Goal: Task Accomplishment & Management: Manage account settings

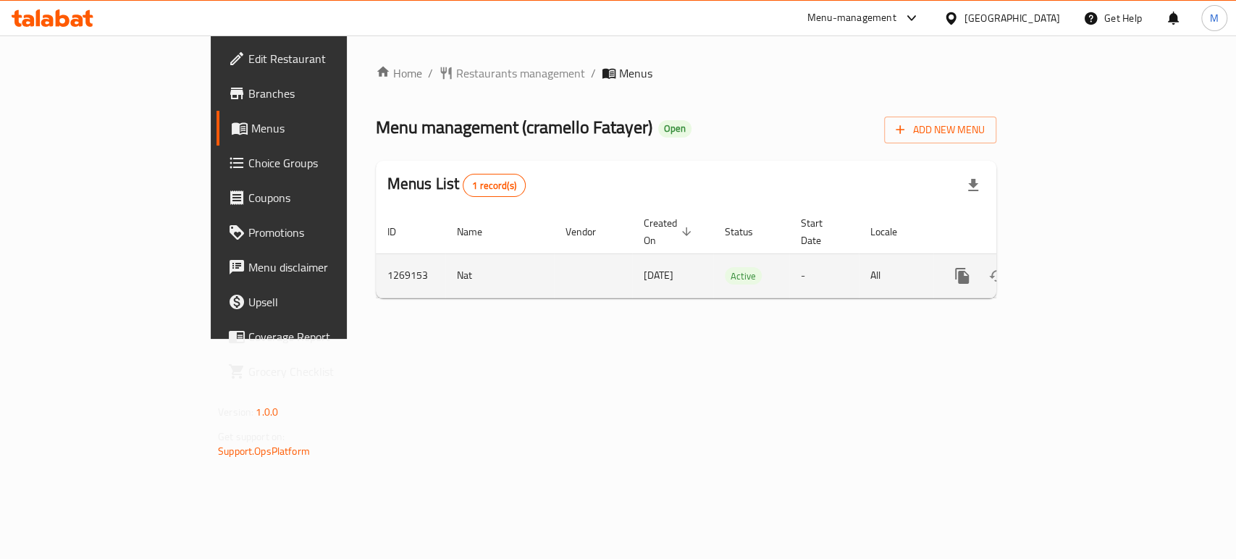
click at [1075, 267] on icon "enhanced table" at bounding box center [1066, 275] width 17 height 17
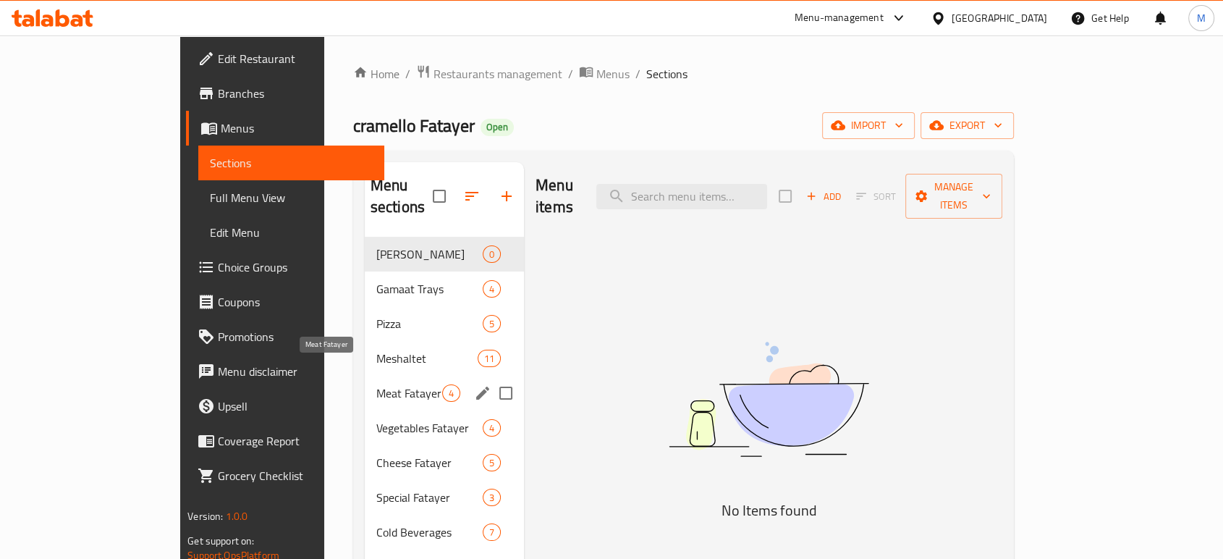
click at [376, 384] on span "Meat Fatayer" at bounding box center [409, 392] width 66 height 17
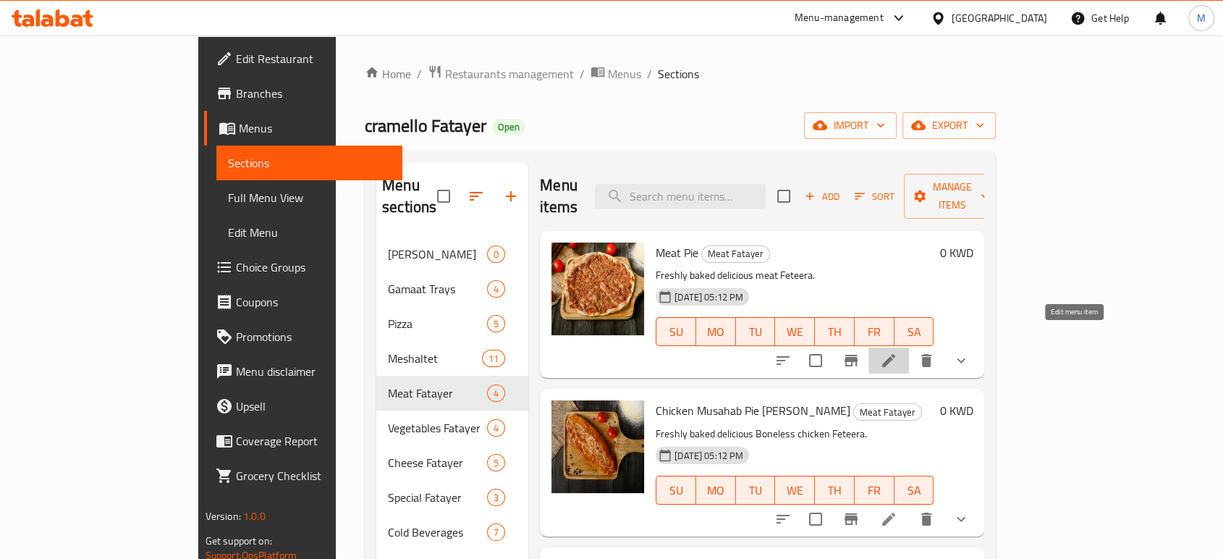
click at [898, 352] on icon at bounding box center [888, 360] width 17 height 17
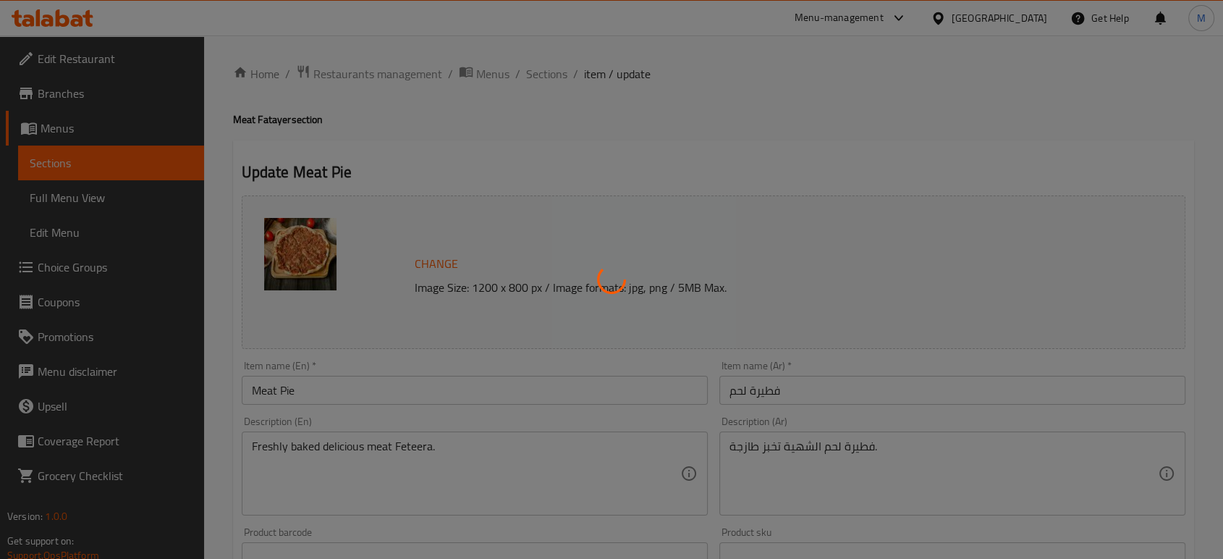
click at [551, 72] on div at bounding box center [611, 279] width 1223 height 559
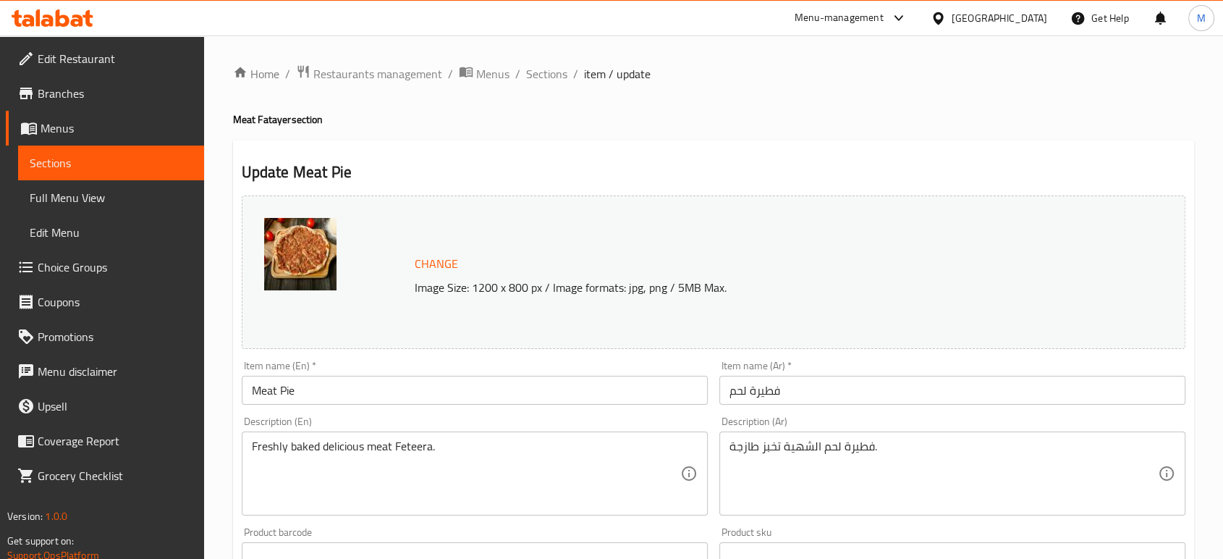
click at [81, 132] on span "Menus" at bounding box center [117, 127] width 152 height 17
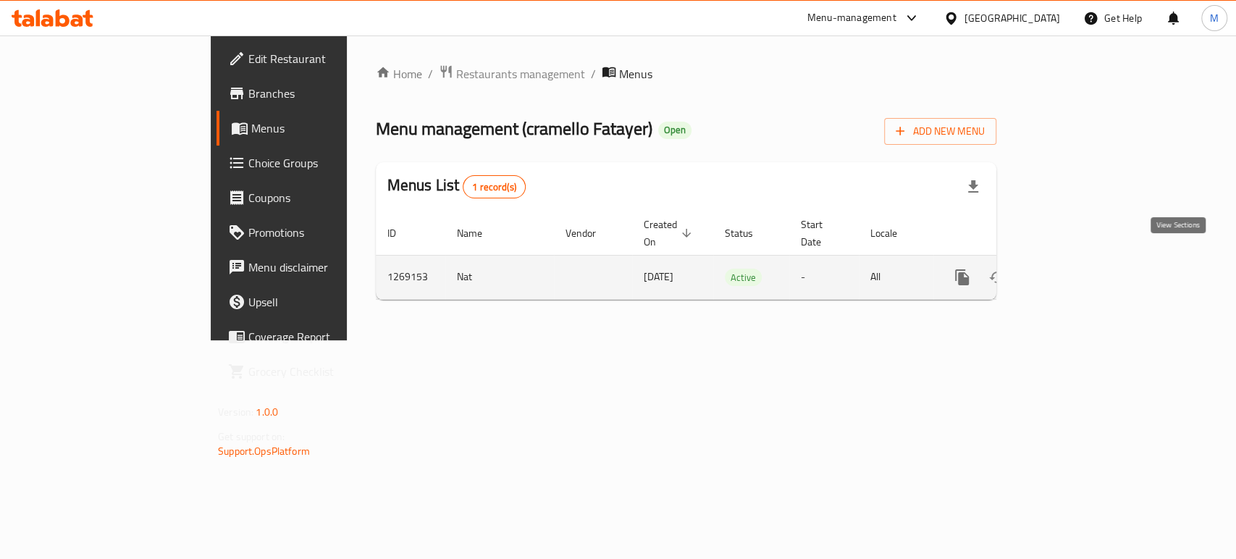
click at [1084, 260] on link "enhanced table" at bounding box center [1066, 277] width 35 height 35
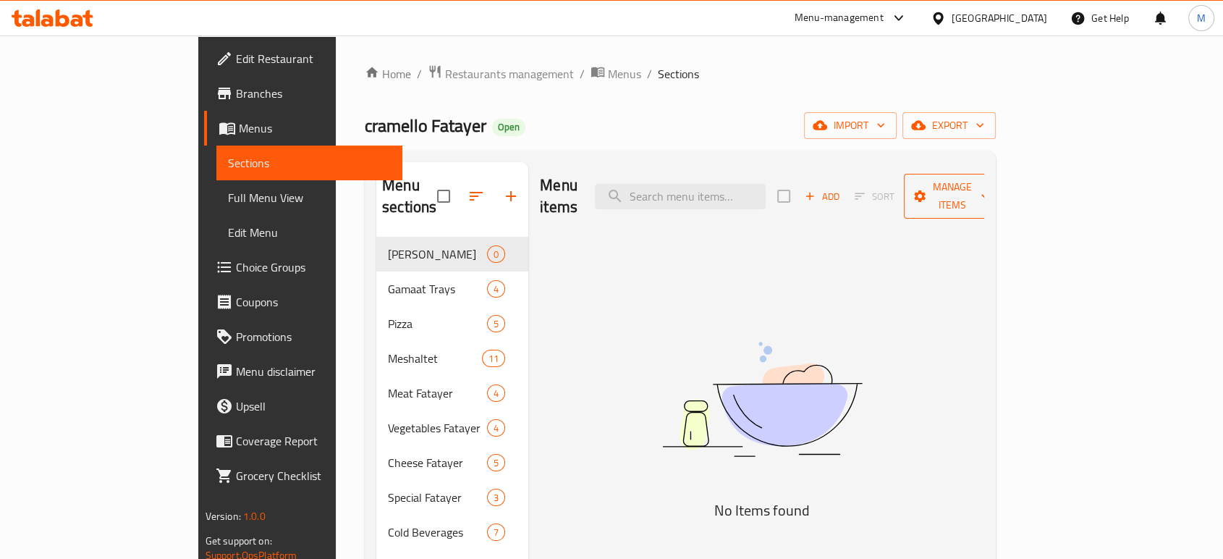
click at [990, 187] on span "Manage items" at bounding box center [953, 196] width 74 height 36
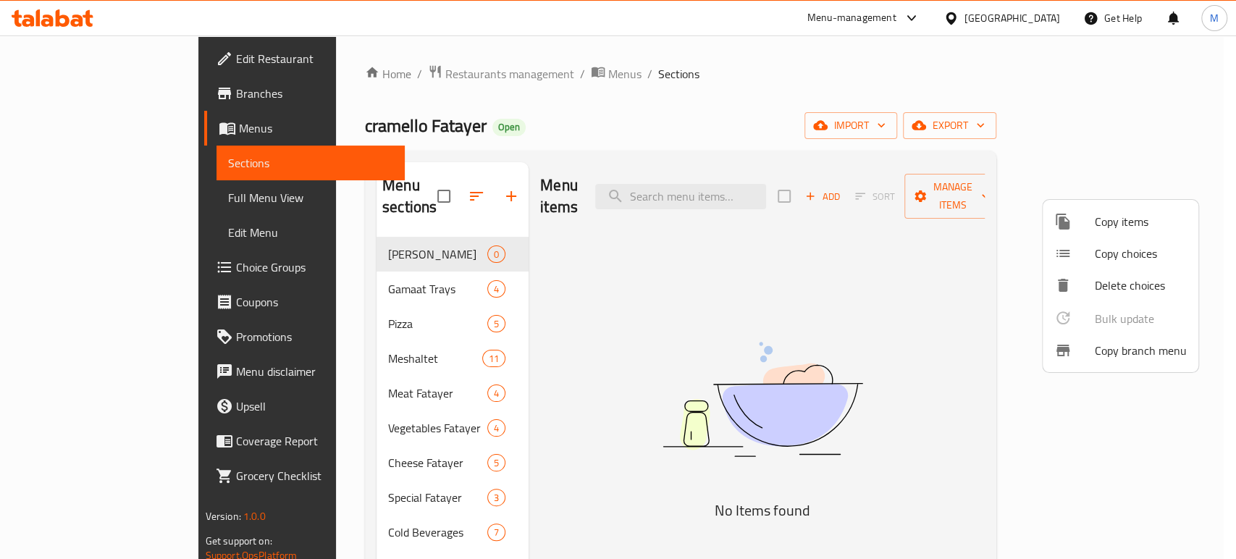
click at [1141, 347] on span "Copy branch menu" at bounding box center [1141, 350] width 92 height 17
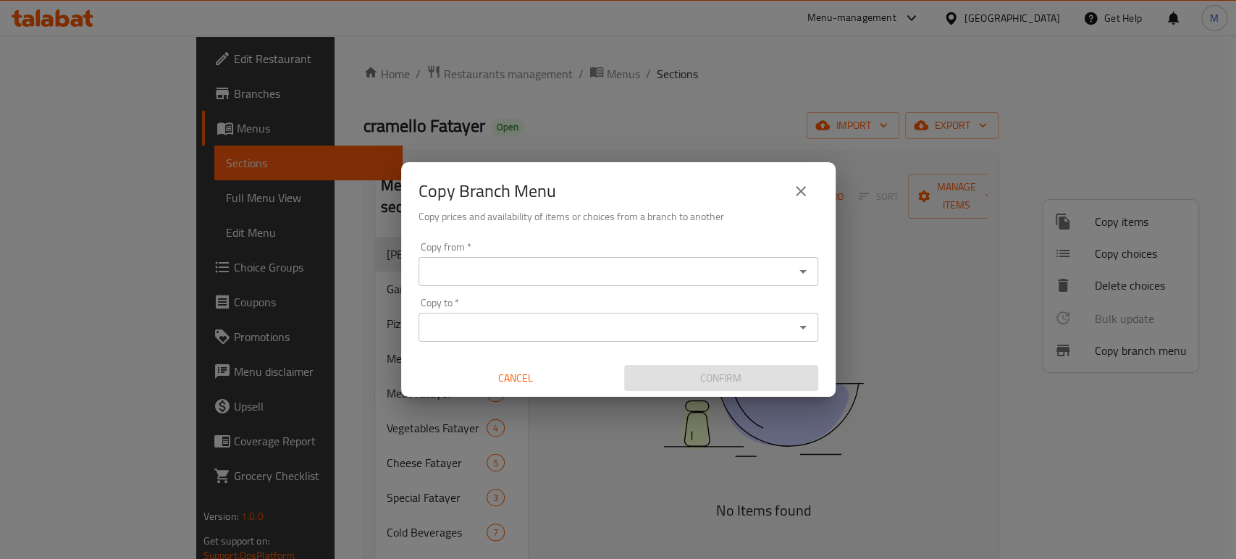
click at [657, 267] on input "Copy from   *" at bounding box center [606, 271] width 367 height 20
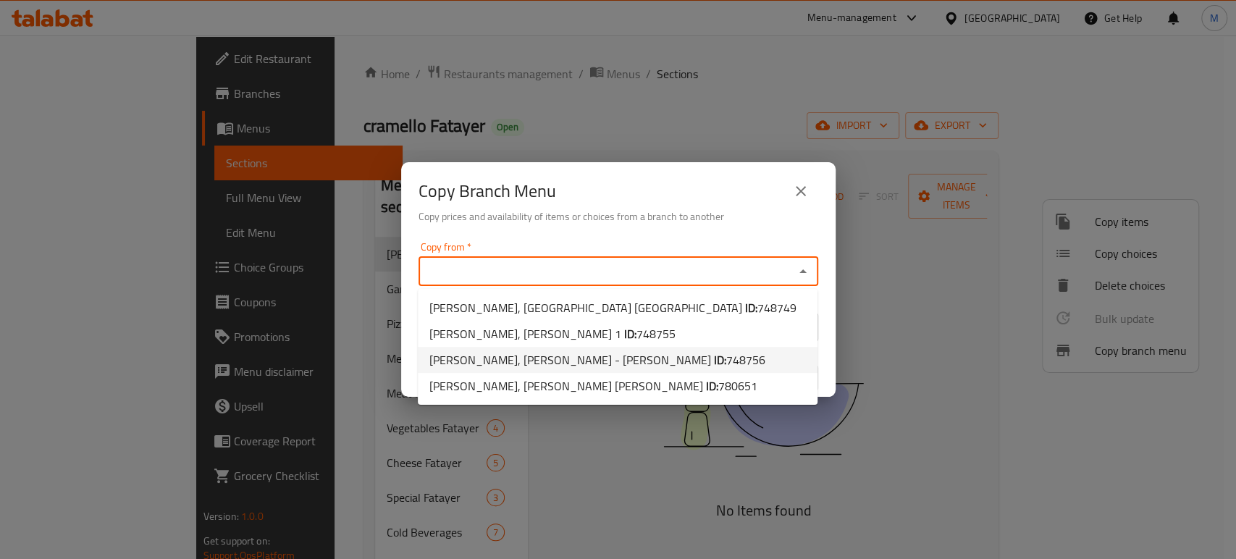
click at [576, 363] on span "Cramello Fatayer, Ali Sabah Al-Salem - Umm Al Hayman ID: 748756" at bounding box center [597, 359] width 336 height 17
type input "Cramello Fatayer, Ali Sabah Al-Salem - Umm Al Hayman"
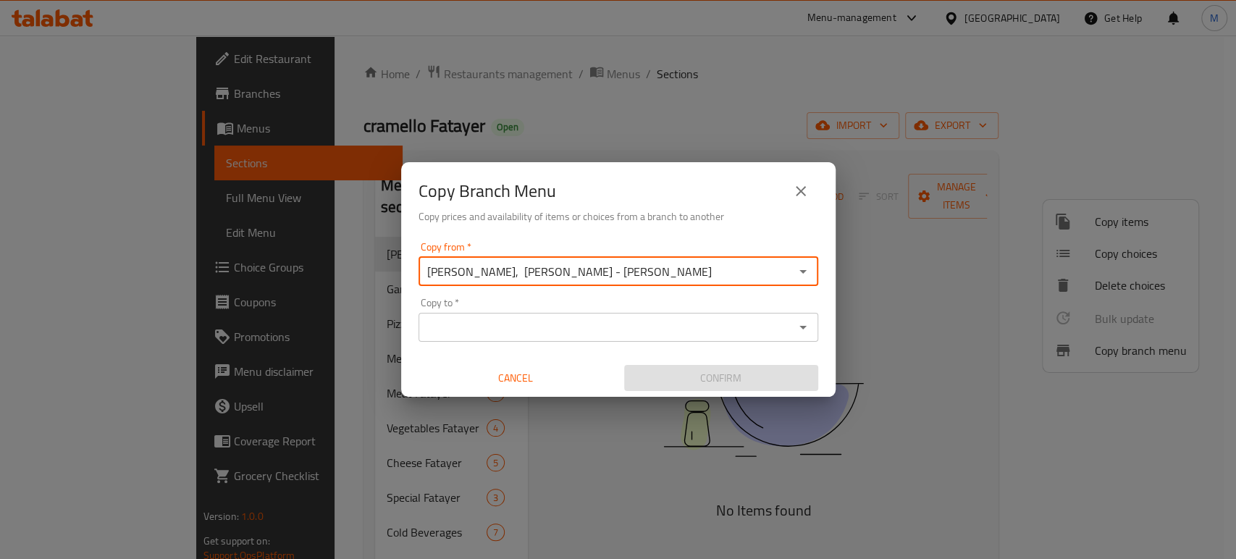
click at [576, 327] on input "Copy to   *" at bounding box center [606, 327] width 367 height 20
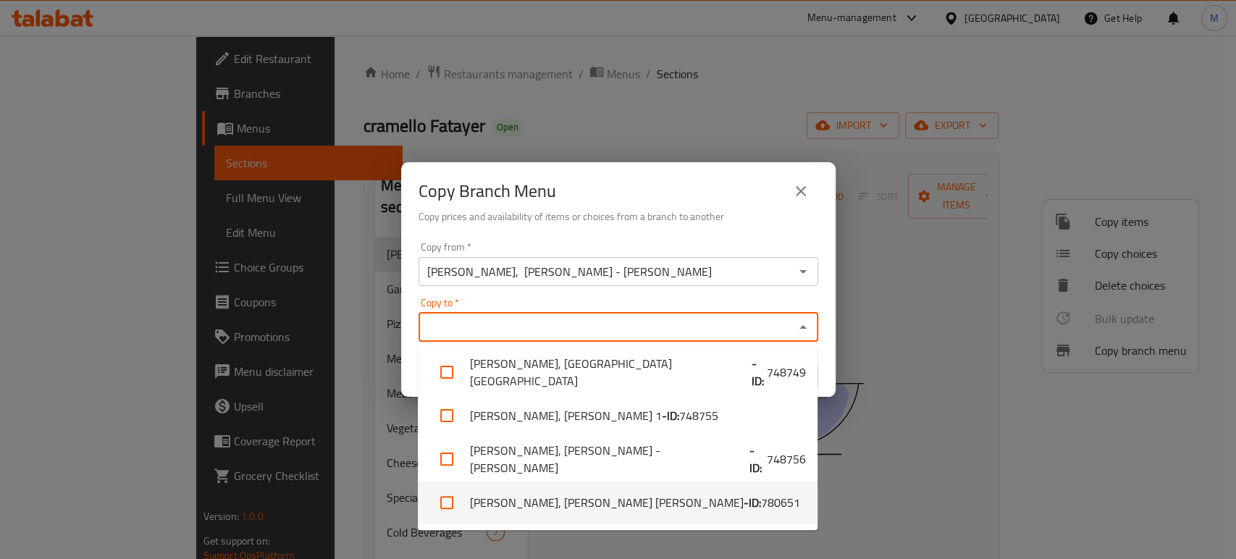
click at [589, 505] on li "cramello Fatayer, Jaber Al Ali - ID: 780651" at bounding box center [618, 502] width 400 height 43
checkbox input "true"
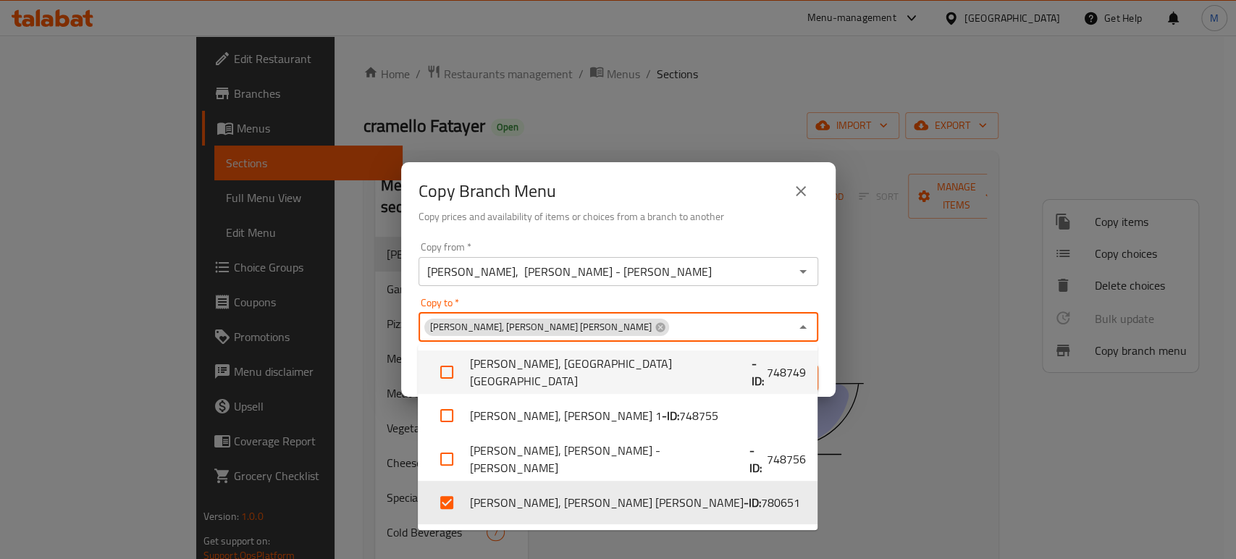
click at [646, 237] on div "Copy from   * Cramello Fatayer, Ali Sabah Al-Salem - Umm Al Hayman Copy from * …" at bounding box center [618, 316] width 434 height 161
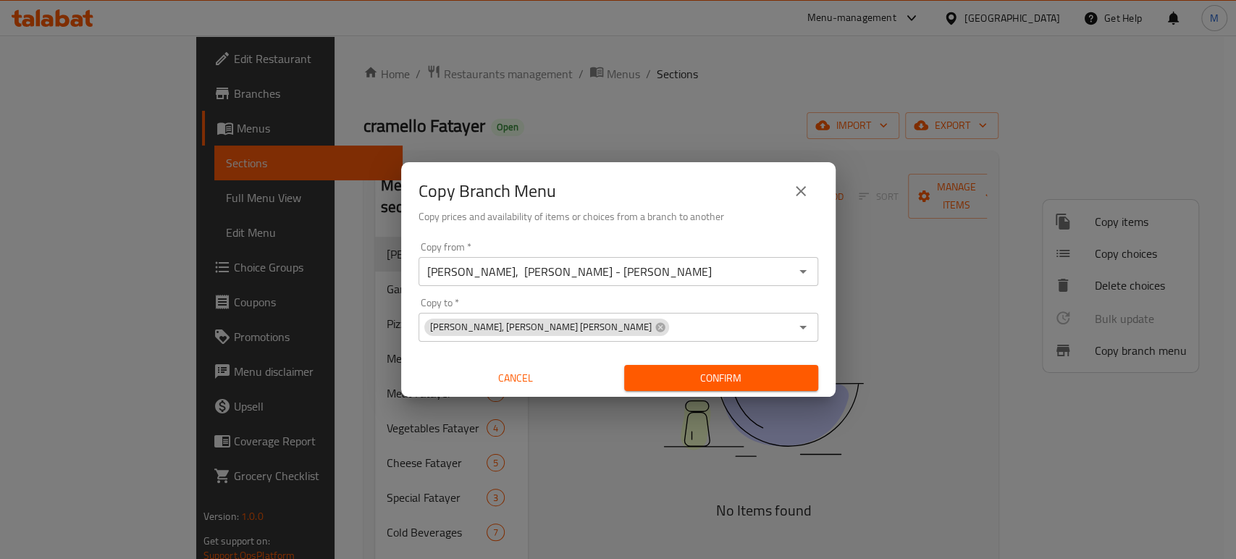
click at [706, 382] on span "Confirm" at bounding box center [721, 378] width 171 height 18
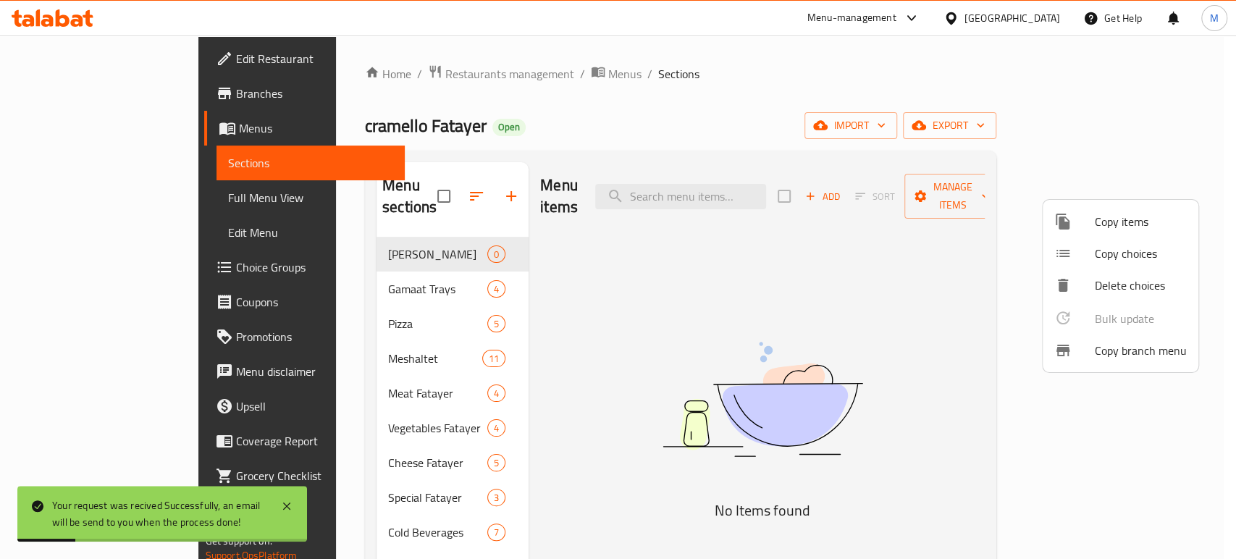
click at [62, 98] on div at bounding box center [618, 279] width 1236 height 559
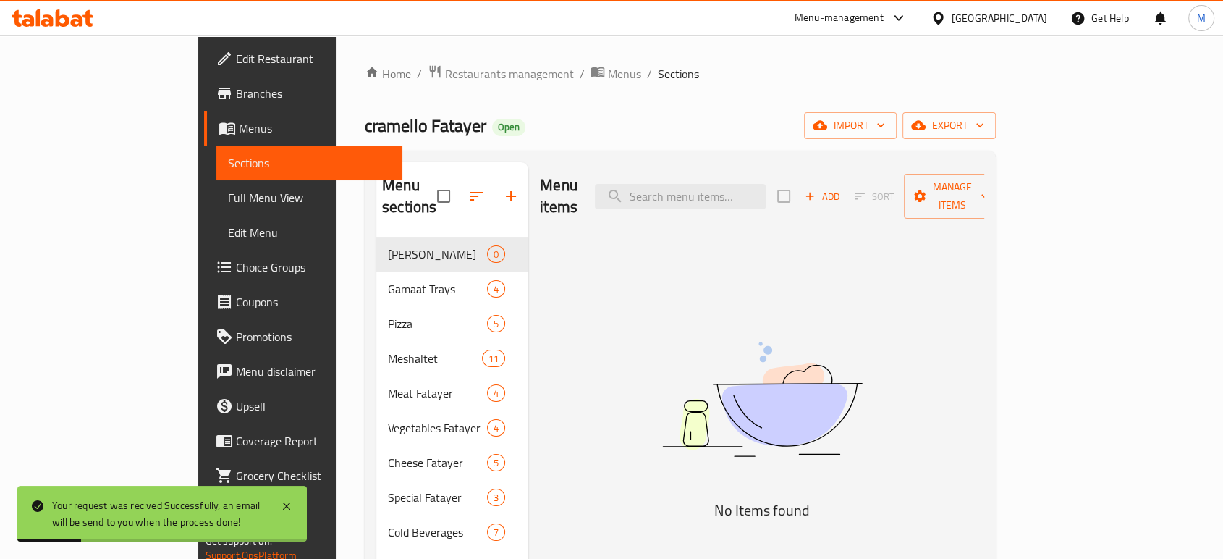
click at [236, 94] on span "Branches" at bounding box center [313, 93] width 155 height 17
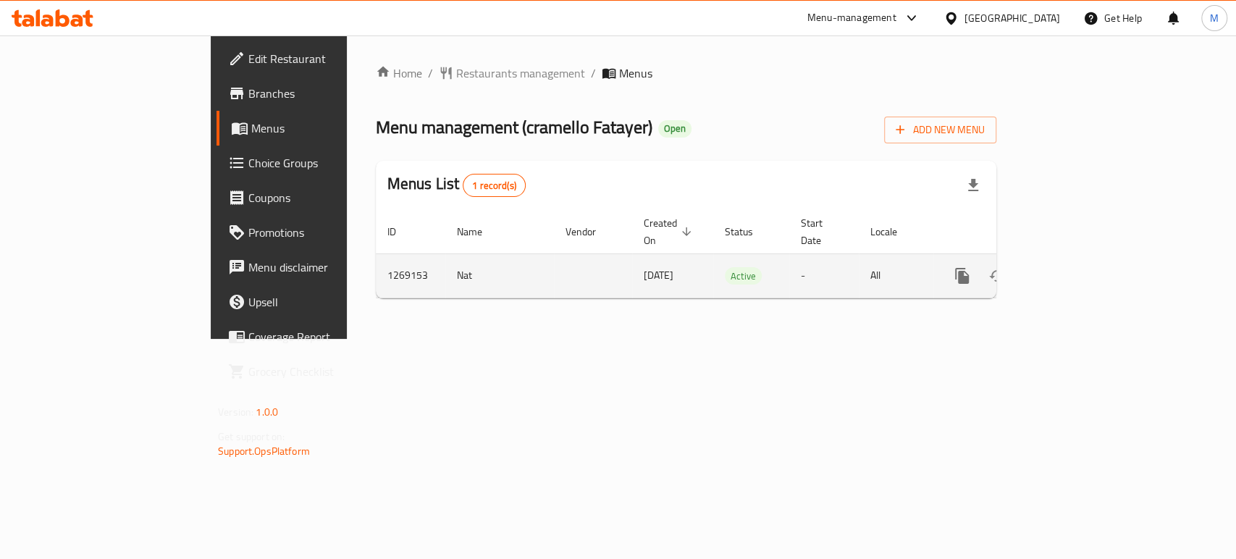
click at [376, 259] on td "1269153" at bounding box center [410, 275] width 69 height 44
copy td "1269153"
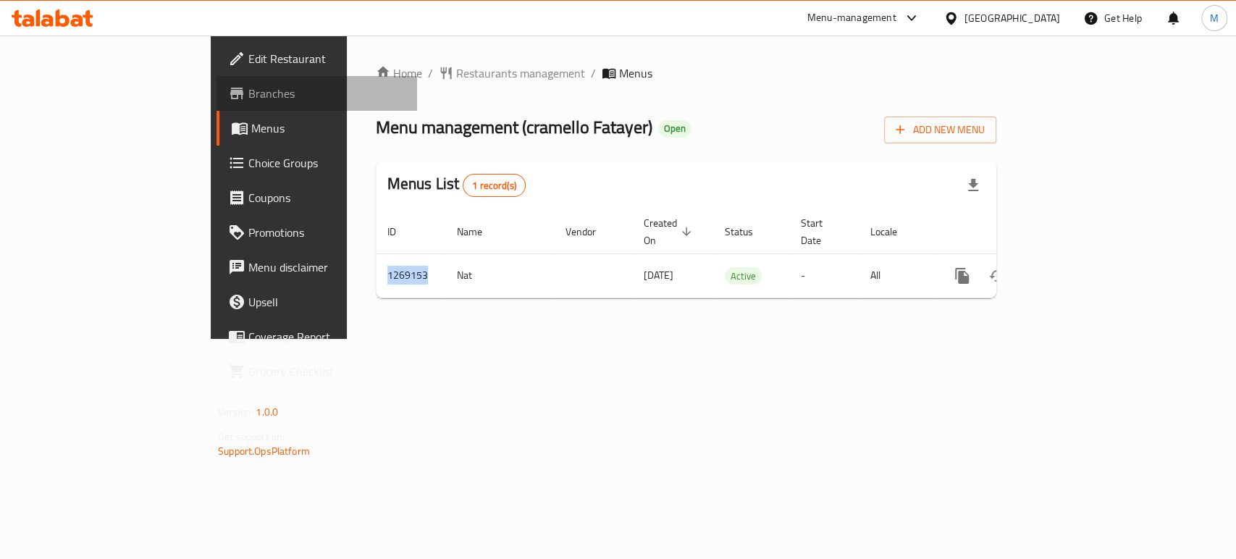
click at [248, 95] on span "Branches" at bounding box center [326, 93] width 157 height 17
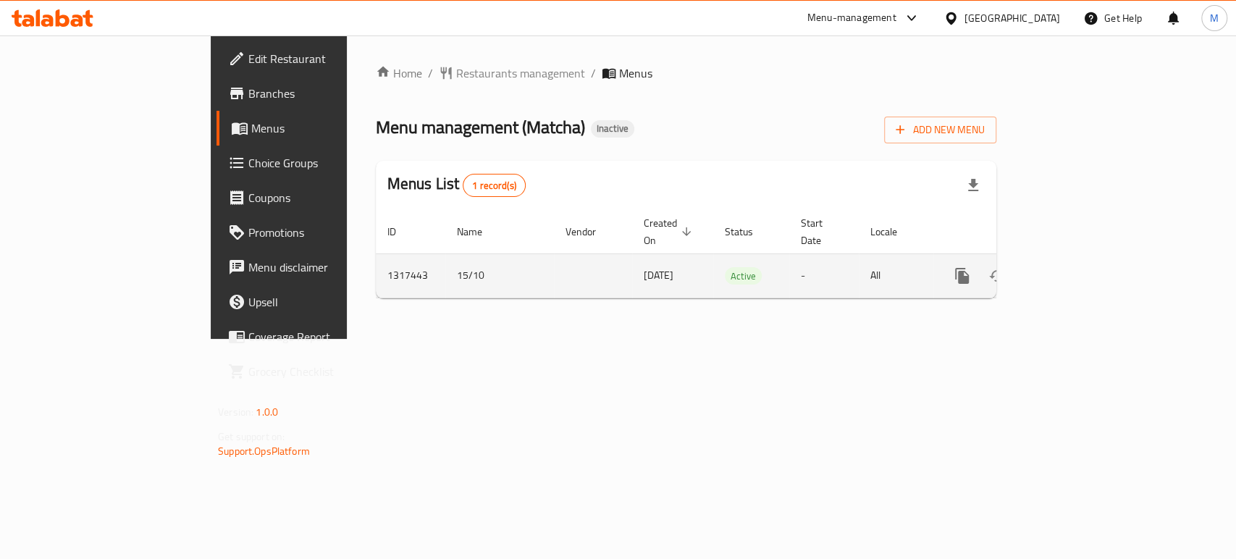
click at [1075, 267] on icon "enhanced table" at bounding box center [1066, 275] width 17 height 17
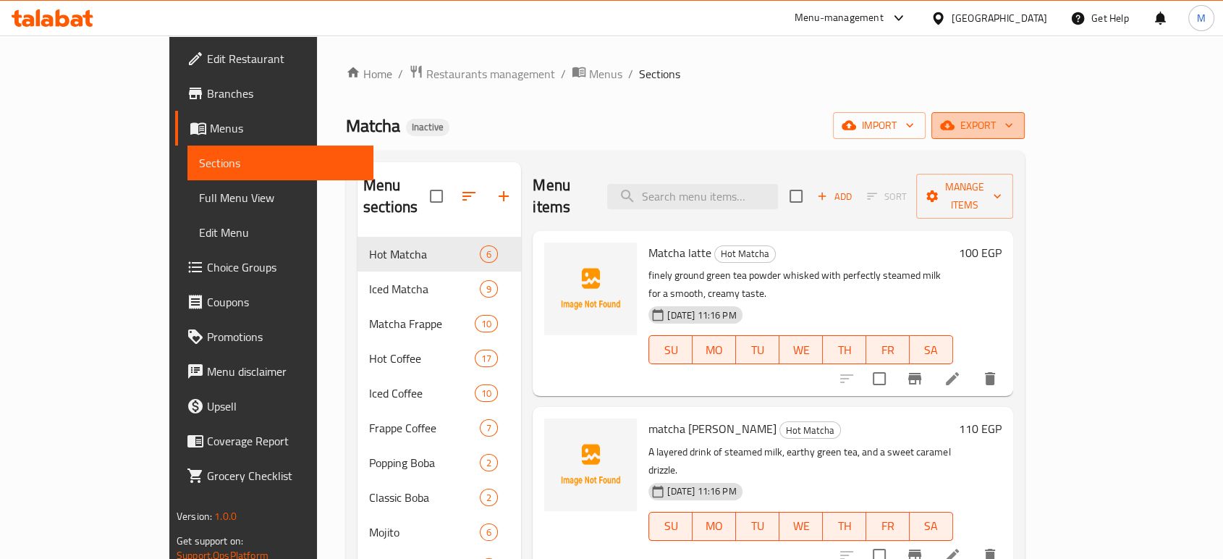
click at [1014, 128] on span "export" at bounding box center [978, 126] width 70 height 18
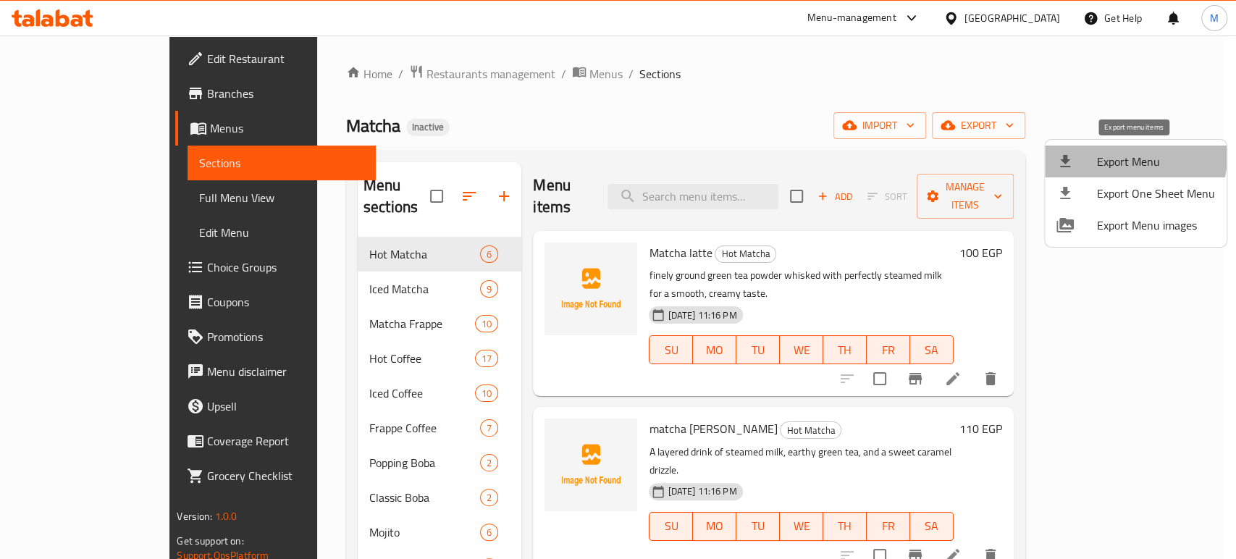
click at [1126, 155] on span "Export Menu" at bounding box center [1156, 161] width 118 height 17
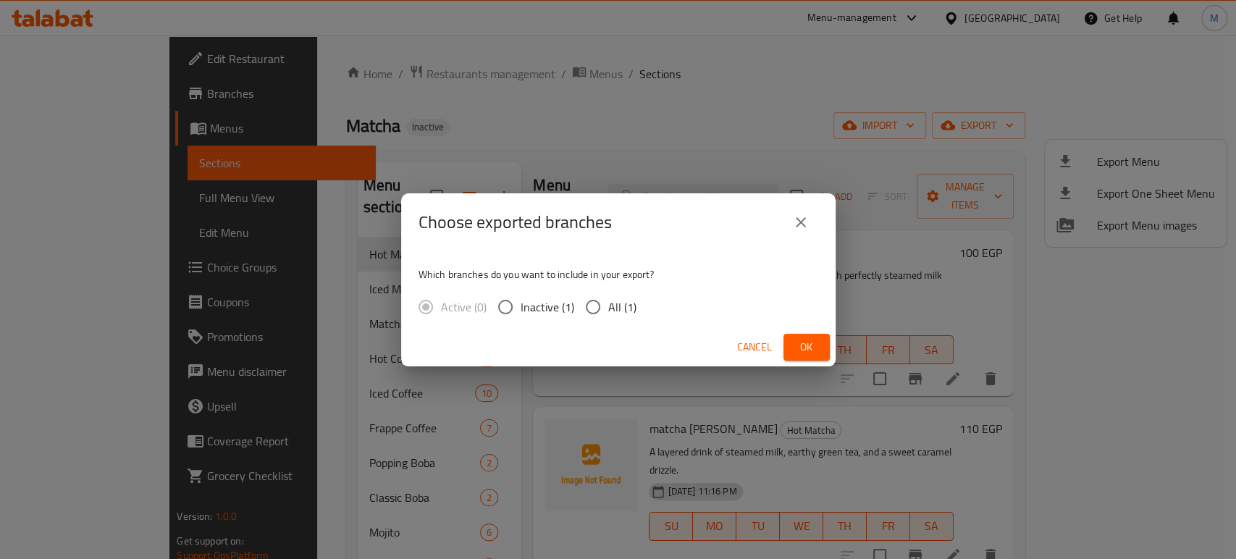
click at [611, 298] on span "All (1)" at bounding box center [622, 306] width 28 height 17
click at [608, 296] on input "All (1)" at bounding box center [593, 307] width 30 height 30
radio input "true"
click at [820, 339] on button "Ok" at bounding box center [806, 347] width 46 height 27
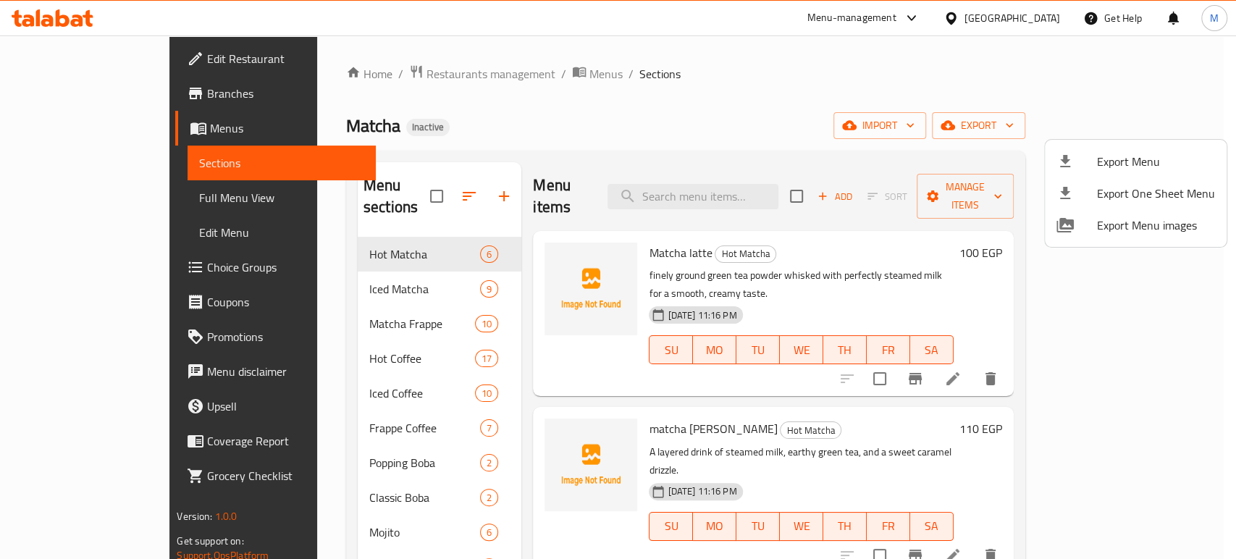
click at [1027, 26] on div at bounding box center [618, 279] width 1236 height 559
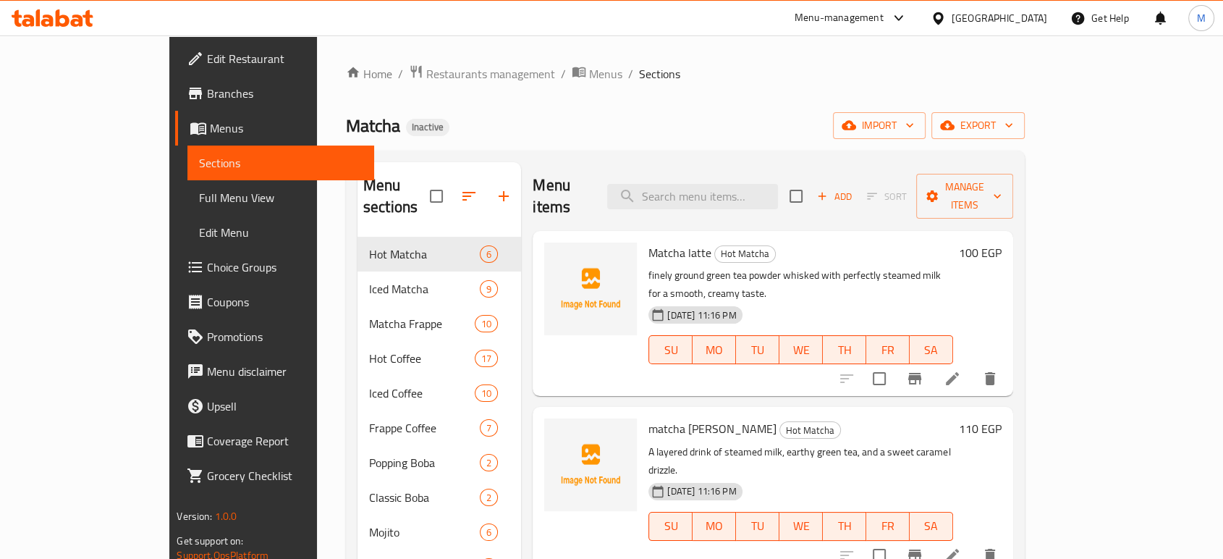
click at [1032, 13] on div "Egypt" at bounding box center [1000, 18] width 96 height 16
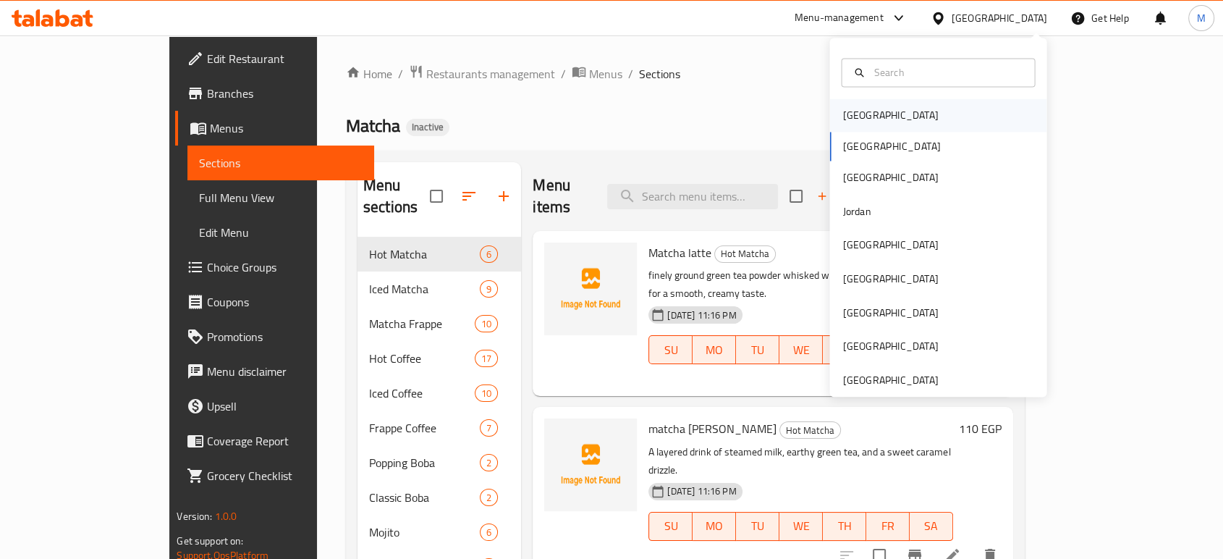
click at [856, 117] on div "[GEOGRAPHIC_DATA]" at bounding box center [891, 115] width 96 height 16
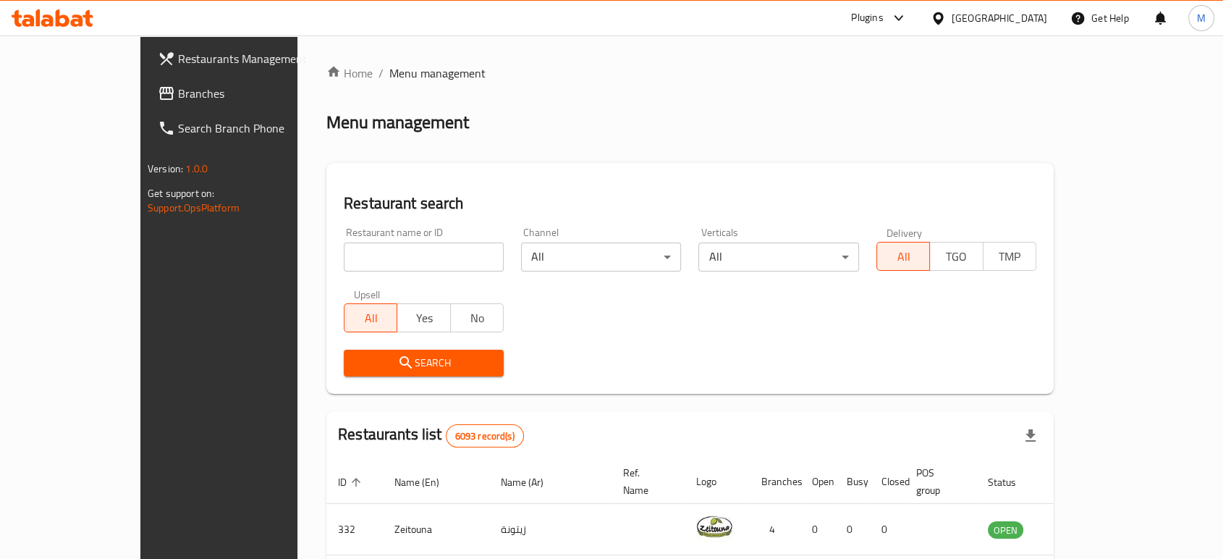
click at [178, 97] on span "Branches" at bounding box center [255, 93] width 155 height 17
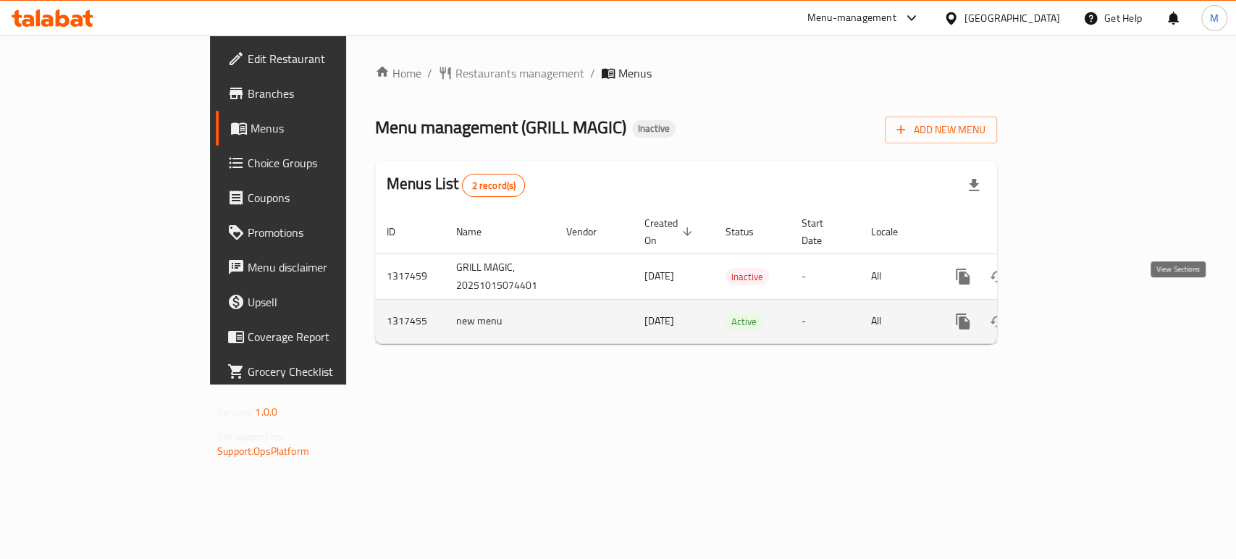
click at [1084, 304] on link "enhanced table" at bounding box center [1067, 321] width 35 height 35
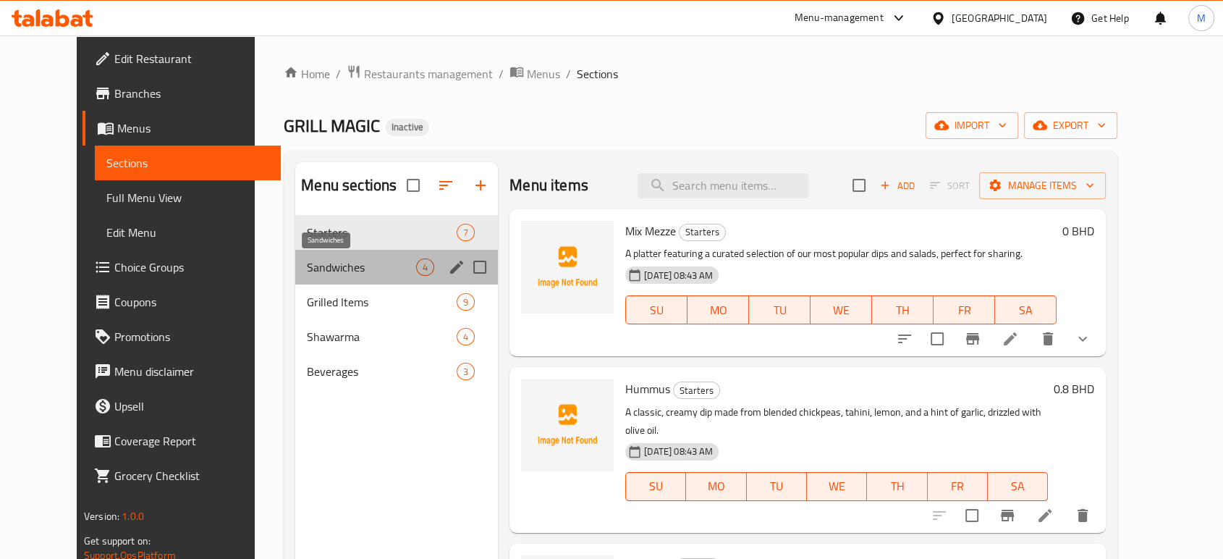
click at [319, 275] on span "Sandwiches" at bounding box center [361, 266] width 109 height 17
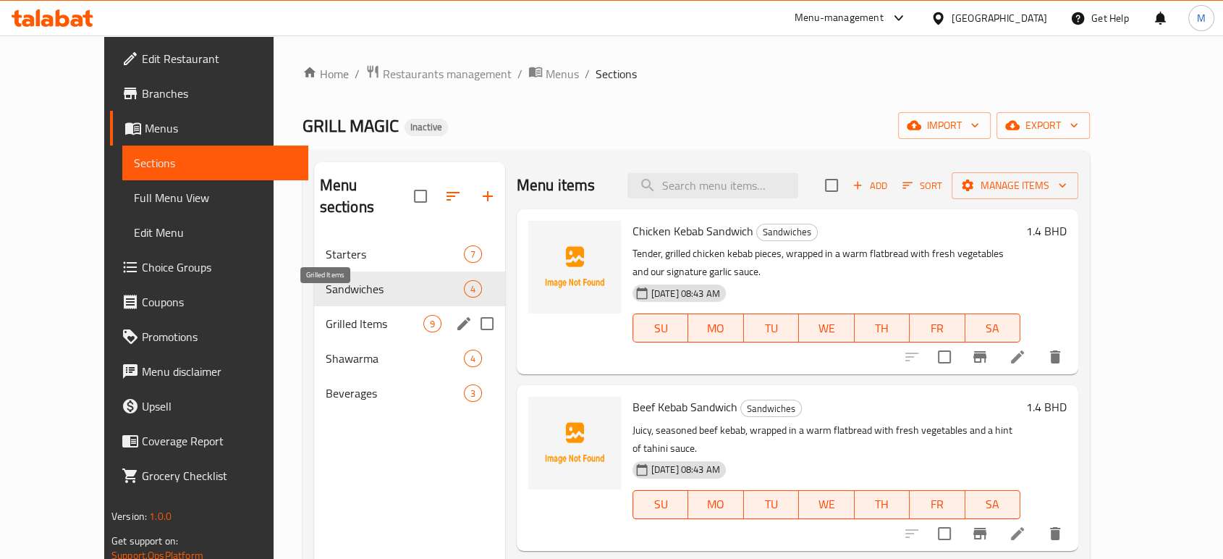
click at [326, 315] on span "Grilled Items" at bounding box center [375, 323] width 98 height 17
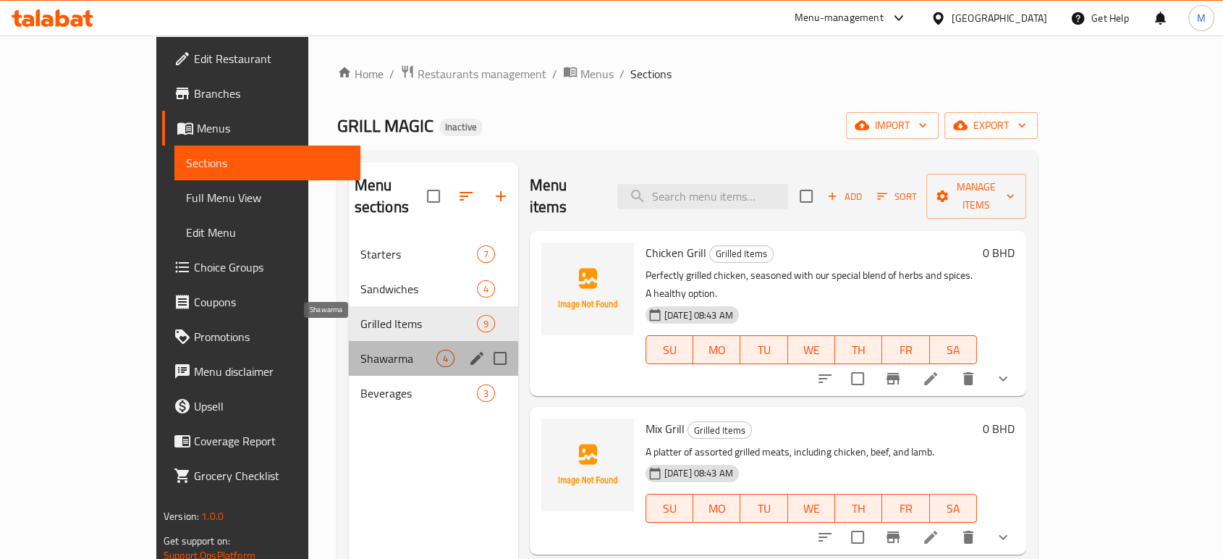
click at [361, 350] on span "Shawarma" at bounding box center [399, 358] width 76 height 17
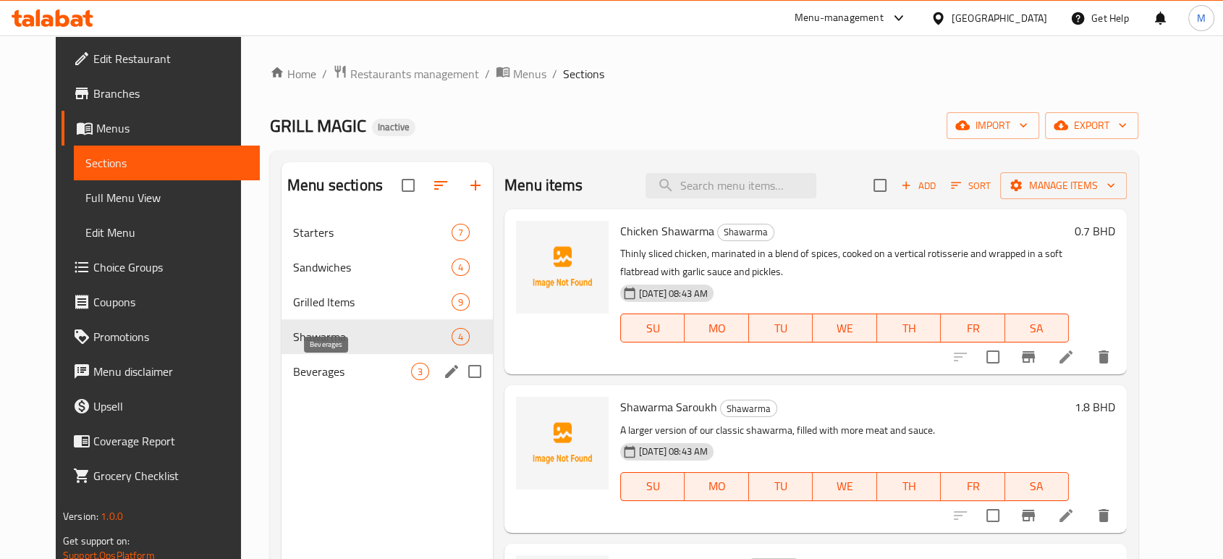
click at [324, 371] on span "Beverages" at bounding box center [352, 371] width 118 height 17
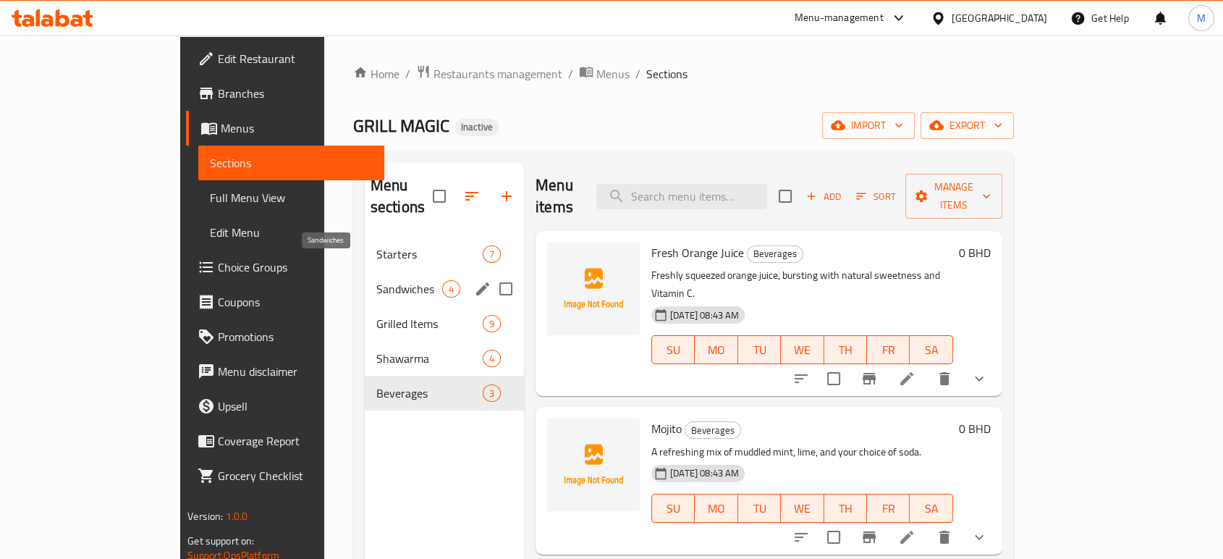
click at [376, 280] on span "Sandwiches" at bounding box center [409, 288] width 66 height 17
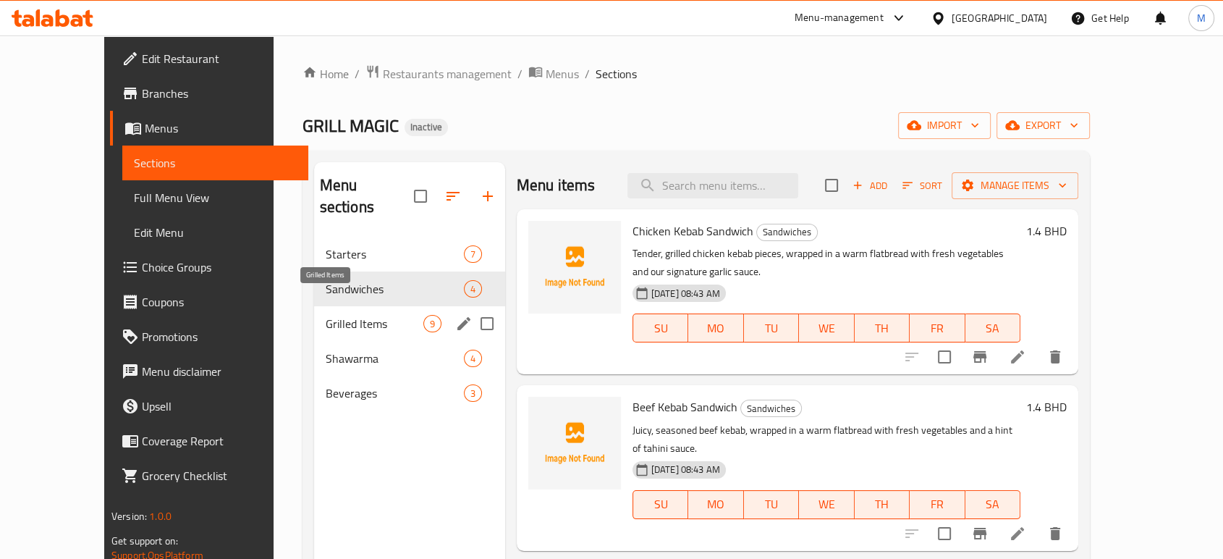
click at [326, 315] on span "Grilled Items" at bounding box center [375, 323] width 98 height 17
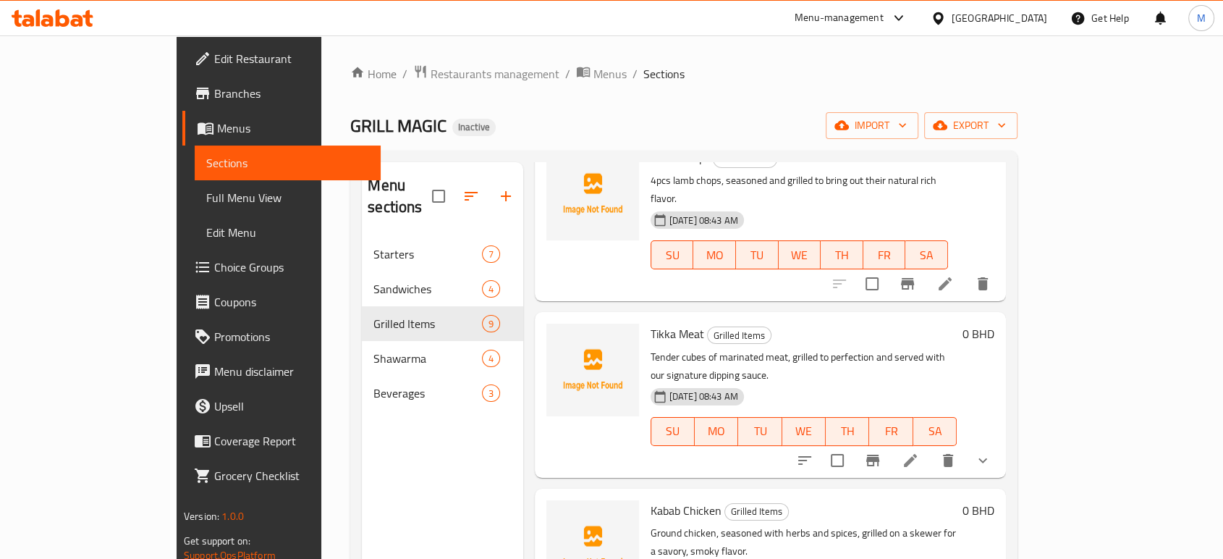
scroll to position [885, 0]
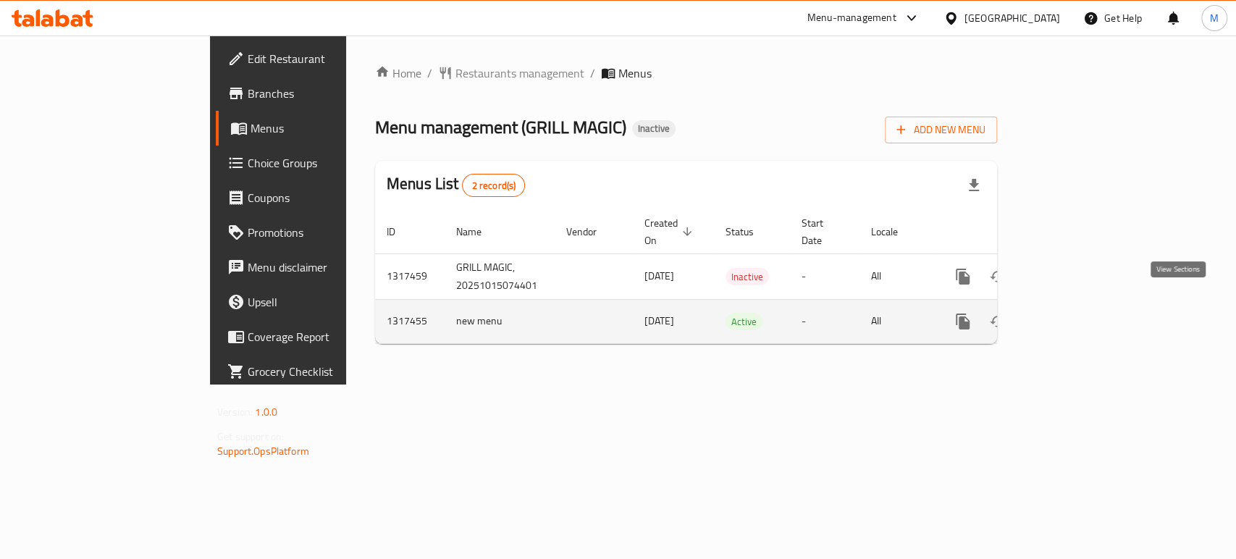
click at [1076, 313] on icon "enhanced table" at bounding box center [1066, 321] width 17 height 17
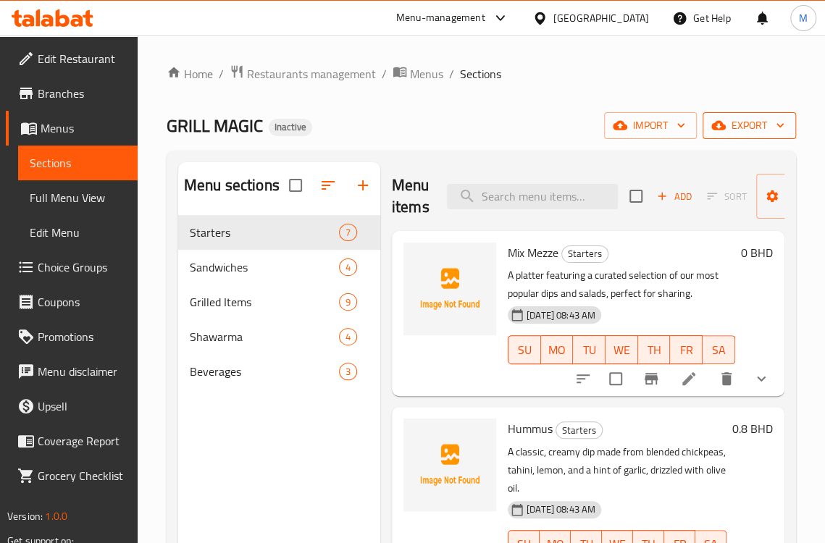
click at [735, 133] on span "export" at bounding box center [749, 126] width 70 height 18
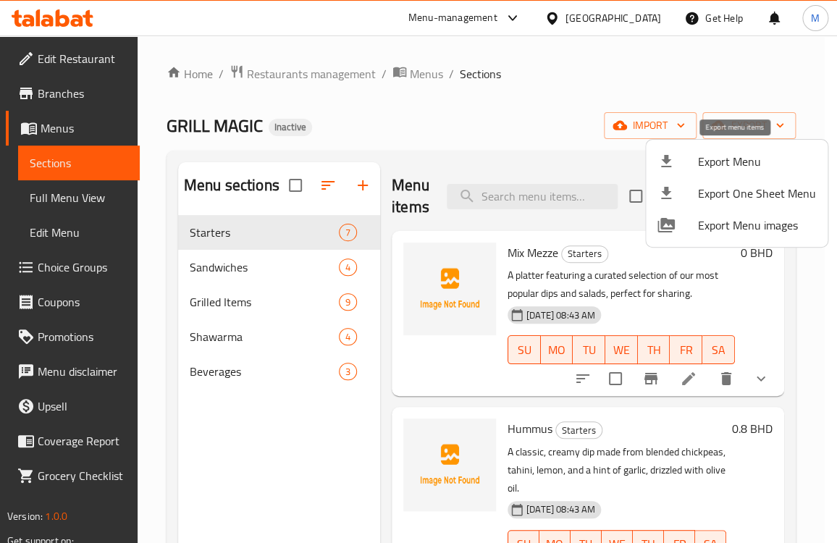
click at [730, 161] on span "Export Menu" at bounding box center [757, 161] width 118 height 17
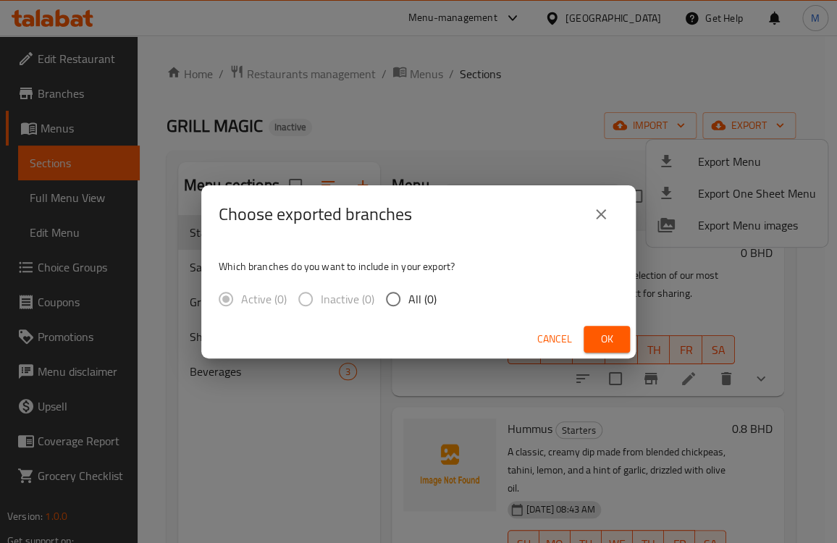
click at [405, 293] on input "All (0)" at bounding box center [393, 299] width 30 height 30
radio input "true"
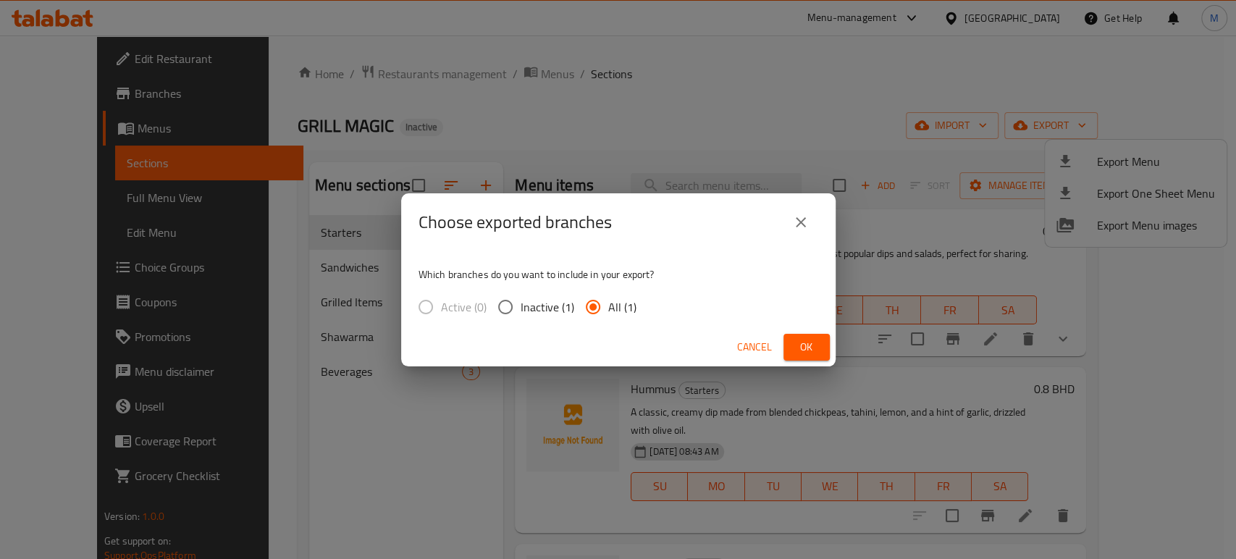
click at [799, 352] on span "Ok" at bounding box center [806, 347] width 23 height 18
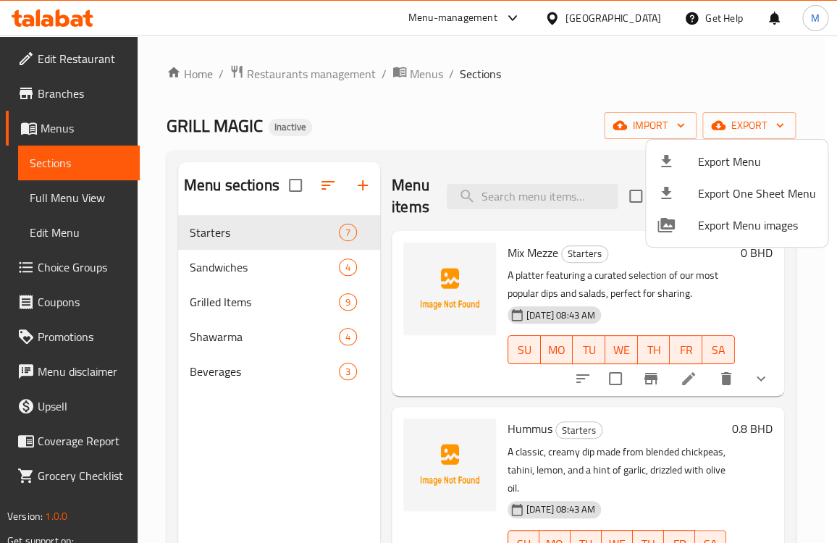
click at [737, 395] on div at bounding box center [418, 271] width 837 height 543
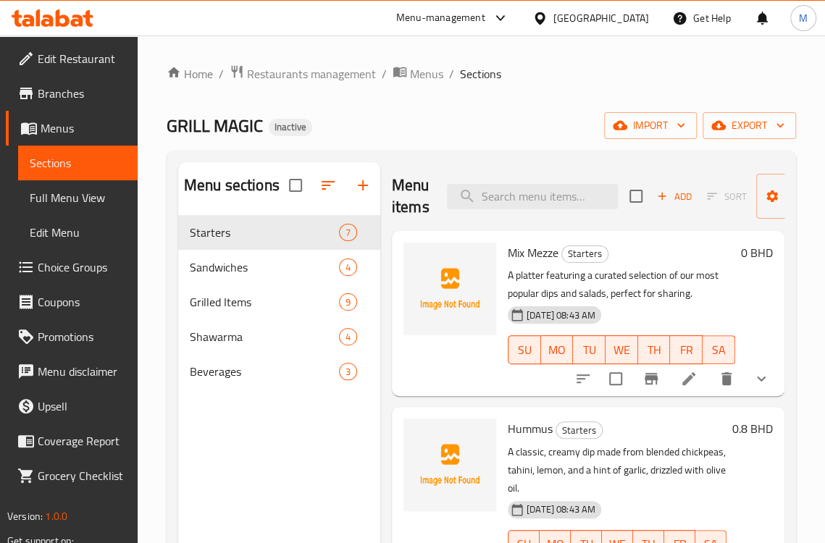
click at [647, 277] on p "A platter featuring a curated selection of our most popular dips and salads, pe…" at bounding box center [620, 284] width 227 height 36
copy p "selection"
click at [556, 195] on input "search" at bounding box center [532, 196] width 171 height 25
paste input "selection"
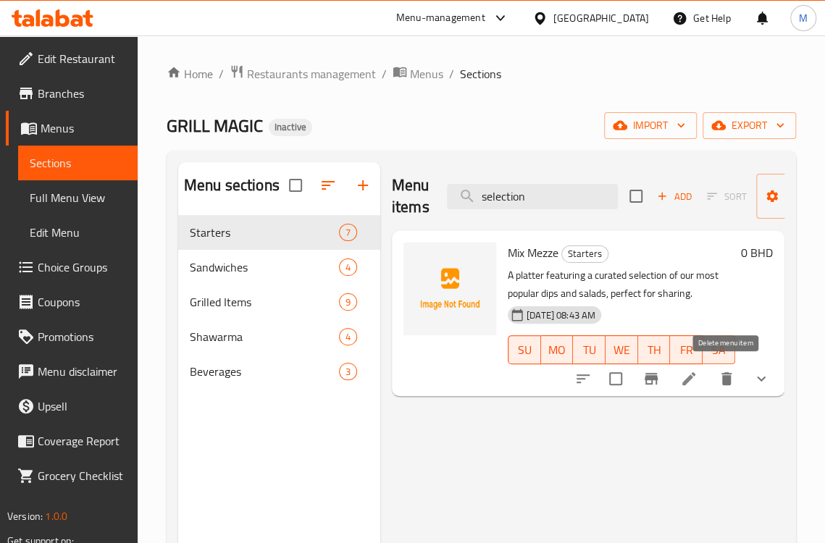
click at [730, 382] on icon "delete" at bounding box center [725, 378] width 17 height 17
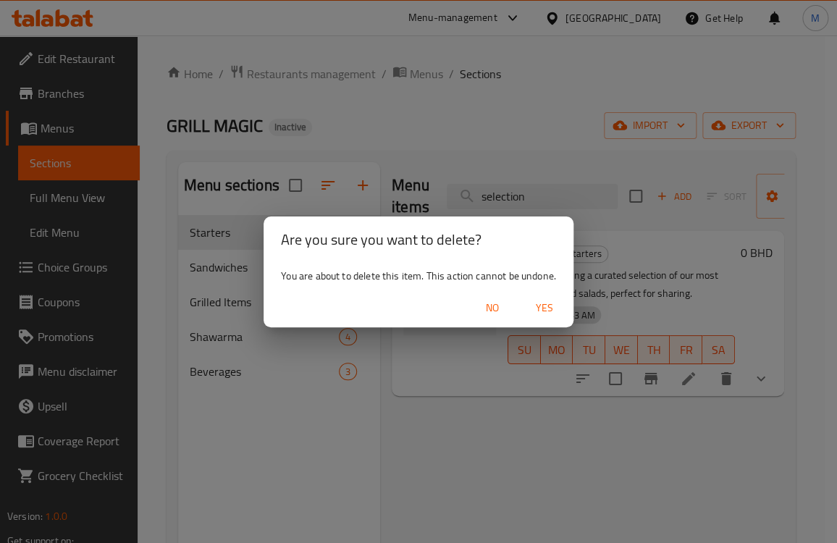
click at [551, 312] on span "Yes" at bounding box center [544, 308] width 35 height 18
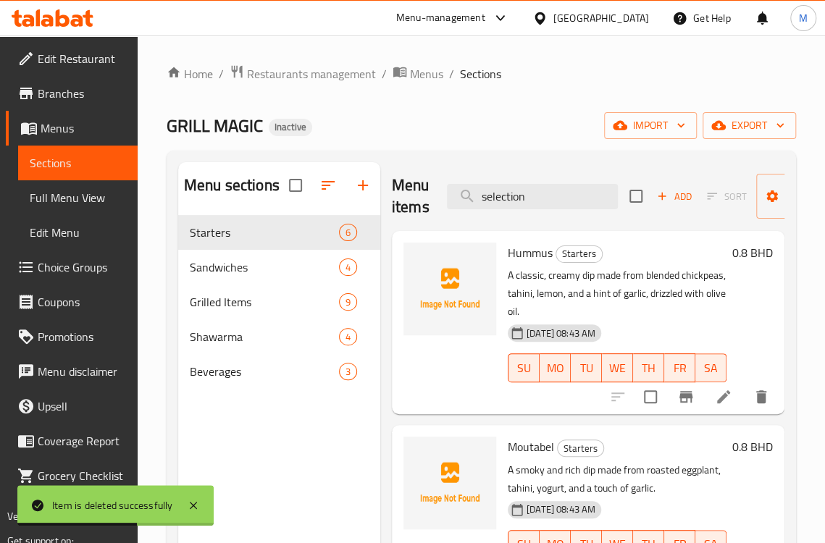
click at [482, 114] on div "GRILL MAGIC Inactive import export" at bounding box center [481, 125] width 629 height 27
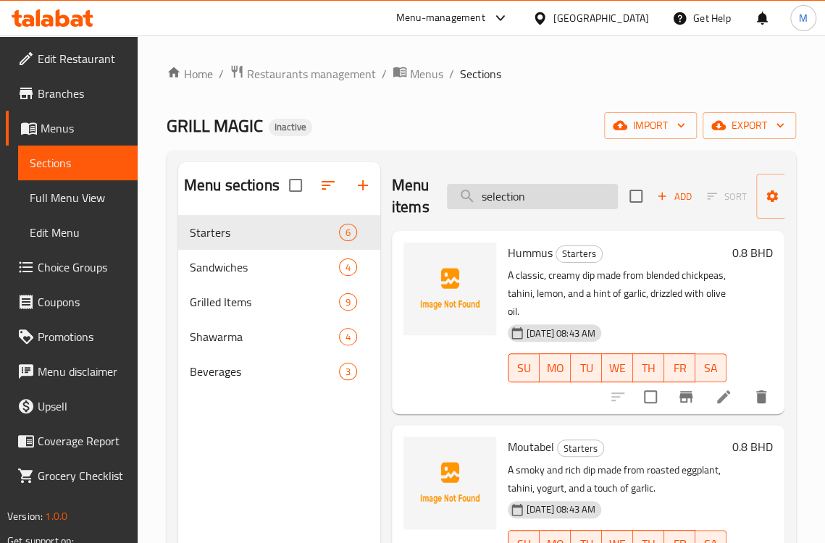
click at [515, 192] on input "selection" at bounding box center [532, 196] width 171 height 25
drag, startPoint x: 534, startPoint y: 195, endPoint x: 373, endPoint y: 168, distance: 163.1
click at [373, 168] on div "Menu sections Starters 6 Sandwiches 4 Grilled Items 9 Shawarma 4 Beverages 3 Me…" at bounding box center [481, 433] width 606 height 543
paste input "Hummus"
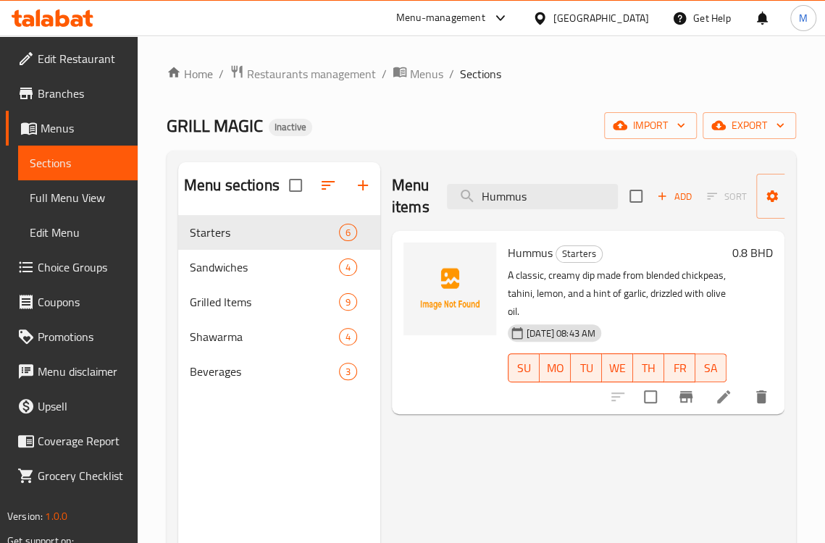
type input "Hummus"
click at [725, 398] on icon at bounding box center [723, 396] width 17 height 17
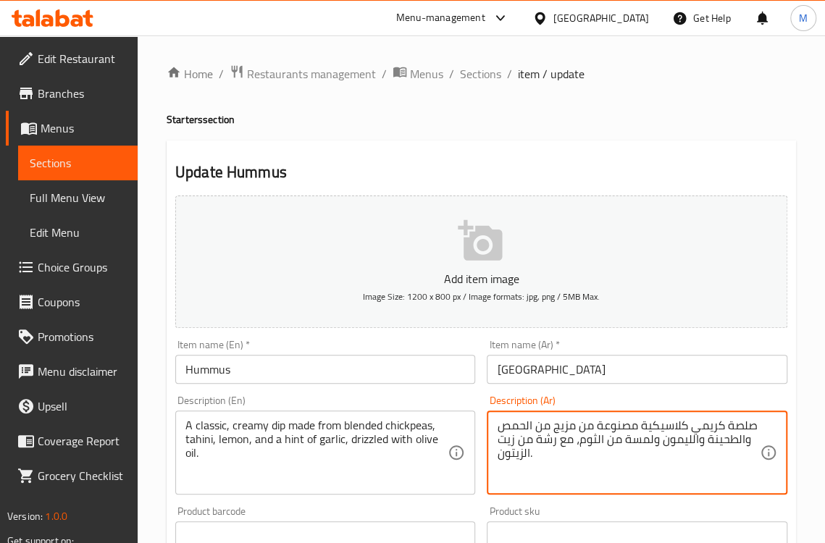
drag, startPoint x: 515, startPoint y: 442, endPoint x: 570, endPoint y: 442, distance: 55.0
click at [549, 442] on textarea "صلصة كريمي كلاسيكية مصنوعة من مزيج من الحمص والطحينة والليمون ولمسة من الثوم، د…" at bounding box center [628, 452] width 263 height 69
type textarea "صلصة كريمي كلاسيكية مصنوعة من مزيج من الحمص والطحينة والليمون ولمسة من الثوم، د…"
click at [509, 507] on div "Product sku Product sku" at bounding box center [636, 528] width 300 height 44
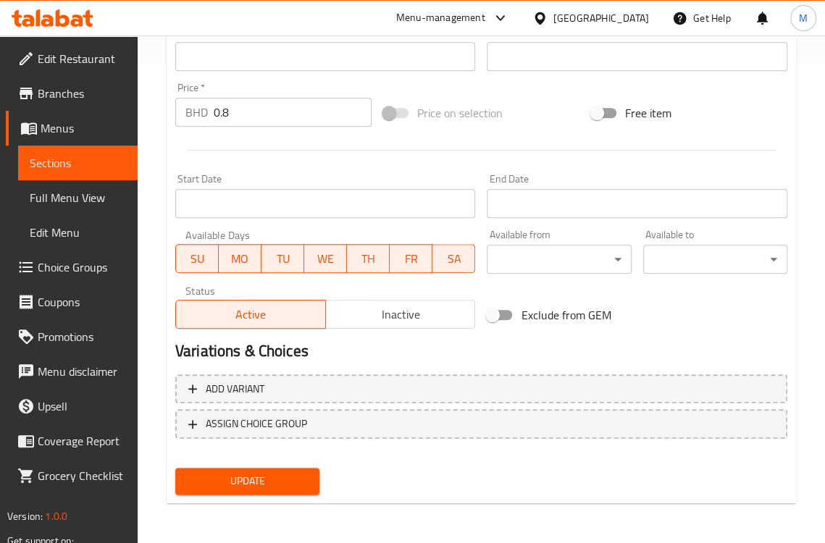
scroll to position [480, 0]
click at [308, 492] on button "Update" at bounding box center [247, 480] width 144 height 27
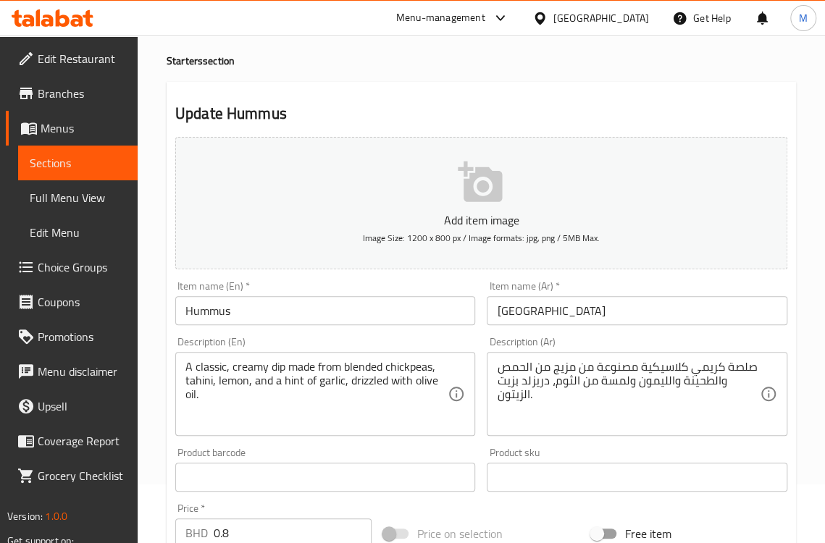
scroll to position [0, 0]
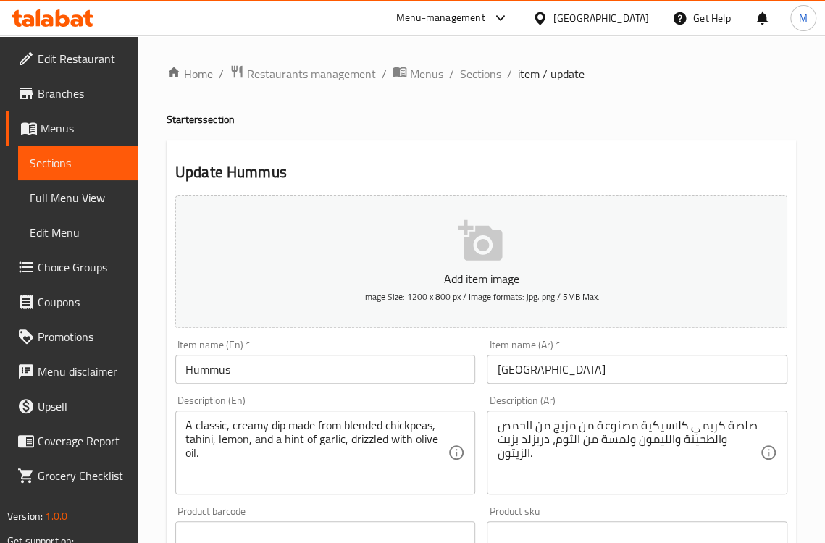
drag, startPoint x: 480, startPoint y: 53, endPoint x: 481, endPoint y: 61, distance: 8.0
click at [480, 53] on div "Home / Restaurants management / Menus / Sections / item / update Starters secti…" at bounding box center [481, 528] width 687 height 987
click at [483, 70] on span "Sections" at bounding box center [480, 73] width 41 height 17
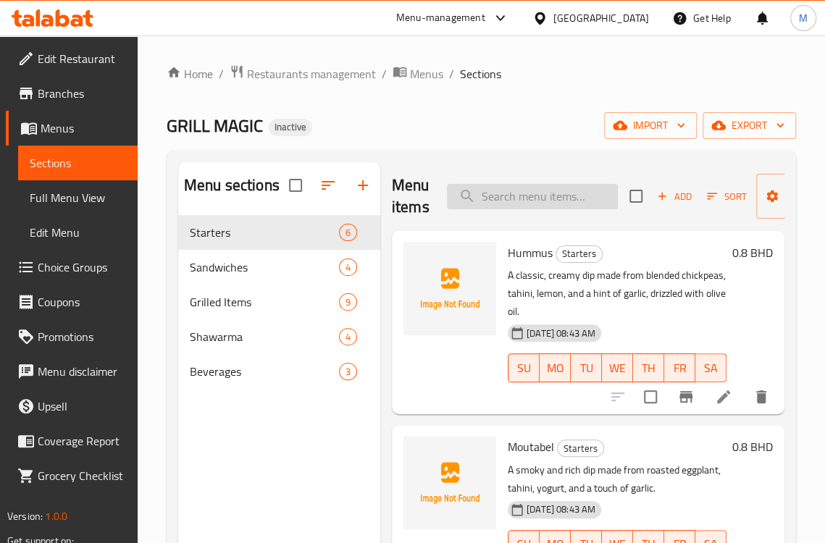
click at [546, 196] on input "search" at bounding box center [532, 196] width 171 height 25
paste input "Greek Salad"
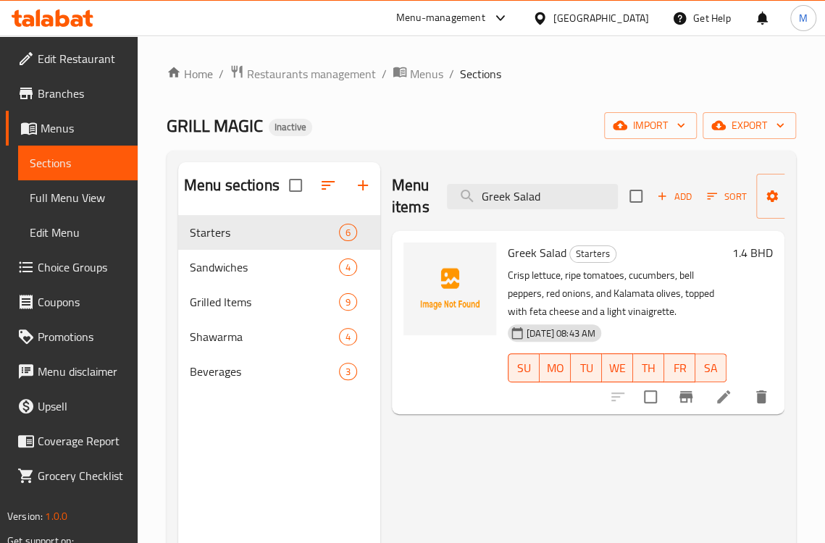
type input "Greek Salad"
click at [719, 396] on icon at bounding box center [723, 396] width 17 height 17
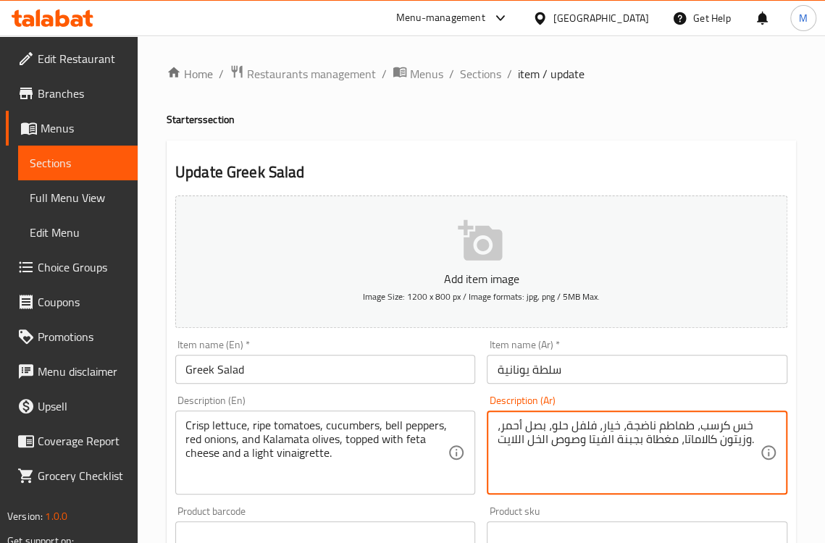
drag, startPoint x: 518, startPoint y: 444, endPoint x: 578, endPoint y: 446, distance: 60.1
type textarea "خس كرسب، طماطم ناضجة، خيار، فلفل حلو، بصل أحمر، وزيتون كالاماتا، مغطاة بجبنة ال…"
click at [450, 392] on div "Description (En) Crisp lettuce, ripe tomatoes, cucumbers, bell peppers, red oni…" at bounding box center [325, 444] width 312 height 111
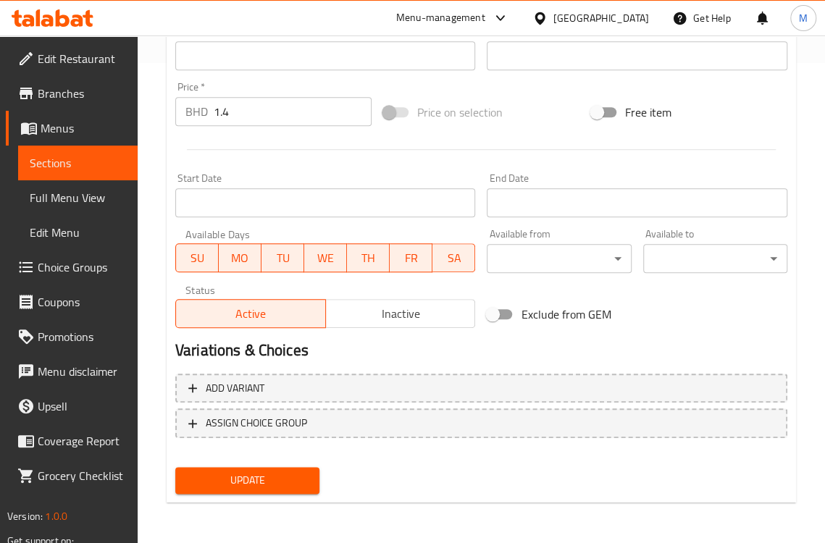
click at [266, 486] on span "Update" at bounding box center [247, 480] width 121 height 18
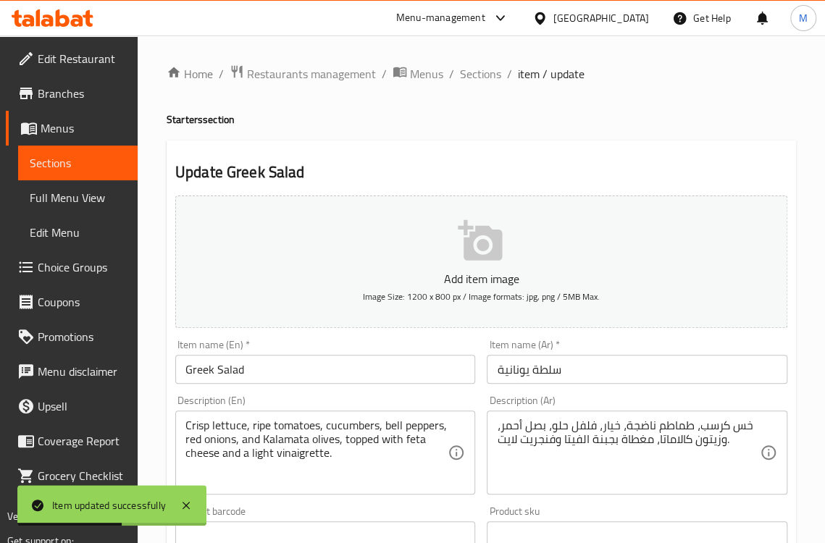
drag, startPoint x: 484, startPoint y: 68, endPoint x: 530, endPoint y: 143, distance: 88.0
click at [484, 68] on span "Sections" at bounding box center [480, 73] width 41 height 17
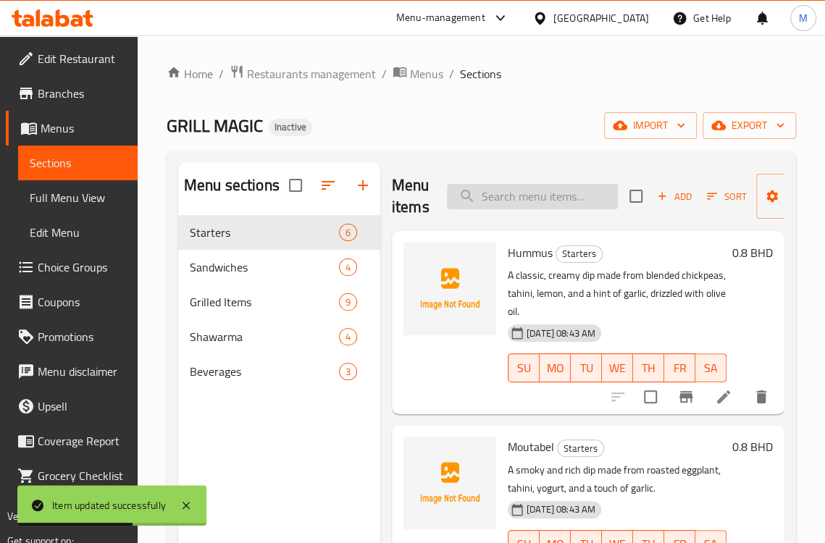
click at [529, 195] on input "search" at bounding box center [532, 196] width 171 height 25
paste input "Hot Salad"
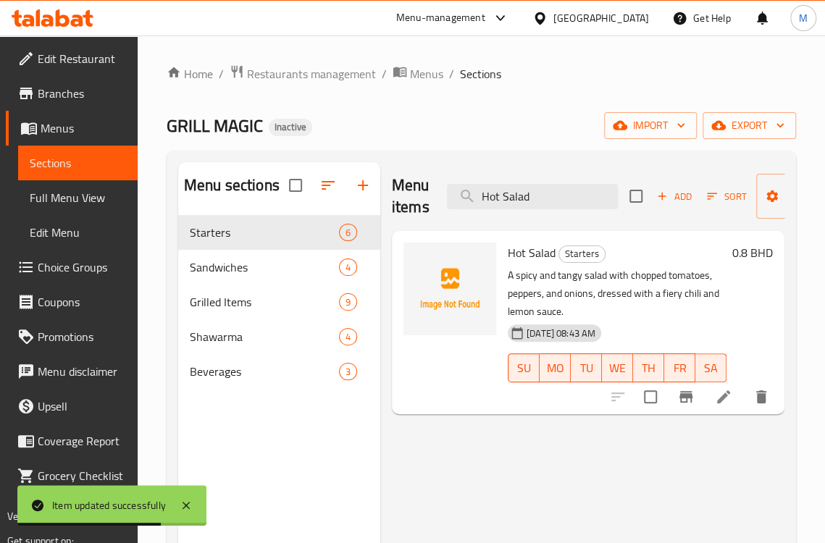
type input "Hot Salad"
click at [735, 402] on li at bounding box center [723, 397] width 41 height 26
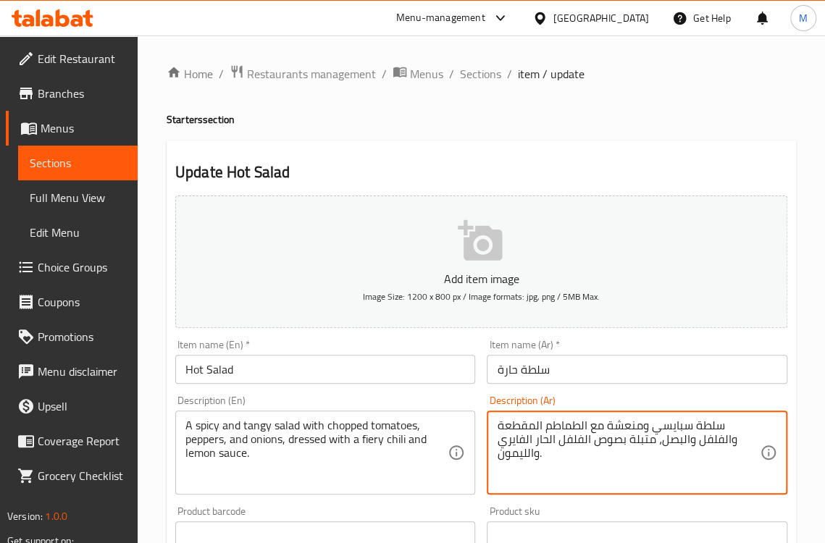
drag, startPoint x: 628, startPoint y: 442, endPoint x: 647, endPoint y: 445, distance: 19.0
type textarea "سلطة سبايسي ومنعشة مع الطماطم المقطعة والفلفل والبصل، مزينة بصوص الفلفل الحار ا…"
click at [450, 394] on div "Description (En) A spicy and tangy salad with chopped tomatoes, peppers, and on…" at bounding box center [325, 444] width 312 height 111
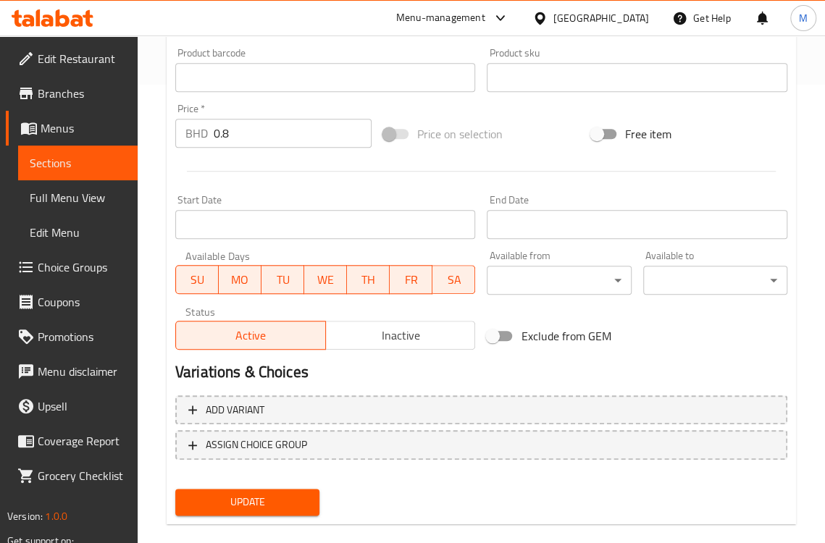
scroll to position [480, 0]
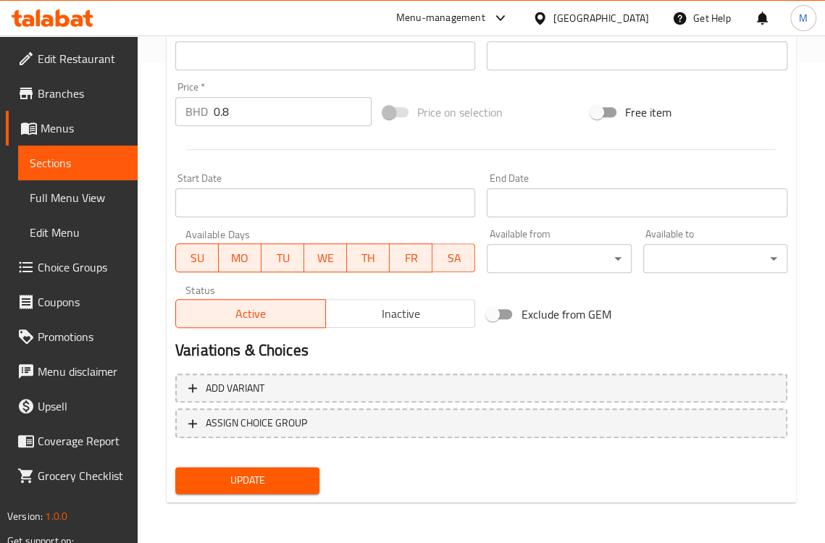
click at [274, 471] on span "Update" at bounding box center [247, 480] width 121 height 18
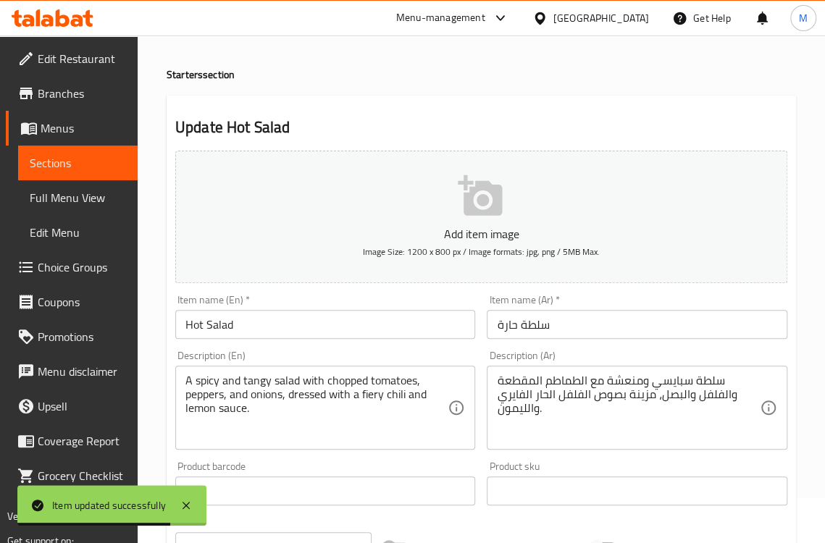
scroll to position [0, 0]
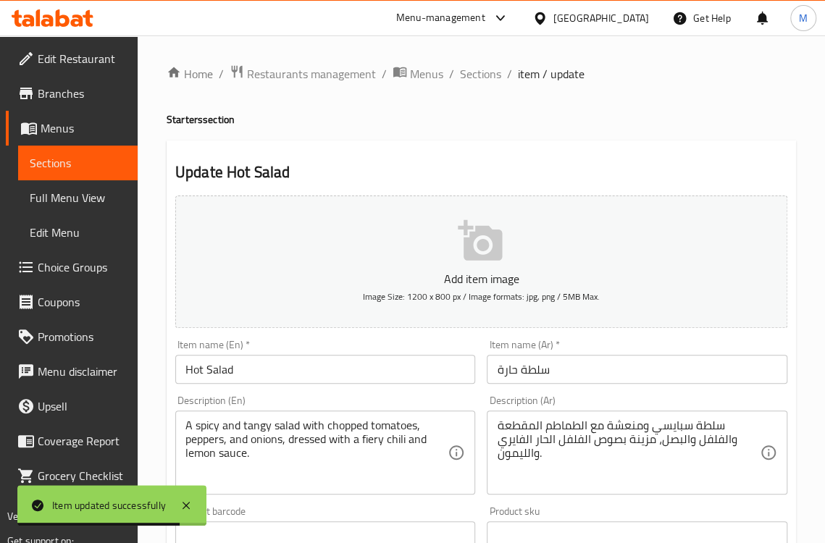
drag, startPoint x: 477, startPoint y: 77, endPoint x: 528, endPoint y: 148, distance: 87.6
click at [477, 77] on span "Sections" at bounding box center [480, 73] width 41 height 17
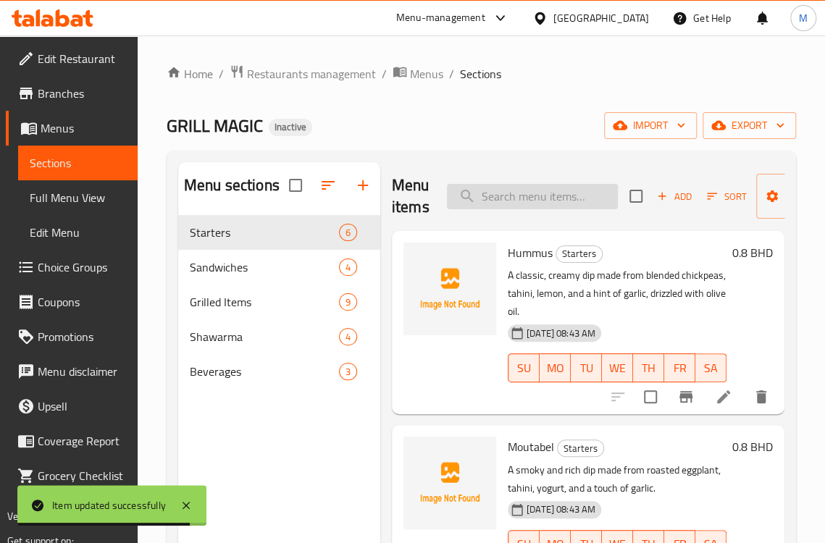
click at [554, 191] on input "search" at bounding box center [532, 196] width 171 height 25
paste input "Tabouleh"
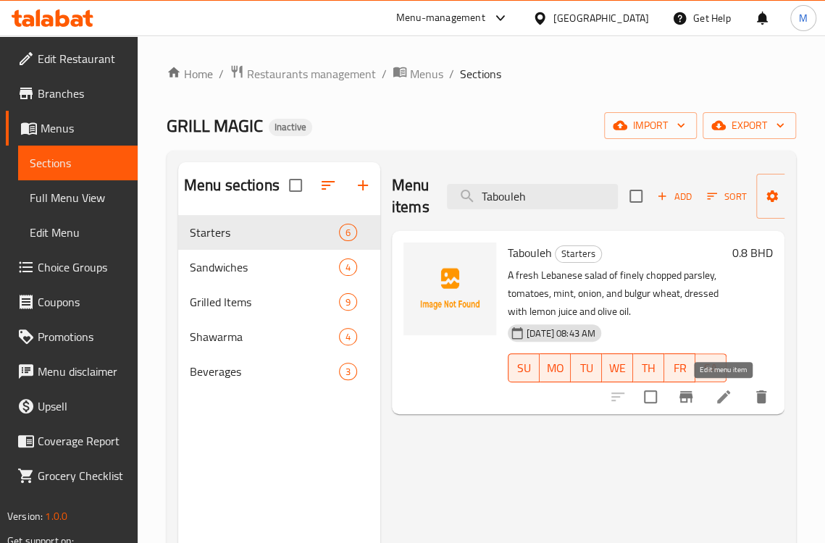
type input "Tabouleh"
click at [729, 399] on icon at bounding box center [723, 396] width 17 height 17
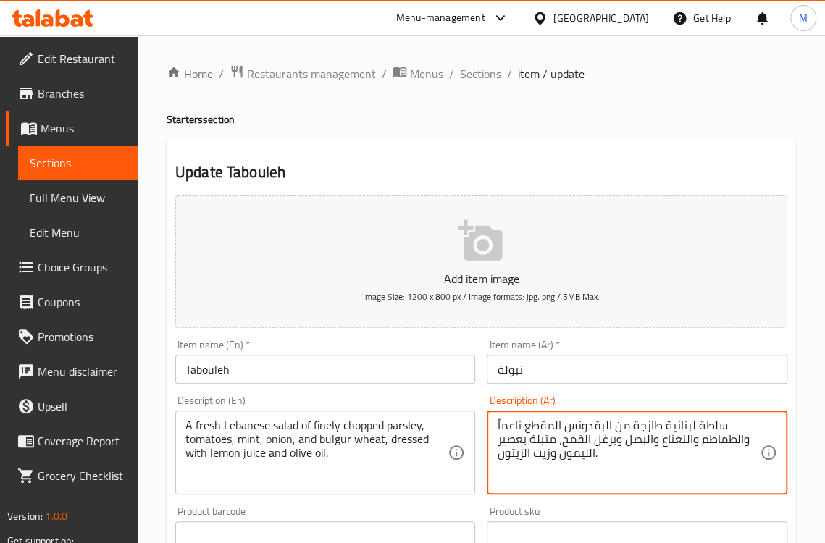
drag, startPoint x: 528, startPoint y: 440, endPoint x: 547, endPoint y: 443, distance: 18.3
type textarea "سلطة لبنانية طازجة من البقدونس المقطع ناعماً والطماطم والنعناع والبصل وبرغل الق…"
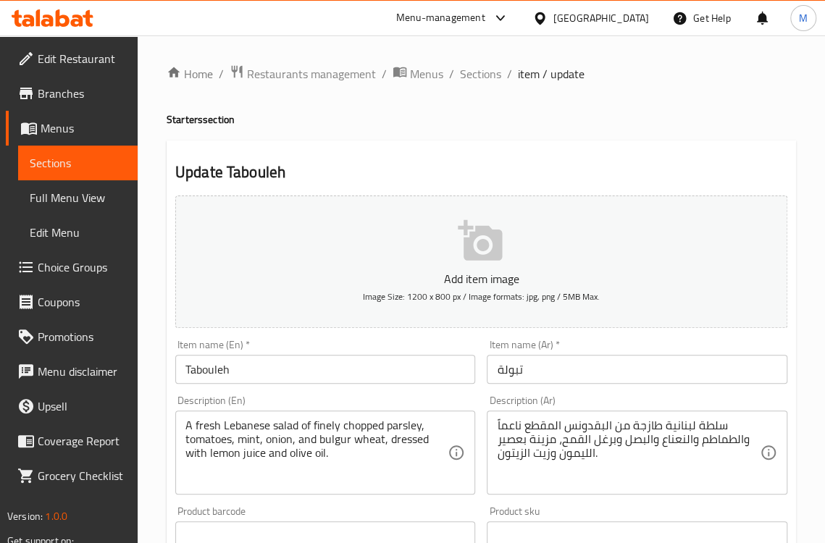
click at [418, 400] on div "Description (En) A fresh Lebanese salad of finely chopped parsley, tomatoes, mi…" at bounding box center [325, 444] width 300 height 99
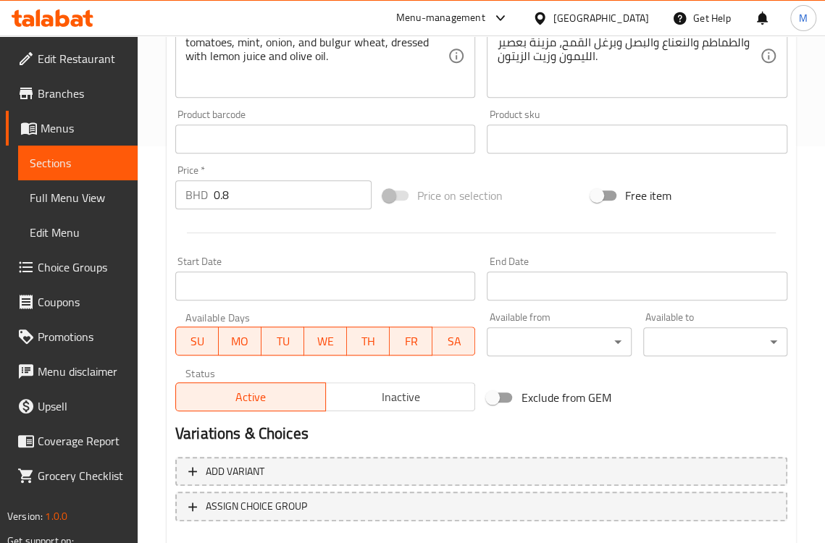
scroll to position [480, 0]
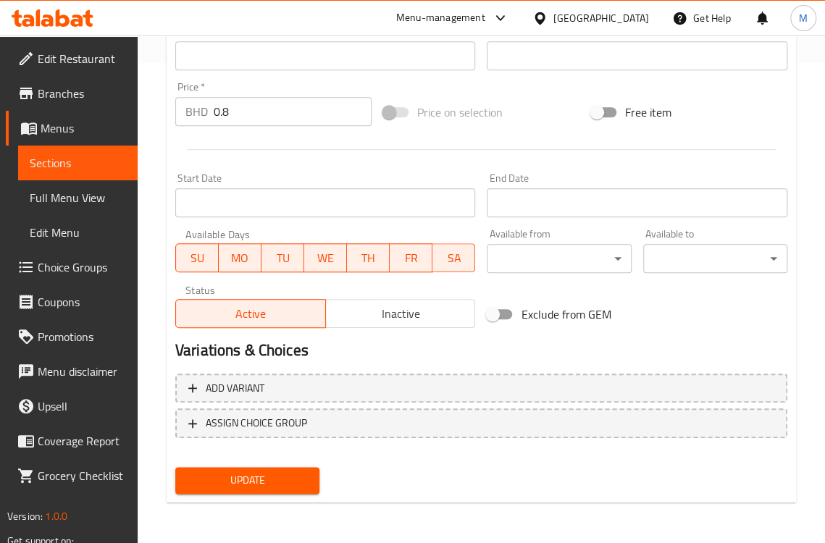
click at [295, 474] on span "Update" at bounding box center [247, 480] width 121 height 18
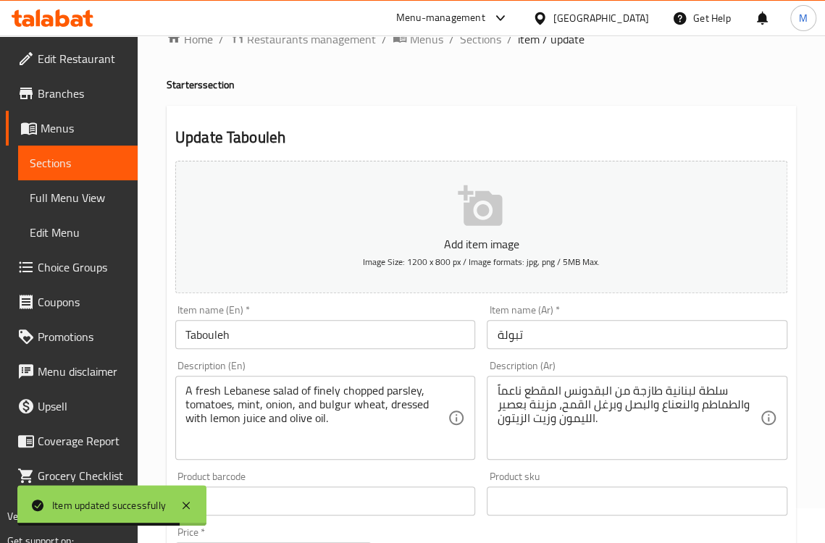
scroll to position [0, 0]
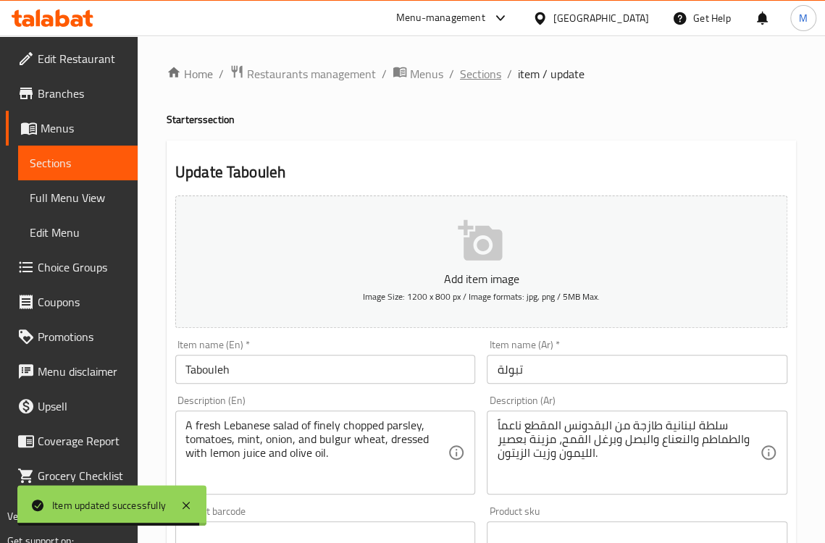
click at [471, 72] on span "Sections" at bounding box center [480, 73] width 41 height 17
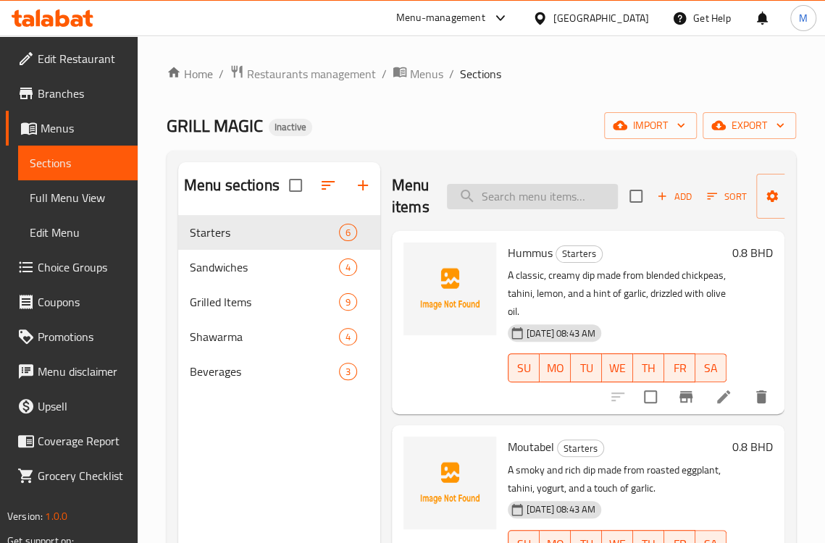
click at [568, 196] on input "search" at bounding box center [532, 196] width 171 height 25
paste input "Lamb Chops"
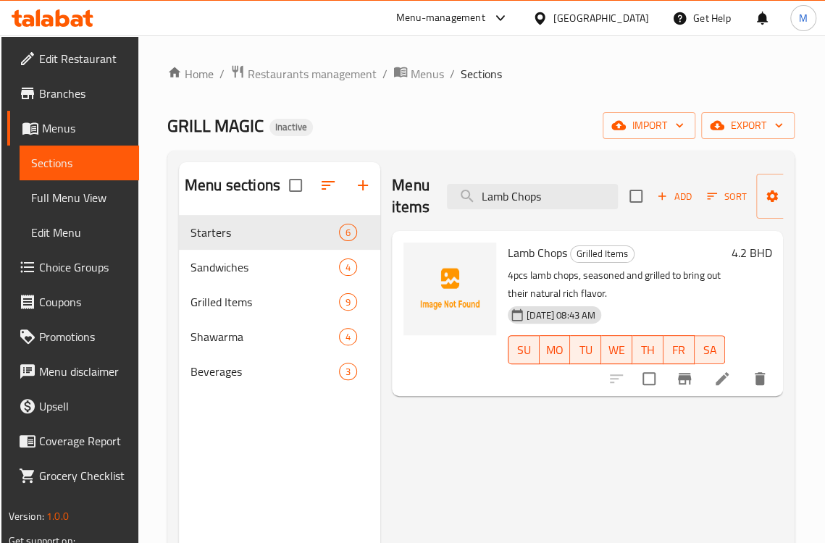
type input "Lamb Chops"
click at [713, 381] on icon at bounding box center [721, 378] width 17 height 17
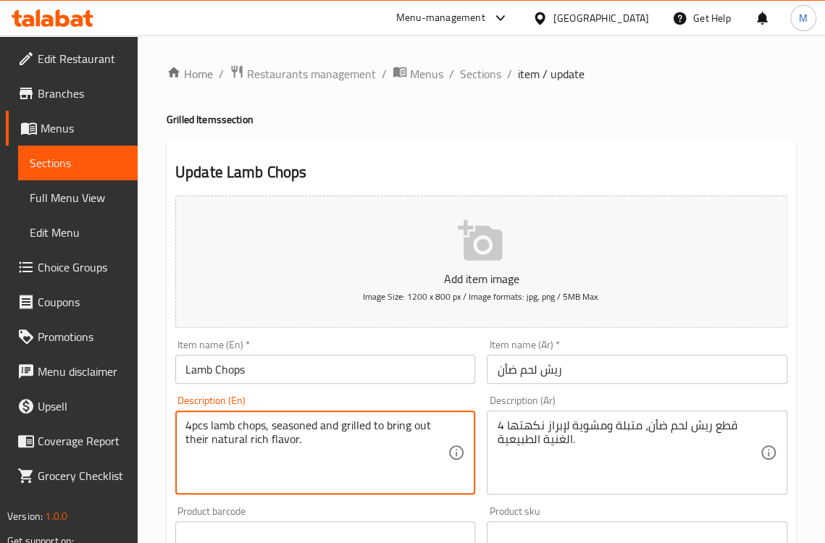
click at [387, 426] on textarea "4pcs lamb chops, seasoned and grilled to bring out their natural rich flavor." at bounding box center [316, 452] width 263 height 69
paste textarea "Four succulent"
type textarea "Four succulent lamb chops, seasoned and grilled to bring out their natural rich…"
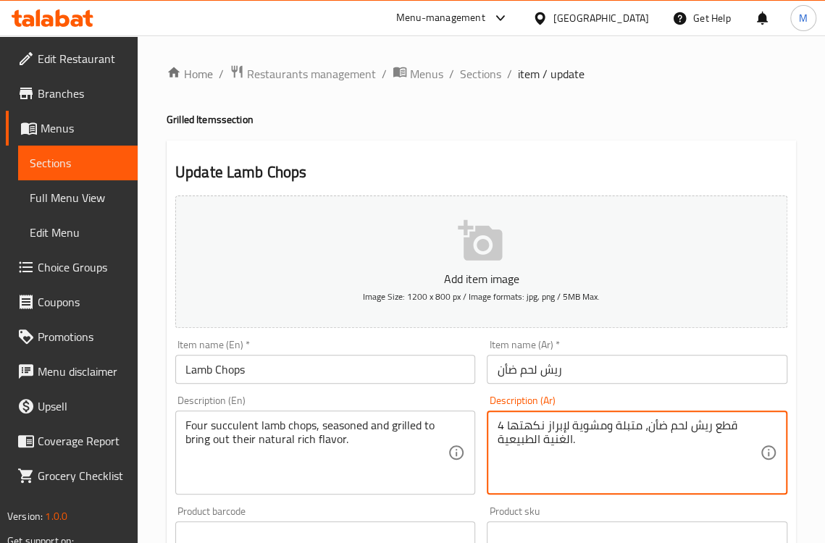
click at [521, 423] on textarea "4 قطع ريش لحم ضأن، متبلة ومشوية لإبراز نكهتها الغنية الطبيعية." at bounding box center [628, 452] width 263 height 69
paste textarea "أربع ريش لحم ضأن عصارية، متبلة ومشوية لإبراز نكهتها الطبيعية الغن"
type textarea "أربع ريش لحم ضأن عصارية، متبلة ومشوية لإبراز نكهتها الطبيعية الغنية."
click at [462, 403] on div "Description (En) Four succulent lamb chops, seasoned and grilled to bring out t…" at bounding box center [325, 444] width 300 height 99
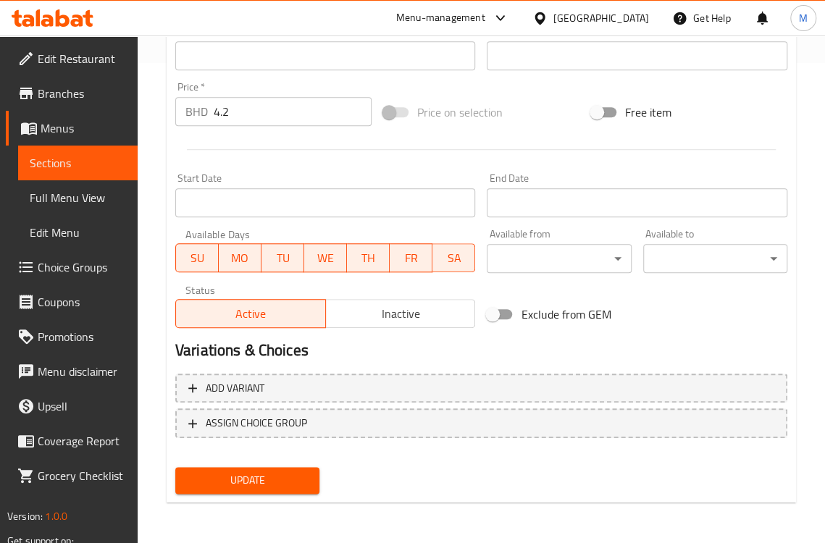
click at [284, 480] on span "Update" at bounding box center [247, 480] width 121 height 18
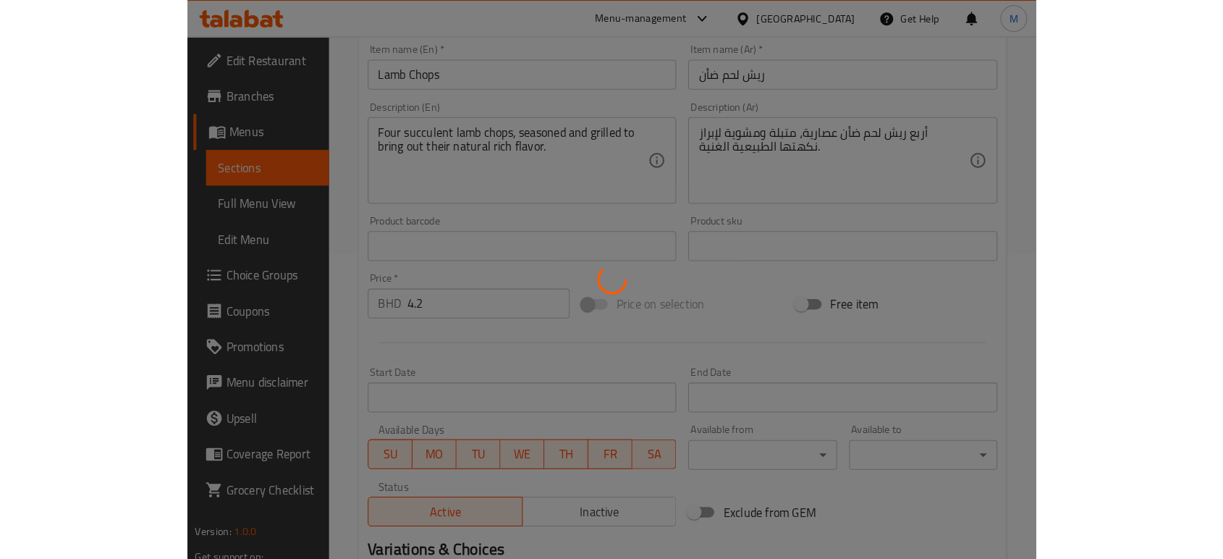
scroll to position [158, 0]
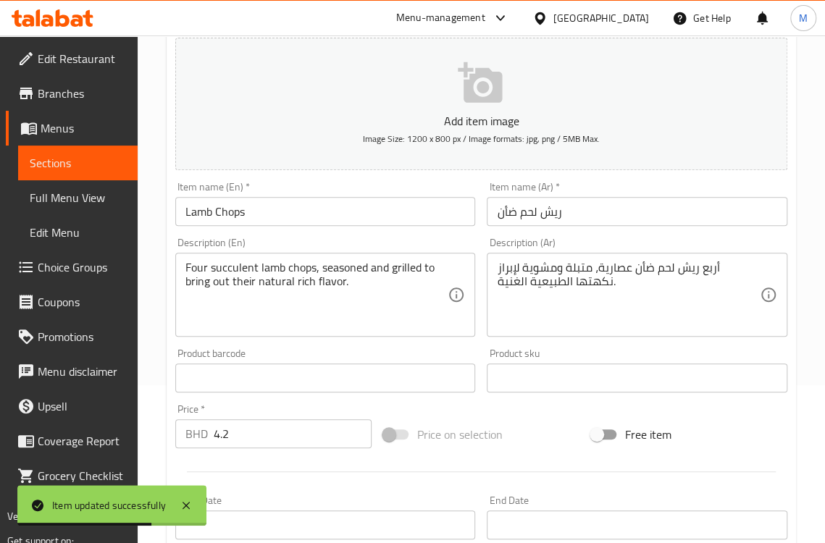
click at [195, 208] on input "Lamb Chops" at bounding box center [325, 211] width 300 height 29
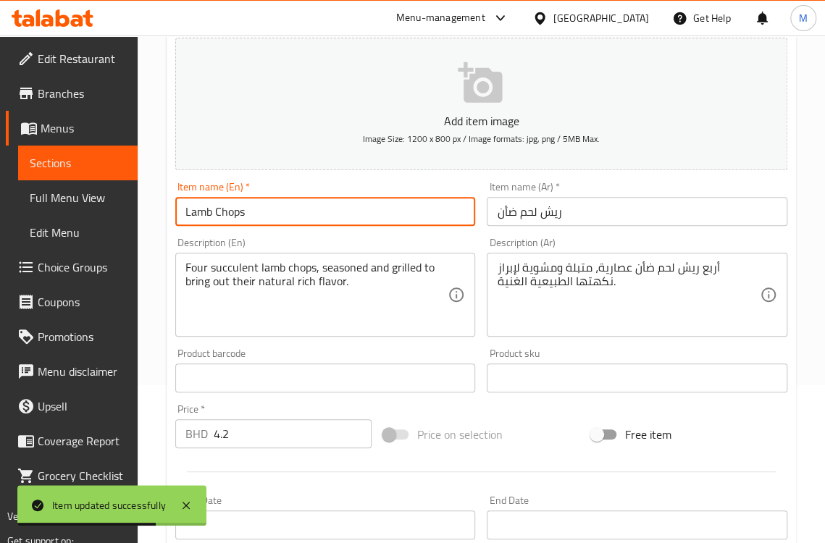
click at [195, 208] on input "Lamb Chops" at bounding box center [325, 211] width 300 height 29
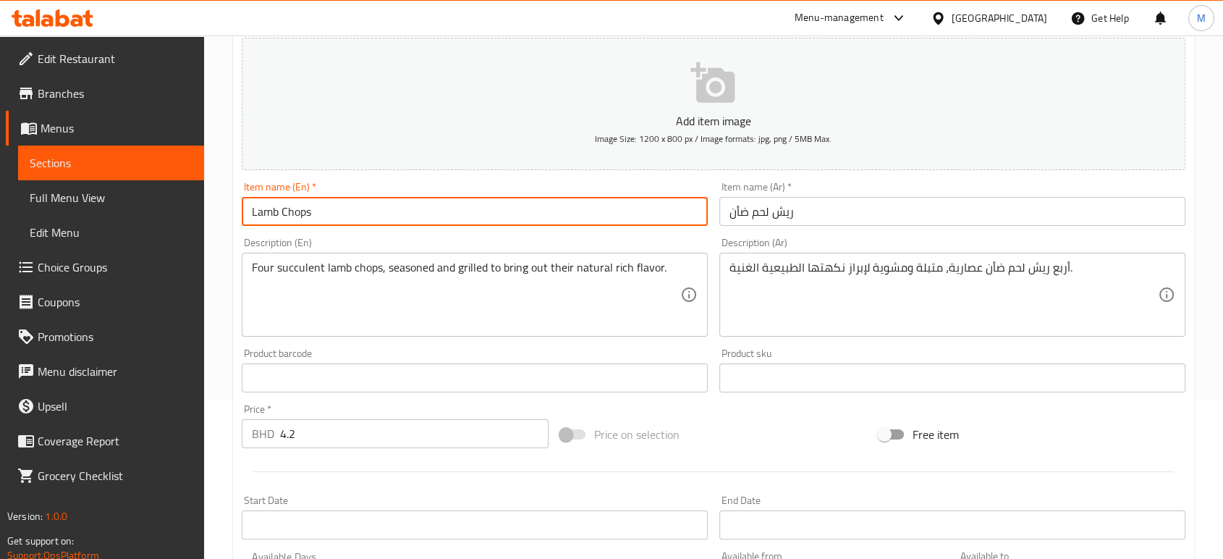
click at [67, 102] on span "Branches" at bounding box center [115, 93] width 155 height 17
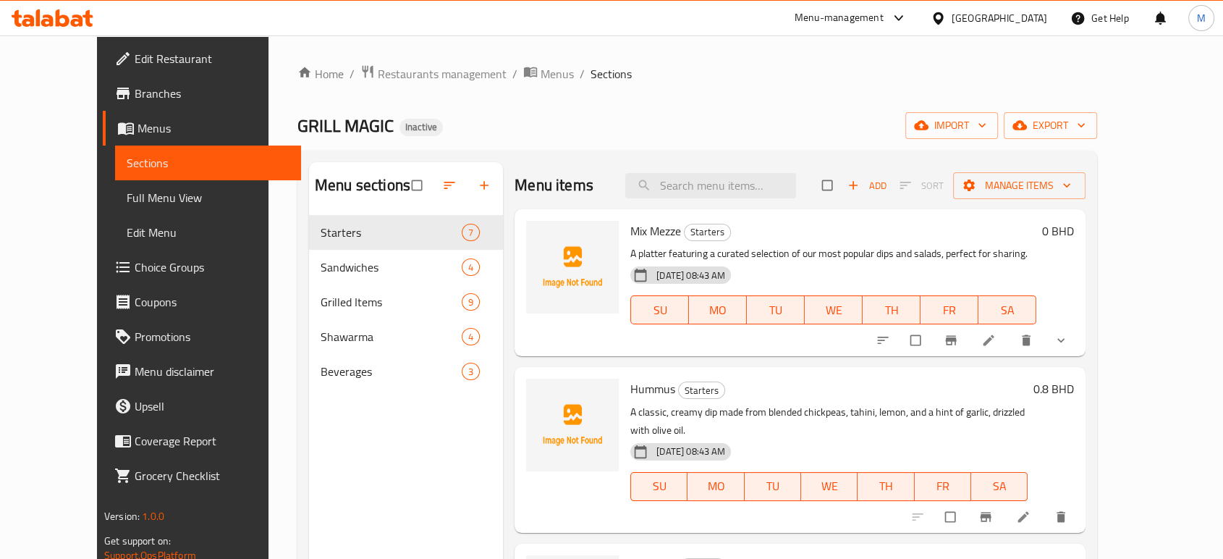
click at [115, 211] on link "Full Menu View" at bounding box center [208, 197] width 186 height 35
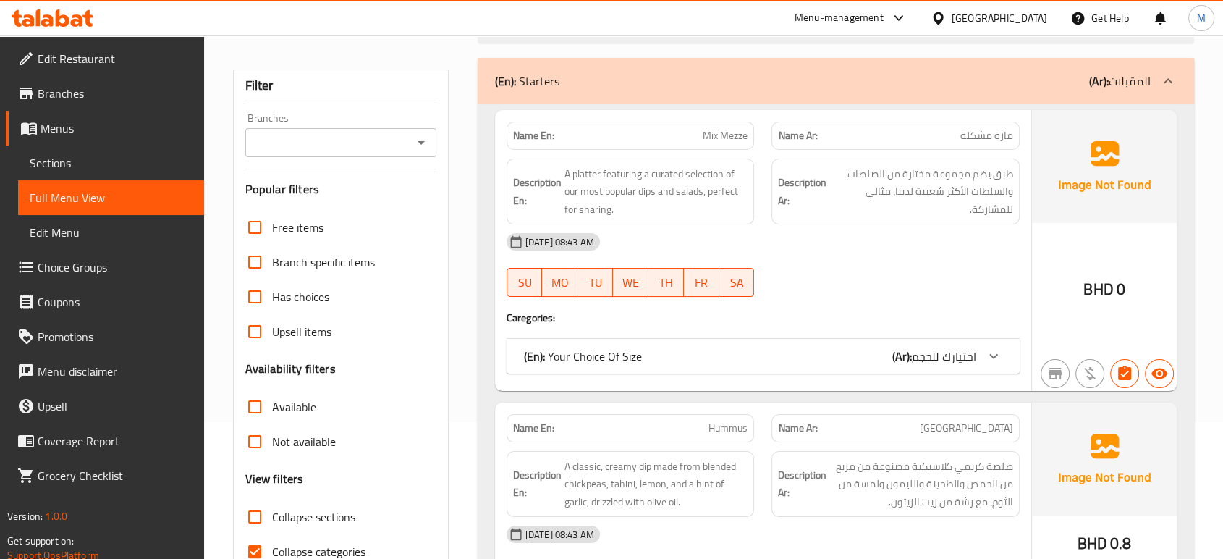
scroll to position [321, 0]
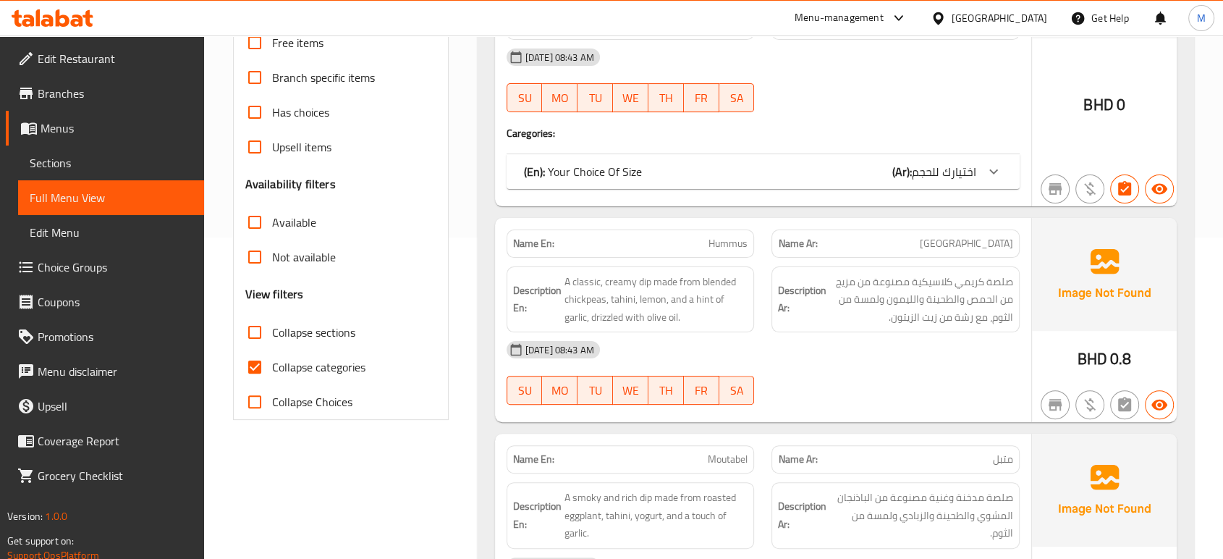
click at [295, 367] on span "Collapse categories" at bounding box center [318, 366] width 93 height 17
click at [272, 367] on input "Collapse categories" at bounding box center [254, 367] width 35 height 35
checkbox input "false"
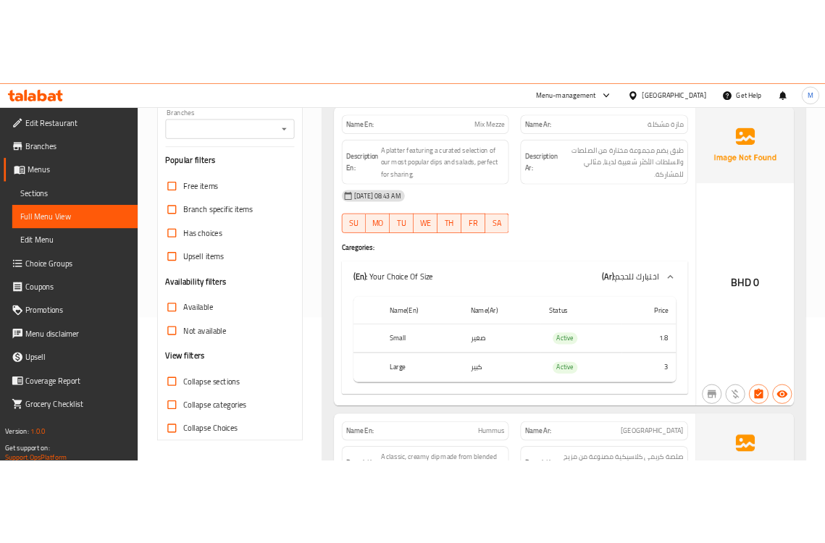
scroll to position [0, 0]
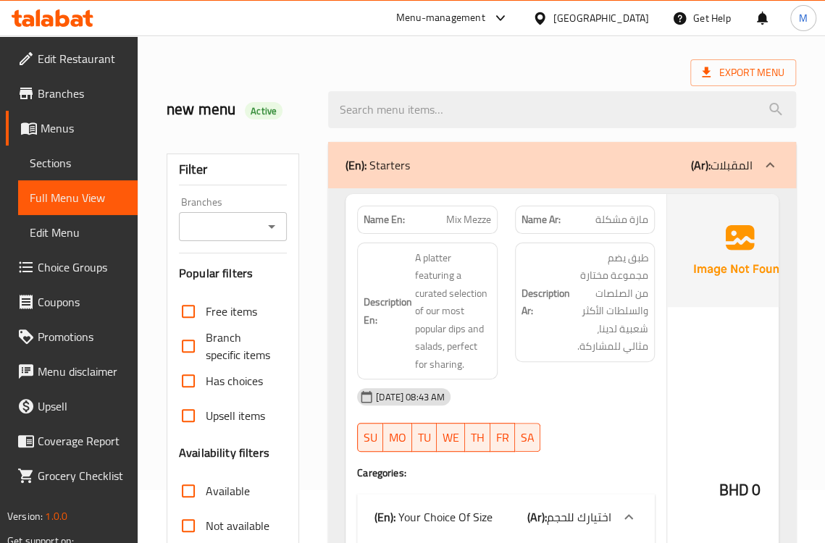
scroll to position [161, 0]
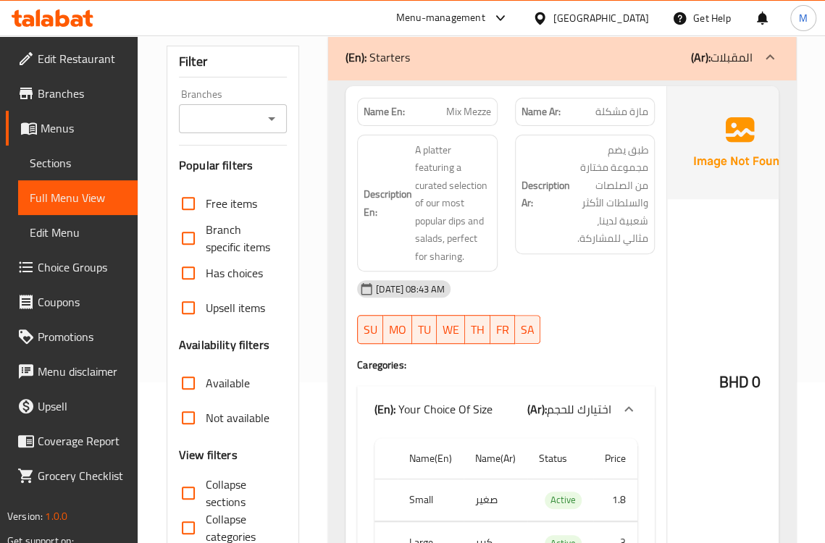
click at [531, 232] on h6 "Description Ar: طبق يضم مجموعة مختارة من الصلصات والسلطات الأكثر شعبية لدينا، م…" at bounding box center [584, 194] width 127 height 106
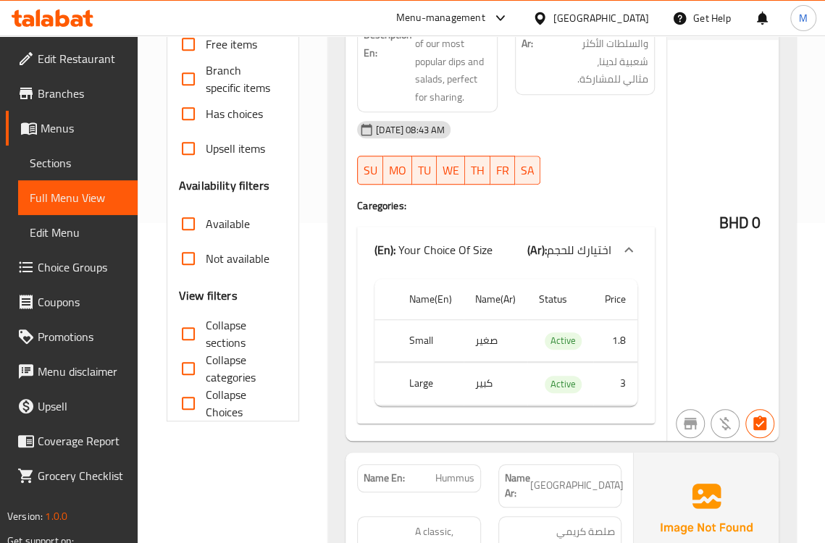
scroll to position [80, 0]
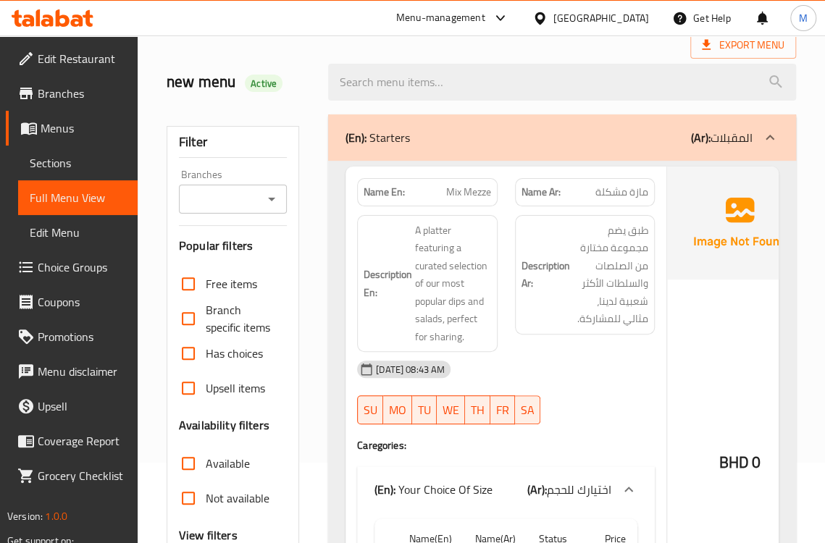
click at [470, 193] on span "Mix Mezze" at bounding box center [468, 192] width 45 height 15
copy span "Mix Mezze"
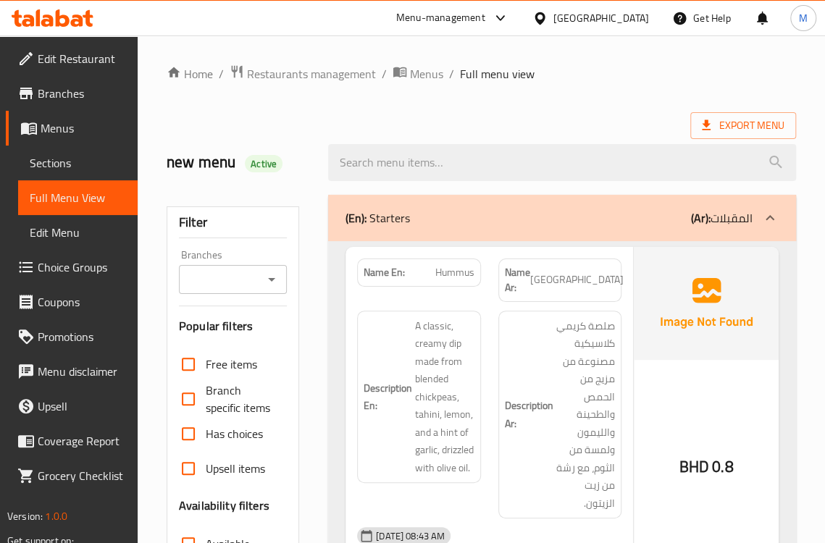
click at [498, 363] on div "Description Ar: صلصة كريمي كلاسيكية مصنوعة من مزيج من الحمص والطحينة والليمون و…" at bounding box center [559, 415] width 123 height 208
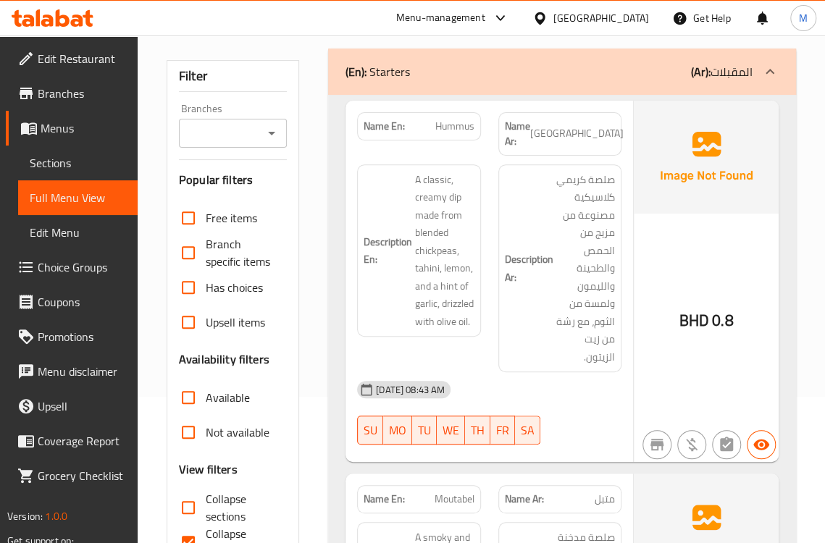
scroll to position [161, 0]
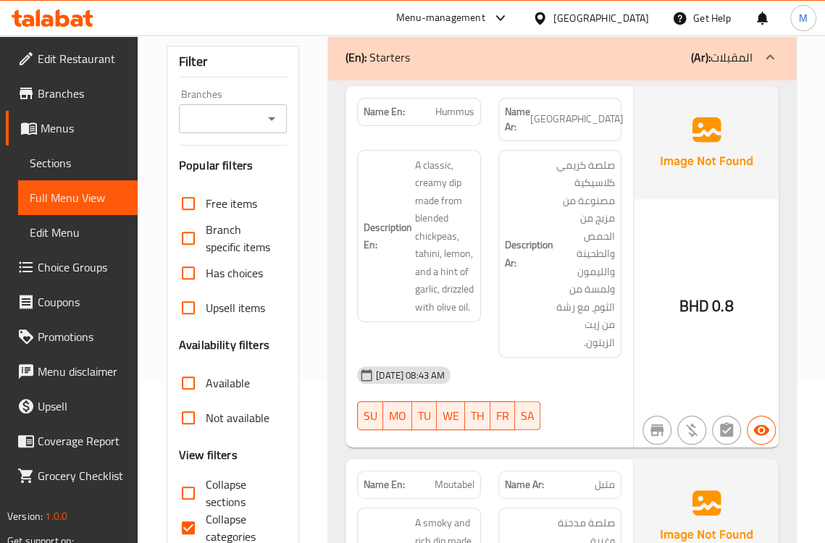
click at [463, 108] on span "Hummus" at bounding box center [454, 111] width 39 height 15
copy span "Hummus"
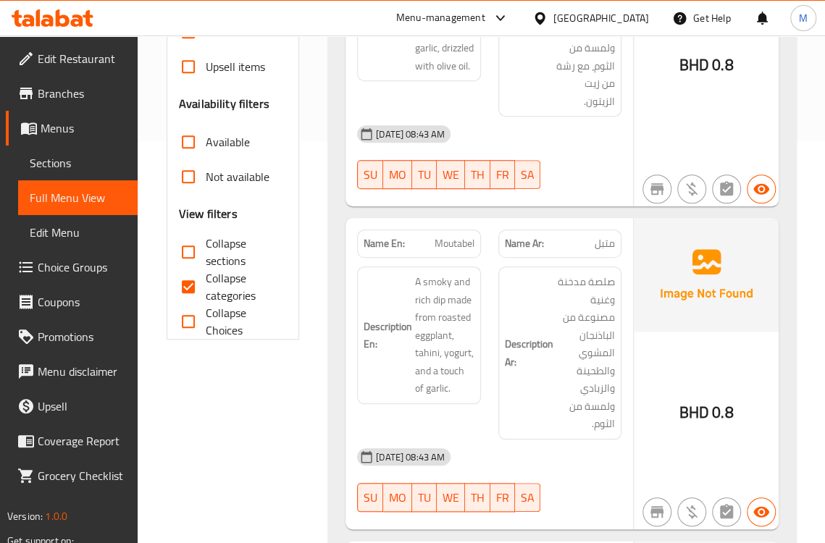
click at [527, 273] on h6 "Description Ar: صلصة مدخنة وغنية مصنوعة من الباذنجان المشوي والطحينة والزبادي و…" at bounding box center [560, 353] width 110 height 160
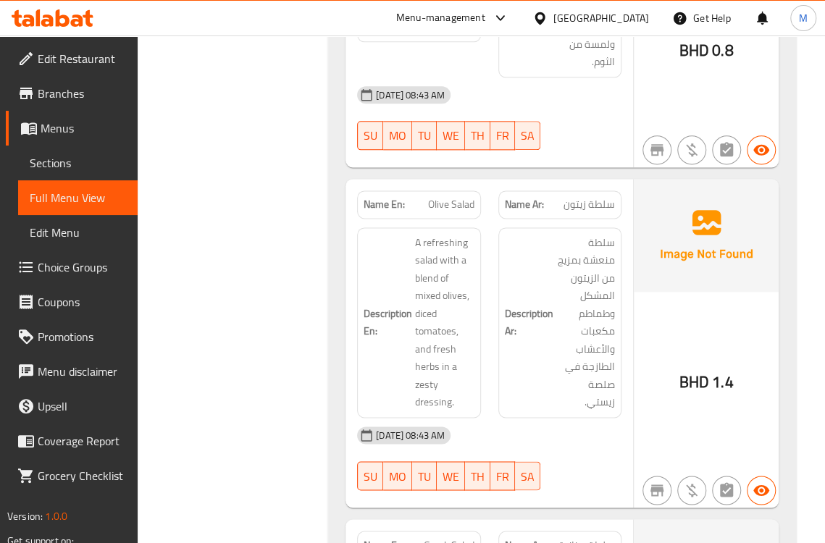
scroll to position [804, 0]
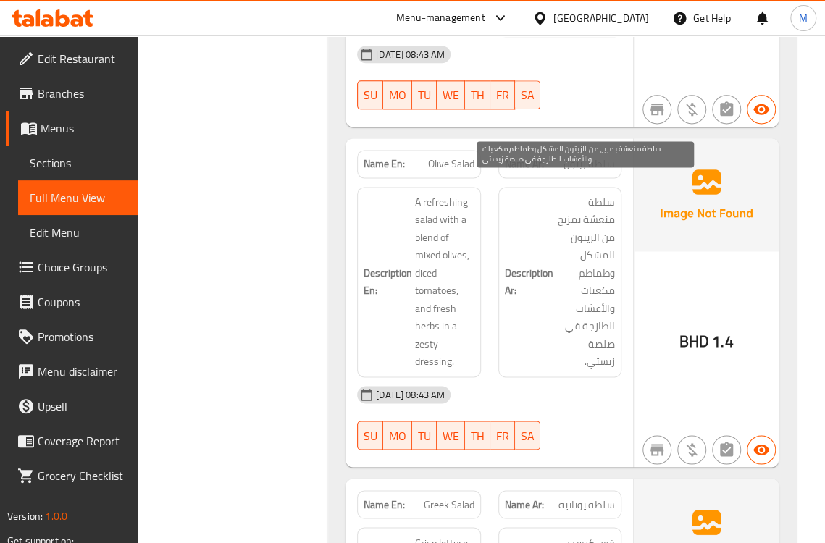
click at [586, 253] on span "سلطة منعشة بمزيج من الزيتون المشكل وطماطم مكعبات والأعشاب الطازجة في صلصة زيستي." at bounding box center [585, 281] width 59 height 177
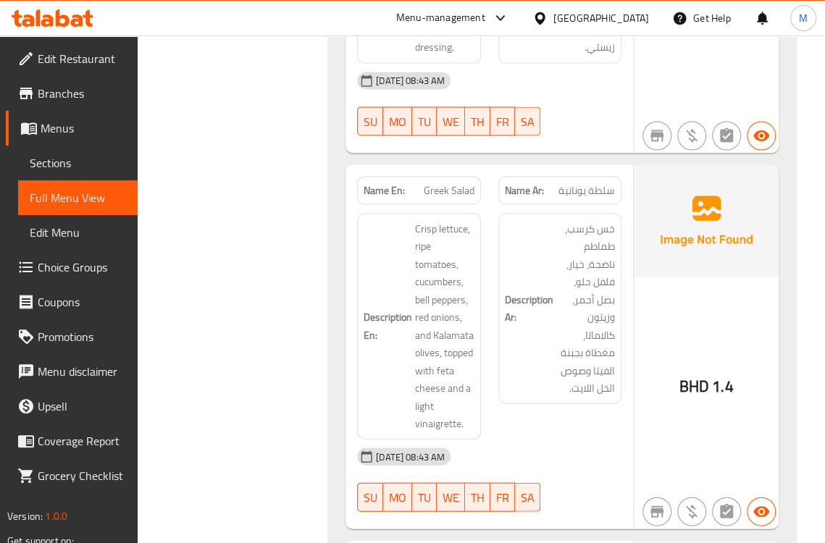
scroll to position [1126, 0]
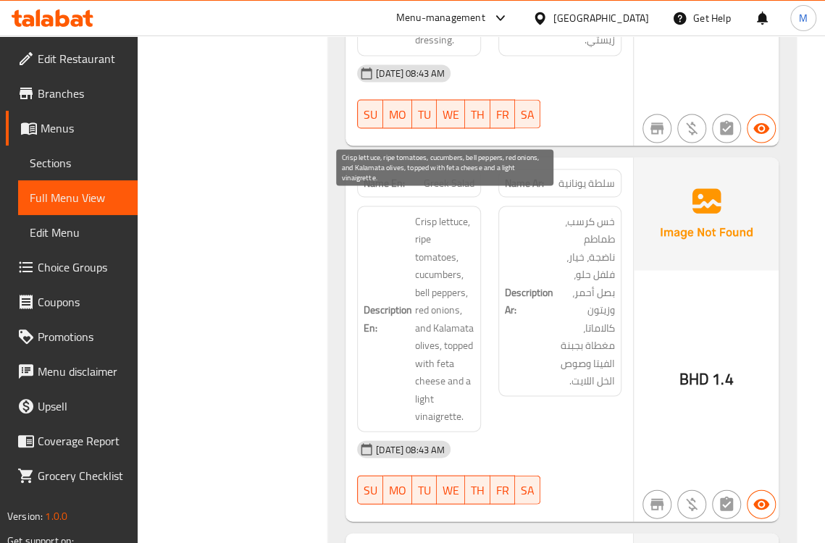
click at [465, 275] on span "Crisp lettuce, ripe tomatoes, cucumbers, bell peppers, red onions, and Kalamata…" at bounding box center [444, 318] width 59 height 213
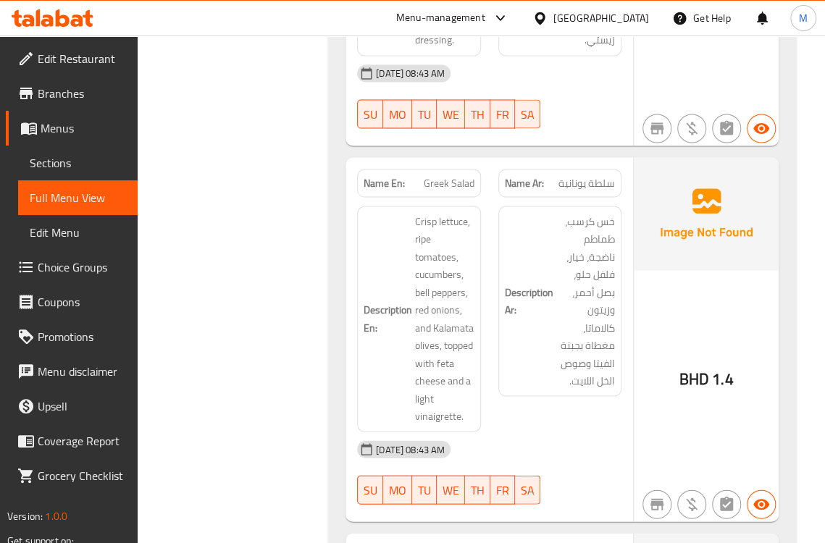
click at [453, 175] on span "Greek Salad" at bounding box center [449, 182] width 51 height 15
copy span "Greek Salad"
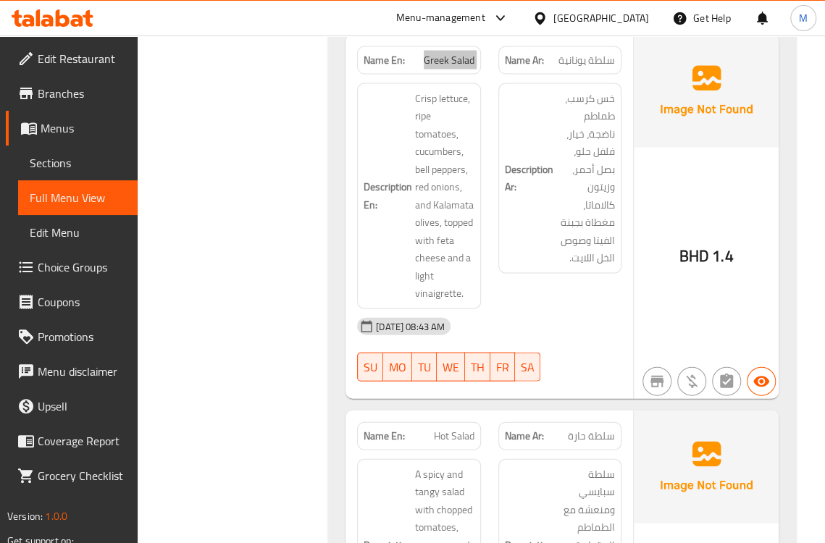
scroll to position [1448, 0]
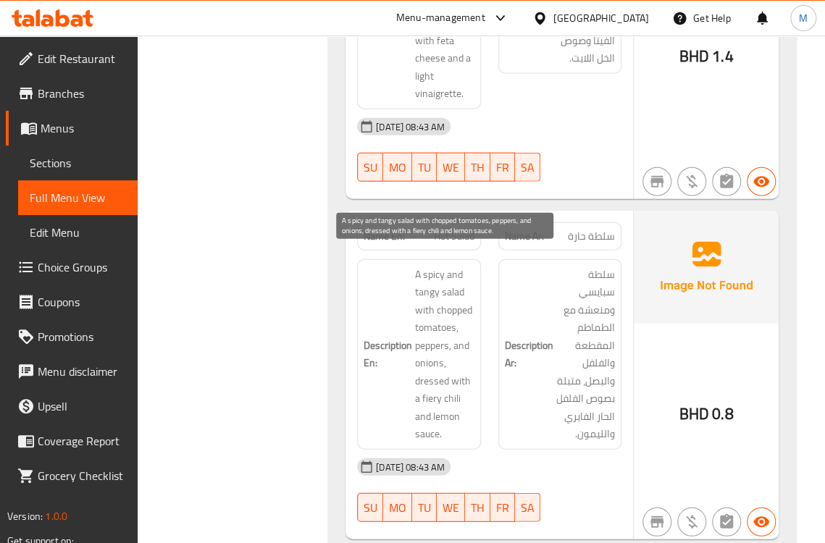
click at [445, 300] on span "A spicy and tangy salad with chopped tomatoes, peppers, and onions, dressed wit…" at bounding box center [444, 354] width 59 height 177
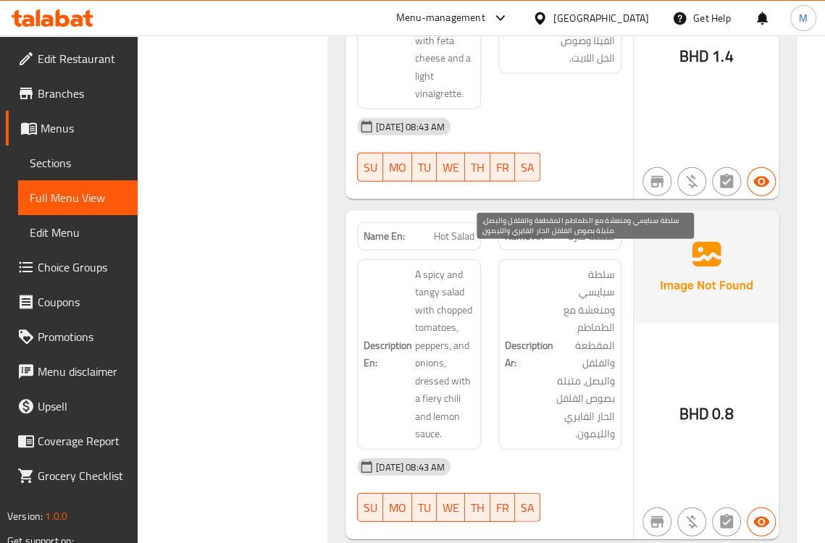
scroll to position [1528, 0]
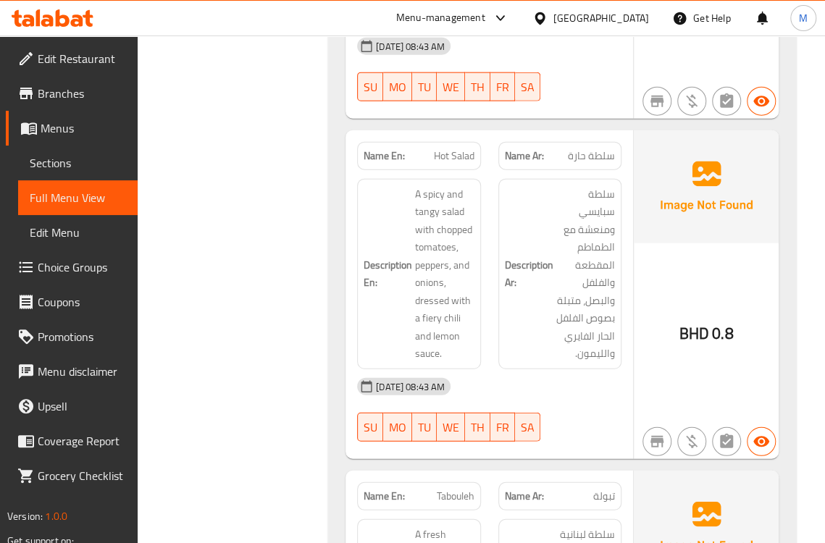
click at [458, 148] on span "Hot Salad" at bounding box center [454, 155] width 41 height 15
copy span "Hot Salad"
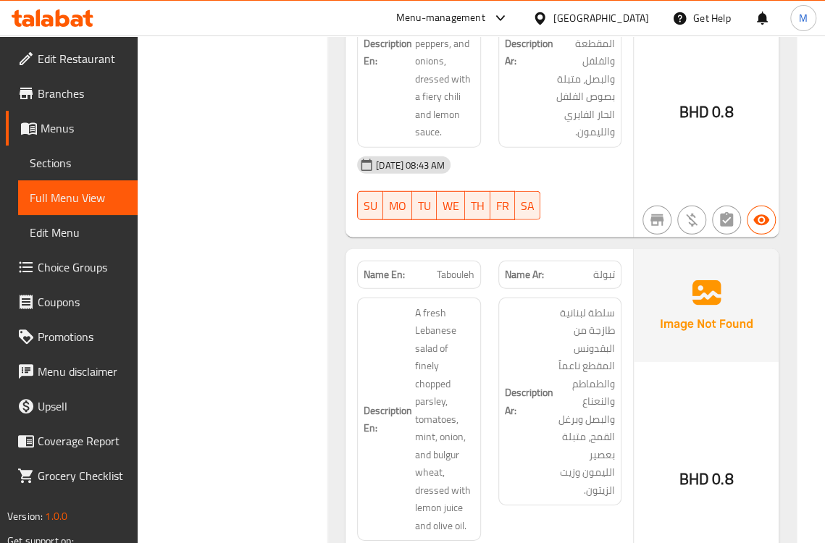
scroll to position [1769, 0]
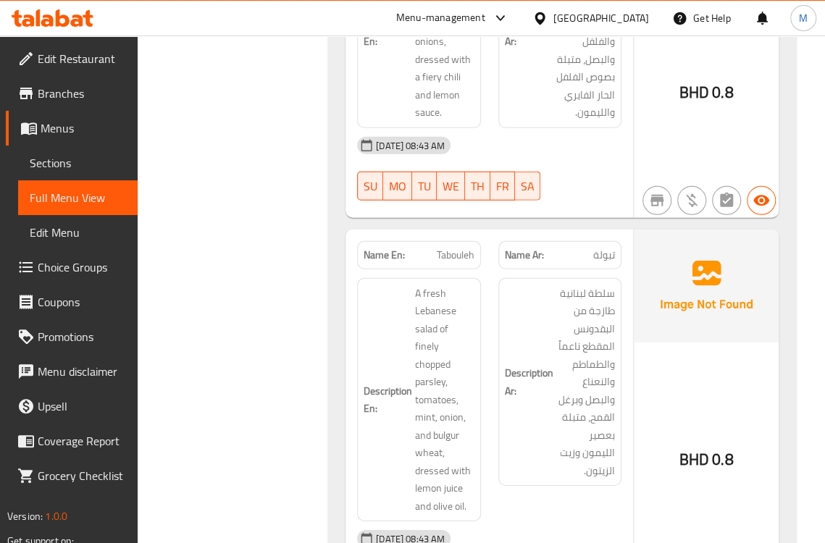
click at [523, 306] on h6 "Description Ar: سلطة لبنانية طازجة من البقدونس المقطع ناعماً والطماطم والنعناع …" at bounding box center [560, 382] width 110 height 195
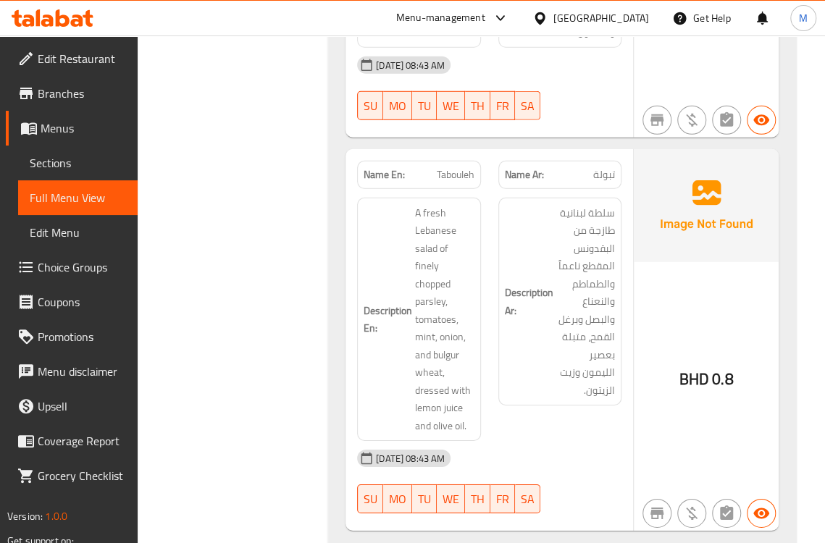
click at [456, 167] on span "Tabouleh" at bounding box center [456, 174] width 38 height 15
copy span "Tabouleh"
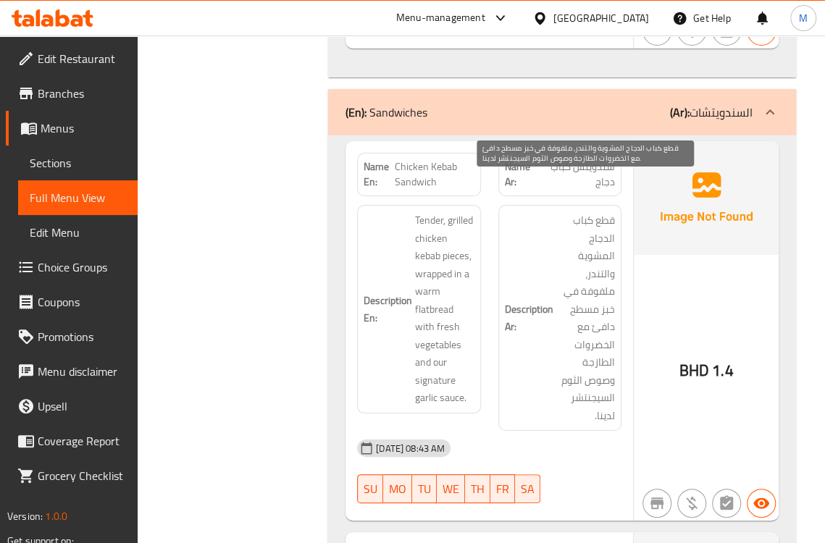
scroll to position [2333, 0]
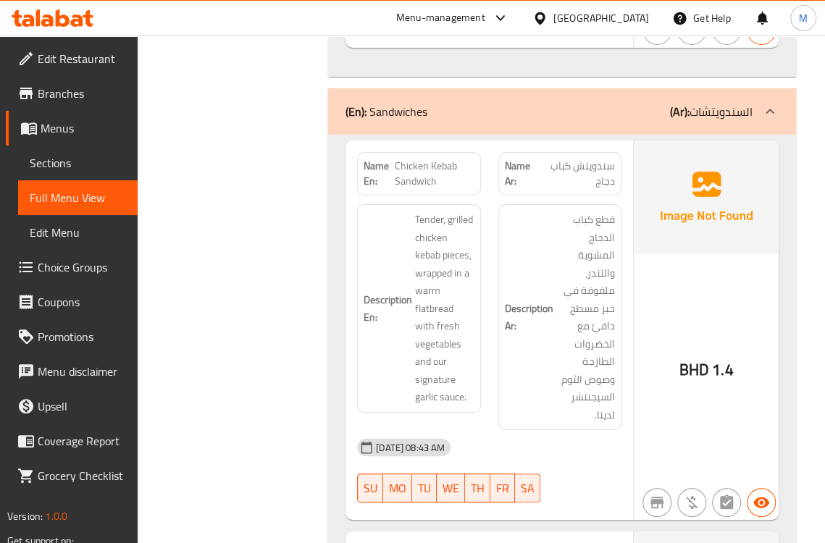
click at [492, 271] on div "Description Ar: قطع كباب الدجاج المشوية والتندر، ملفوفة في خبز مسطح دافئ مع الخ…" at bounding box center [559, 316] width 140 height 243
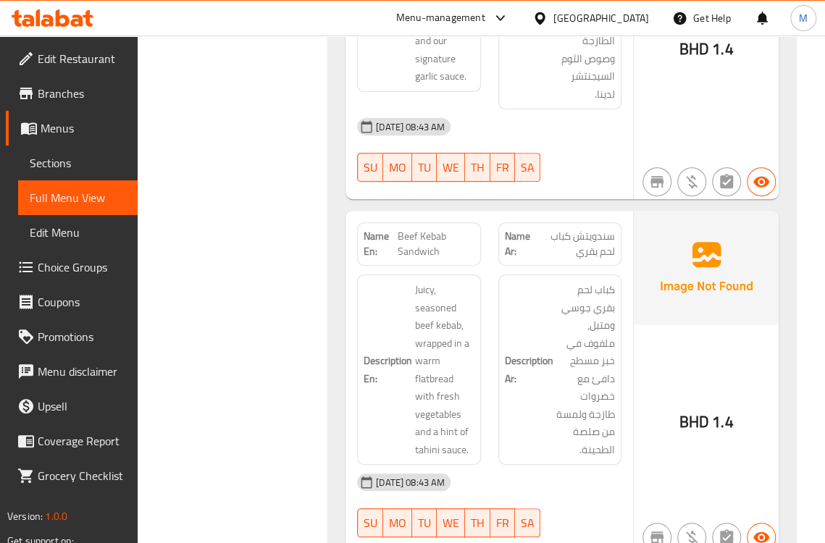
scroll to position [2654, 0]
click at [531, 280] on h6 "Description Ar: كباب لحم بقري جوسي ومتبل، ملفوف في خبز مسطح دافئ مع خضروات طازج…" at bounding box center [560, 368] width 110 height 177
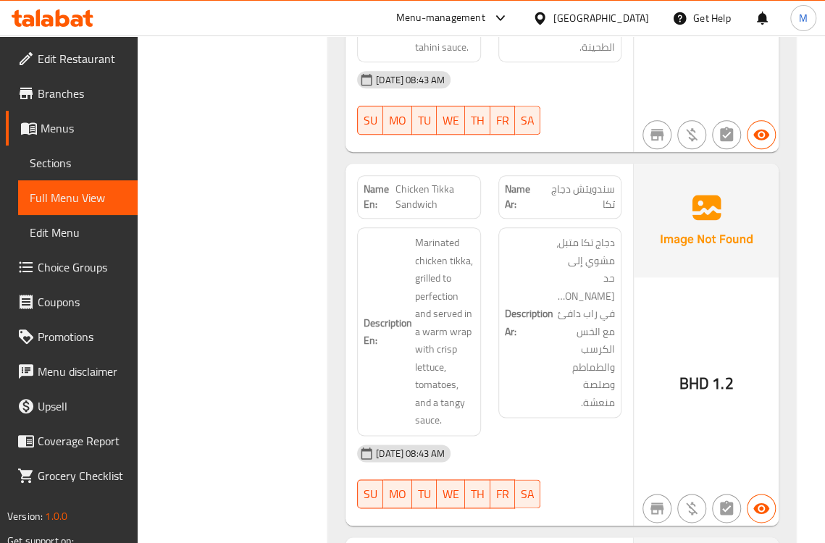
scroll to position [3057, 0]
click at [506, 304] on strong "Description Ar:" at bounding box center [529, 321] width 49 height 35
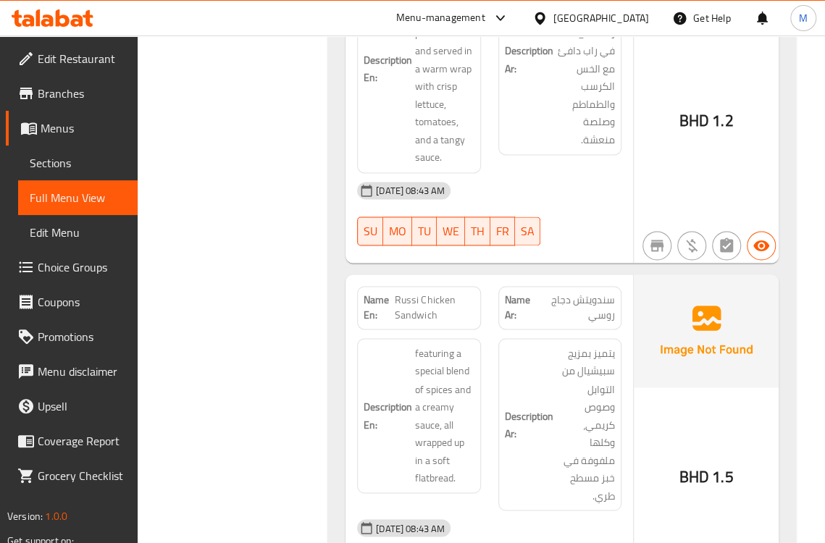
scroll to position [3378, 0]
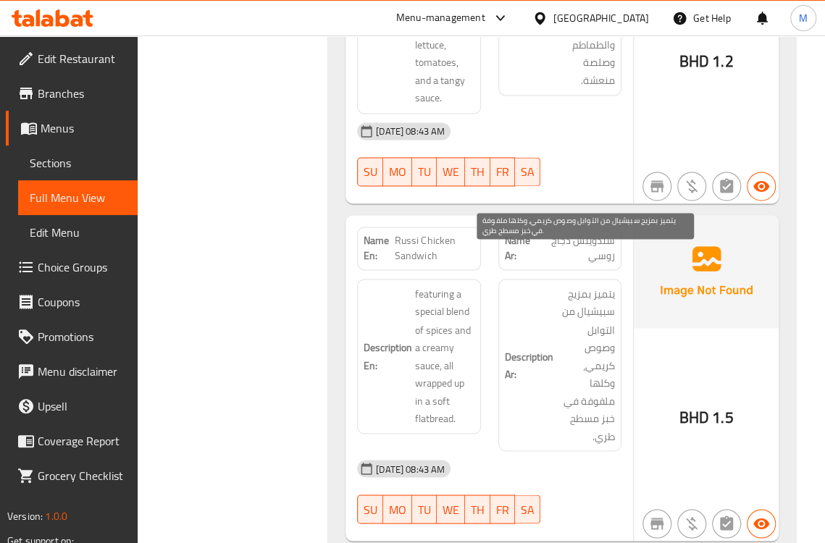
click at [564, 328] on span "يتميز بمزيج سبيشيال من التوابل وصوص كريمي، وكلها ملفوفة في خبز مسطح طري." at bounding box center [585, 365] width 59 height 160
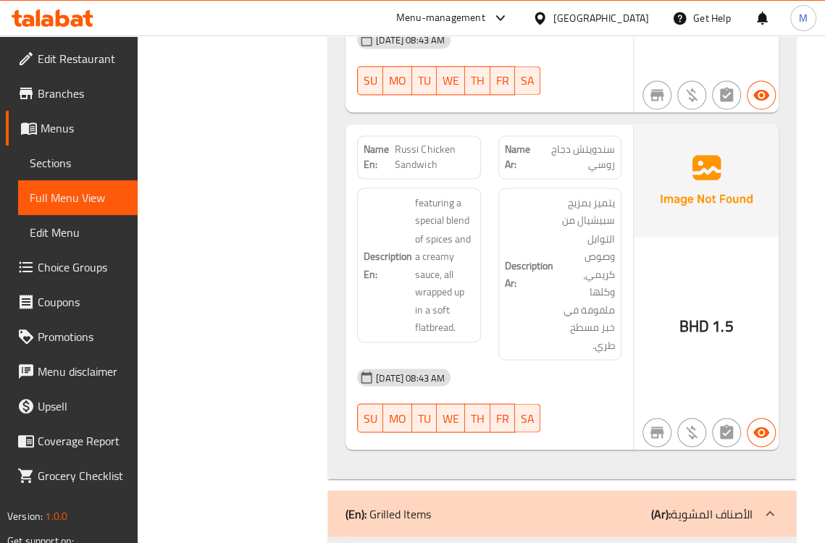
scroll to position [3620, 0]
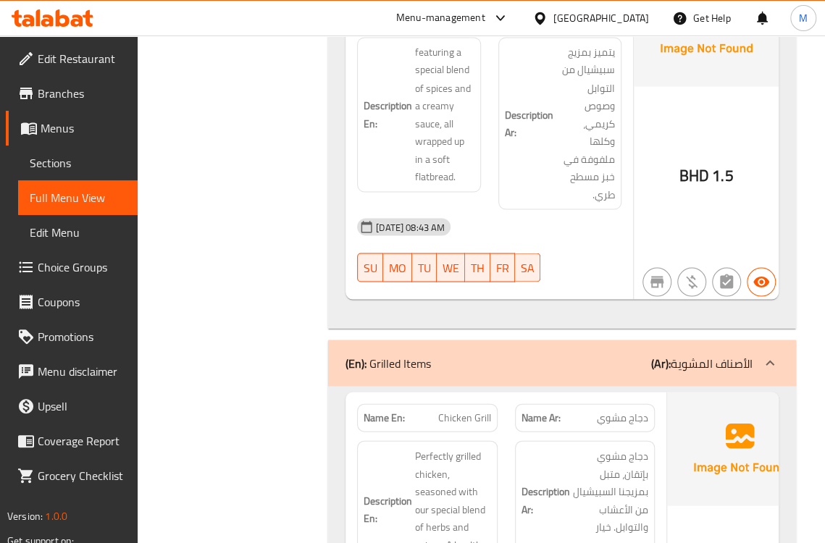
click at [382, 136] on h6 "Description En: featuring a special blend of spices and a creamy sauce, all wra…" at bounding box center [418, 114] width 110 height 142
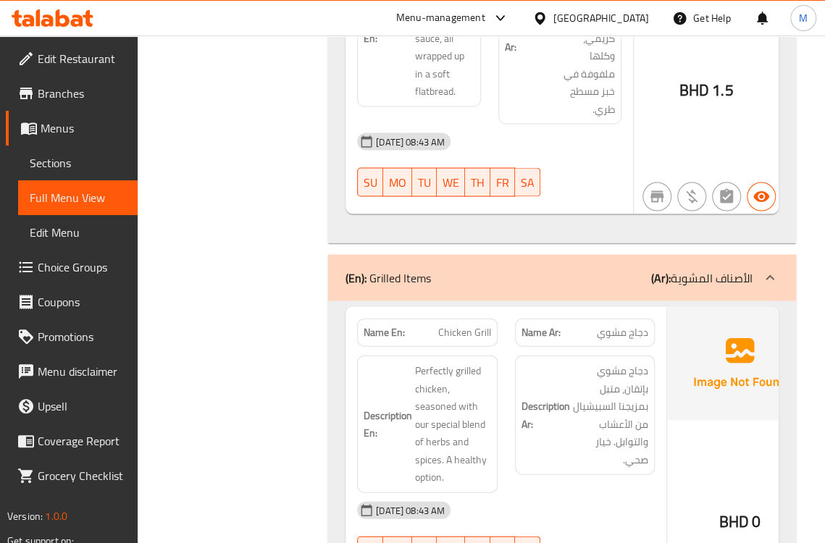
scroll to position [3861, 0]
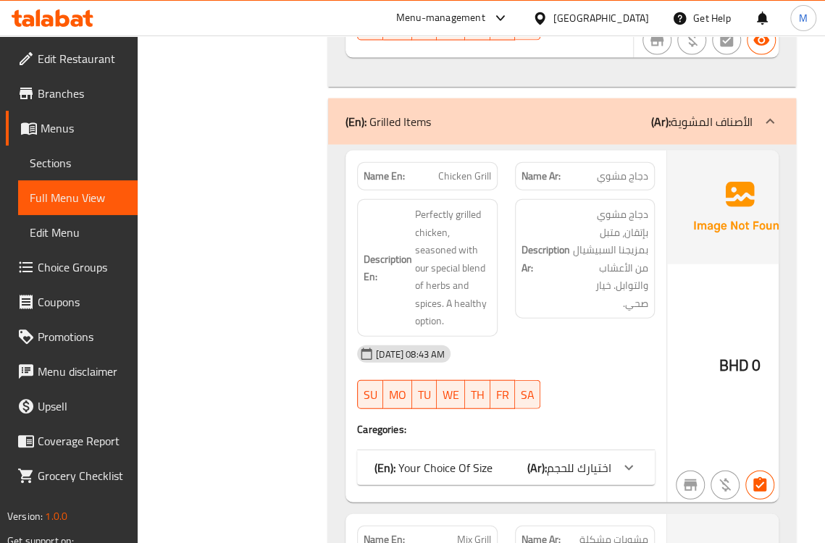
click at [566, 337] on div "[DATE] 08:43 AM" at bounding box center [505, 354] width 315 height 35
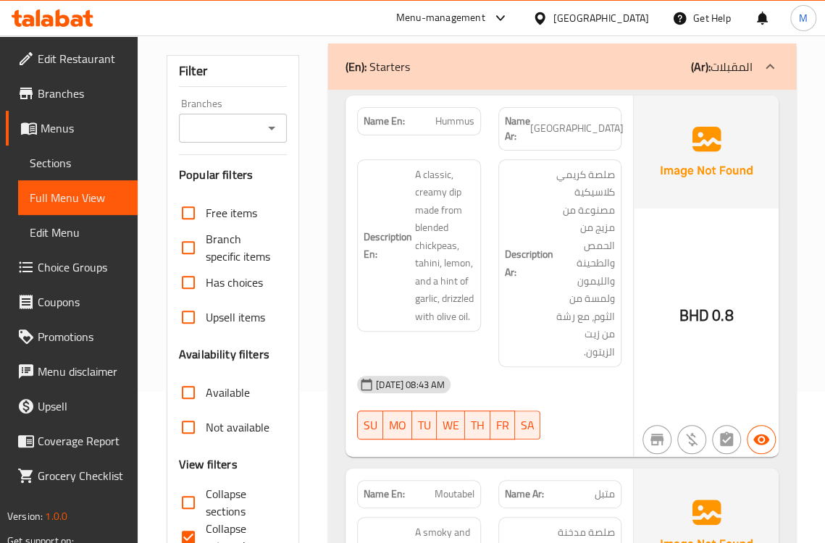
scroll to position [241, 0]
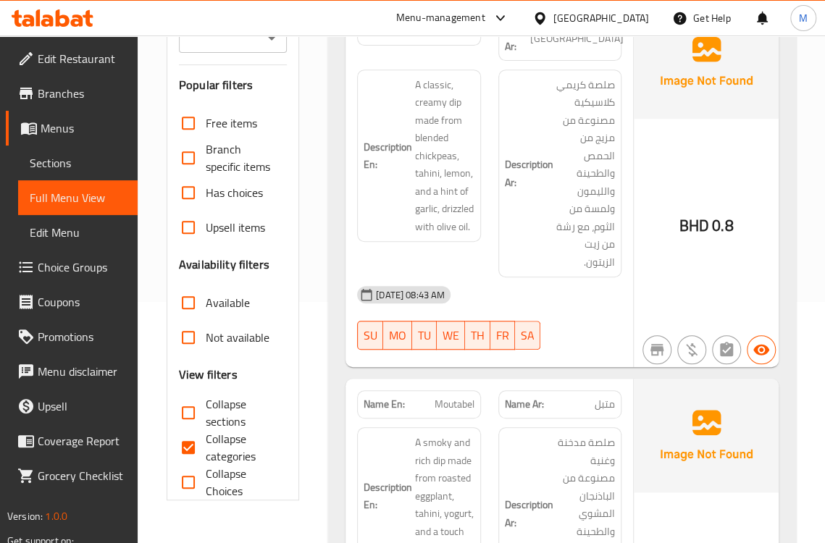
click at [202, 449] on input "Collapse categories" at bounding box center [188, 447] width 35 height 35
checkbox input "false"
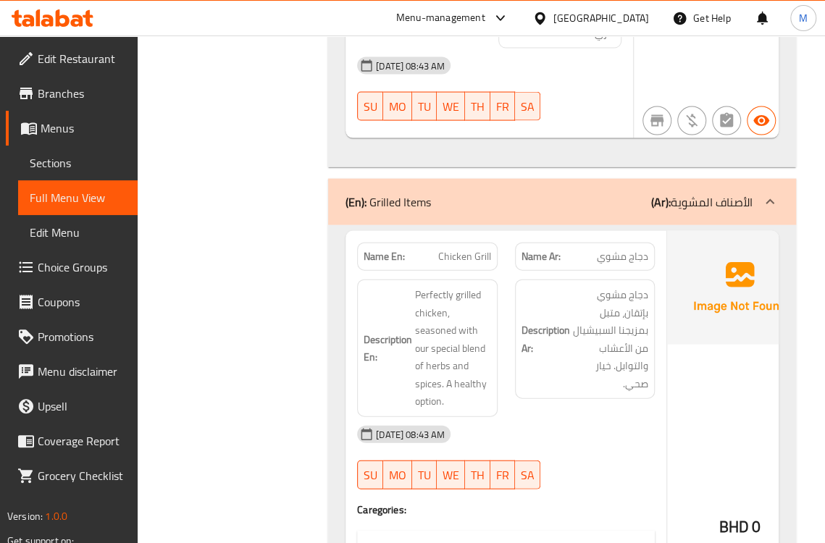
scroll to position [3861, 0]
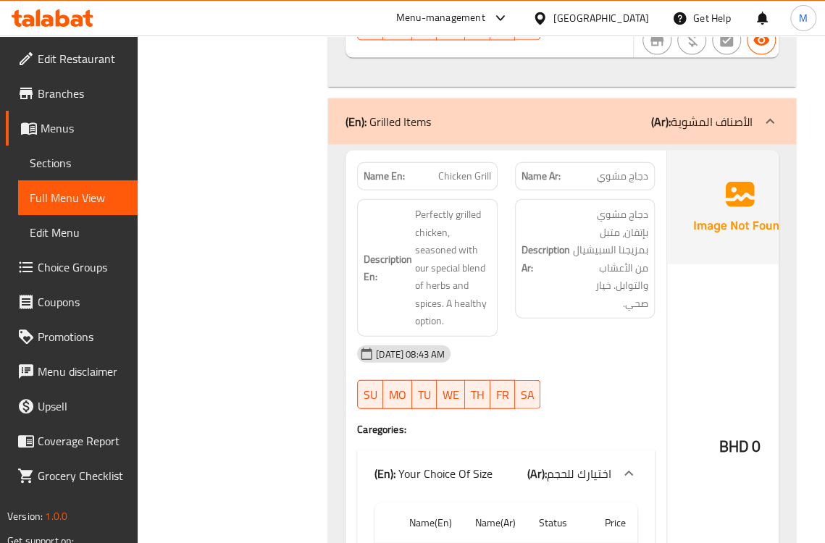
click at [495, 250] on div "Description En: Perfectly grilled chicken, seasoned with our special blend of h…" at bounding box center [427, 268] width 140 height 138
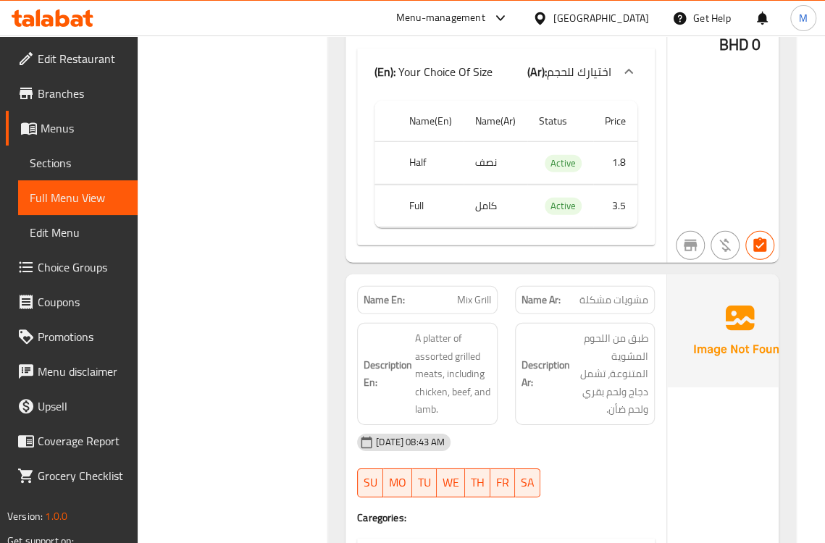
scroll to position [4344, 0]
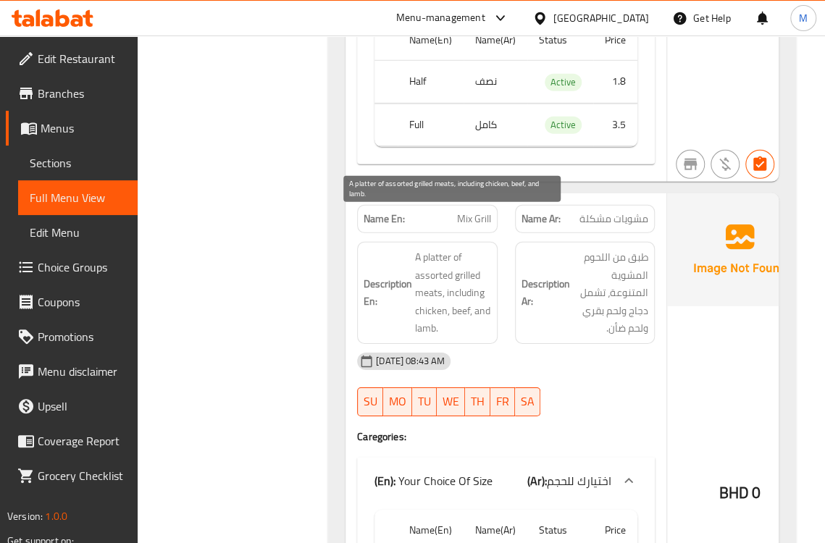
click at [476, 261] on span "A platter of assorted grilled meats, including chicken, beef, and lamb." at bounding box center [453, 292] width 76 height 89
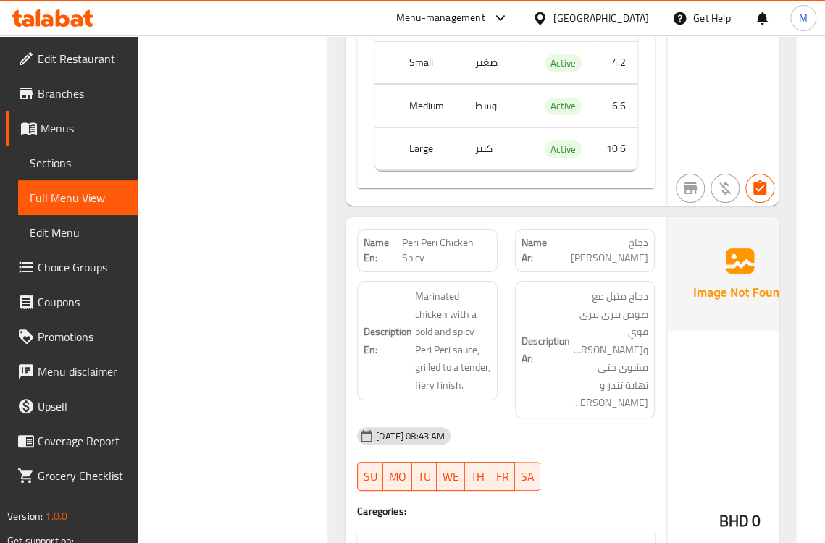
scroll to position [4826, 0]
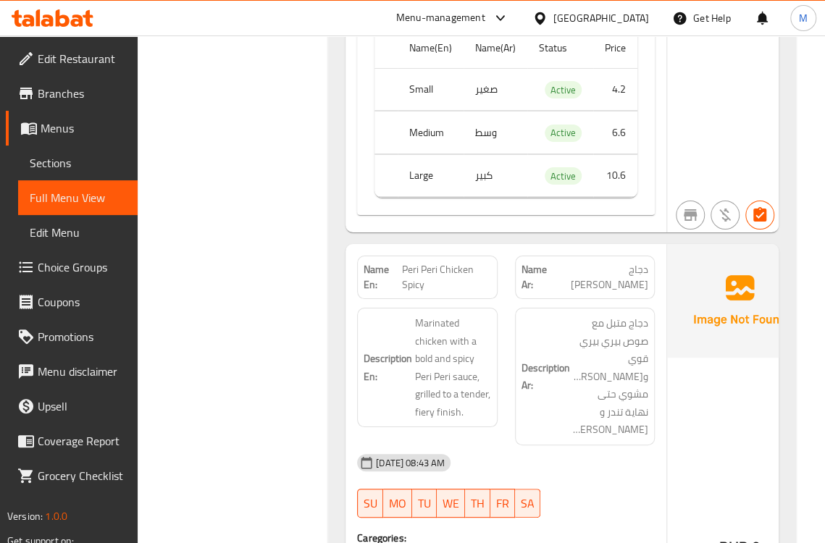
click at [562, 314] on h6 "Description Ar: دجاج متبل مع صوص بيري بيري قوي وسبايسي، مشوي حتى نهاية تندر و ف…" at bounding box center [584, 376] width 127 height 125
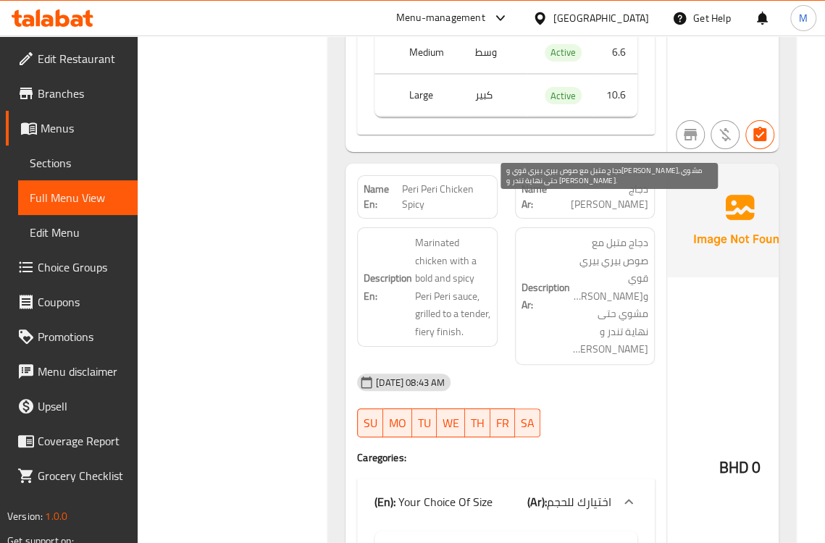
click at [573, 288] on span "دجاج متبل مع صوص بيري بيري قوي و[PERSON_NAME]، مشوي حتى نهاية تندر و [PERSON_NA…" at bounding box center [611, 296] width 76 height 125
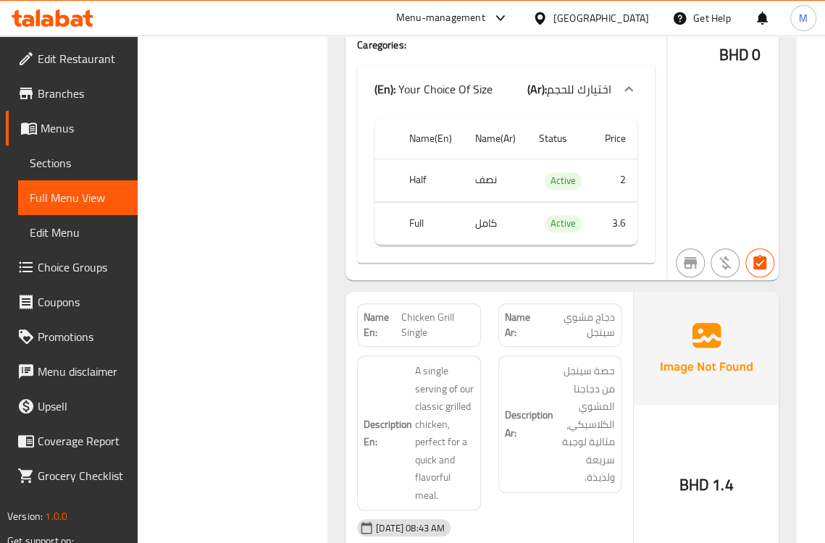
scroll to position [5389, 0]
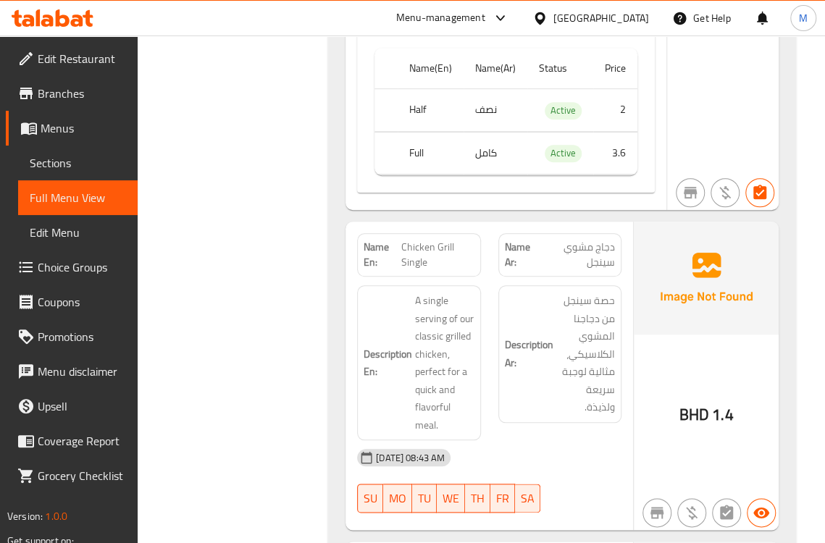
click at [446, 300] on span "A single serving of our classic grilled chicken, perfect for a quick and flavor…" at bounding box center [444, 363] width 59 height 142
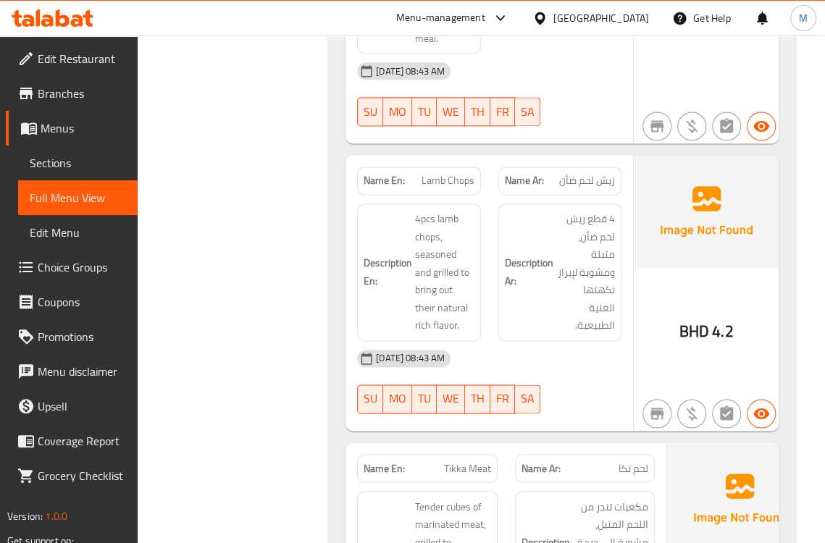
scroll to position [5792, 0]
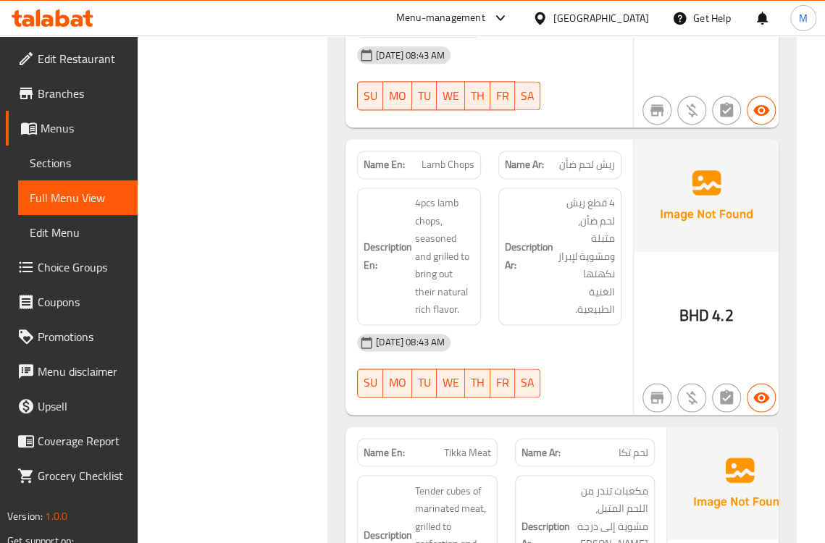
click at [555, 325] on div "[DATE] 08:43 AM" at bounding box center [489, 342] width 282 height 35
click at [446, 157] on span "Lamb Chops" at bounding box center [447, 164] width 53 height 15
copy span "Lamb Chops"
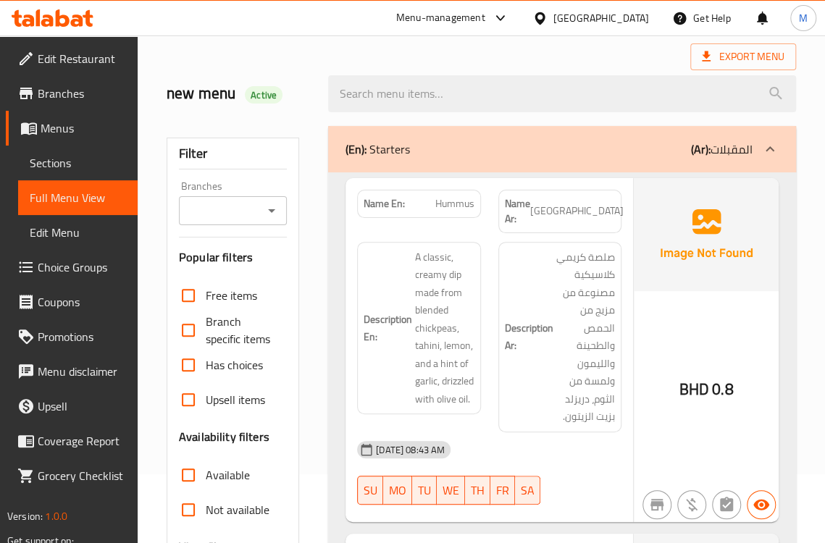
scroll to position [161, 0]
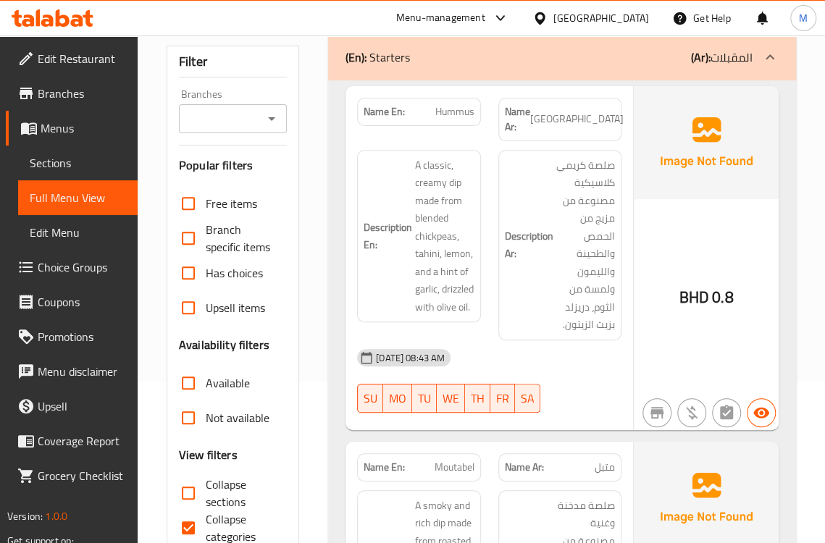
click at [232, 520] on span "Collapse categories" at bounding box center [240, 527] width 69 height 35
click at [206, 520] on input "Collapse categories" at bounding box center [188, 527] width 35 height 35
checkbox input "false"
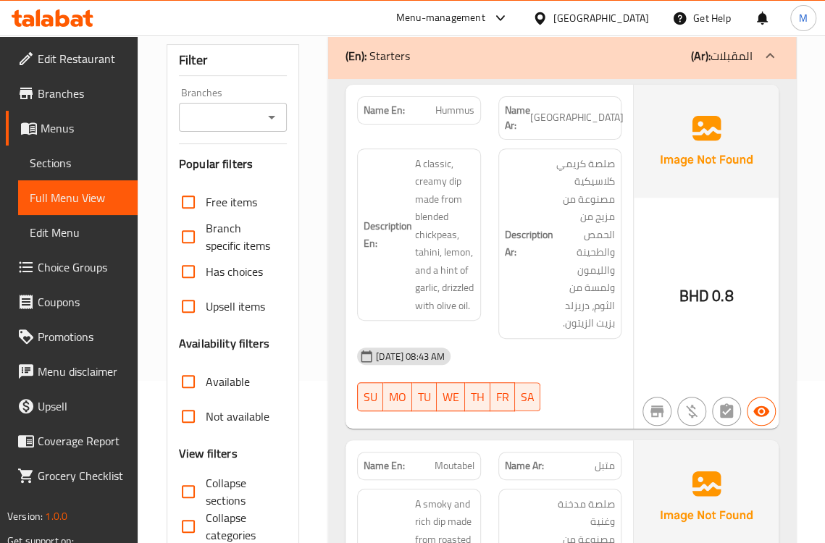
scroll to position [5561, 0]
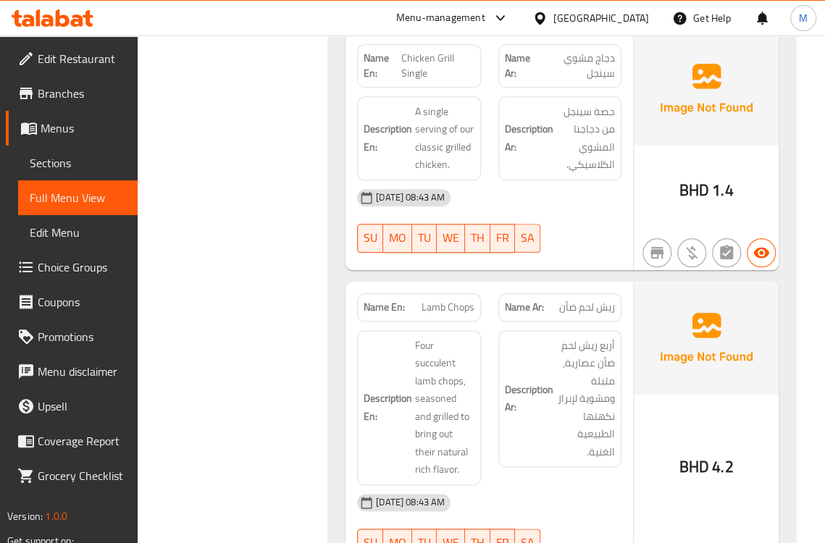
drag, startPoint x: 591, startPoint y: 148, endPoint x: 537, endPoint y: 132, distance: 55.7
click at [591, 180] on div "[DATE] 08:43 AM" at bounding box center [489, 197] width 282 height 35
click at [489, 376] on div "Description Ar: أربع ريش لحم ضأن عصارية، متبلة ومشوية لإبراز نكهتها الطبيعية ال…" at bounding box center [559, 407] width 140 height 172
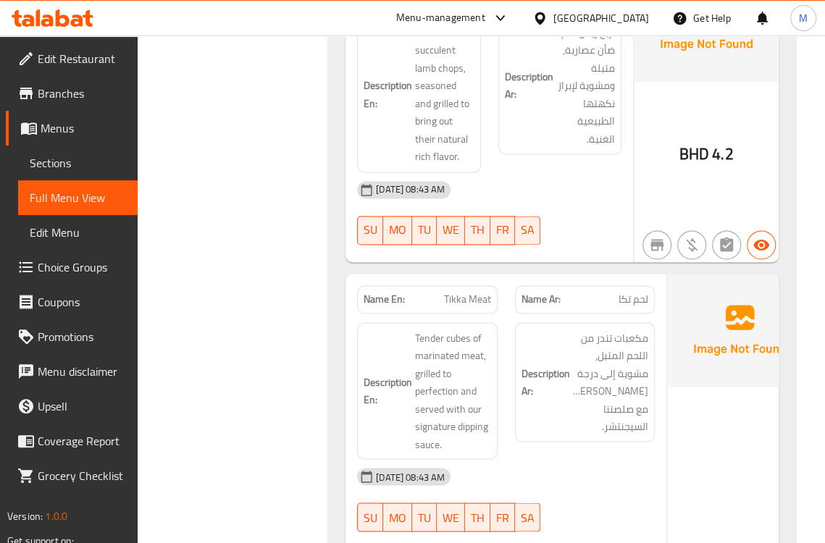
scroll to position [5883, 0]
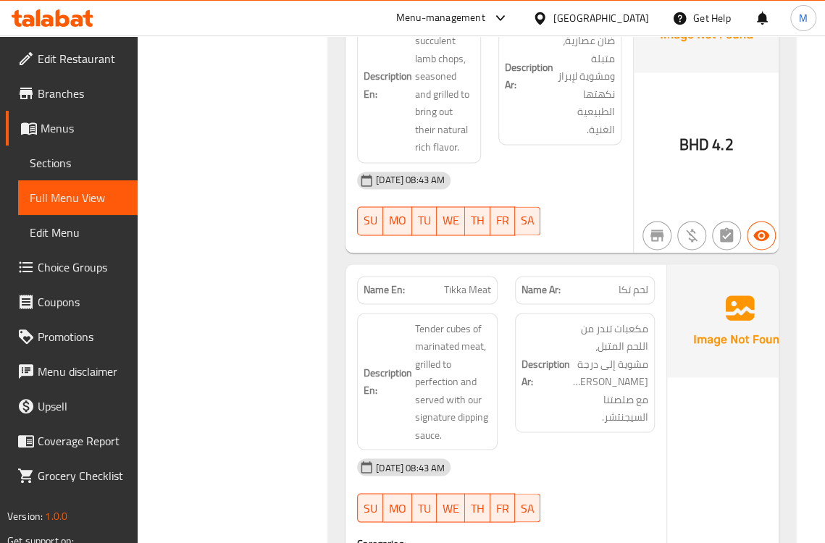
click at [386, 319] on h6 "Description En: Tender cubes of marinated meat, grilled to perfection and serve…" at bounding box center [426, 381] width 127 height 125
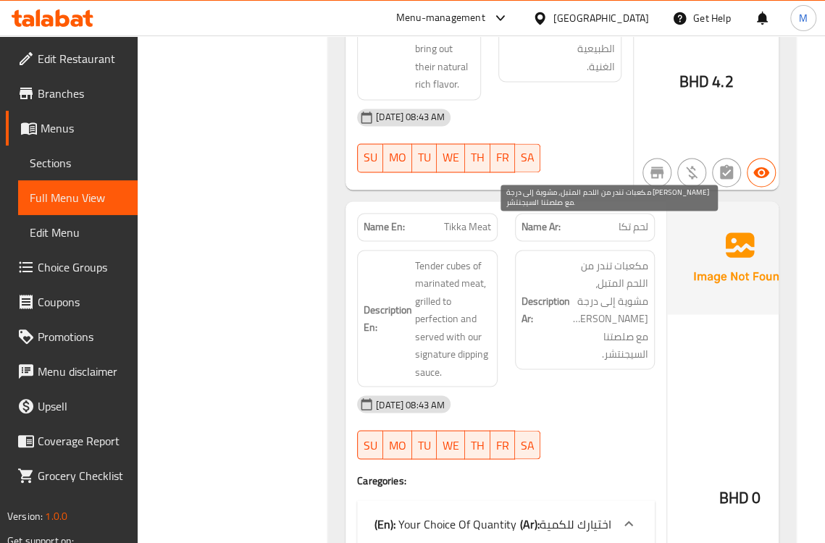
scroll to position [6044, 0]
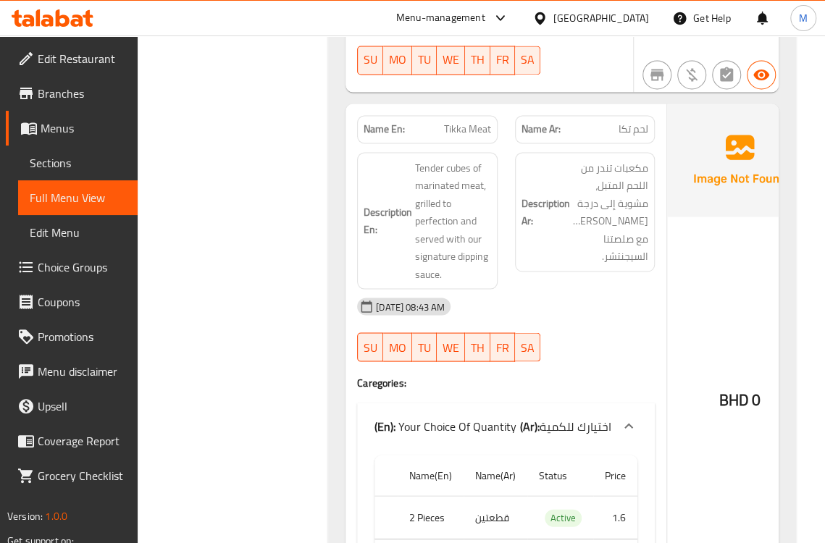
click at [597, 289] on div "[DATE] 08:43 AM" at bounding box center [505, 306] width 315 height 35
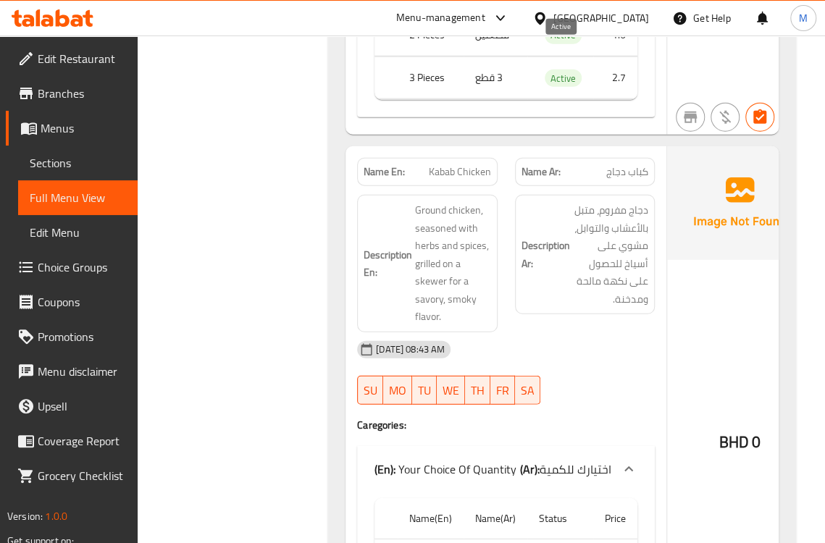
scroll to position [6526, 0]
click at [515, 246] on div "Description Ar: دجاج مفروم، متبل بالأعشاب والتوابل، مشوي على أسياخ للحصول على ن…" at bounding box center [585, 253] width 140 height 119
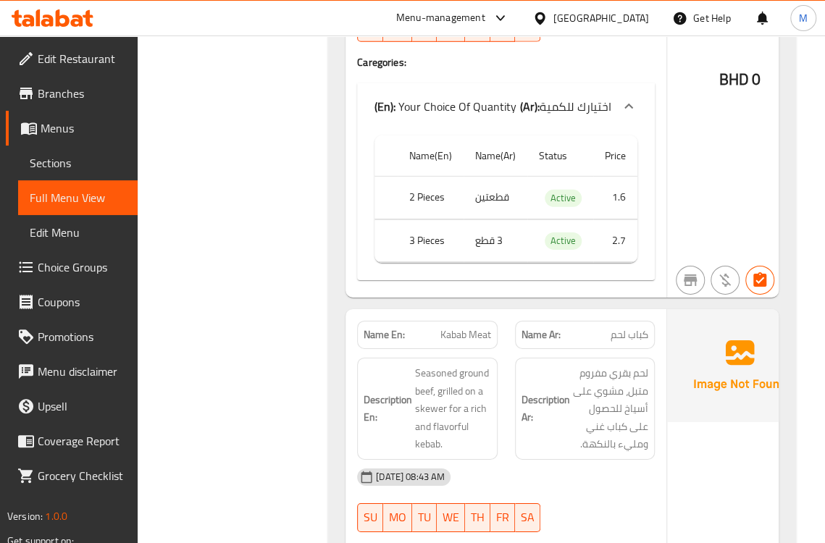
scroll to position [7089, 0]
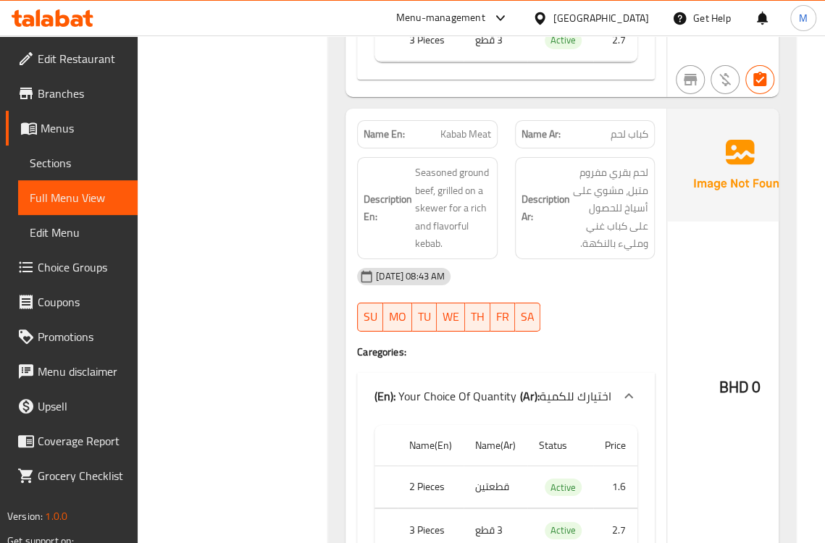
click at [599, 259] on div "[DATE] 08:43 AM" at bounding box center [505, 276] width 315 height 35
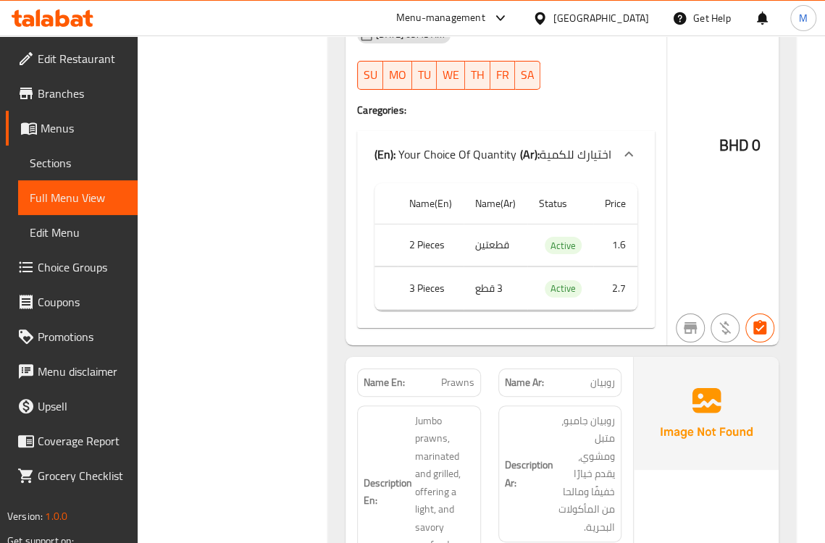
scroll to position [7572, 0]
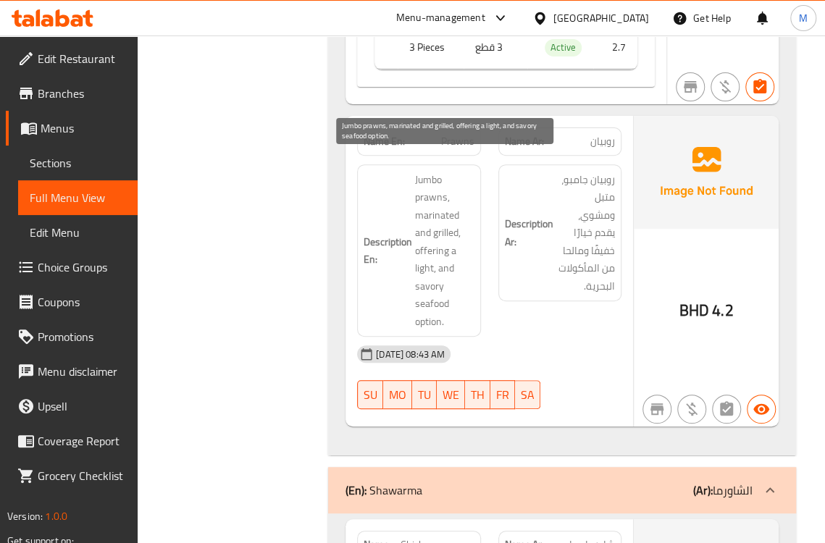
click at [447, 241] on span "Jumbo prawns, marinated and grilled, offering a light, and savory seafood optio…" at bounding box center [444, 251] width 59 height 160
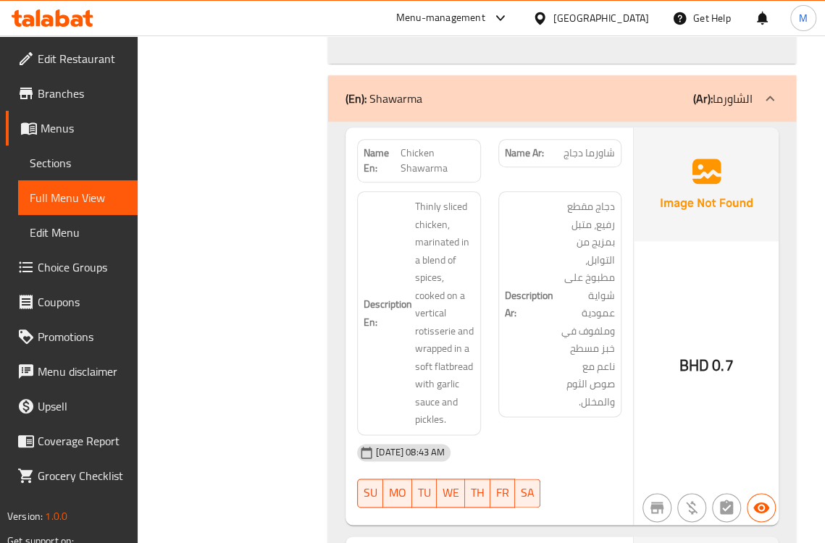
scroll to position [7974, 0]
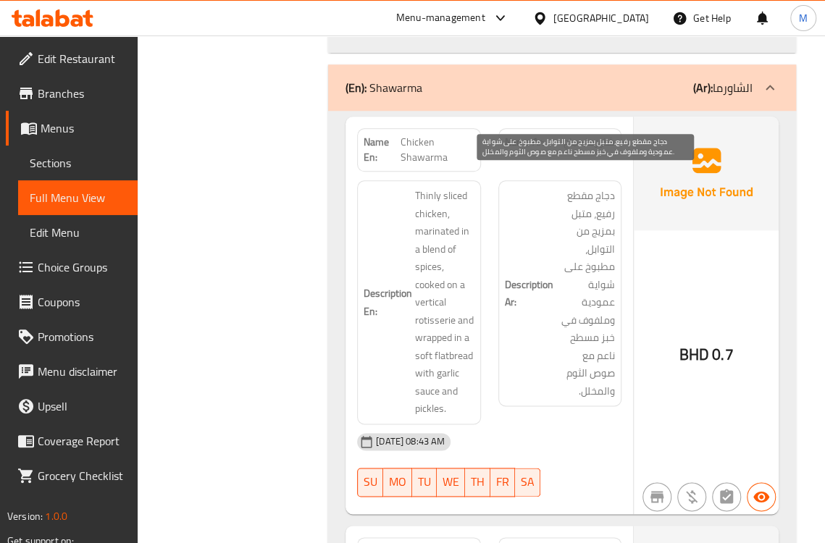
click at [558, 267] on span "دجاج مقطع رفيع، متبل بمزيج من التوابل، مطبوخ على شواية عمودية وملفوف في خبز مسط…" at bounding box center [585, 293] width 59 height 213
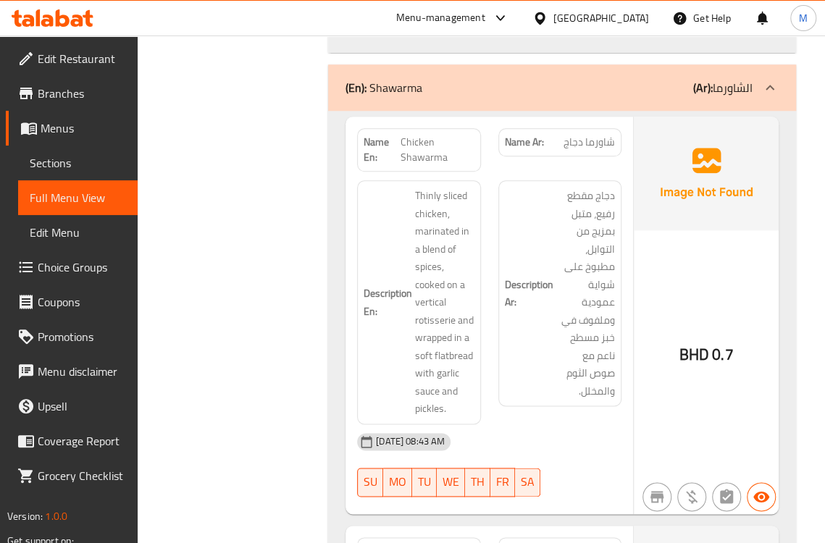
click at [411, 135] on span "Chicken Shawarma" at bounding box center [437, 150] width 74 height 30
copy span "Chicken Shawarma"
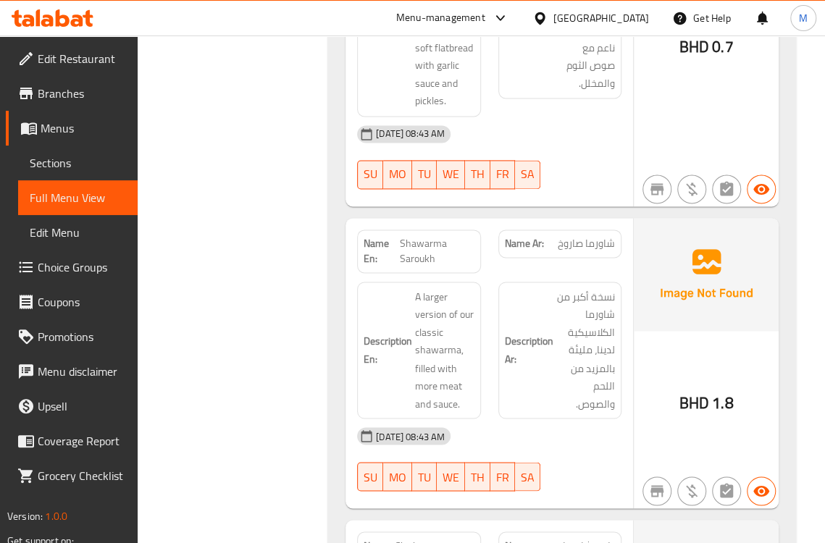
scroll to position [8296, 0]
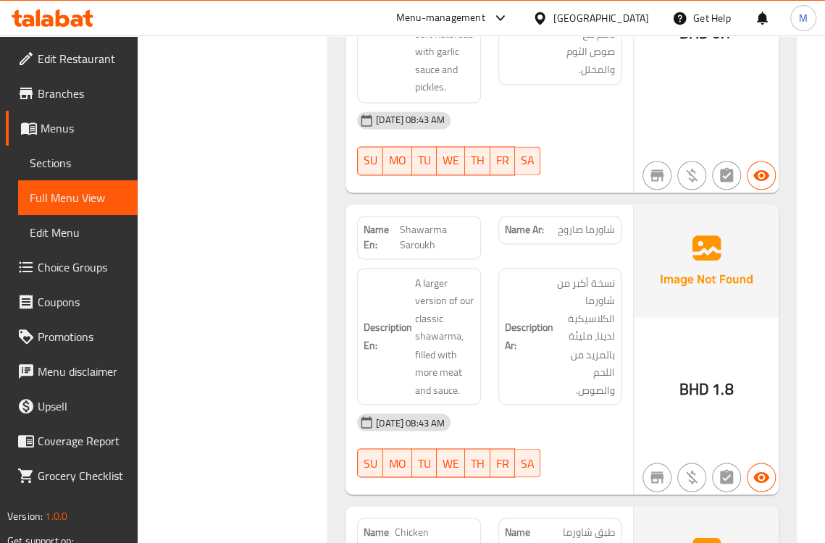
click at [505, 340] on h6 "Description Ar: نسخة أكبر من شاورما الكلاسيكية لدينا، مليئة بالمزيد من اللحم وا…" at bounding box center [560, 336] width 110 height 125
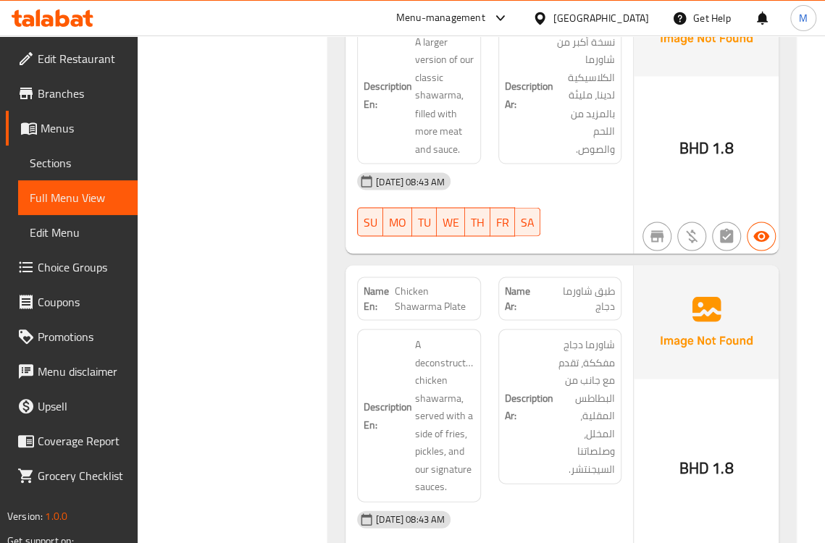
scroll to position [8698, 0]
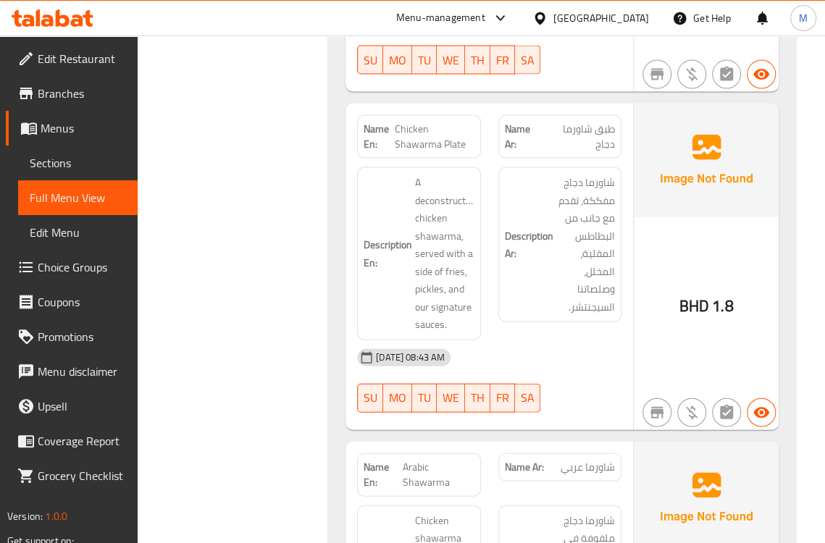
click at [530, 278] on h6 "Description Ar: شاورما دجاج مفككة، تقدم مع جانب من البطاطس المقلية، المخلل، وصل…" at bounding box center [560, 245] width 110 height 142
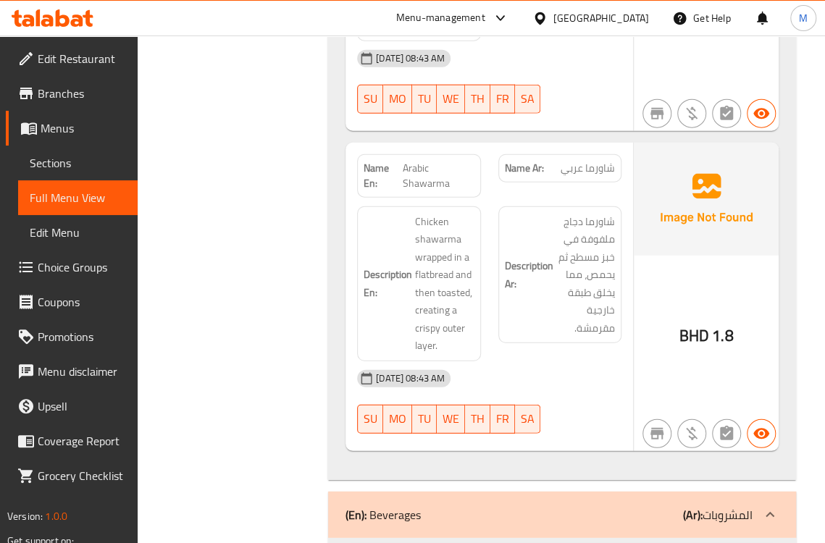
scroll to position [9020, 0]
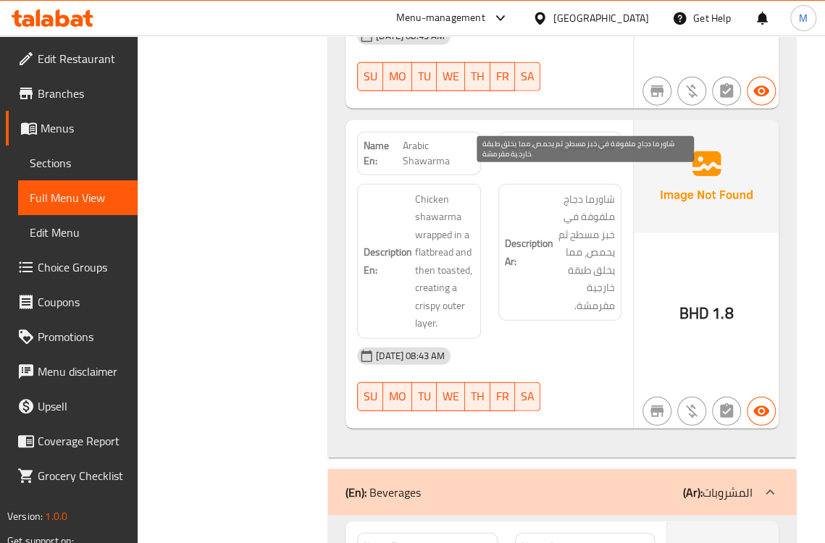
click at [573, 282] on span "شاورما دجاج ملفوفة في خبز مسطح ثم يحمص، مما يخلق طبقة خارجية مقرمشة." at bounding box center [585, 252] width 59 height 125
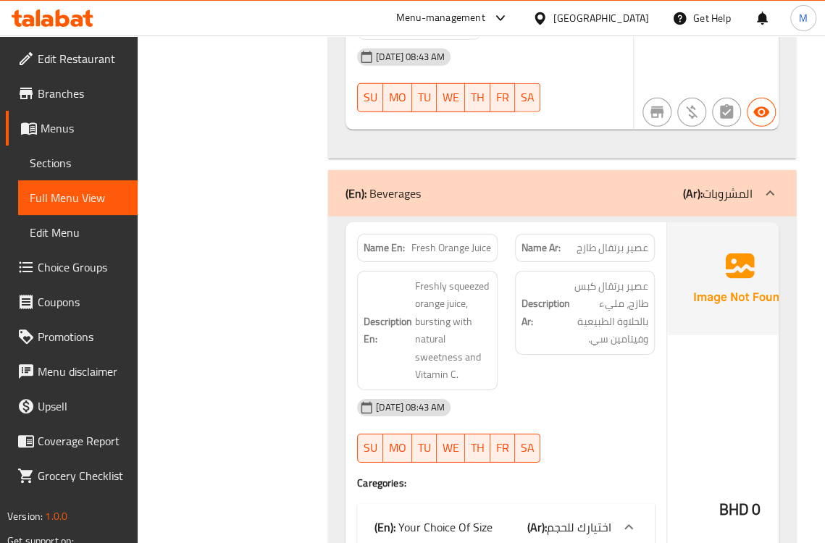
scroll to position [9342, 0]
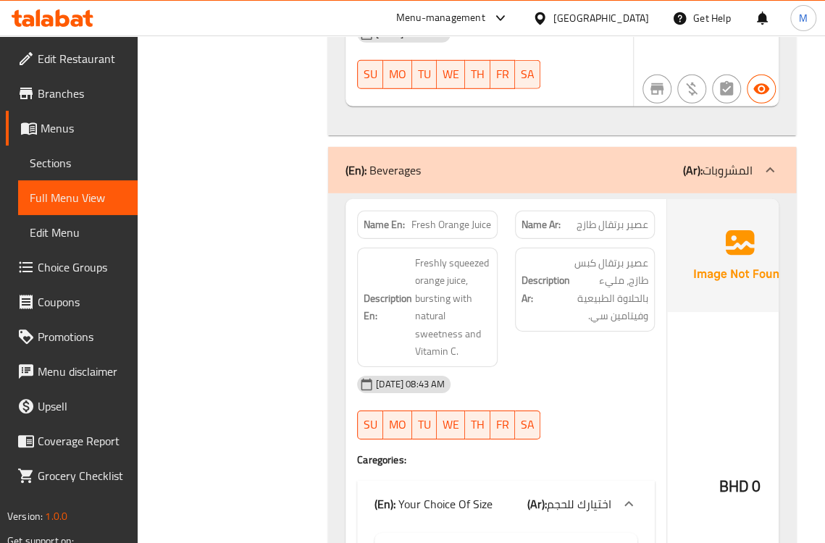
click at [526, 292] on h6 "Description Ar: عصير برتقال كبس طازج، مليء بالحلاوة الطبيعية وفيتامين سي." at bounding box center [584, 289] width 127 height 71
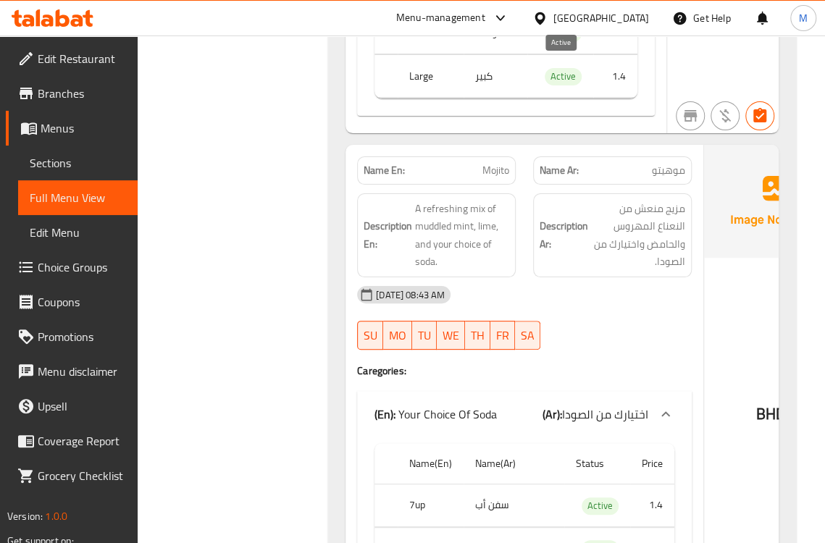
scroll to position [9904, 0]
click at [573, 277] on div "[DATE] 08:43 AM" at bounding box center [524, 294] width 352 height 35
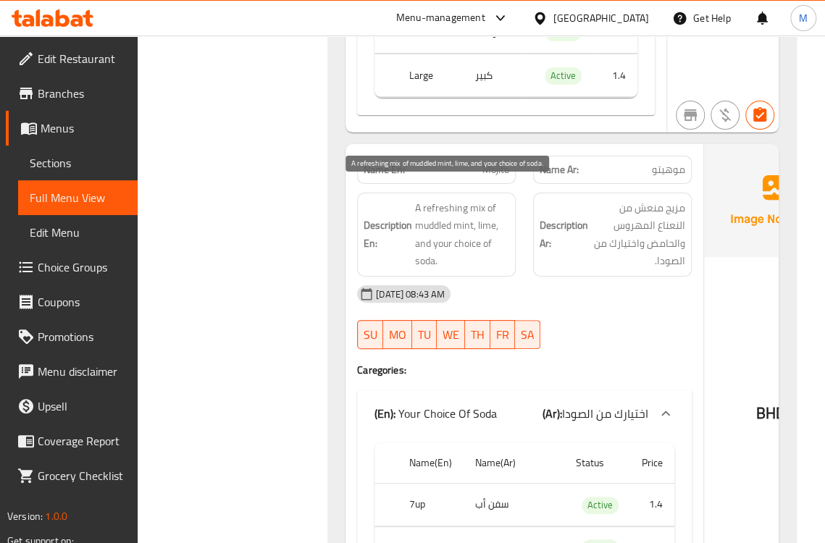
click at [440, 205] on span "A refreshing mix of muddled mint, lime, and your choice of soda." at bounding box center [462, 234] width 94 height 71
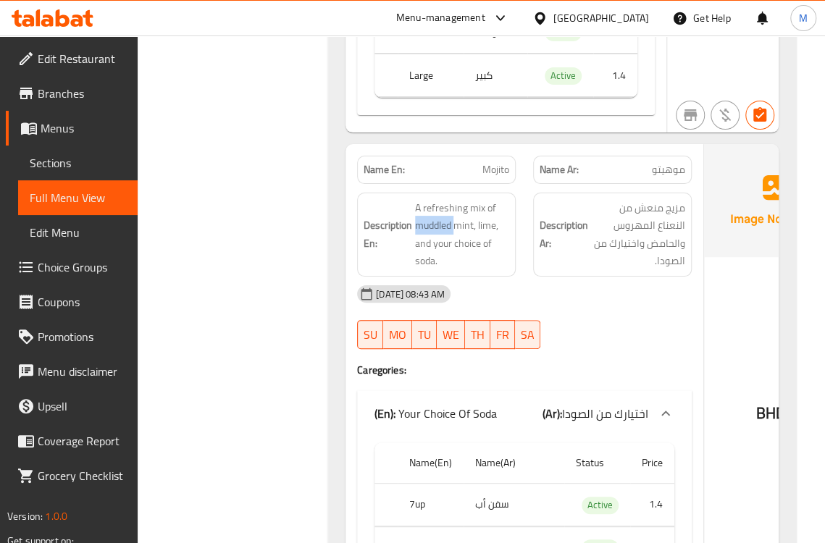
copy span "muddled"
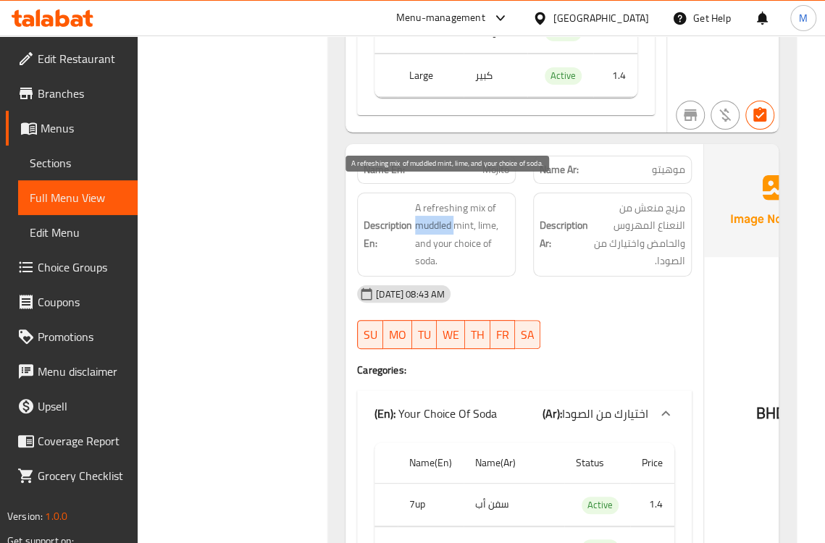
click at [463, 207] on span "A refreshing mix of muddled mint, lime, and your choice of soda." at bounding box center [462, 234] width 94 height 71
drag, startPoint x: 427, startPoint y: 207, endPoint x: 485, endPoint y: 207, distance: 57.9
click at [485, 207] on span "A refreshing mix of muddled mint, lime, and your choice of soda." at bounding box center [462, 234] width 94 height 71
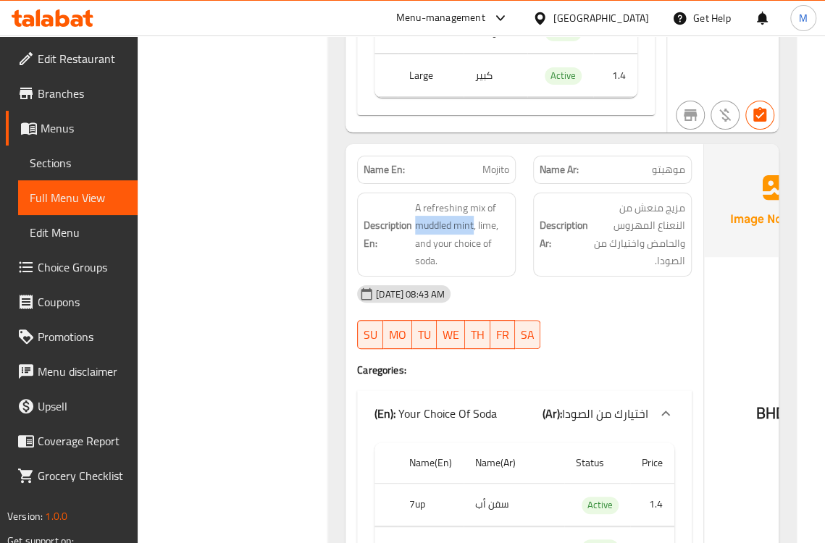
copy span "muddled mint"
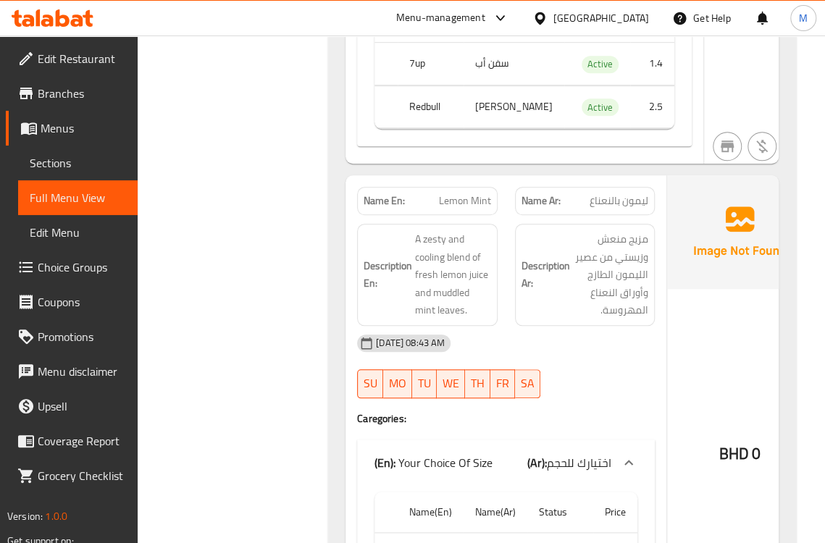
scroll to position [10387, 0]
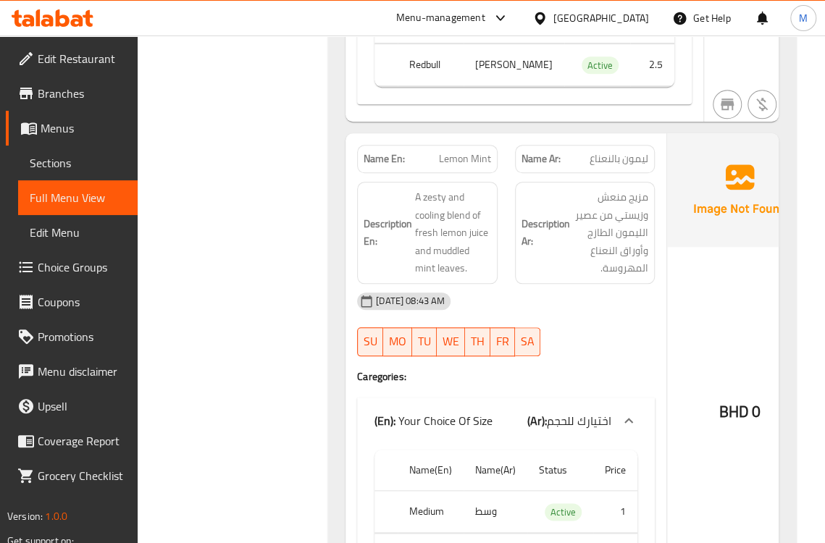
click at [550, 230] on strong "Description Ar:" at bounding box center [545, 232] width 49 height 35
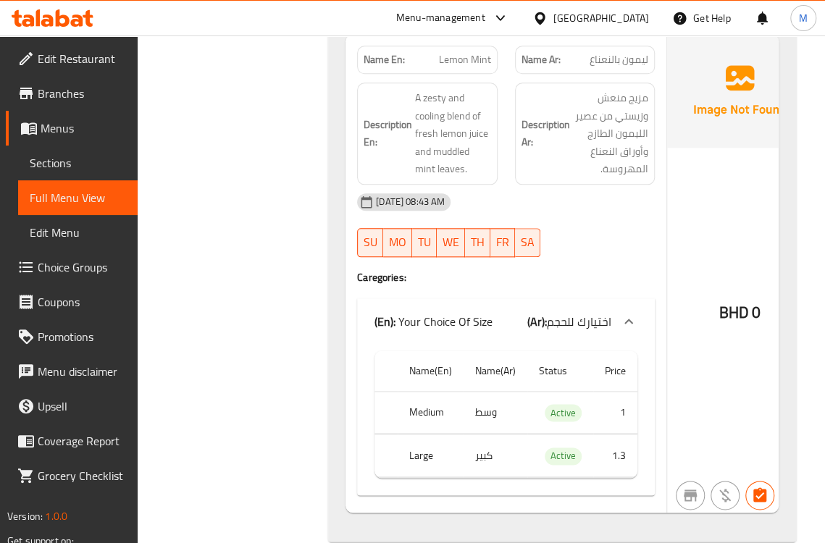
scroll to position [10497, 0]
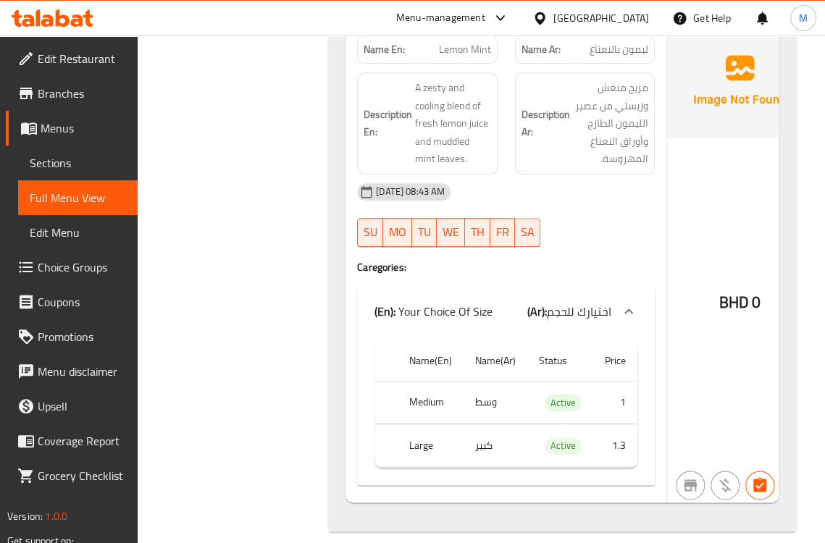
click at [612, 205] on div "15-10-2025 08:43 AM SU MO TU WE TH FR SA" at bounding box center [505, 214] width 315 height 81
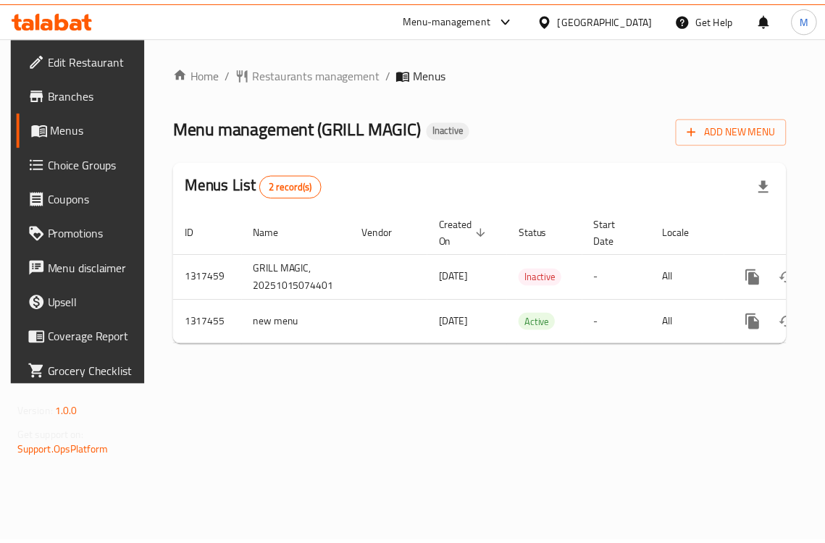
scroll to position [0, 80]
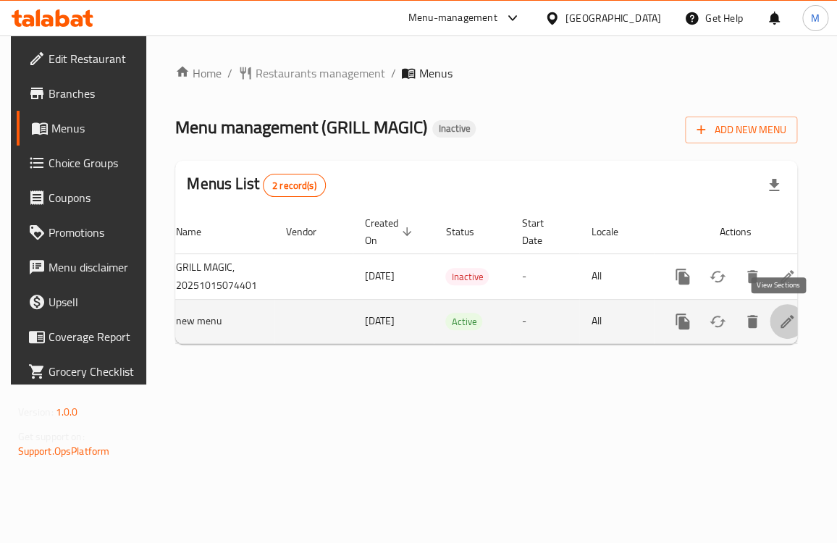
click at [783, 319] on icon "enhanced table" at bounding box center [786, 321] width 17 height 17
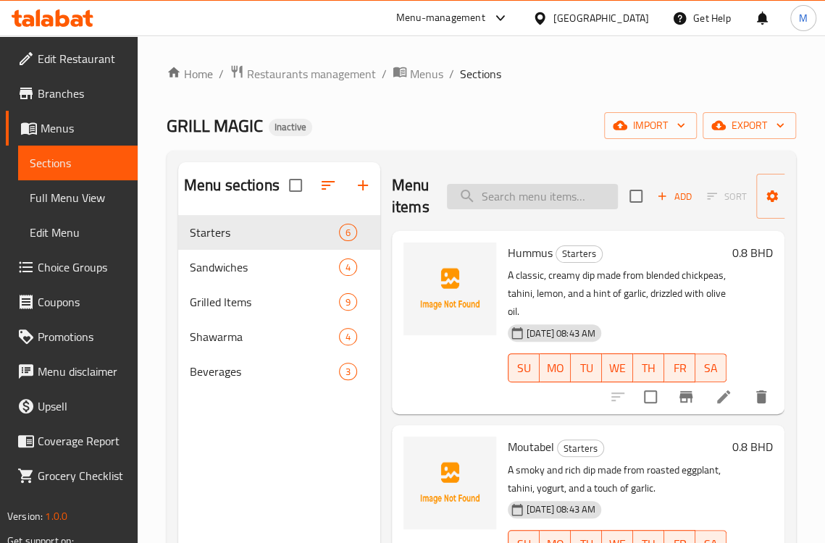
click at [549, 193] on input "search" at bounding box center [532, 196] width 171 height 25
paste input "Chicken Shawarma"
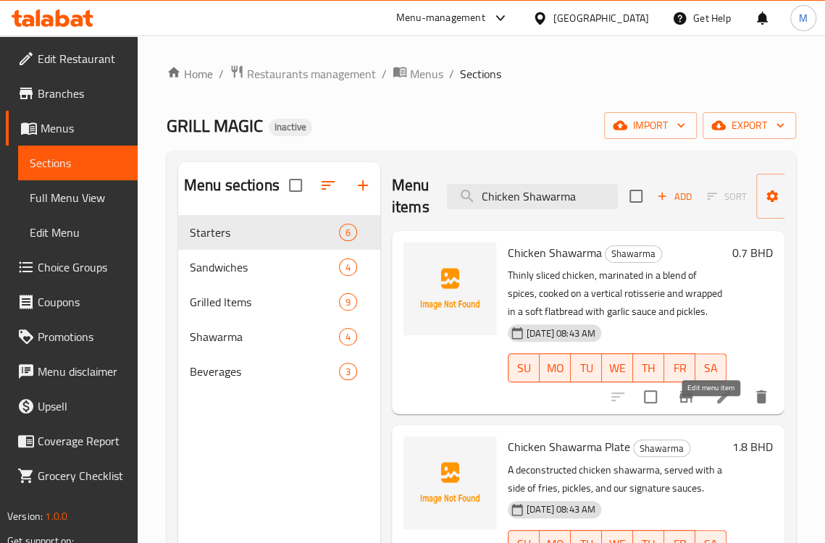
type input "Chicken Shawarma"
click at [717, 403] on icon at bounding box center [723, 396] width 13 height 13
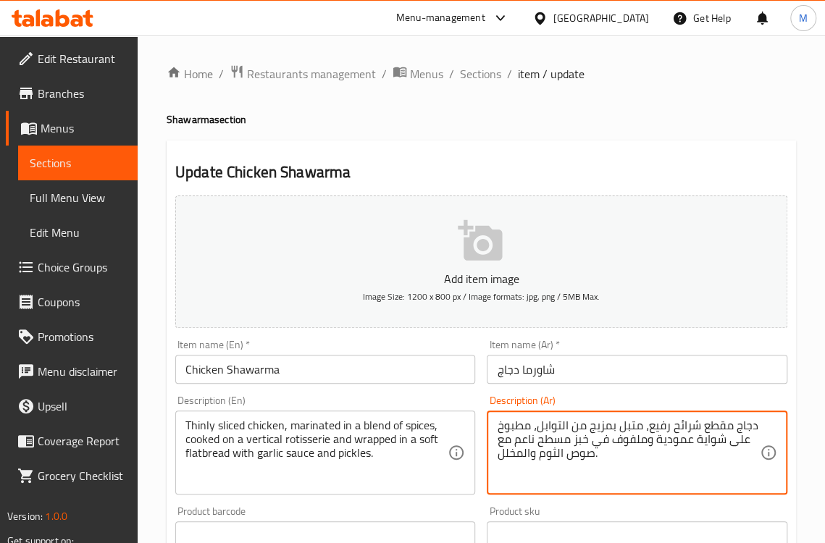
type textarea "دجاج مقطع شرائح رفيع، متبل بمزيج من التوابل، مطبوخ على شواية عمودية وملفوف في خ…"
click at [408, 405] on div "Description (En) Thinly sliced chicken, marinated in a blend of spices, cooked …" at bounding box center [325, 444] width 300 height 99
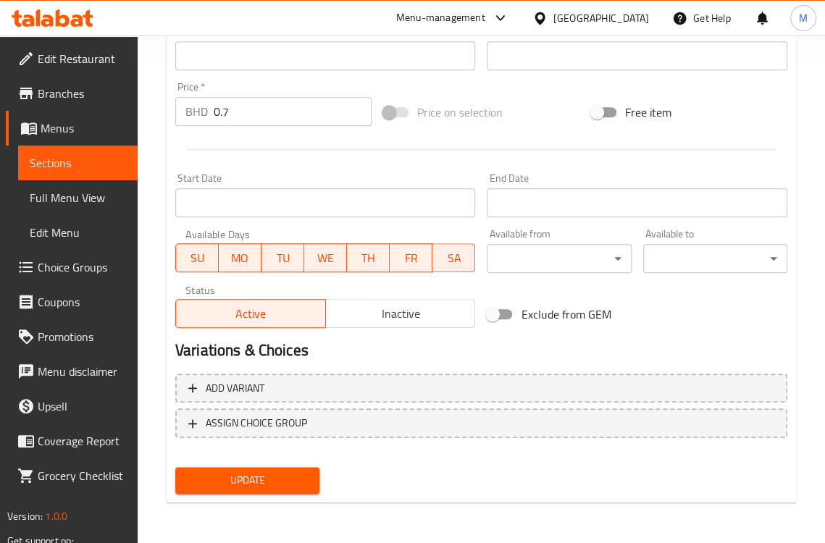
click at [267, 479] on span "Update" at bounding box center [247, 480] width 121 height 18
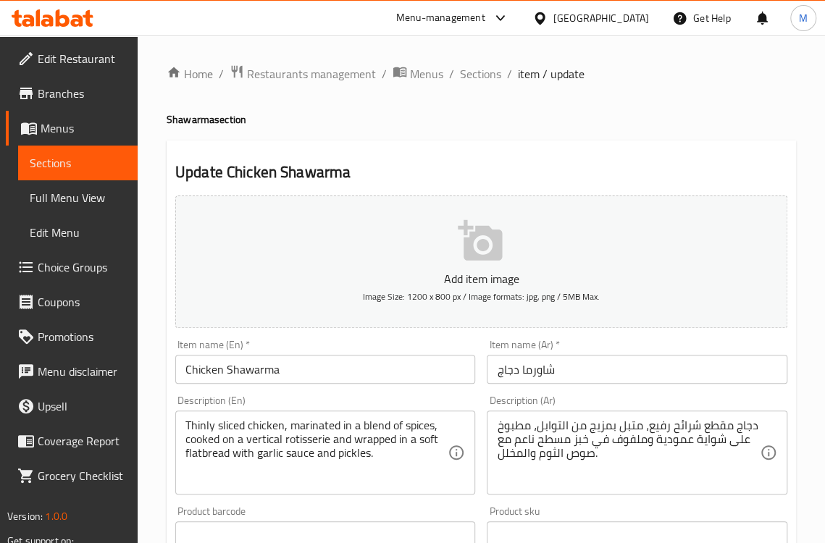
drag, startPoint x: 481, startPoint y: 71, endPoint x: 557, endPoint y: 101, distance: 81.6
click at [481, 71] on span "Sections" at bounding box center [480, 73] width 41 height 17
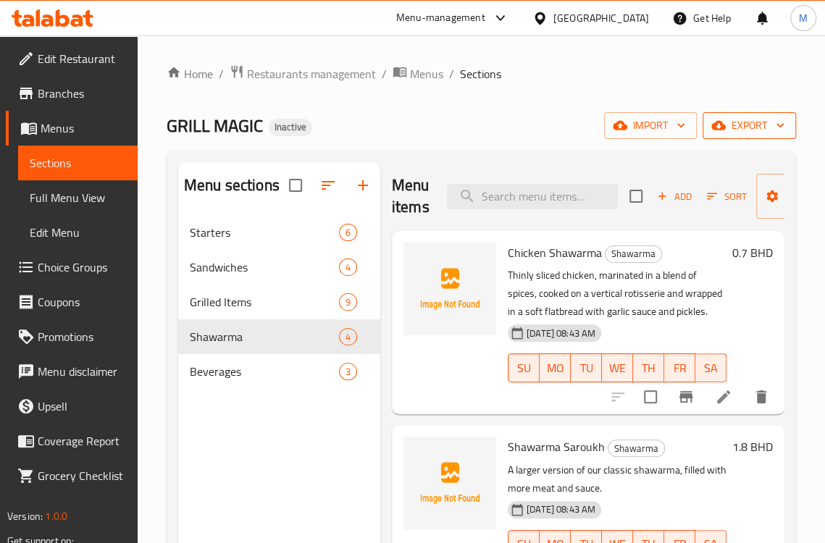
click at [771, 122] on span "export" at bounding box center [749, 126] width 70 height 18
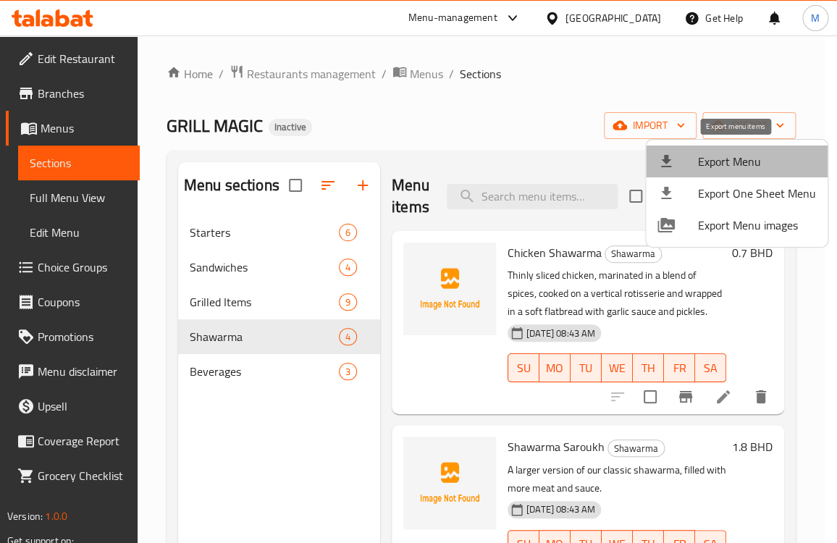
click at [741, 155] on span "Export Menu" at bounding box center [757, 161] width 118 height 17
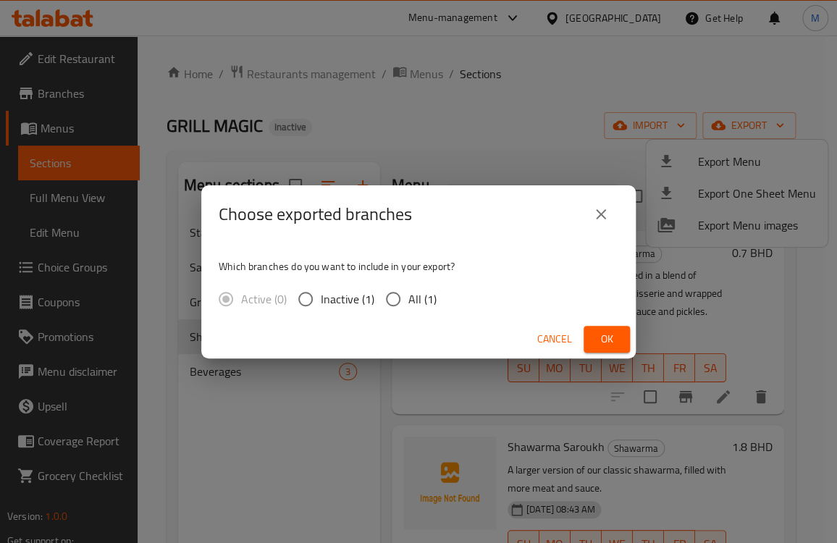
click at [405, 299] on input "All (1)" at bounding box center [393, 299] width 30 height 30
radio input "true"
click at [595, 335] on span "Ok" at bounding box center [606, 339] width 23 height 18
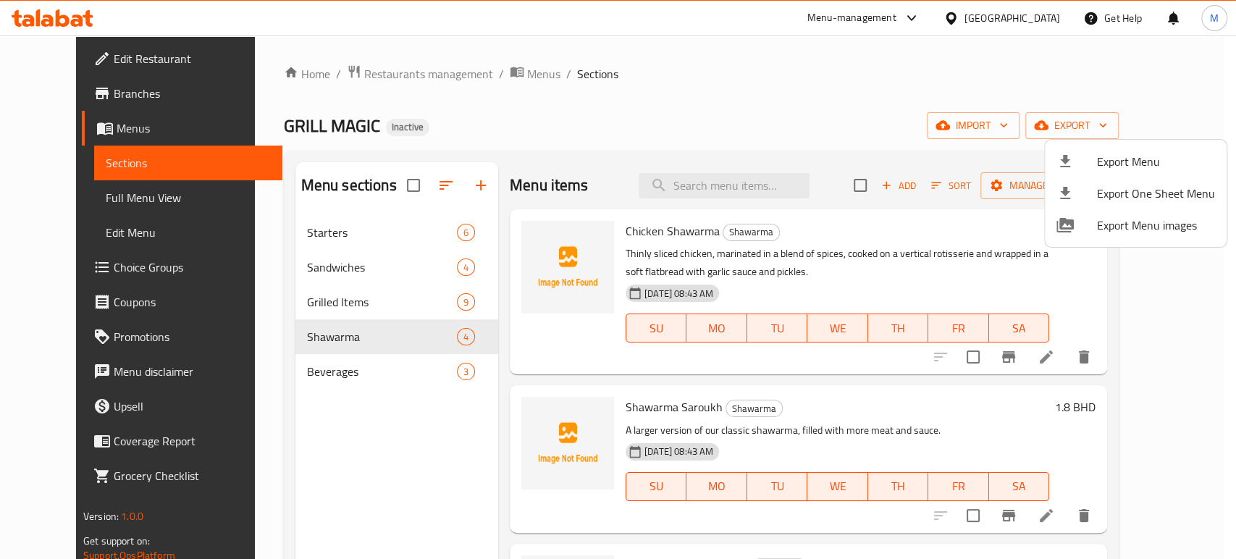
click at [484, 83] on div at bounding box center [618, 279] width 1236 height 559
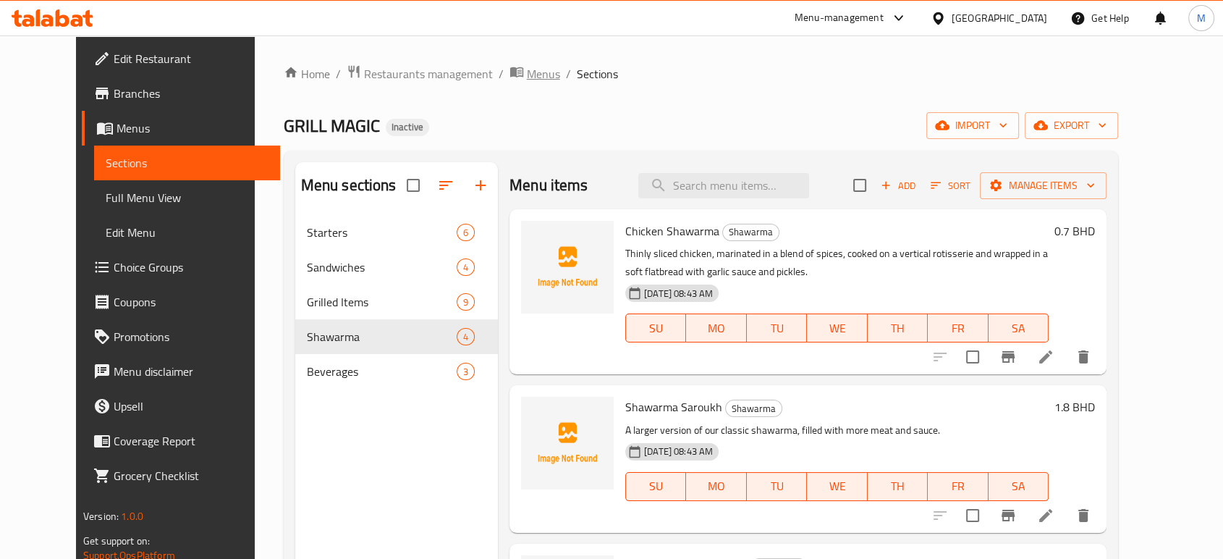
click at [527, 75] on span "Menus" at bounding box center [543, 73] width 33 height 17
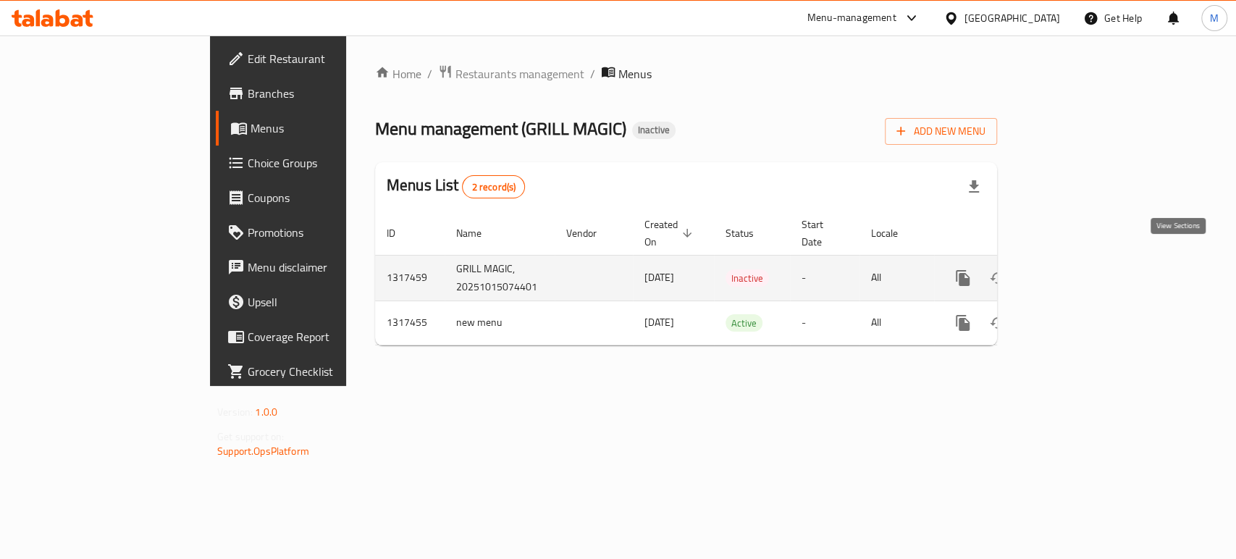
click at [836, 269] on icon "enhanced table" at bounding box center [1066, 277] width 17 height 17
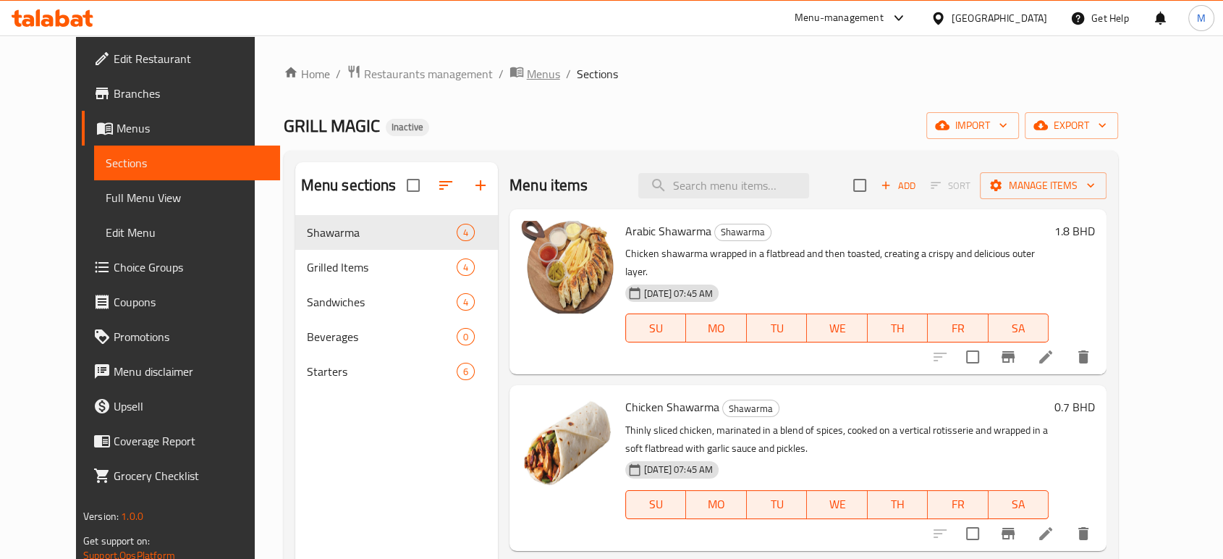
click at [527, 68] on span "Menus" at bounding box center [543, 73] width 33 height 17
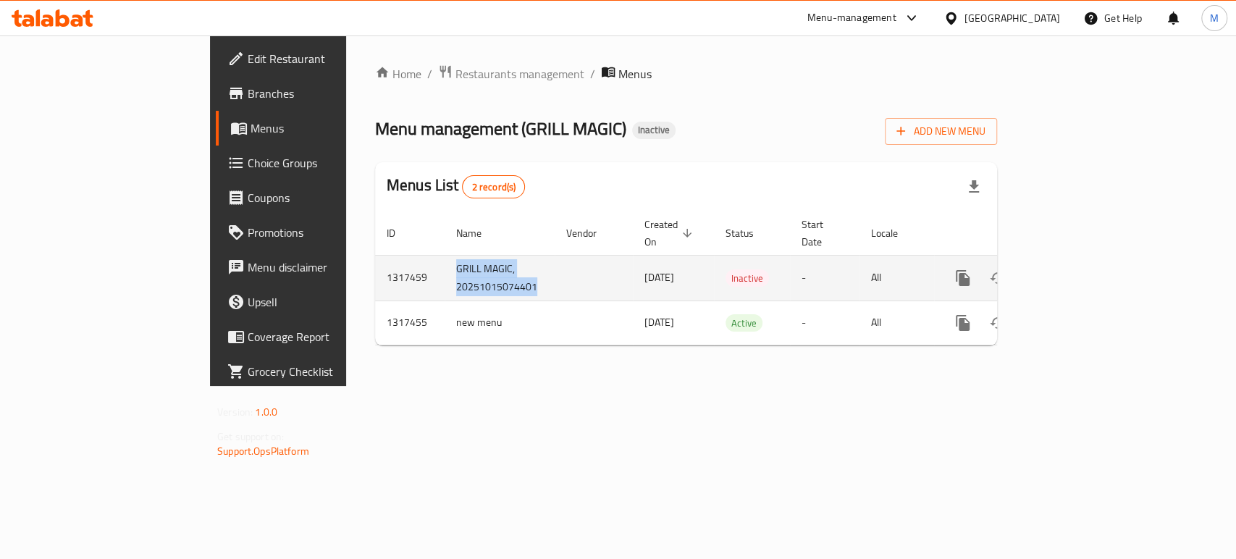
drag, startPoint x: 406, startPoint y: 277, endPoint x: 311, endPoint y: 258, distance: 96.7
click at [445, 258] on td "GRILL MAGIC, 20251015074401" at bounding box center [500, 278] width 110 height 46
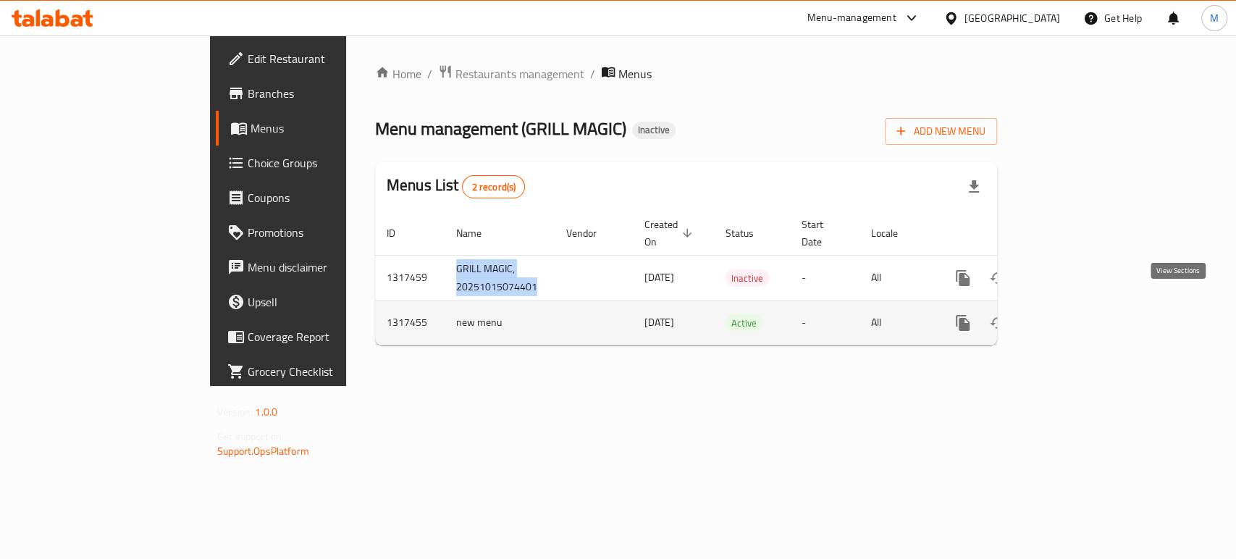
click at [836, 314] on icon "enhanced table" at bounding box center [1066, 322] width 17 height 17
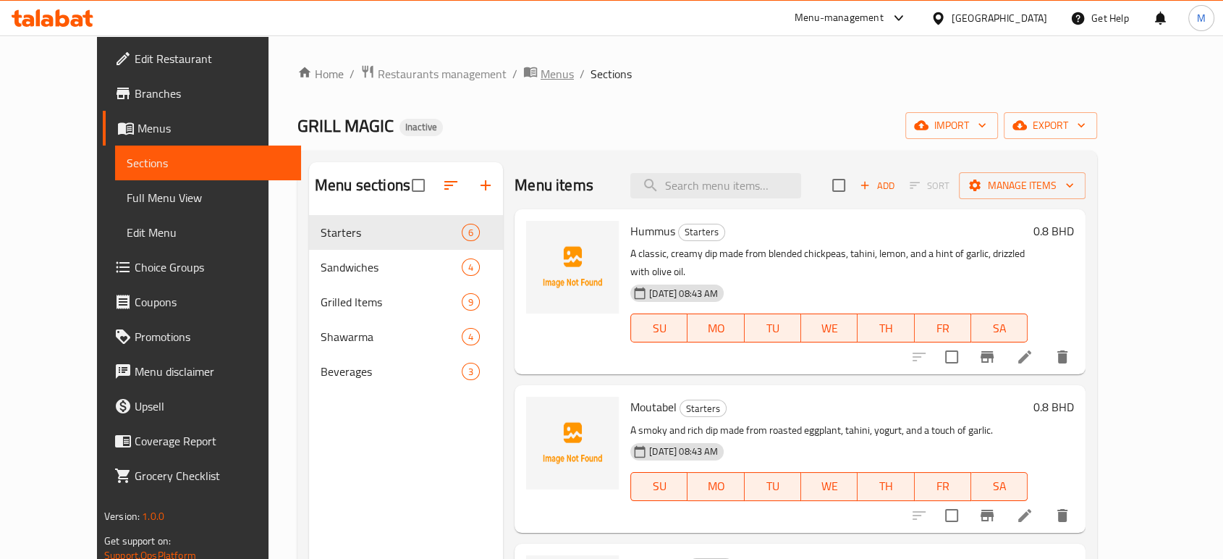
click at [523, 74] on span "breadcrumb" at bounding box center [531, 73] width 17 height 19
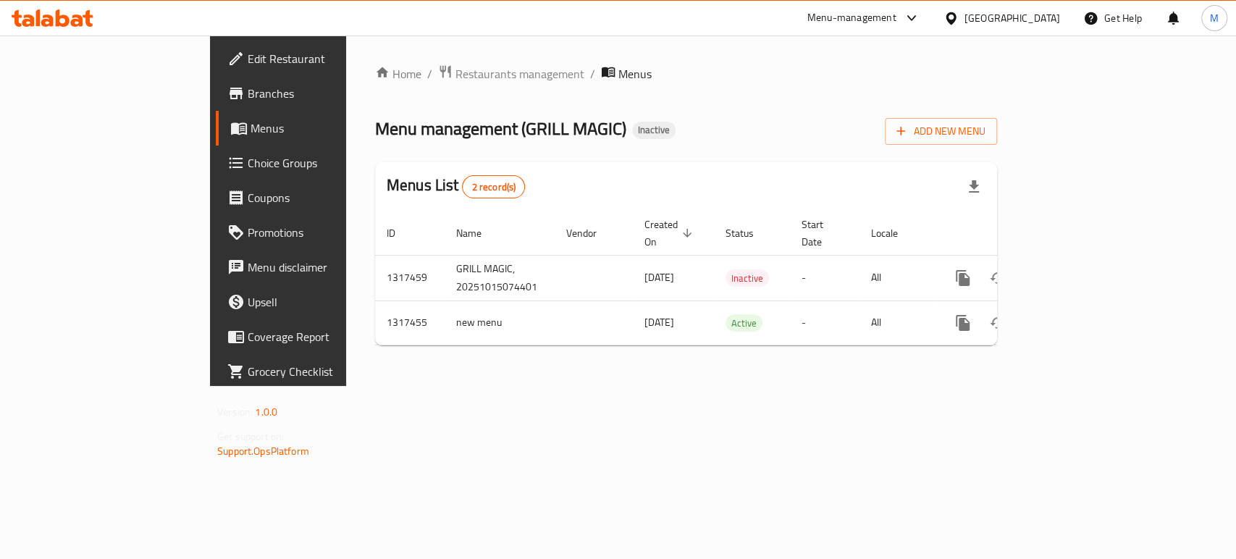
click at [836, 23] on div "[GEOGRAPHIC_DATA]" at bounding box center [1012, 18] width 96 height 16
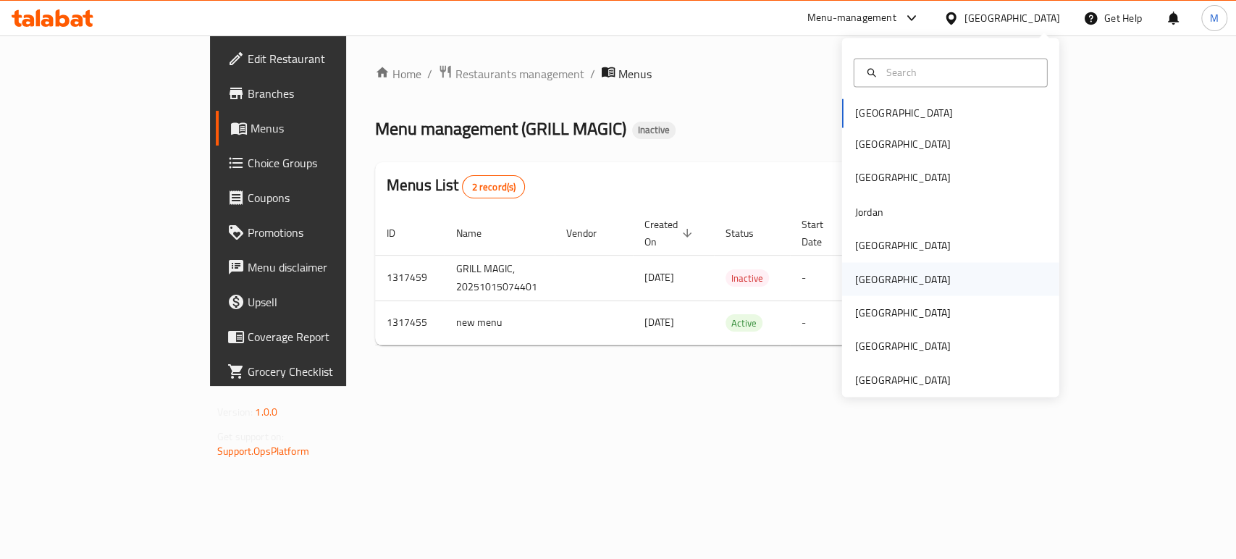
click at [836, 279] on div "[GEOGRAPHIC_DATA]" at bounding box center [902, 278] width 119 height 33
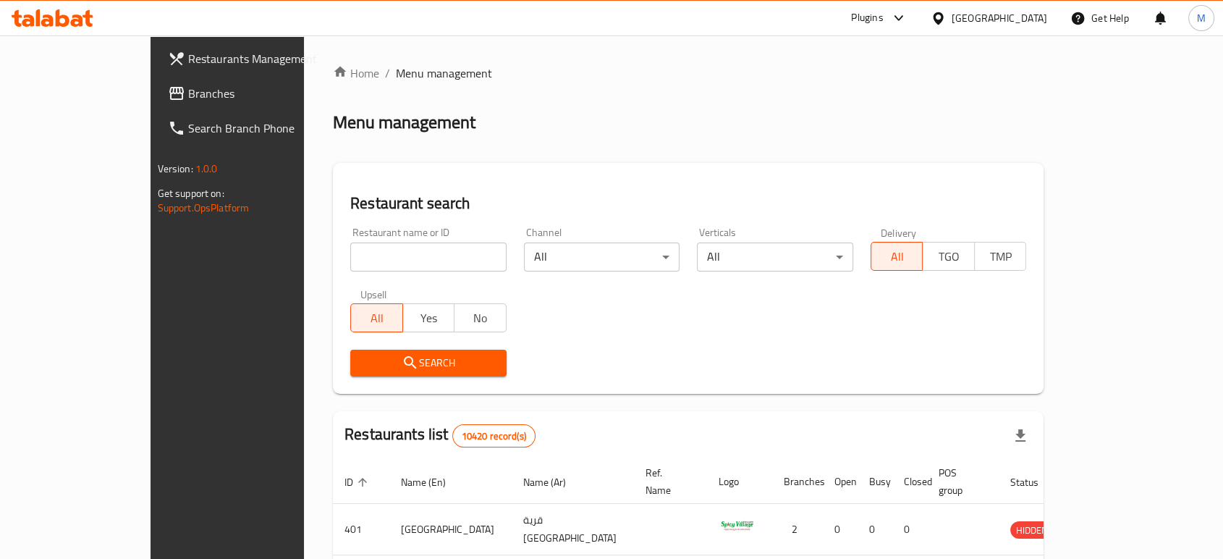
click at [188, 85] on span "Branches" at bounding box center [265, 93] width 155 height 17
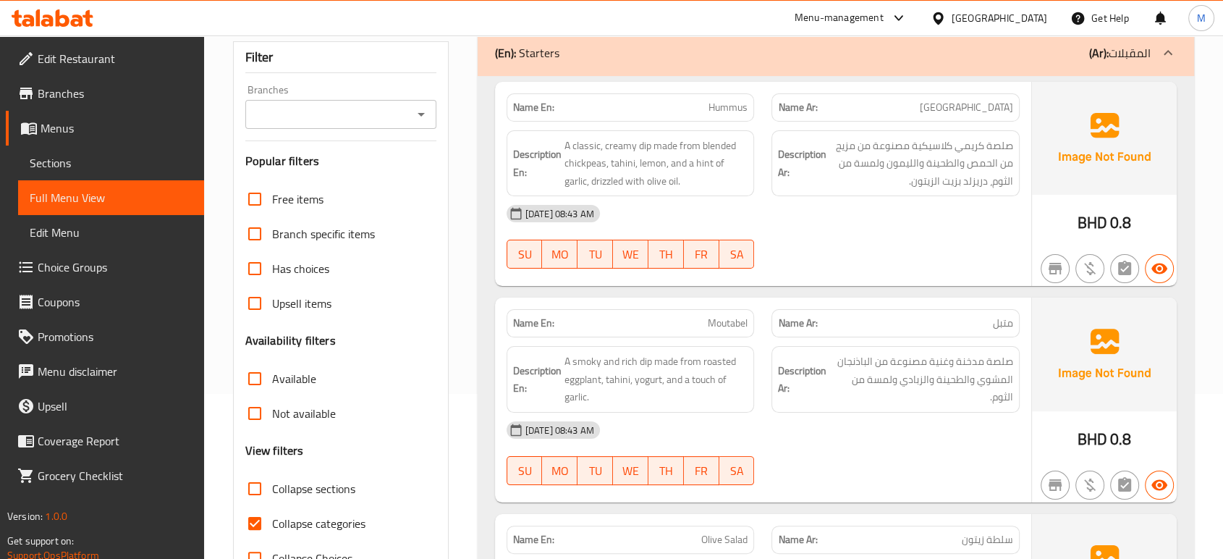
scroll to position [241, 0]
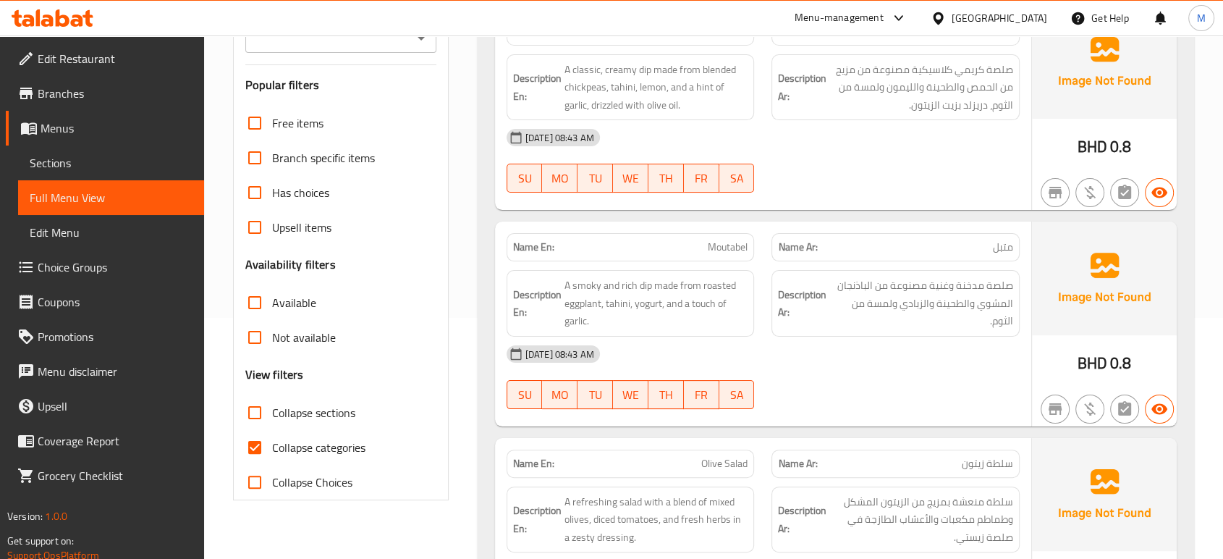
click at [303, 447] on span "Collapse categories" at bounding box center [318, 447] width 93 height 17
click at [272, 447] on input "Collapse categories" at bounding box center [254, 447] width 35 height 35
checkbox input "false"
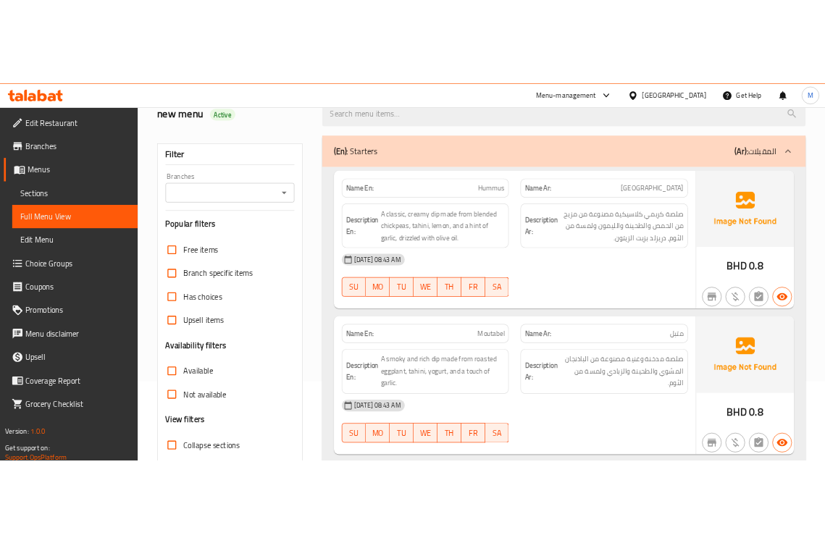
scroll to position [0, 0]
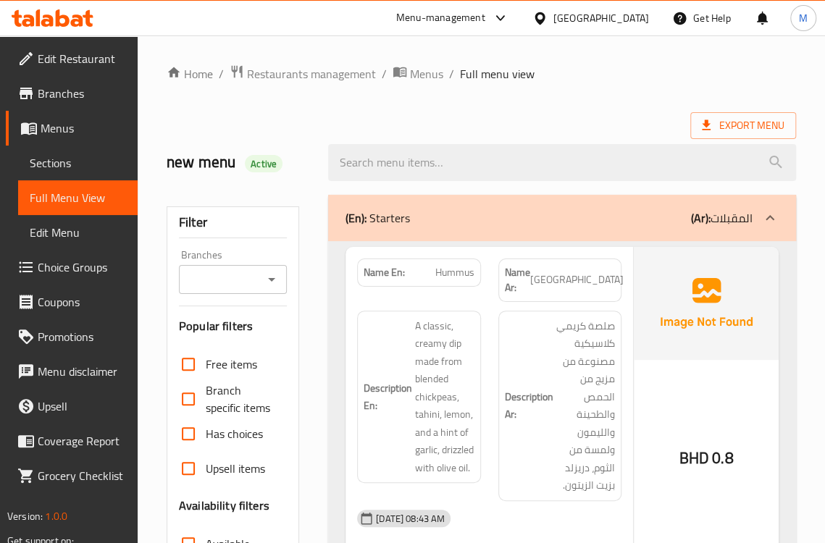
click at [507, 342] on h6 "Description Ar: صلصة كريمي كلاسيكية مصنوعة من مزيج من الحمص والطحينة والليمون و…" at bounding box center [560, 405] width 110 height 177
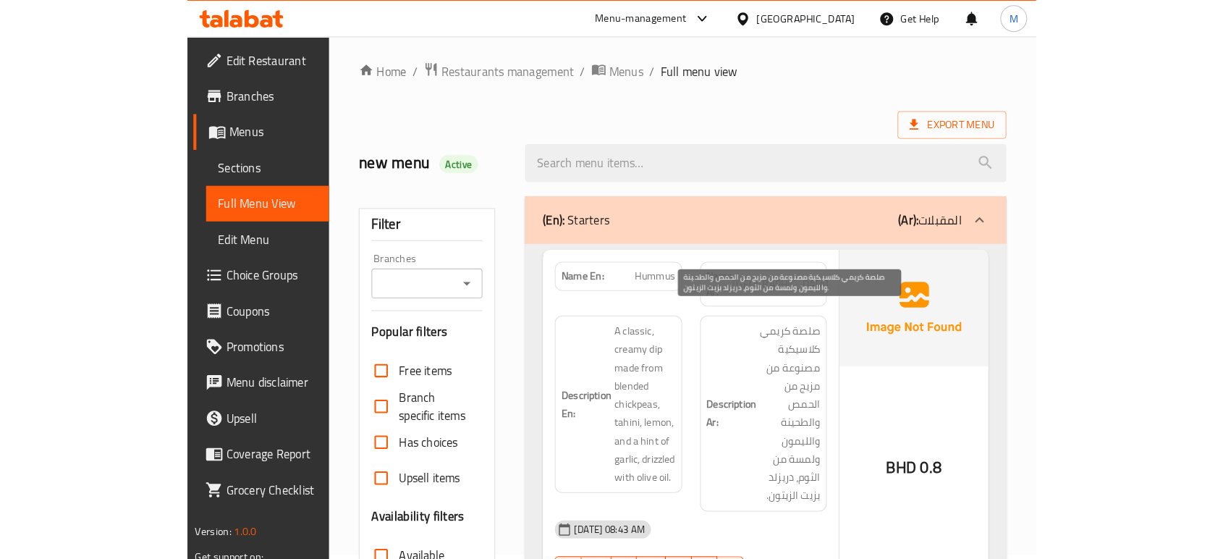
scroll to position [80, 0]
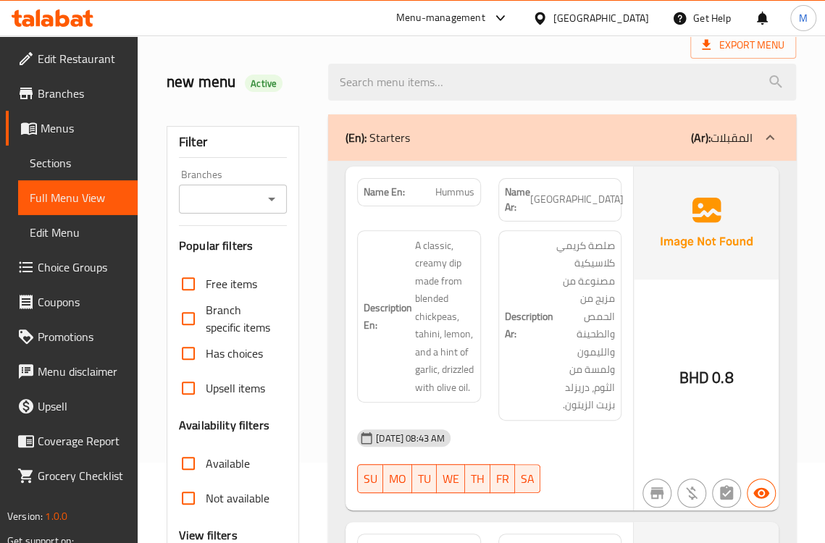
click at [523, 277] on h6 "Description Ar: صلصة كريمي كلاسيكية مصنوعة من مزيج من الحمص والطحينة والليمون و…" at bounding box center [560, 325] width 110 height 177
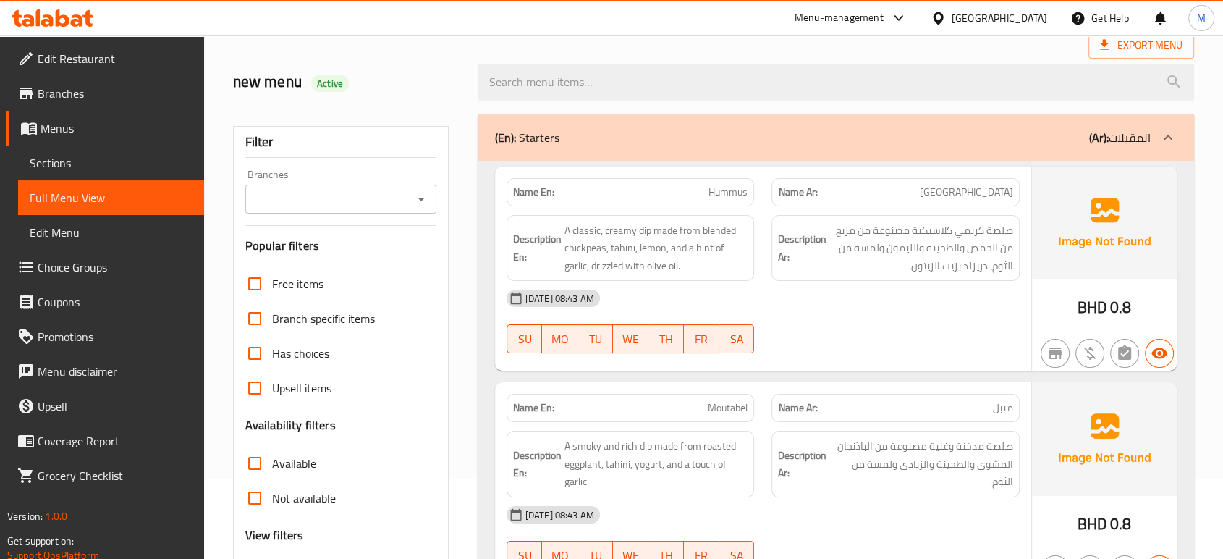
click at [96, 99] on span "Branches" at bounding box center [115, 93] width 155 height 17
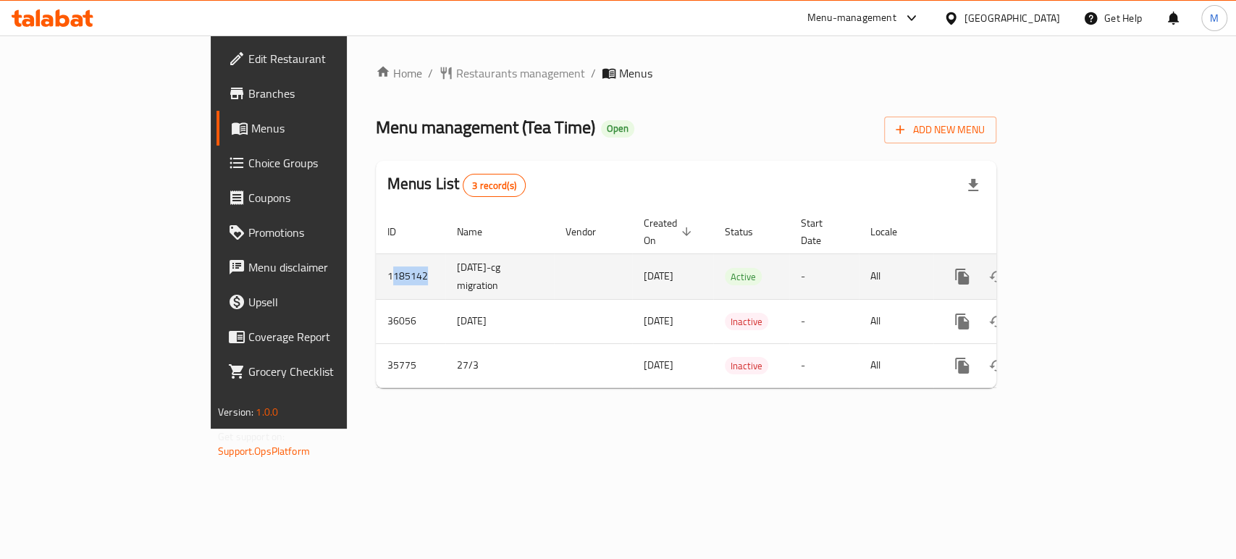
drag, startPoint x: 292, startPoint y: 262, endPoint x: 252, endPoint y: 262, distance: 39.8
click at [376, 262] on td "1185142" at bounding box center [410, 276] width 69 height 46
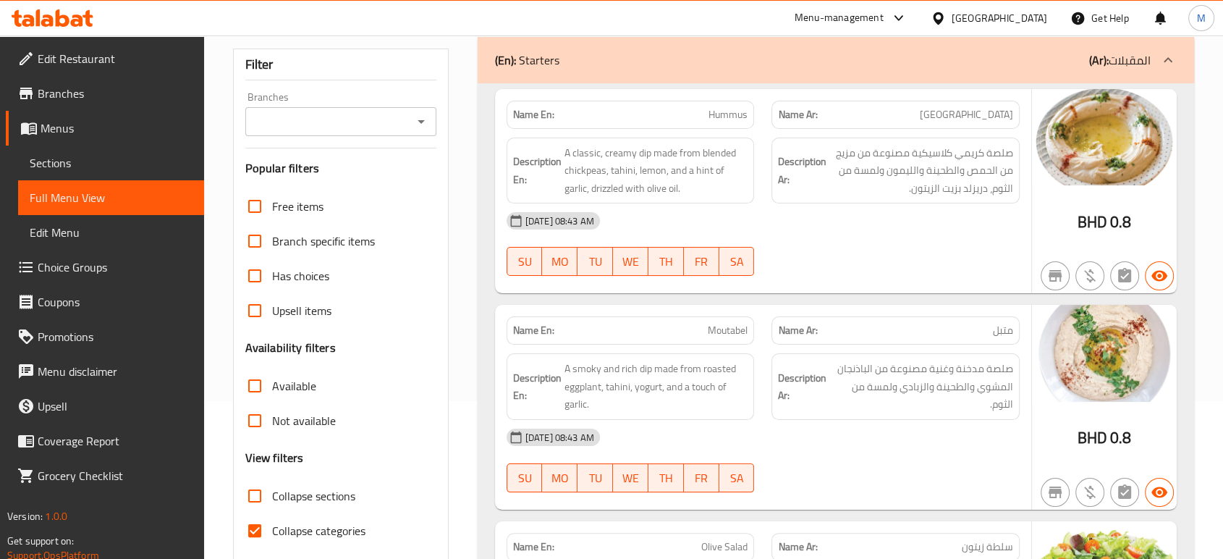
scroll to position [161, 0]
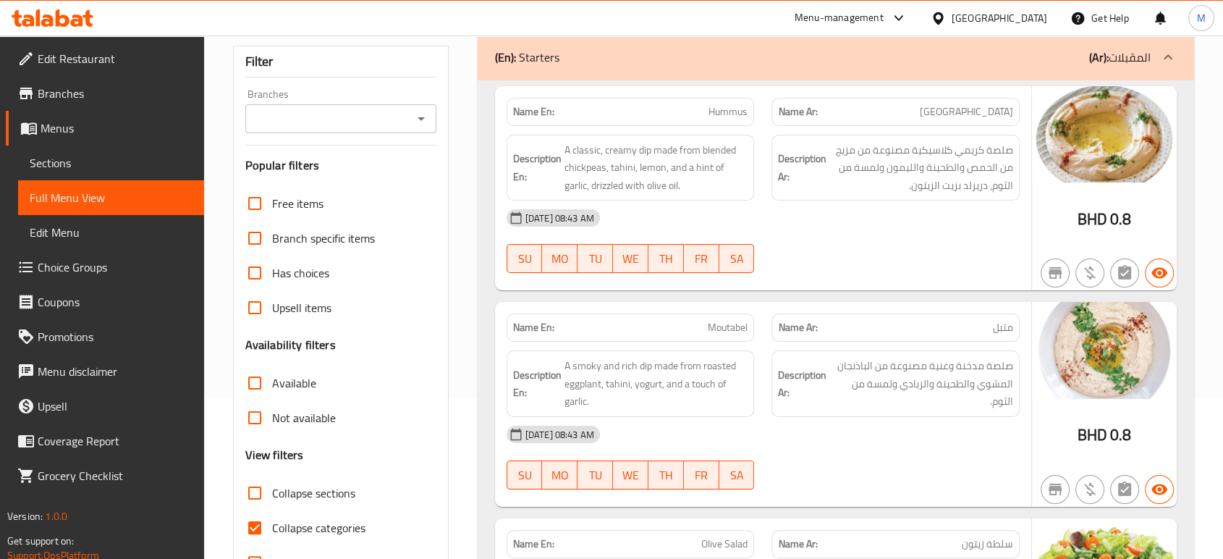
click at [300, 519] on span "Collapse categories" at bounding box center [318, 527] width 93 height 17
click at [272, 518] on input "Collapse categories" at bounding box center [254, 527] width 35 height 35
checkbox input "false"
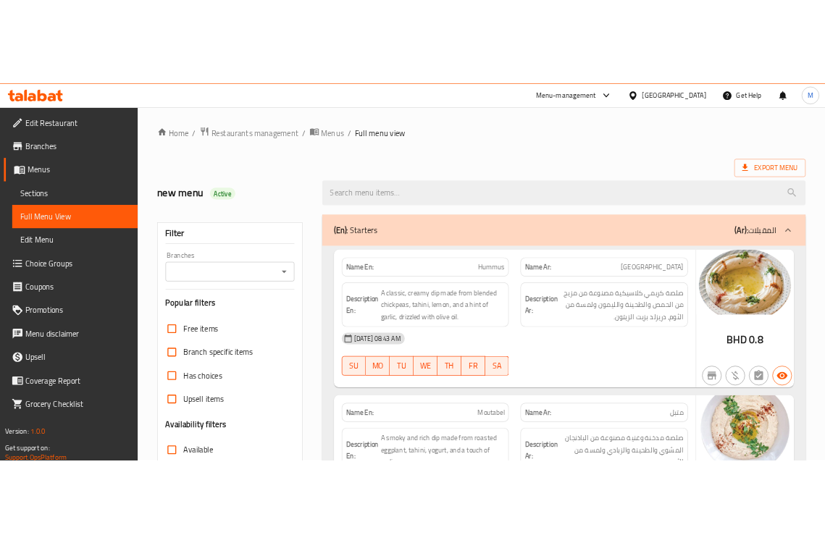
scroll to position [0, 0]
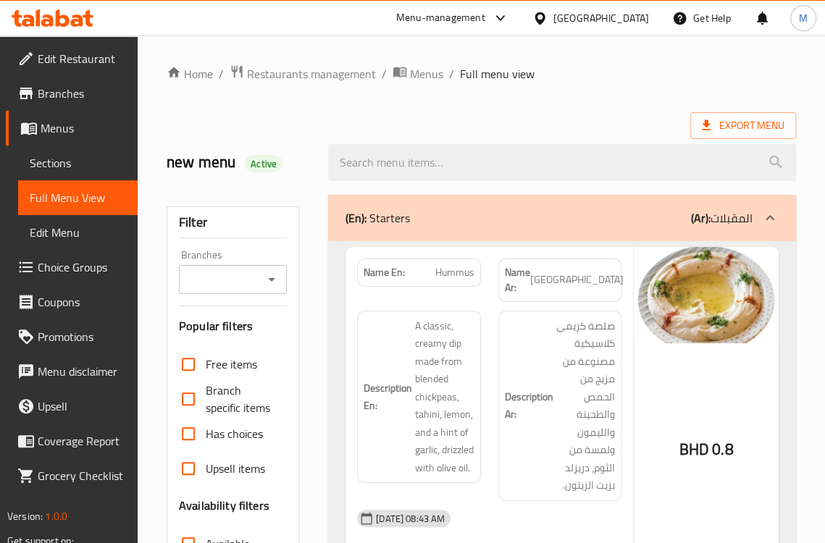
click at [514, 388] on strong "Description Ar:" at bounding box center [529, 405] width 49 height 35
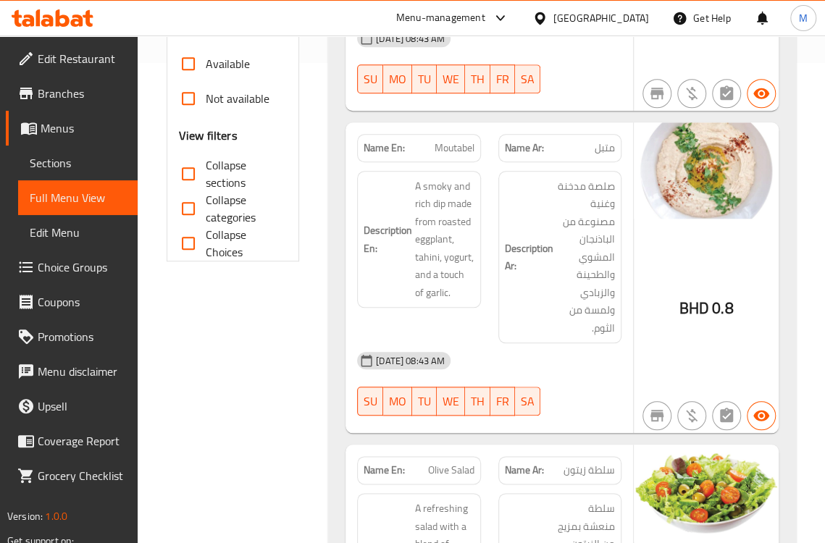
scroll to position [482, 0]
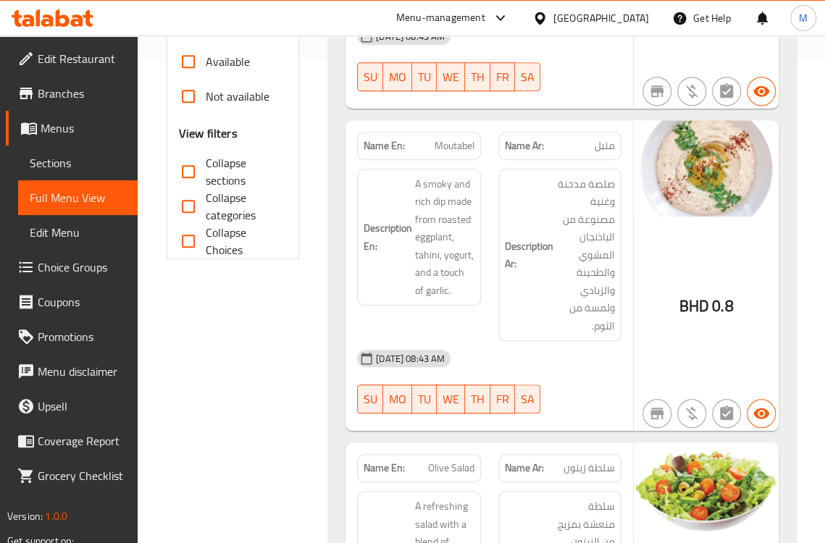
click at [498, 308] on div "Description Ar: صلصة مدخنة وغنية مصنوعة من الباذنجان المشوي والطحينة والزبادي و…" at bounding box center [559, 255] width 123 height 173
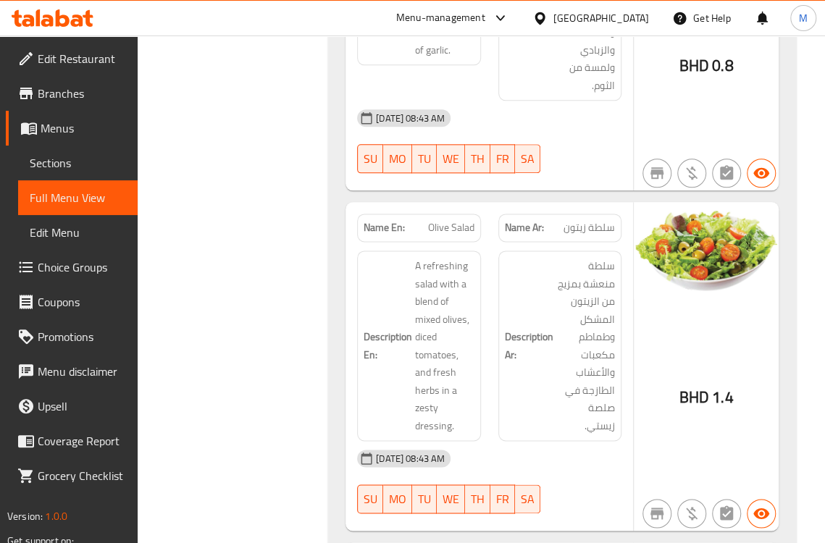
scroll to position [804, 0]
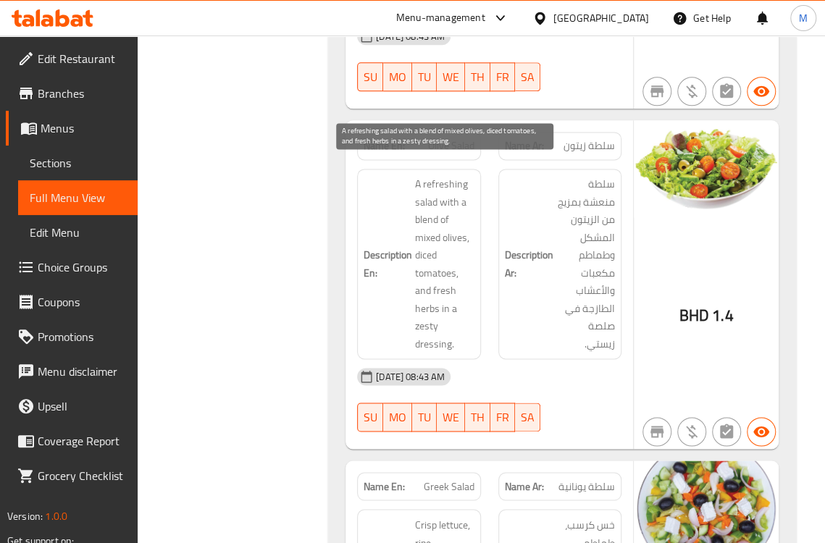
click at [470, 269] on span "A refreshing salad with a blend of mixed olives, diced tomatoes, and fresh herb…" at bounding box center [444, 263] width 59 height 177
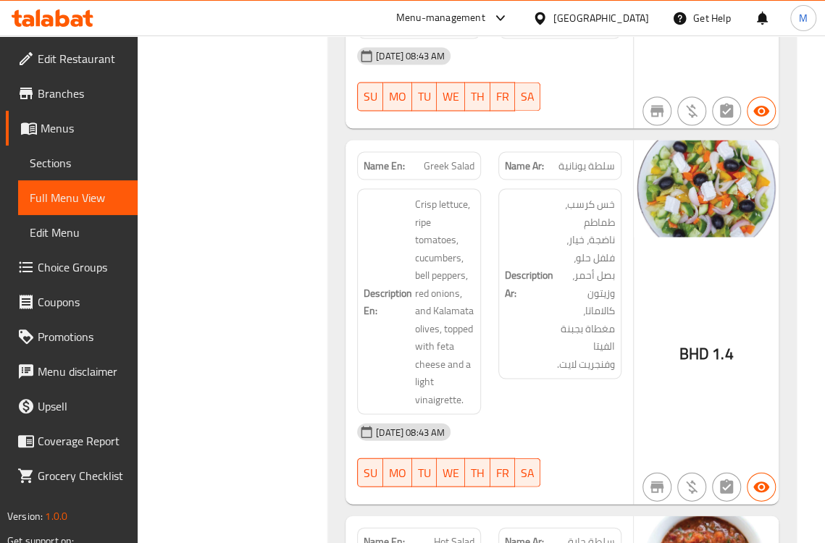
scroll to position [1126, 0]
click at [540, 266] on strong "Description Ar:" at bounding box center [529, 282] width 49 height 35
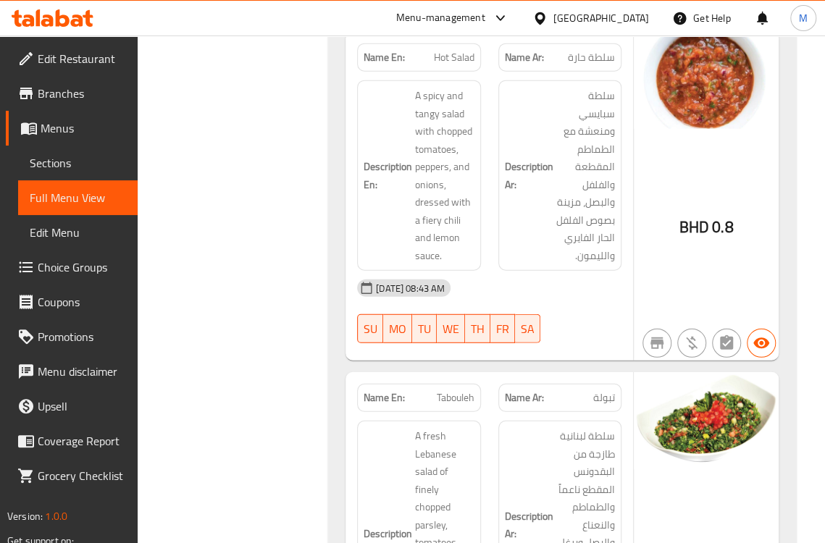
scroll to position [1528, 0]
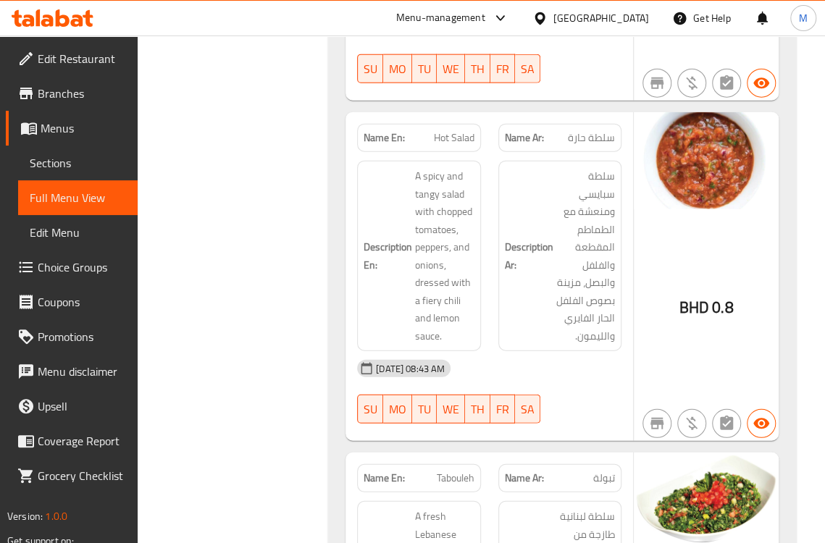
click at [539, 277] on h6 "Description Ar: سلطة سبايسي ومنعشة مع الطماطم المقطعة والفلفل والبصل، مزينة بصو…" at bounding box center [560, 255] width 110 height 177
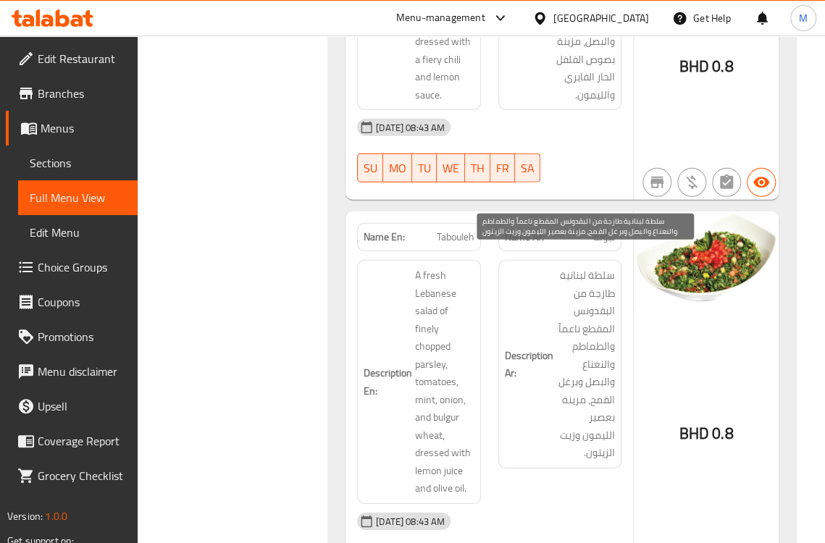
scroll to position [1850, 0]
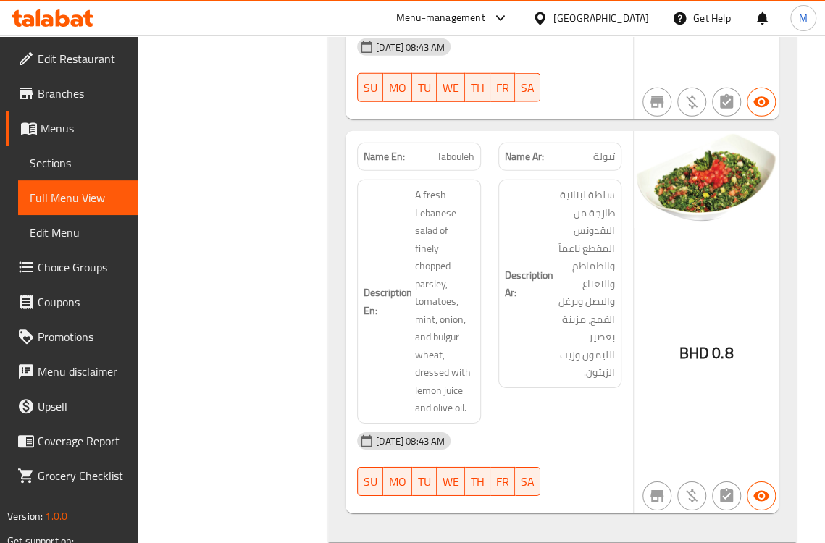
click at [499, 274] on div "Description Ar: سلطة لبنانية طازجة من البقدونس المقطع ناعماً والطماطم والنعناع …" at bounding box center [559, 284] width 123 height 208
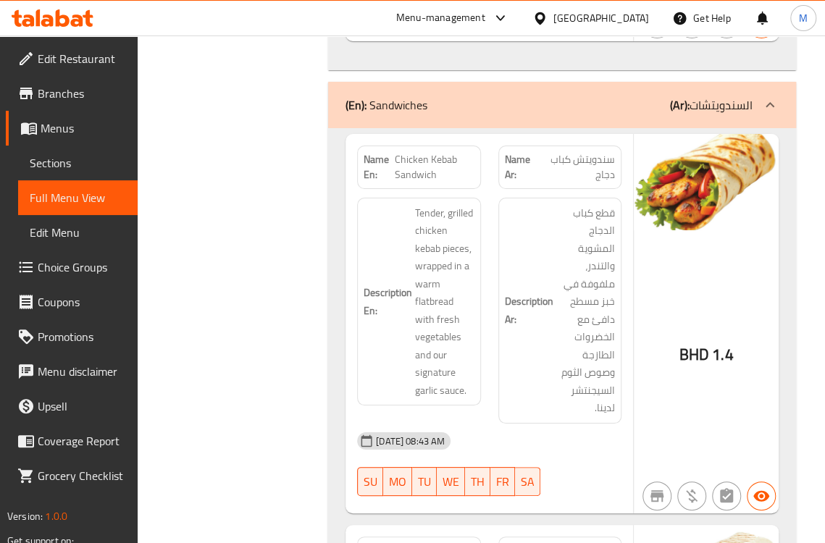
scroll to position [2333, 0]
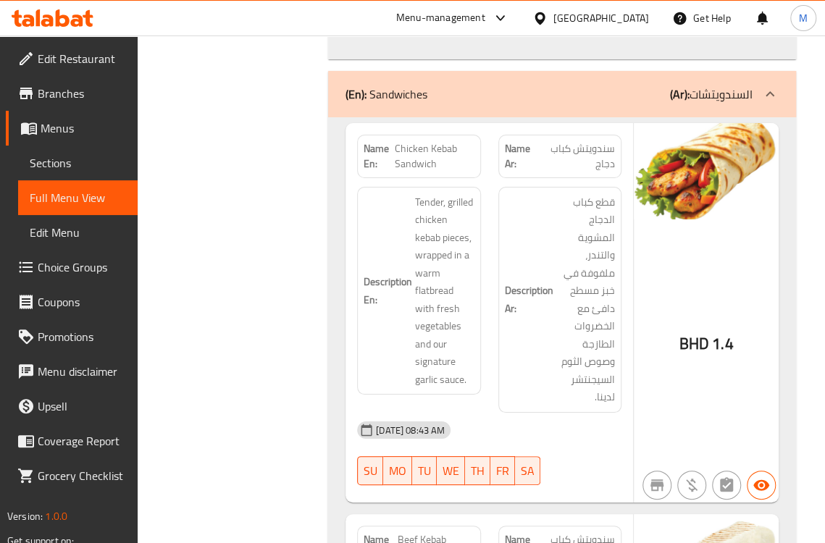
click at [538, 282] on strong "Description Ar:" at bounding box center [529, 299] width 49 height 35
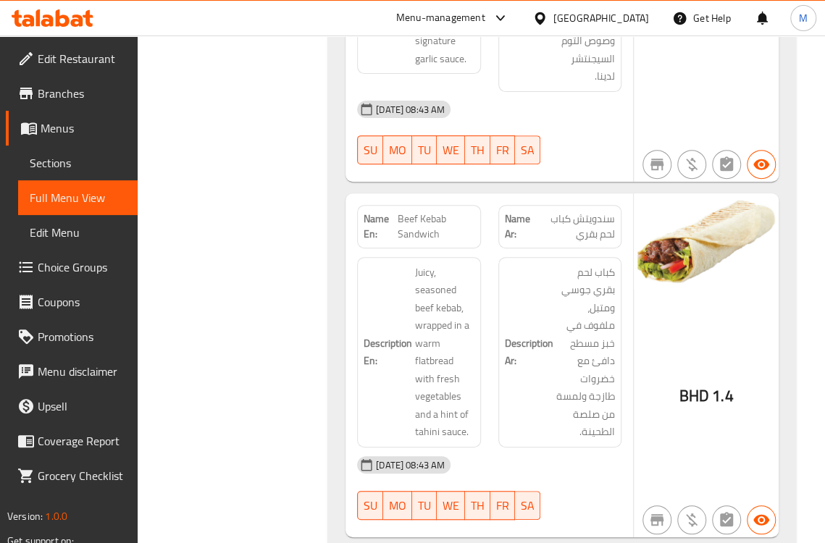
scroll to position [2654, 0]
click at [498, 294] on div "Description Ar: كباب لحم بقري جوسي ومتبل، ملفوف في خبز مسطح دافئ مع خضروات طازج…" at bounding box center [559, 351] width 123 height 190
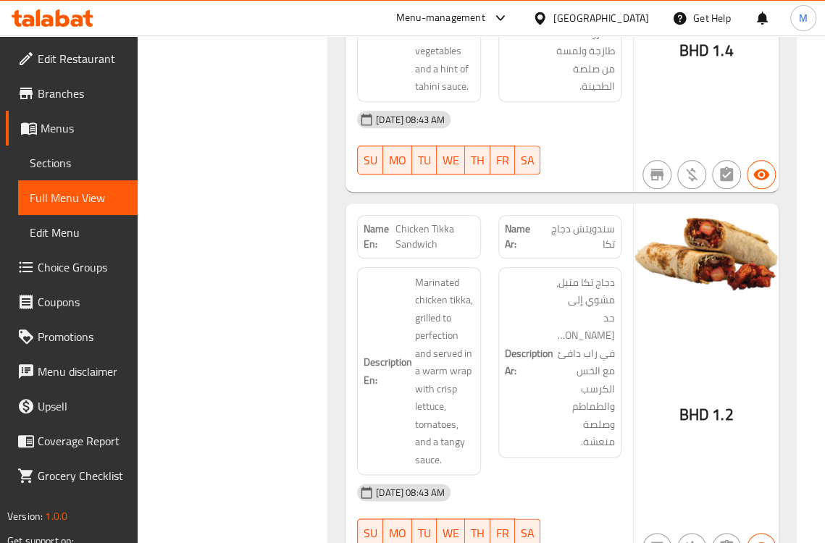
scroll to position [3057, 0]
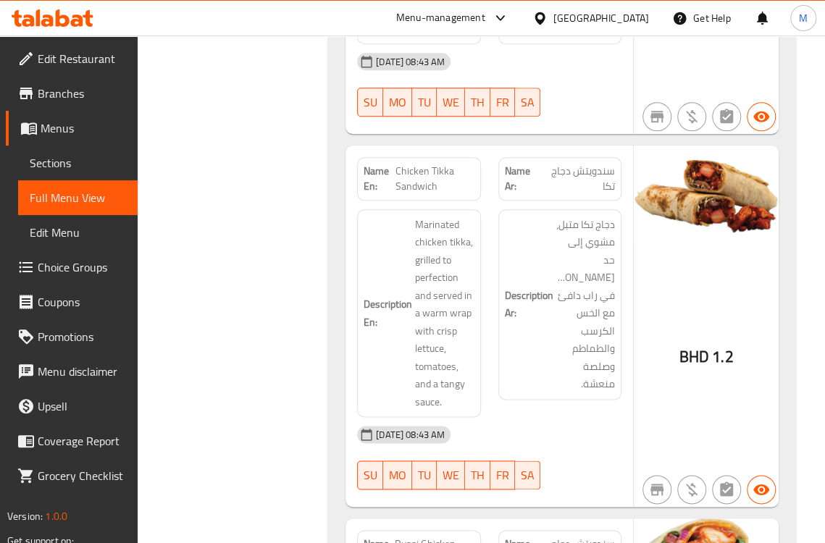
click at [475, 312] on div "Description En: Marinated chicken tikka, grilled to perfection and served in a …" at bounding box center [418, 313] width 123 height 208
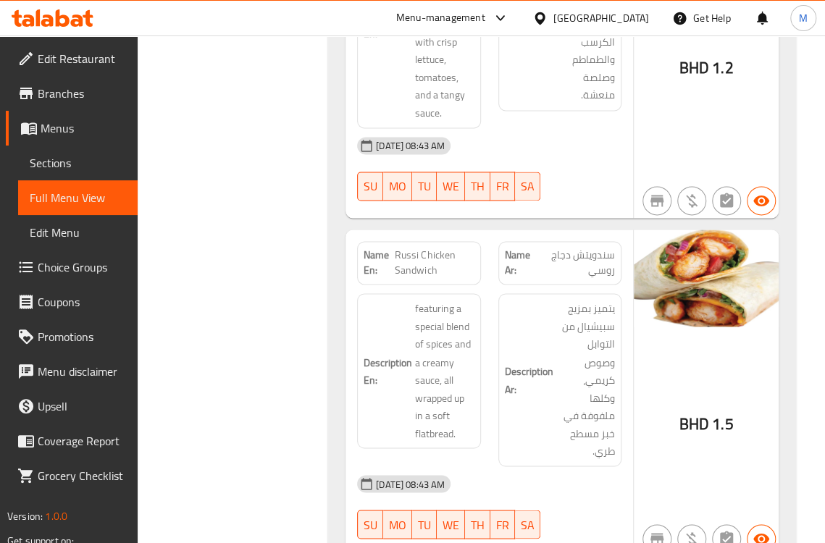
scroll to position [3378, 0]
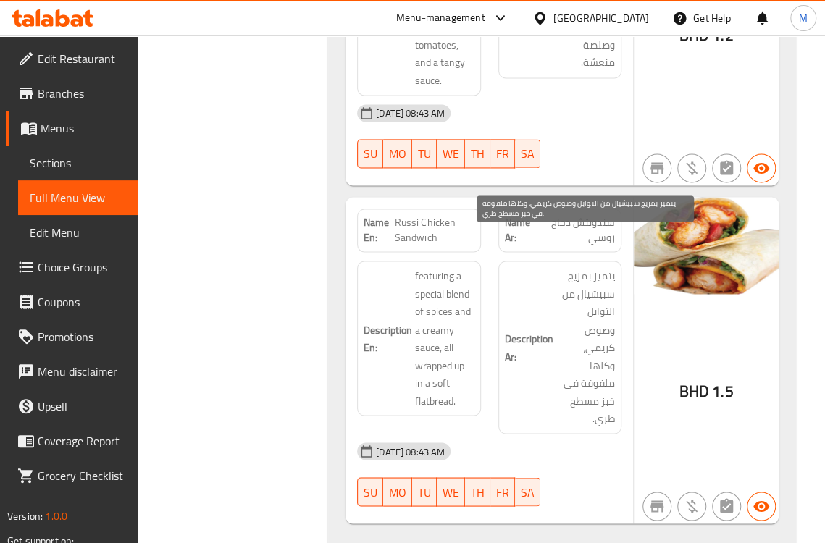
click at [562, 267] on span "يتميز بمزيج سبيشيال من التوابل وصوص كريمي، وكلها ملفوفة في خبز مسطح طري." at bounding box center [585, 347] width 59 height 160
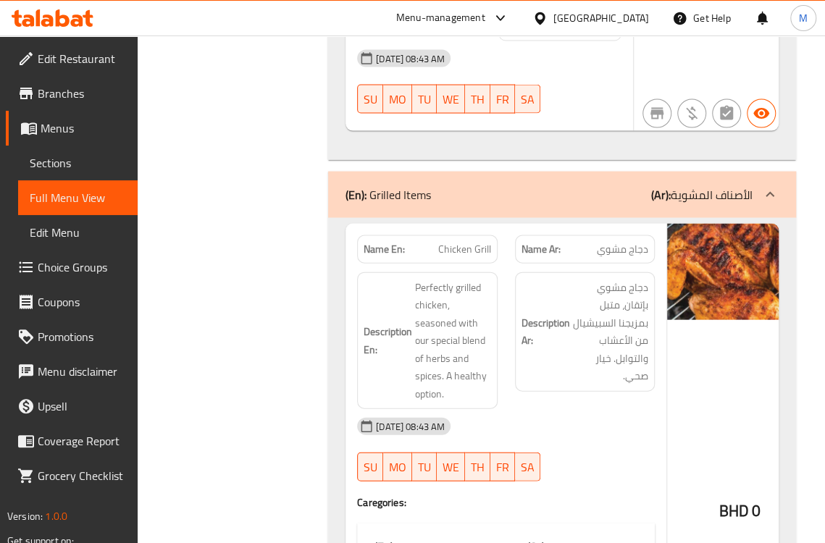
scroll to position [3780, 0]
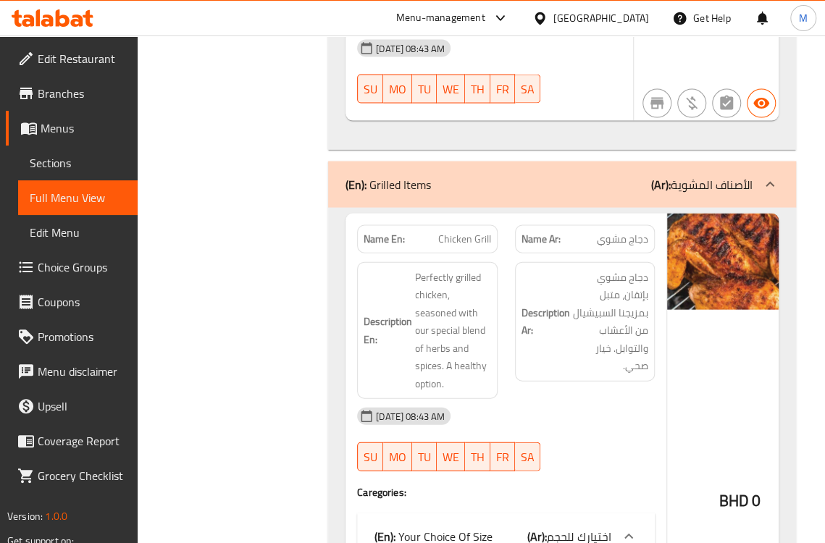
click at [503, 288] on div "Description En: Perfectly grilled chicken, seasoned with our special blend of h…" at bounding box center [427, 330] width 158 height 155
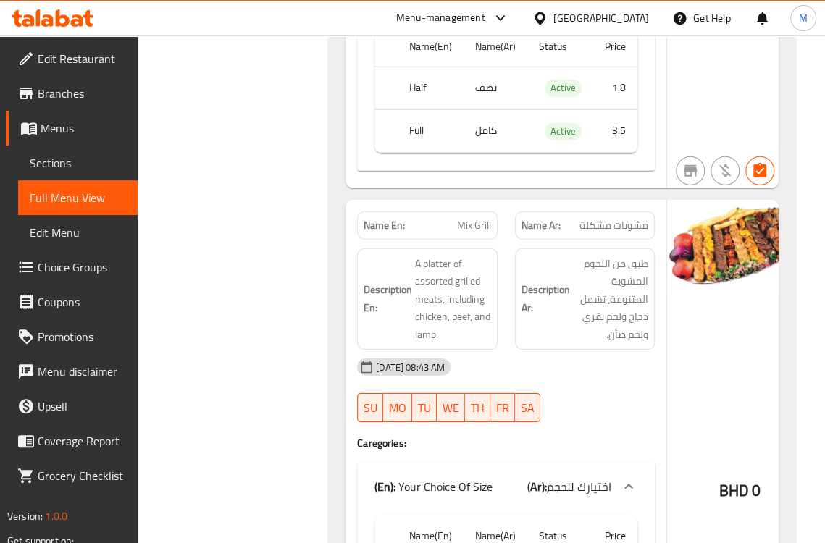
scroll to position [4344, 0]
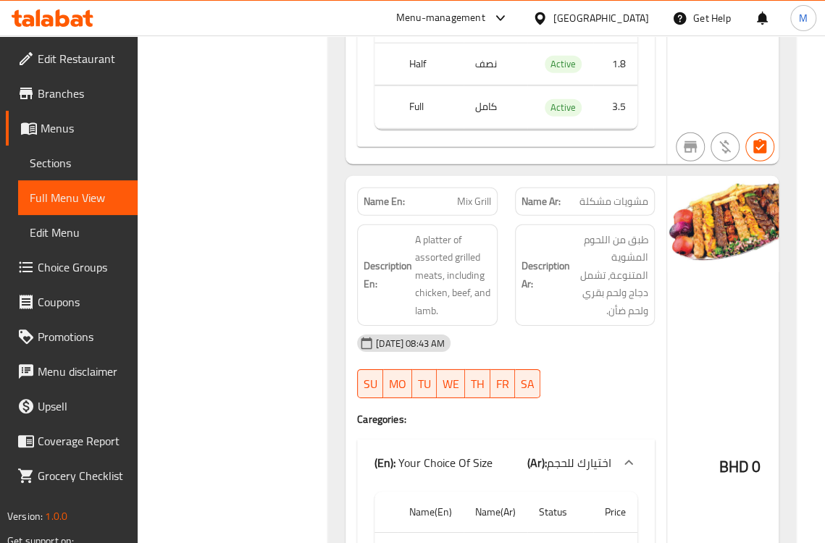
click at [531, 285] on div "Description Ar: طبق من اللحوم المشوية المتنوعة، تشمل دجاج ولحم بقري ولحم ضأن." at bounding box center [585, 275] width 140 height 102
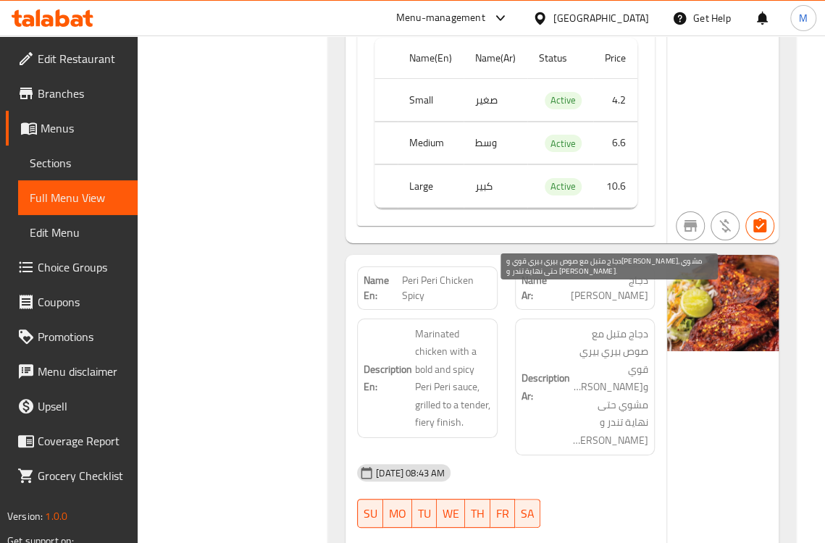
scroll to position [4826, 0]
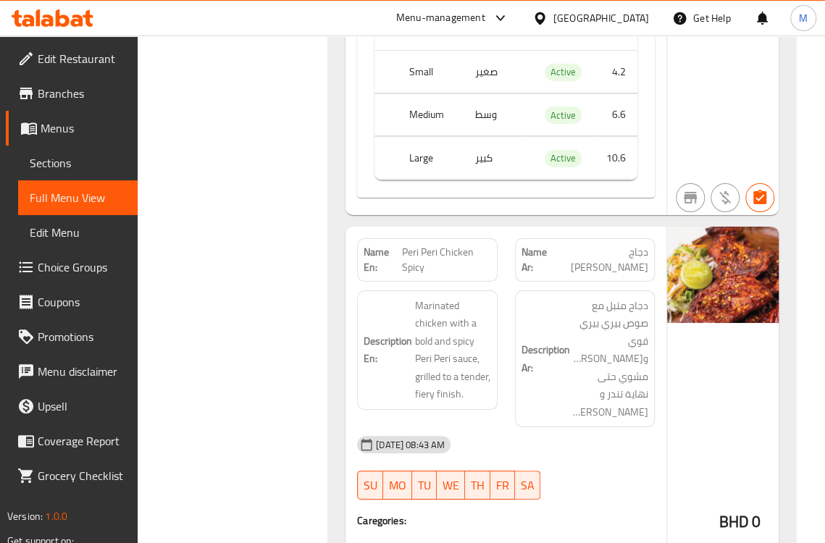
click at [504, 282] on div "Description En: Marinated chicken with a bold and spicy Peri Peri sauce, grille…" at bounding box center [427, 359] width 158 height 155
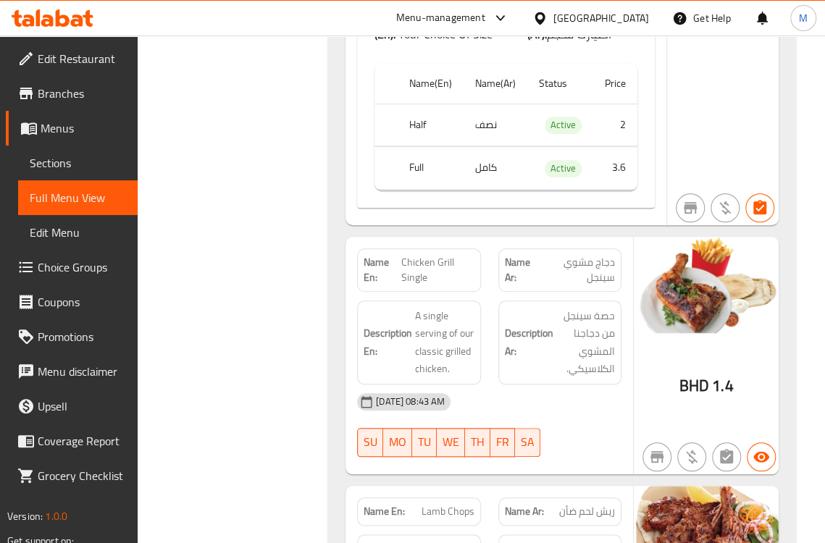
scroll to position [5389, 0]
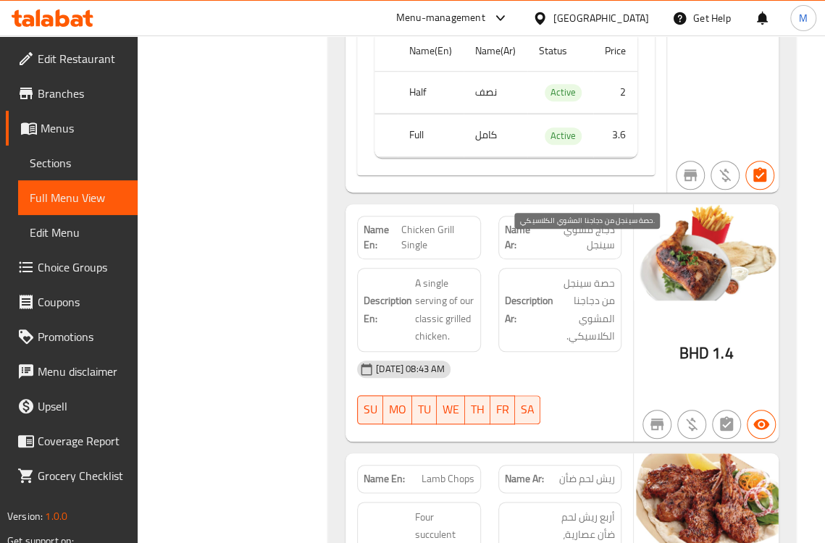
click at [570, 282] on span "حصة سينجل من دجاجنا المشوي الكلاسيكي." at bounding box center [585, 309] width 59 height 71
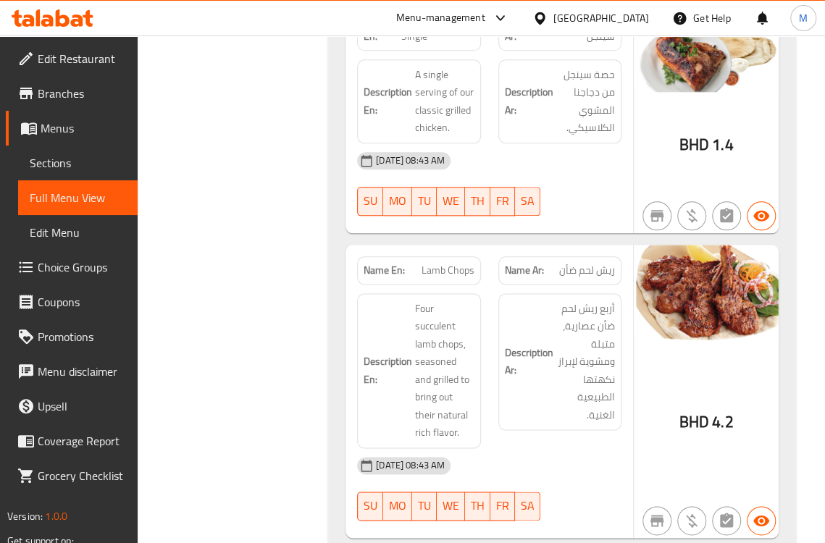
scroll to position [5630, 0]
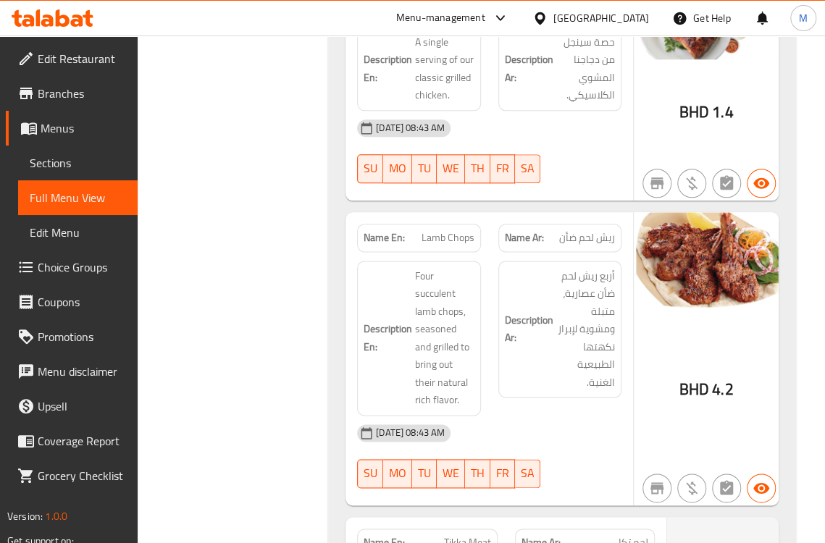
click at [536, 342] on h6 "Description Ar: أربع ريش لحم ضأن عصارية، متبلة ومشوية لإبراز نكهتها الطبيعية ال…" at bounding box center [560, 329] width 110 height 125
click at [461, 230] on span "Lamb Chops" at bounding box center [447, 237] width 53 height 15
copy span "Lamb Chops"
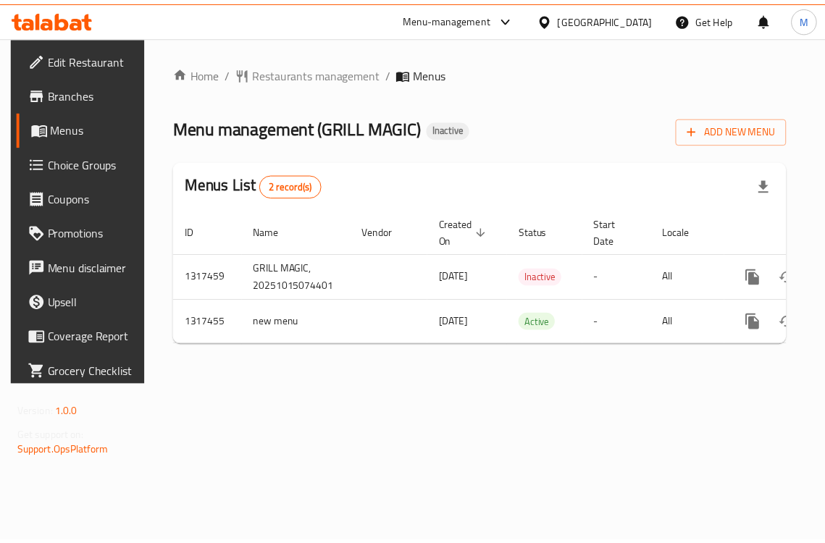
scroll to position [0, 80]
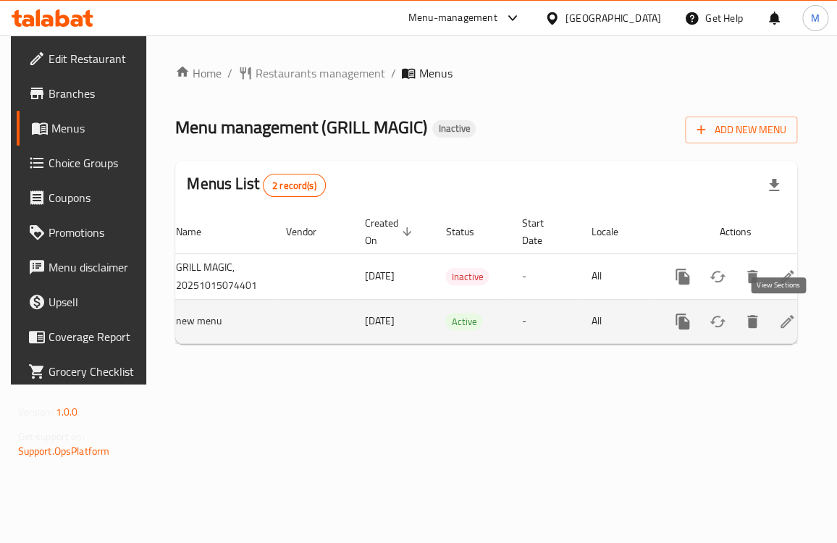
click at [783, 319] on icon "enhanced table" at bounding box center [786, 321] width 17 height 17
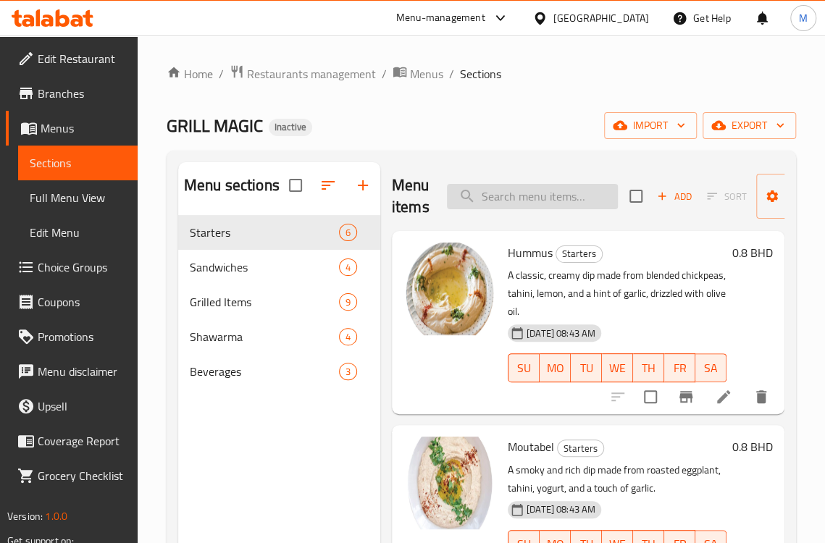
click at [531, 195] on input "search" at bounding box center [532, 196] width 171 height 25
paste input "Lamb Chops"
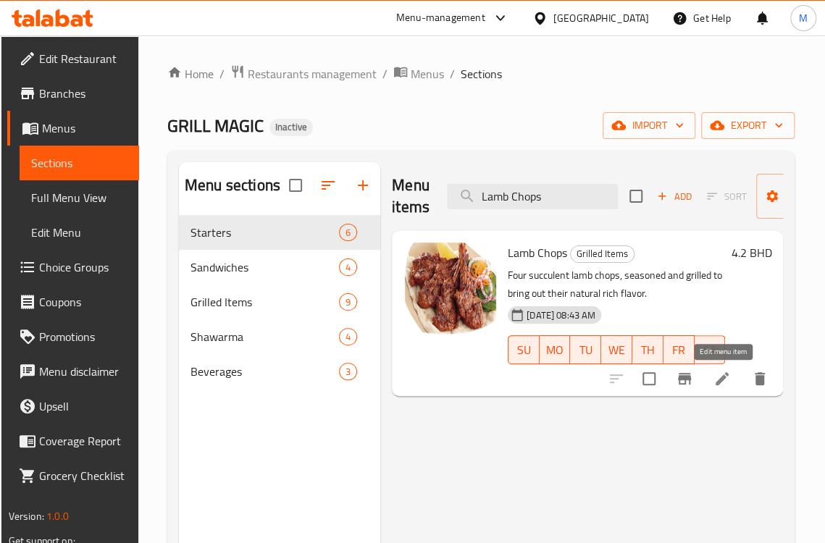
type input "Lamb Chops"
click at [724, 381] on icon at bounding box center [721, 378] width 17 height 17
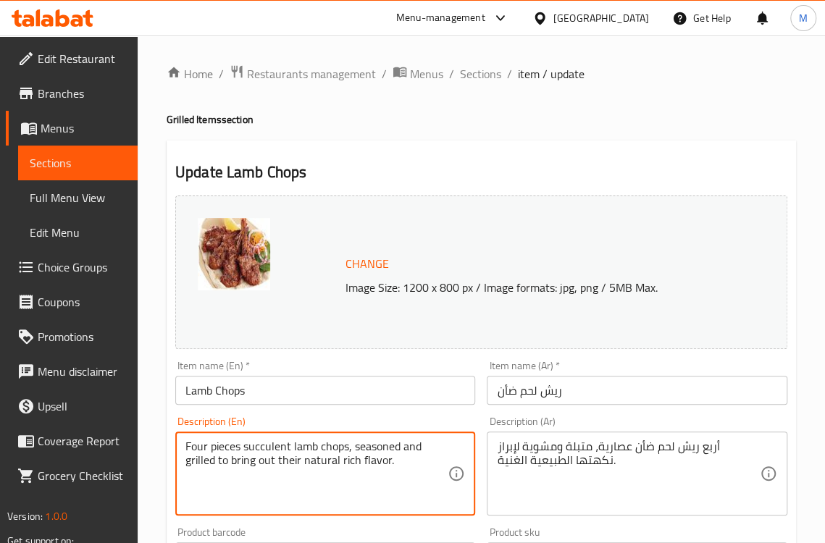
type textarea "Four pieces succulent lamb chops, seasoned and grilled to bring out their natur…"
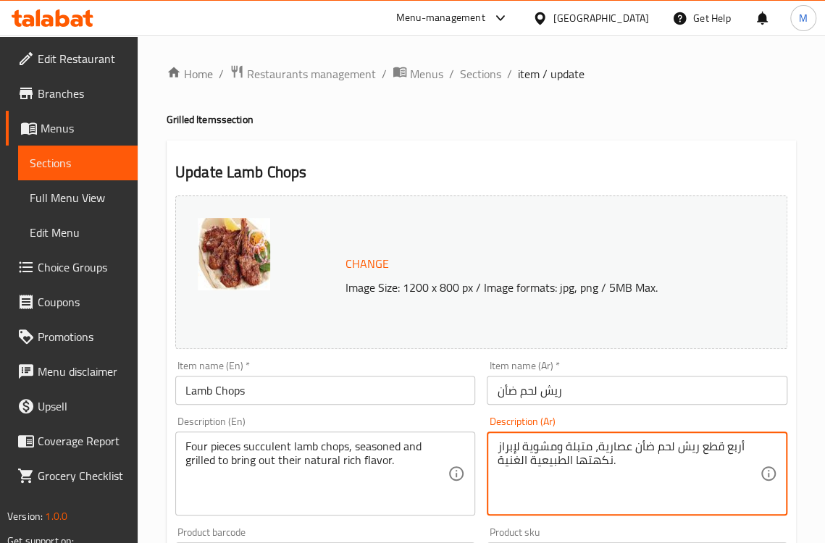
type textarea "أربع قطع ريش لحم ضأن عصارية، متبلة ومشوية لإبراز نكهتها الطبيعية الغنية."
click at [723, 419] on div "Description (Ar) أربع قطع ريش لحم ضأن عصارية، متبلة ومشوية لإبراز نكهتها الطبيع…" at bounding box center [636, 465] width 300 height 99
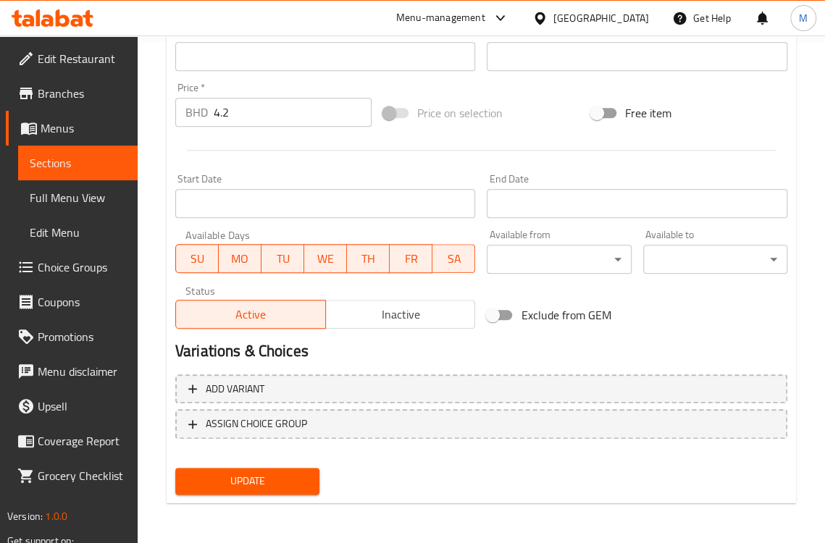
click at [271, 479] on span "Update" at bounding box center [247, 481] width 121 height 18
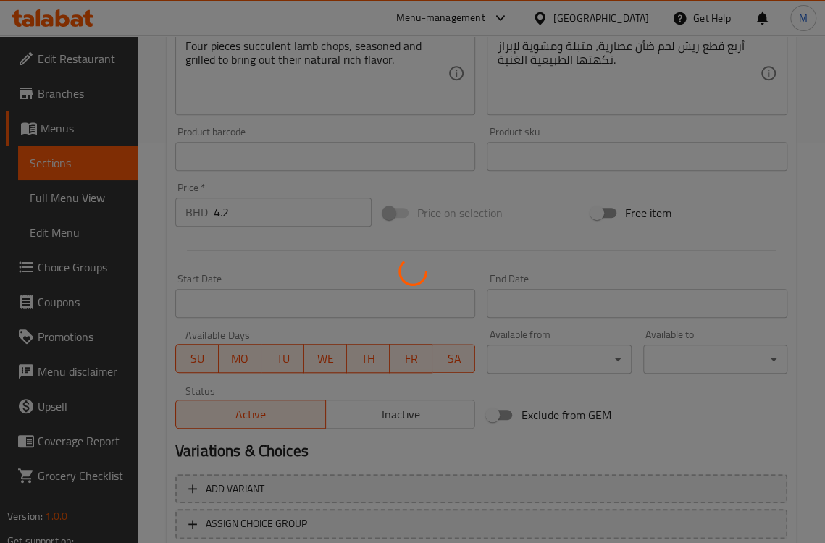
scroll to position [259, 0]
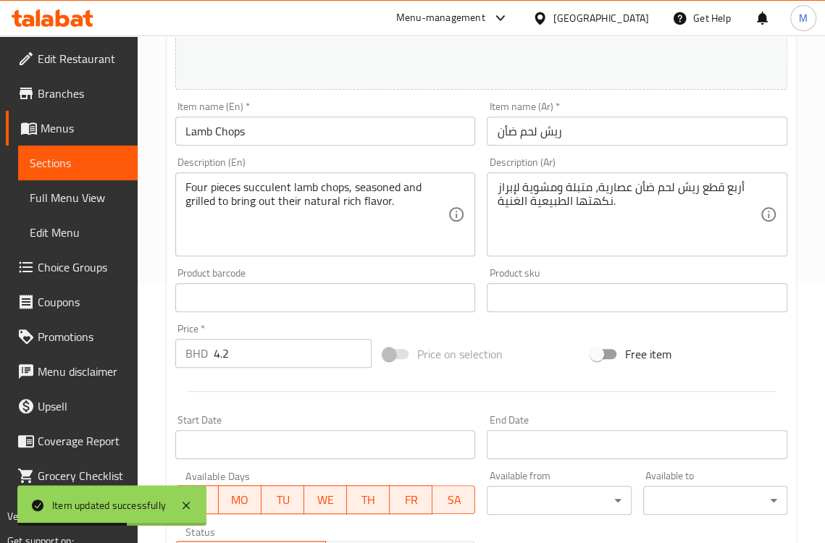
click at [409, 160] on div "Description (En) Four pieces succulent lamb chops, seasoned and grilled to brin…" at bounding box center [325, 206] width 300 height 99
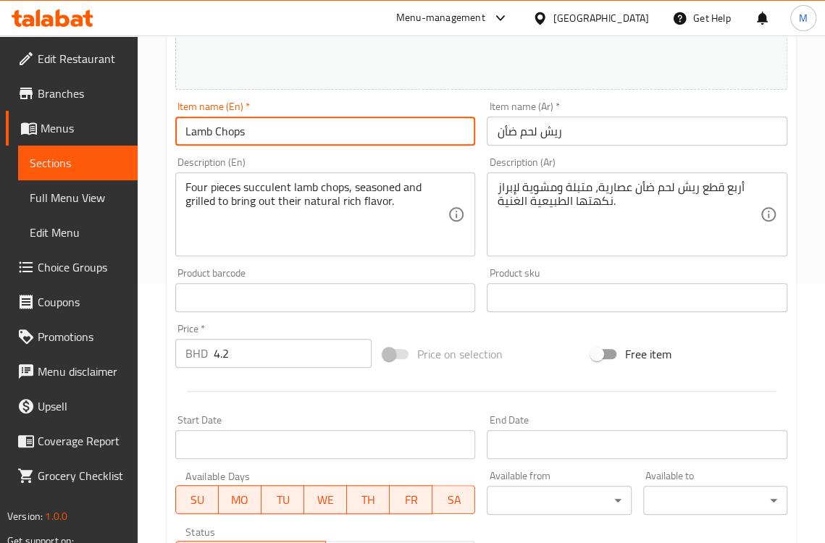
click at [220, 134] on input "Lamb Chops" at bounding box center [325, 131] width 300 height 29
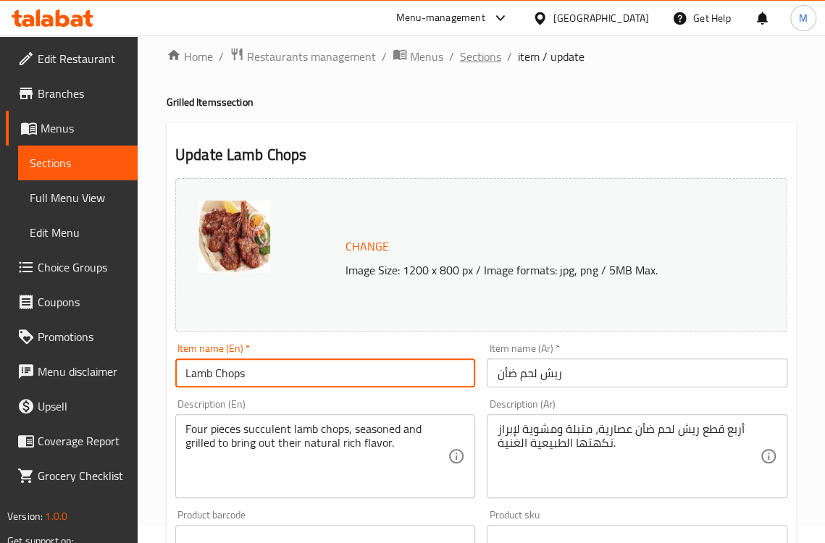
click at [475, 51] on span "Sections" at bounding box center [480, 56] width 41 height 17
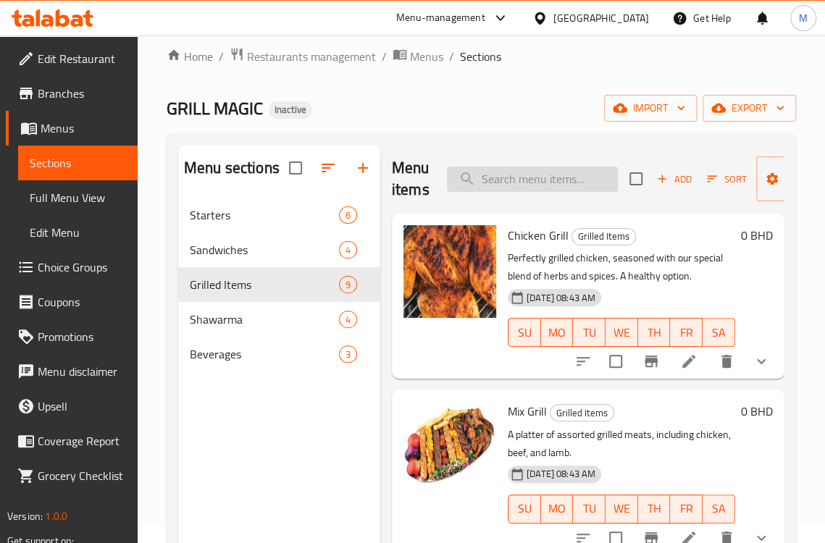
click at [544, 185] on input "search" at bounding box center [532, 179] width 171 height 25
paste input "Tikka Meat"
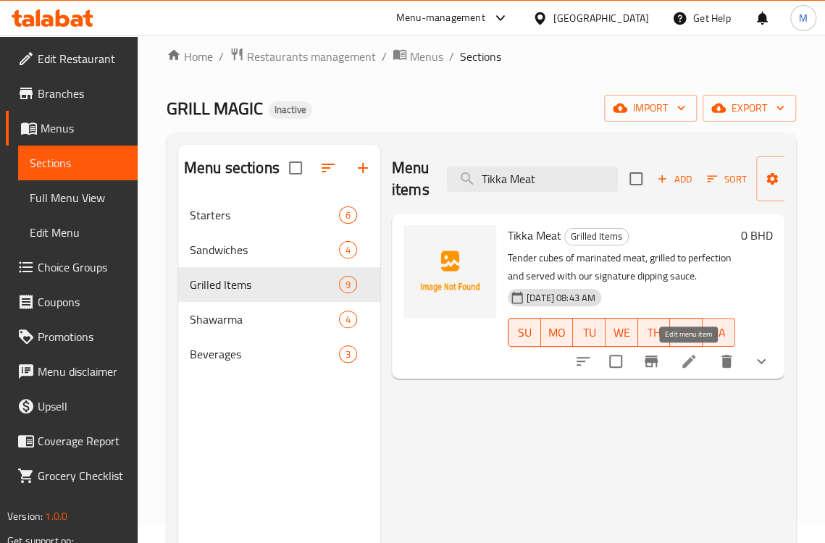
type input "Tikka Meat"
click at [693, 359] on icon at bounding box center [688, 361] width 17 height 17
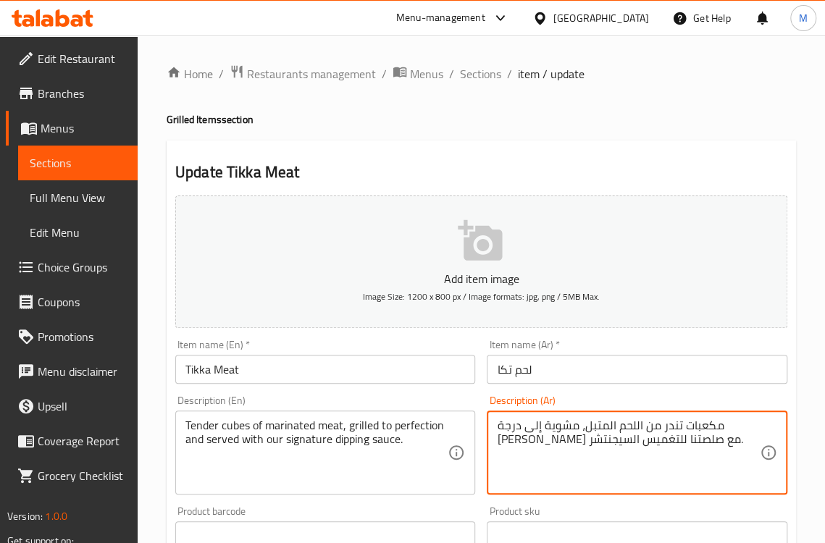
type textarea "مكعبات تندر من اللحم المتبل، مشوية إلى درجة [PERSON_NAME] مع صلصتنا للتغميس الس…"
click at [584, 395] on div "Description (Ar) مكعبات تندر من اللحم المتبل، مشوية إلى درجة الكمال وتقدم مع صل…" at bounding box center [637, 444] width 312 height 111
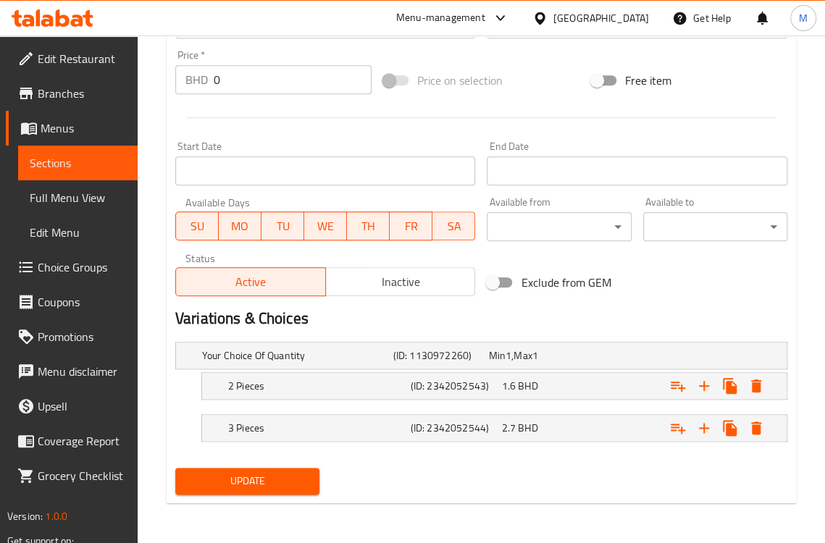
click at [284, 482] on span "Update" at bounding box center [247, 481] width 121 height 18
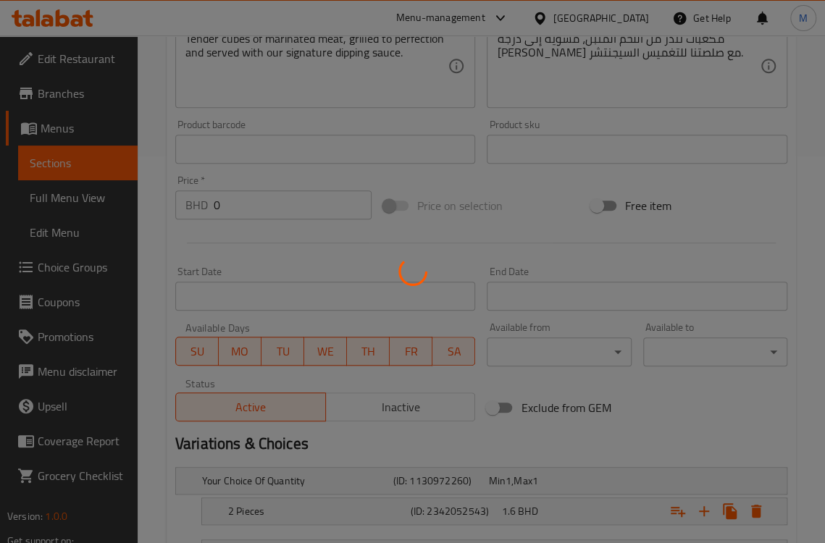
scroll to position [190, 0]
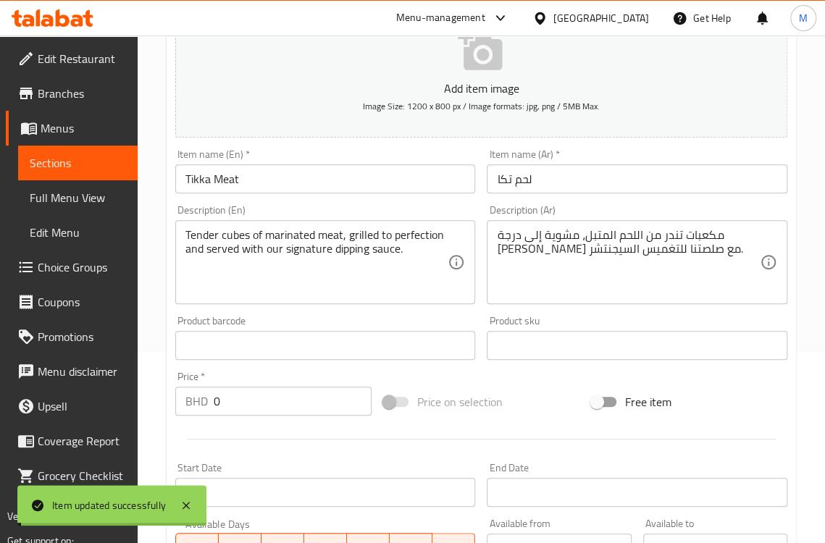
click at [208, 183] on input "Tikka Meat" at bounding box center [325, 178] width 300 height 29
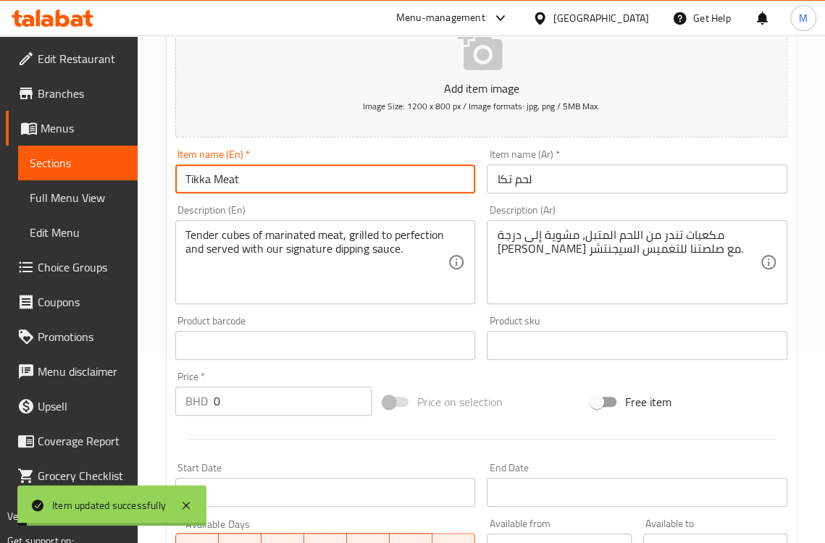
click at [208, 183] on input "Tikka Meat" at bounding box center [325, 178] width 300 height 29
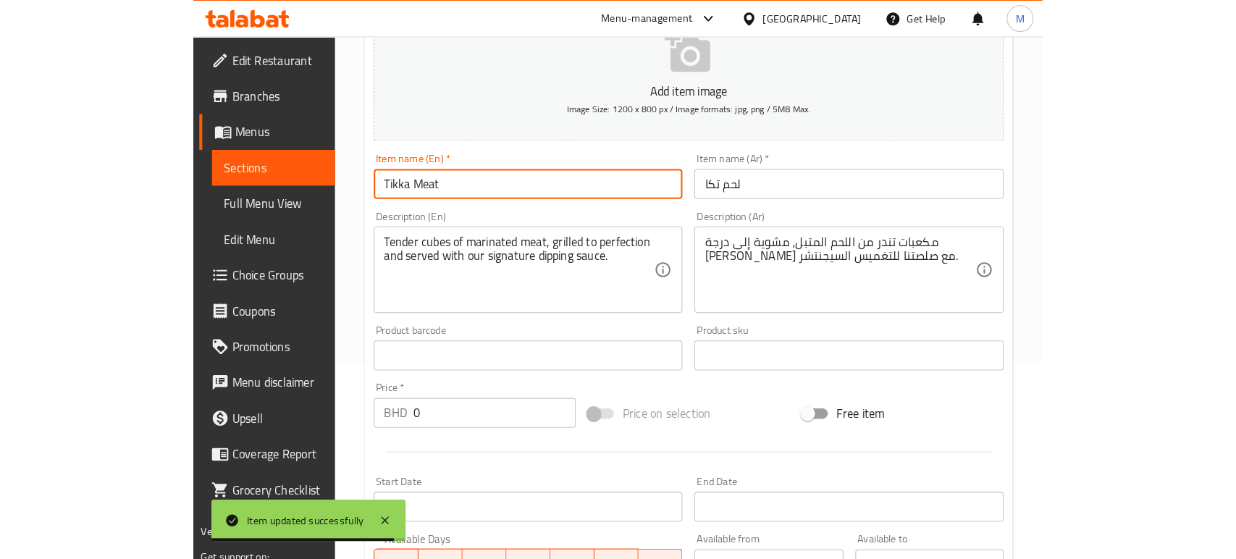
scroll to position [0, 0]
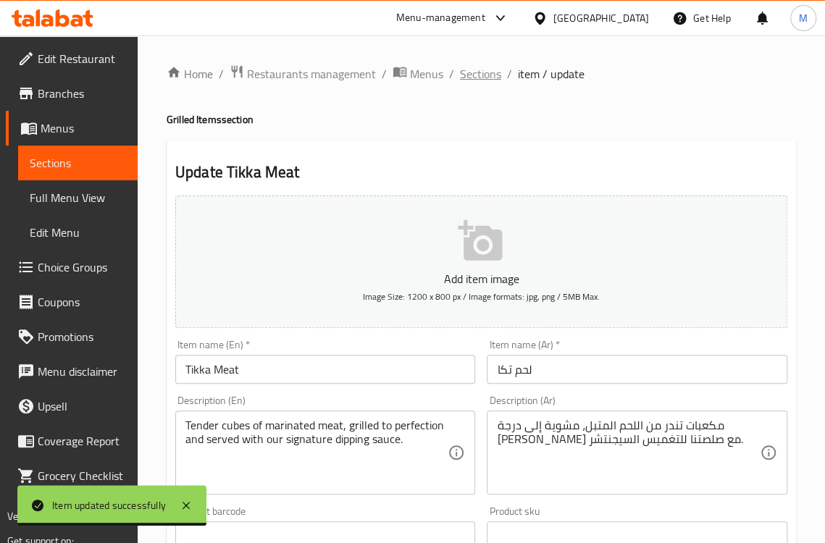
click at [477, 68] on span "Sections" at bounding box center [480, 73] width 41 height 17
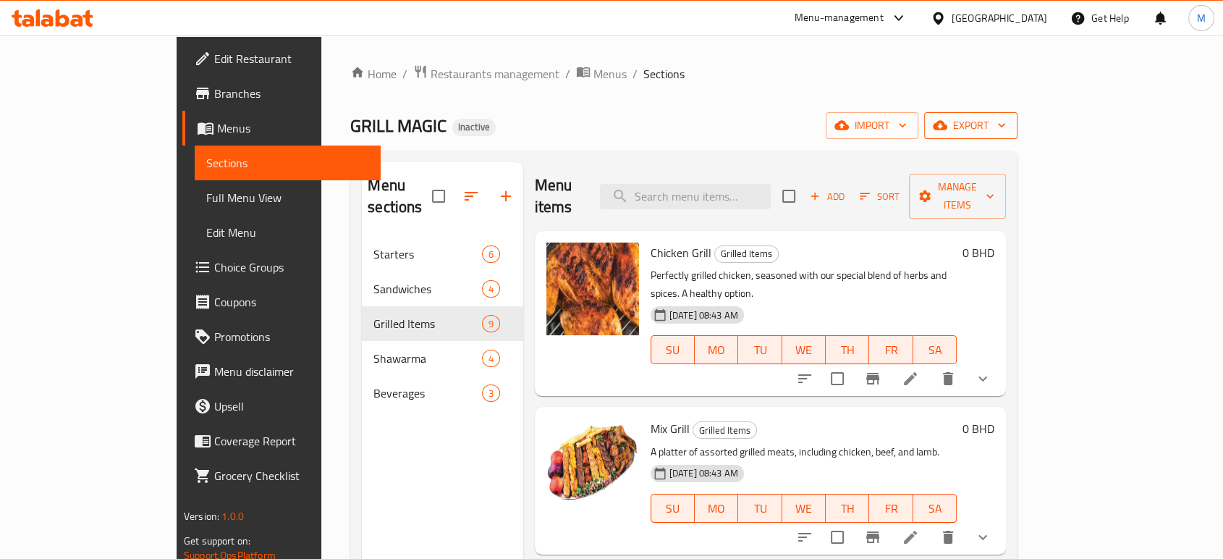
click at [836, 122] on span "export" at bounding box center [971, 126] width 70 height 18
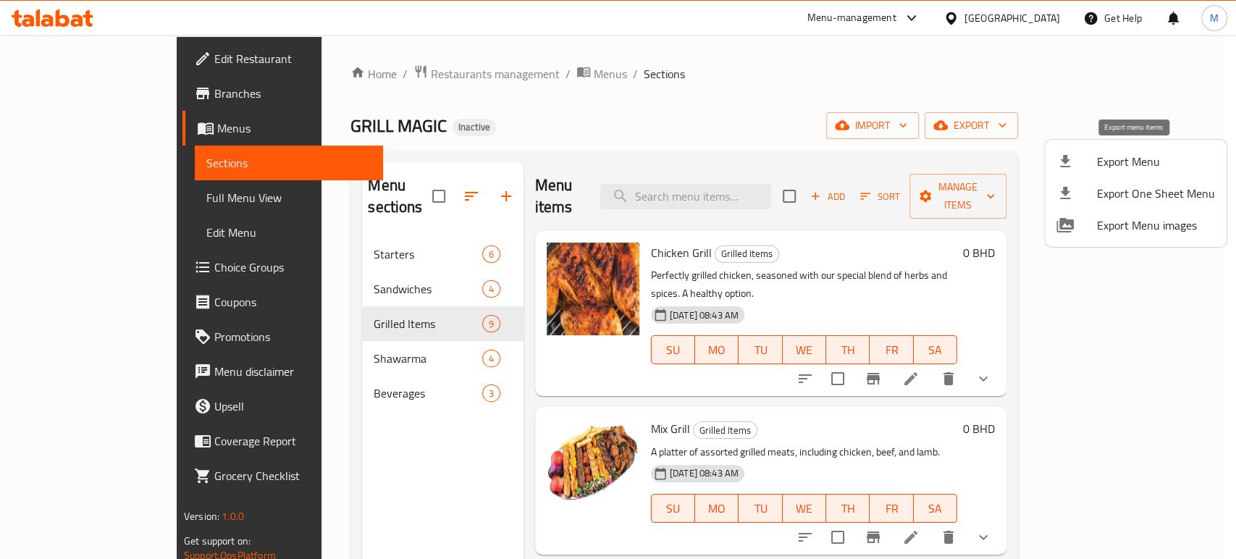
click at [836, 153] on span "Export Menu" at bounding box center [1156, 161] width 118 height 17
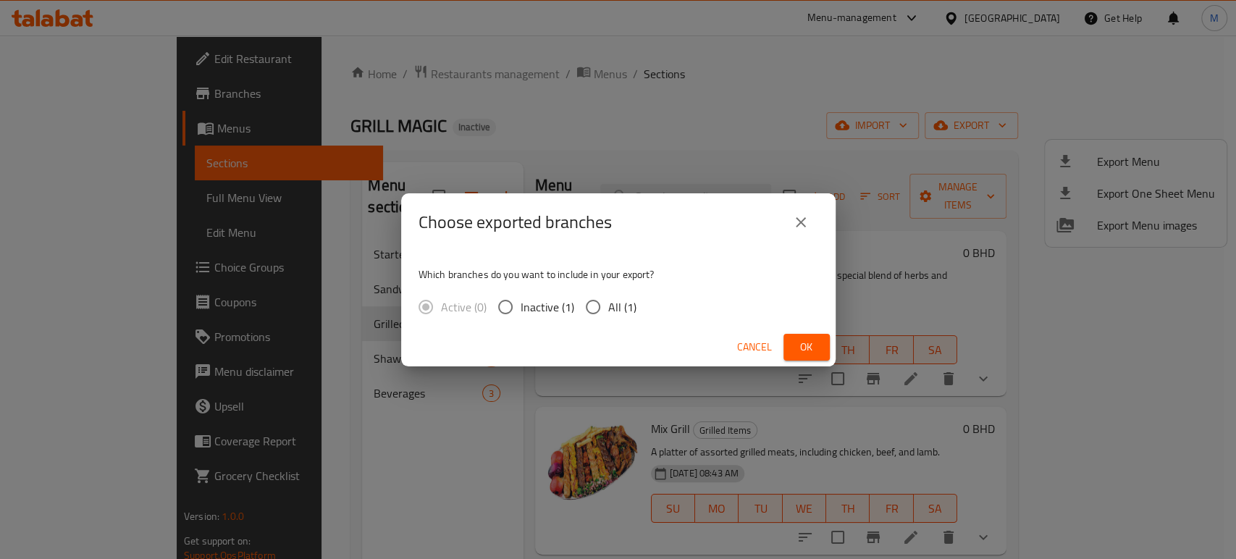
click at [599, 311] on input "All (1)" at bounding box center [593, 307] width 30 height 30
radio input "true"
click at [799, 340] on span "Ok" at bounding box center [806, 347] width 23 height 18
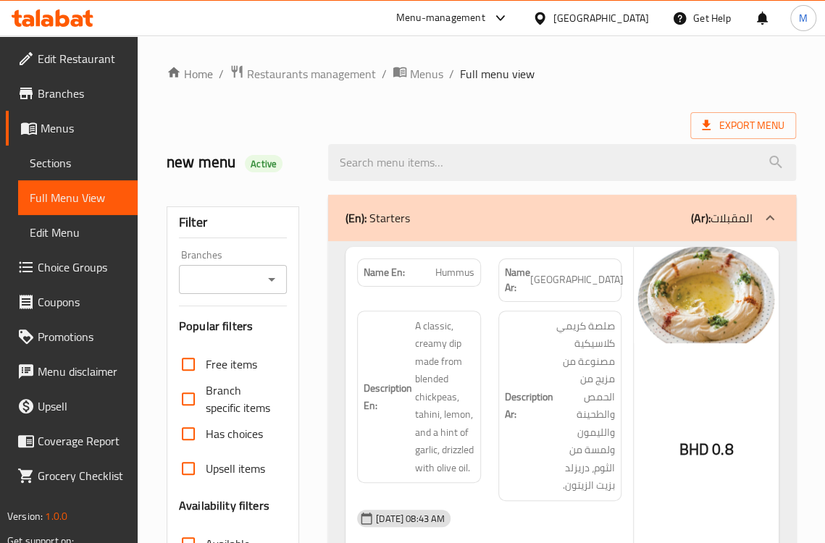
click at [161, 132] on div "new menu Active" at bounding box center [238, 162] width 161 height 64
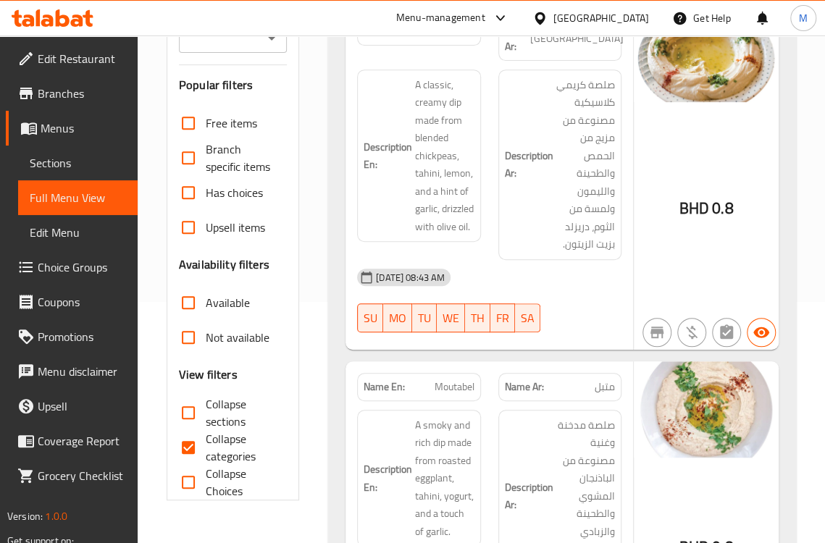
click at [187, 450] on input "Collapse categories" at bounding box center [188, 447] width 35 height 35
checkbox input "false"
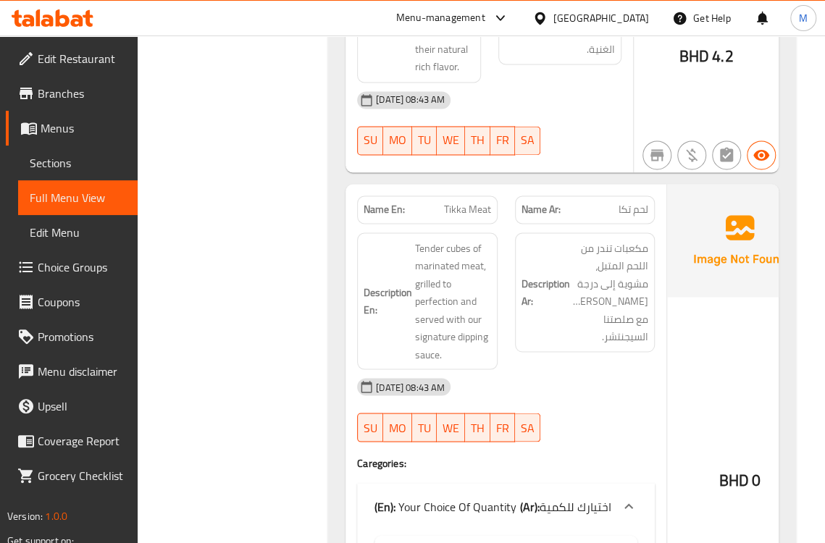
scroll to position [6044, 0]
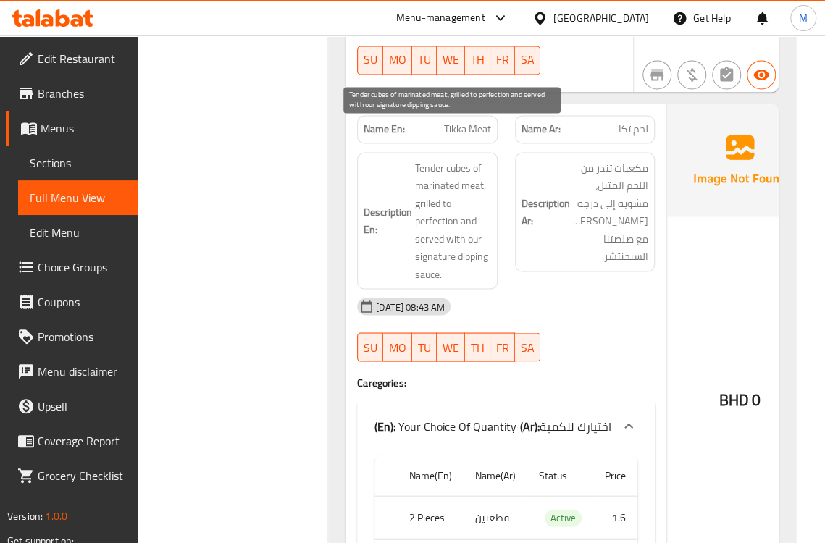
click at [471, 232] on span "Tender cubes of marinated meat, grilled to perfection and served with our signa…" at bounding box center [453, 221] width 76 height 125
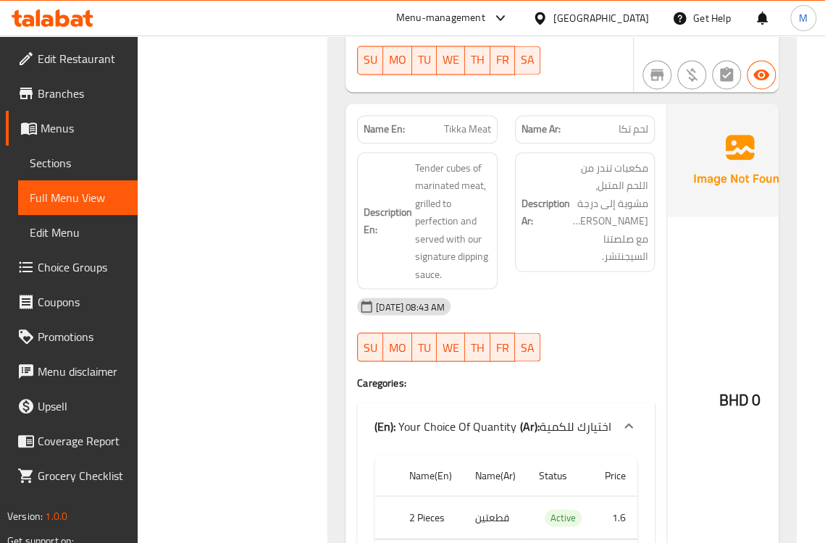
click at [476, 122] on span "Tikka Meat" at bounding box center [467, 129] width 47 height 15
copy span "Tikka Meat"
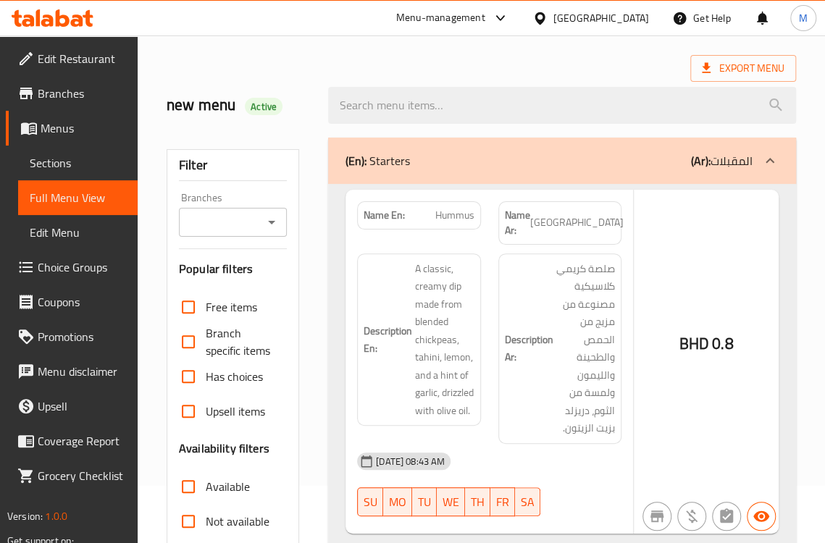
scroll to position [227, 0]
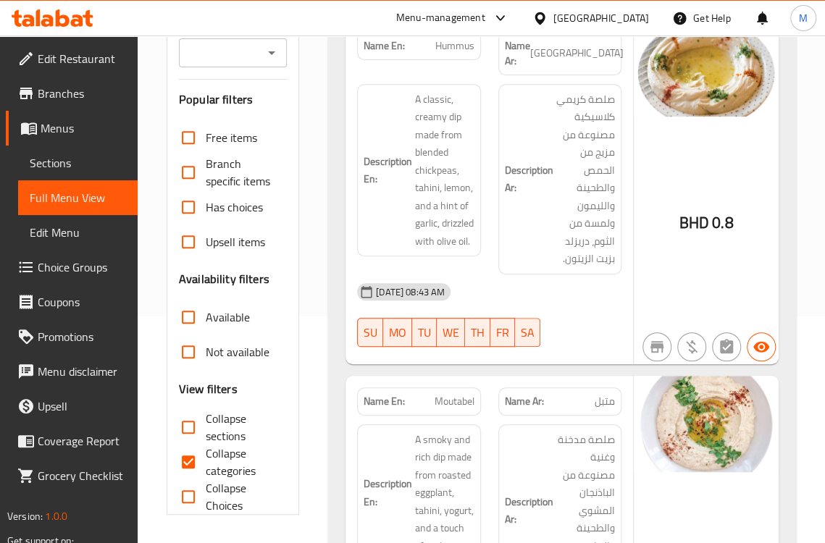
click at [208, 460] on span "Collapse categories" at bounding box center [240, 462] width 69 height 35
click at [206, 460] on input "Collapse categories" at bounding box center [188, 462] width 35 height 35
checkbox input "false"
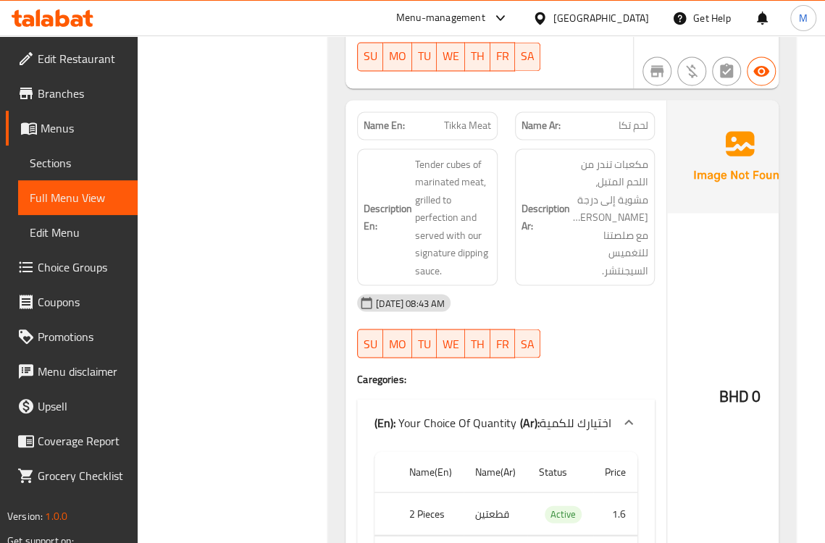
scroll to position [6026, 0]
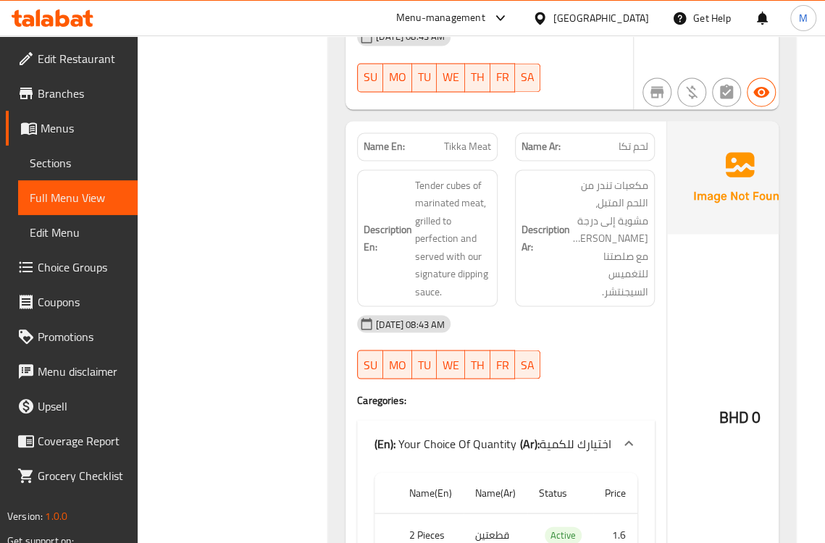
click at [625, 306] on div "[DATE] 08:43 AM" at bounding box center [505, 323] width 315 height 35
click at [610, 306] on div "[DATE] 08:43 AM" at bounding box center [505, 323] width 315 height 35
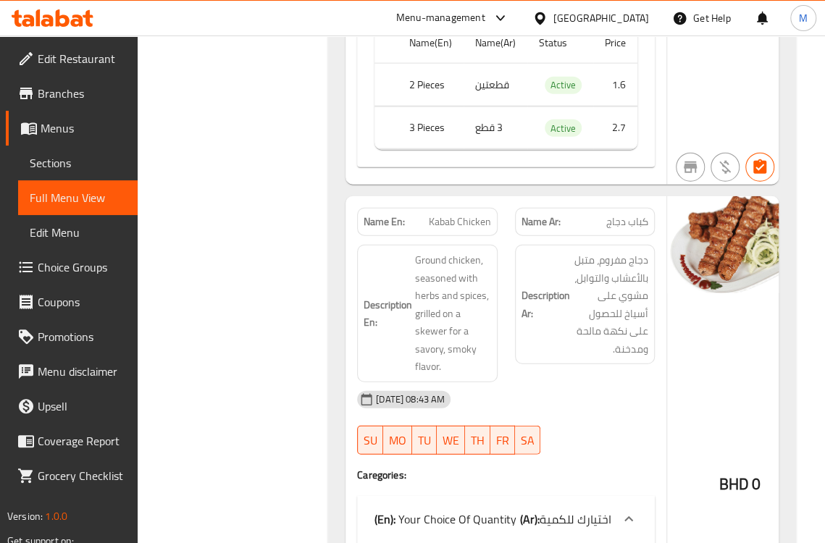
scroll to position [6509, 0]
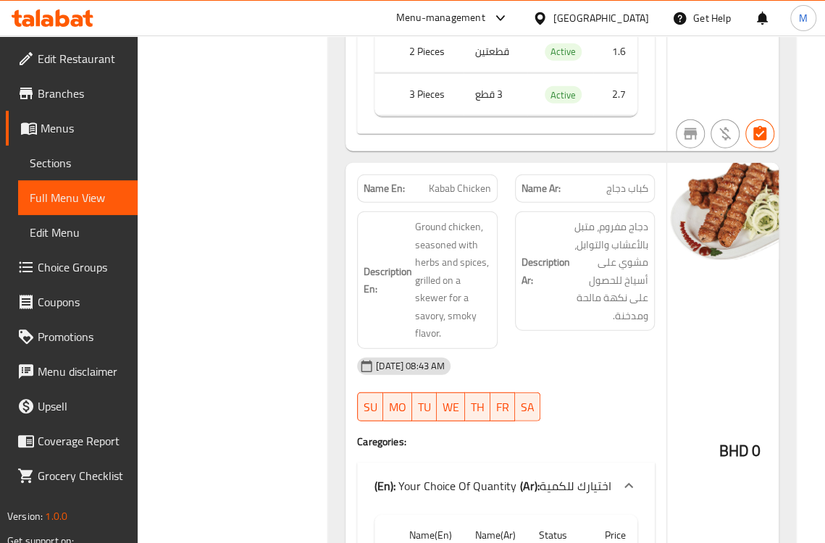
click at [506, 306] on div "Description Ar: دجاج مفروم، متبل بالأعشاب والتوابل، مشوي على أسياخ للحصول على ن…" at bounding box center [585, 280] width 158 height 155
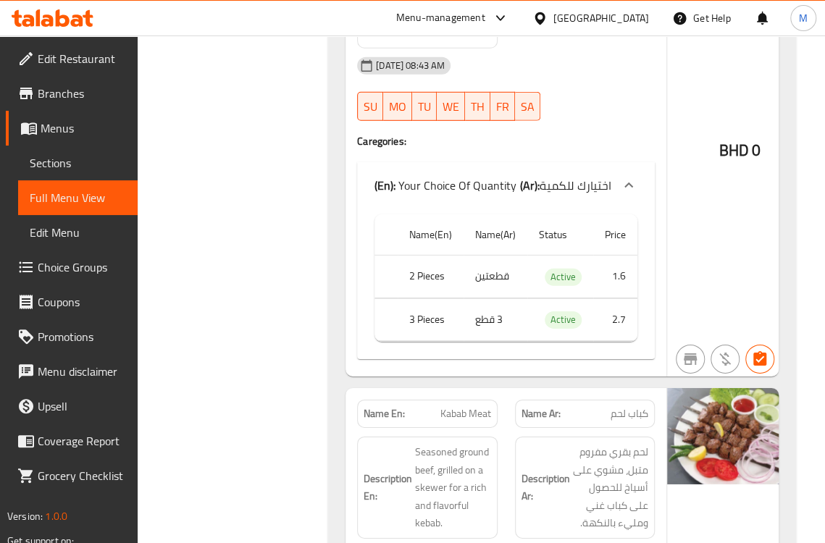
scroll to position [6991, 0]
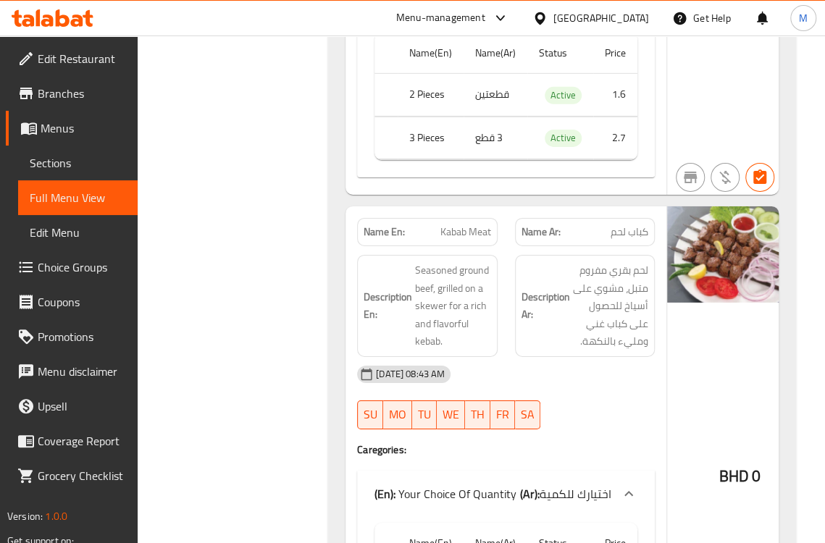
click at [521, 316] on h6 "Description Ar: لحم بقري مفروم متبل، مشوي على أسياخ للحصول على كباب غني ومليء ب…" at bounding box center [584, 305] width 127 height 89
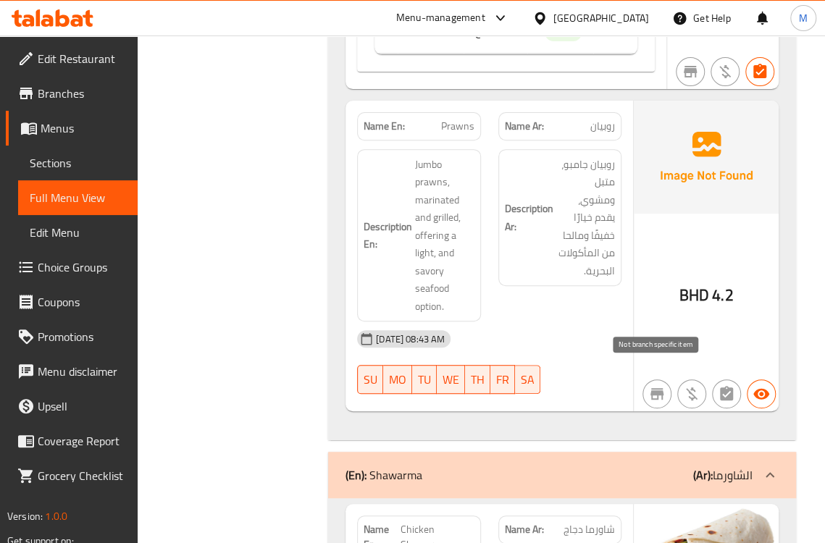
scroll to position [7554, 0]
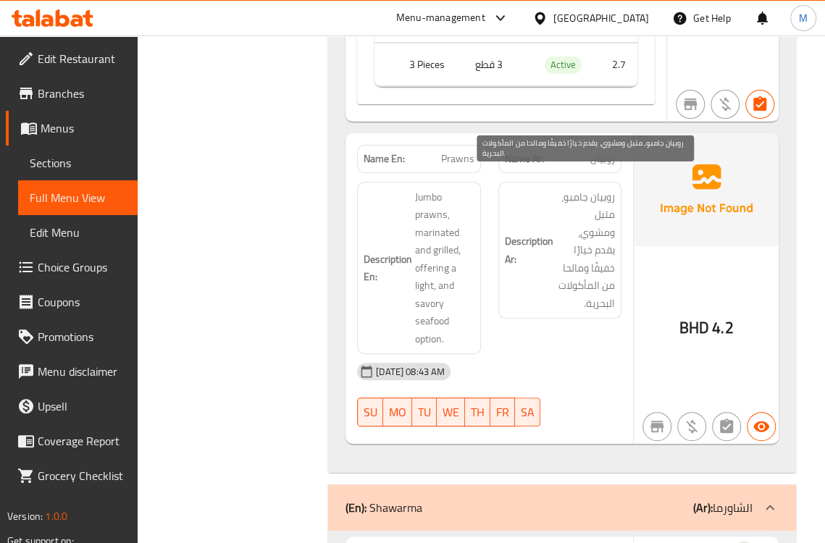
click at [587, 270] on span "روبيان جامبو، متبل ومشوي، يقدم خيارًا خفيفًا ومالحا من المأكولات البحرية." at bounding box center [585, 250] width 59 height 125
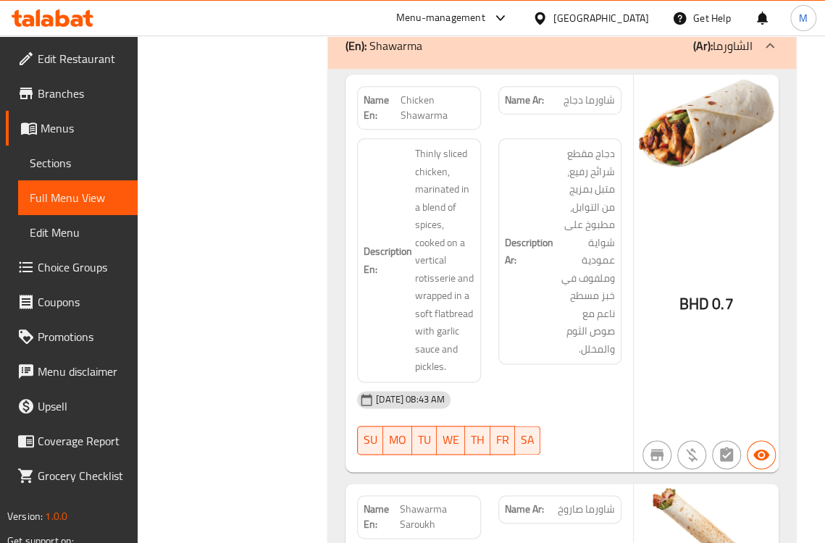
scroll to position [8037, 0]
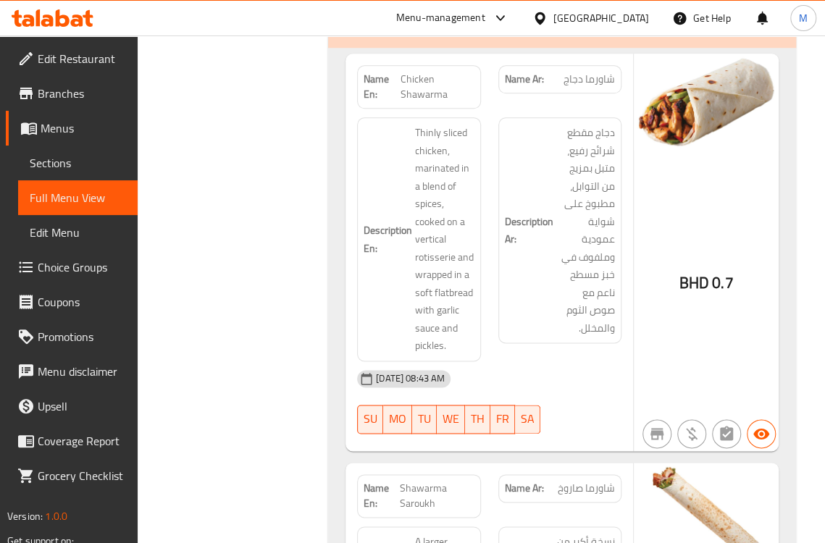
click at [475, 321] on div "Description En: Thinly sliced chicken, marinated in a blend of spices, cooked o…" at bounding box center [418, 239] width 123 height 244
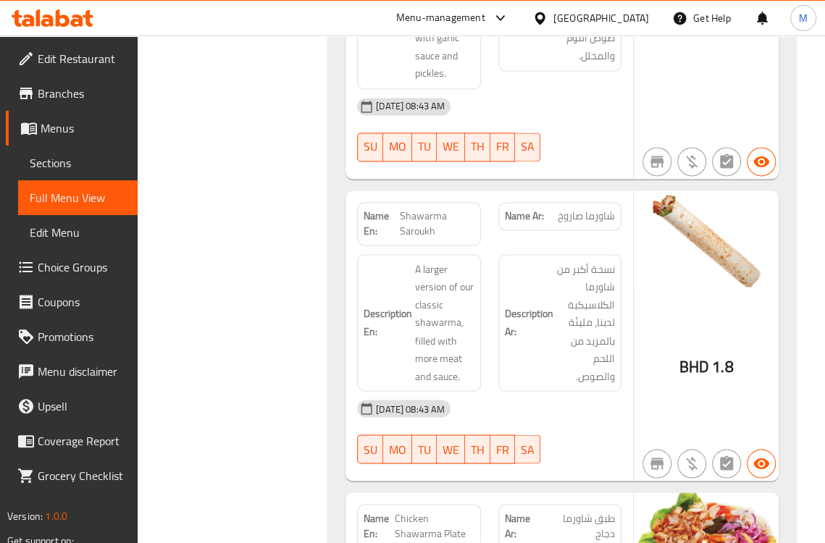
scroll to position [8359, 0]
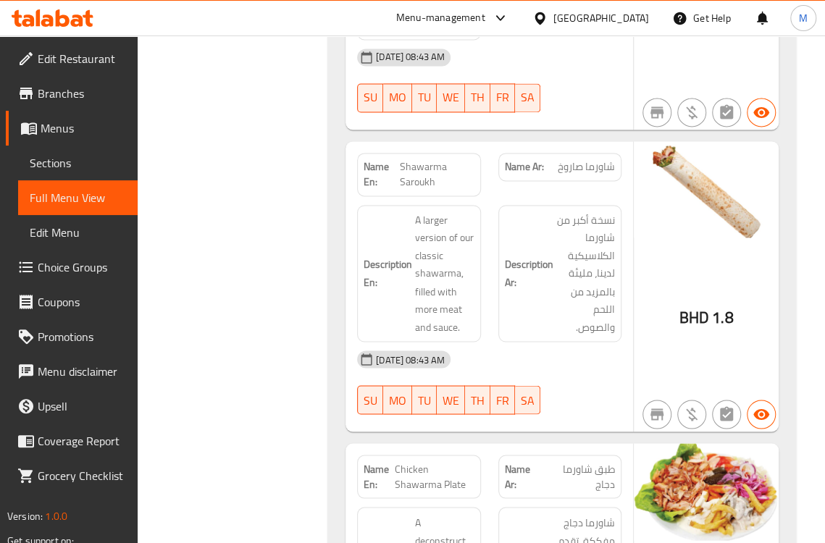
click at [481, 290] on div "Description En: A larger version of our classic shawarma, filled with more meat…" at bounding box center [418, 273] width 140 height 155
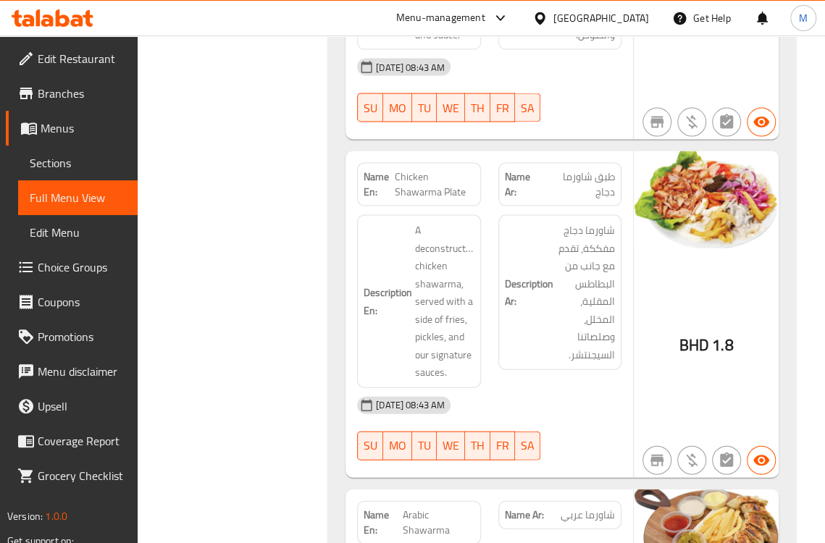
scroll to position [8681, 0]
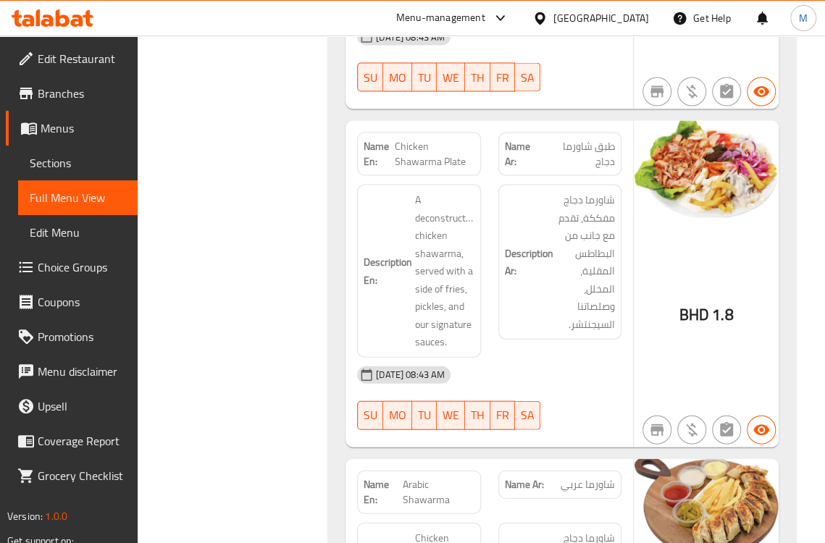
click at [505, 316] on div "Description Ar: شاورما دجاج مفككة، تقدم مع جانب من البطاطس المقلية، المخلل، وصل…" at bounding box center [559, 262] width 123 height 155
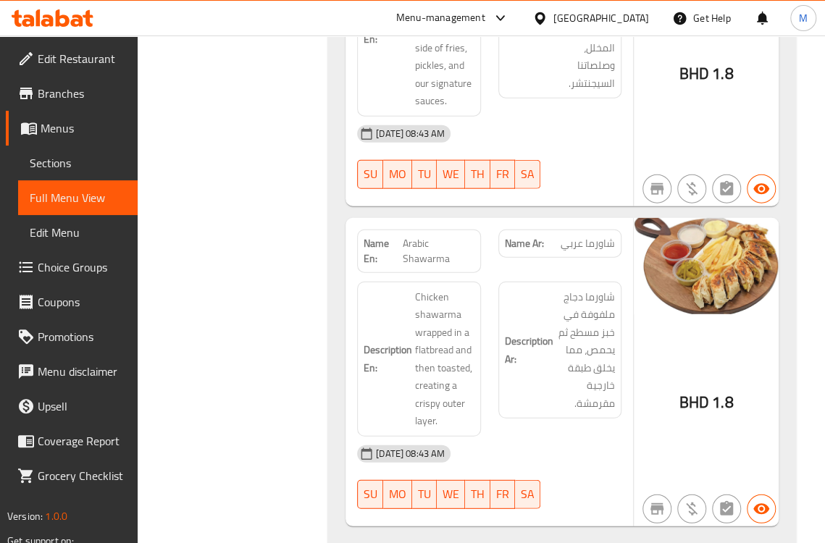
scroll to position [9002, 0]
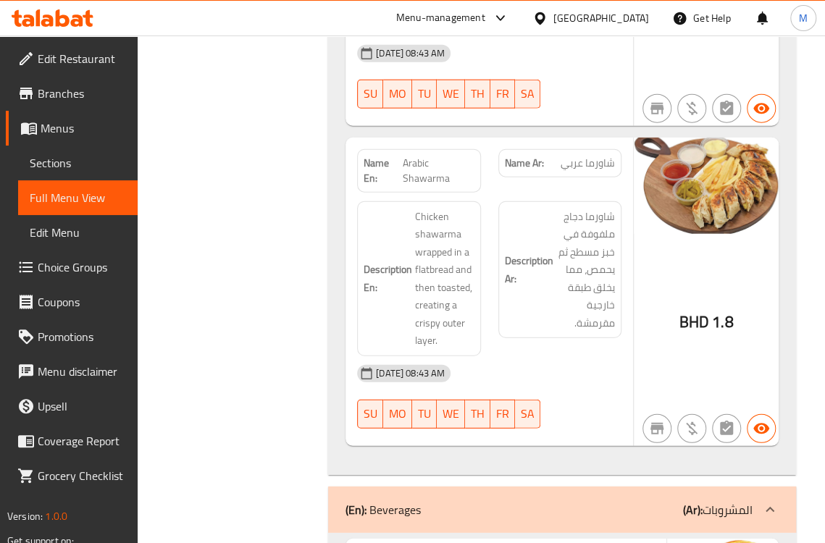
click at [500, 266] on div "Description Ar: شاورما دجاج ملفوفة في خبز مسطح ثم يحمص، مما يخلق طبقة خارجية مق…" at bounding box center [559, 270] width 123 height 138
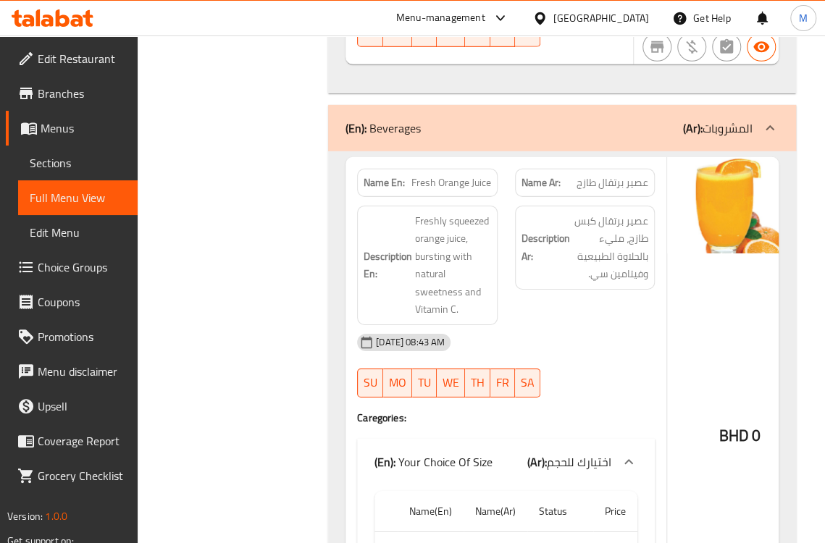
scroll to position [9405, 0]
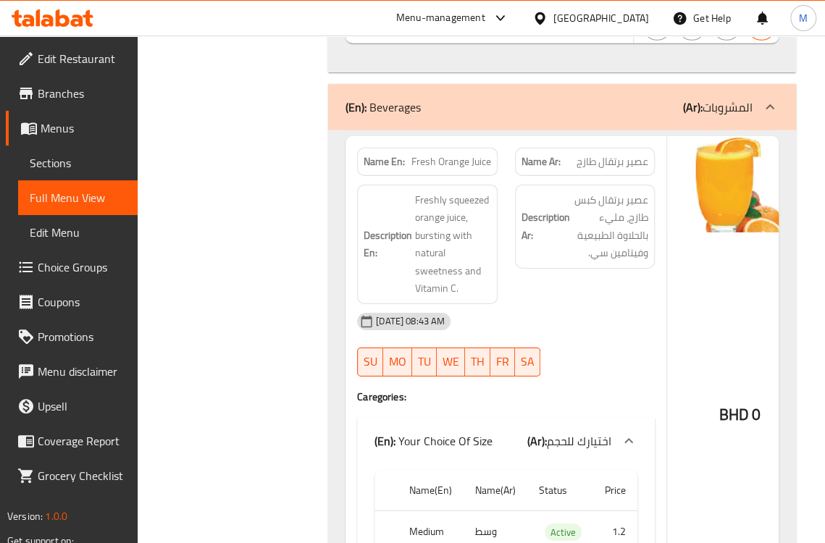
click at [484, 304] on div "[DATE] 08:43 AM" at bounding box center [505, 321] width 315 height 35
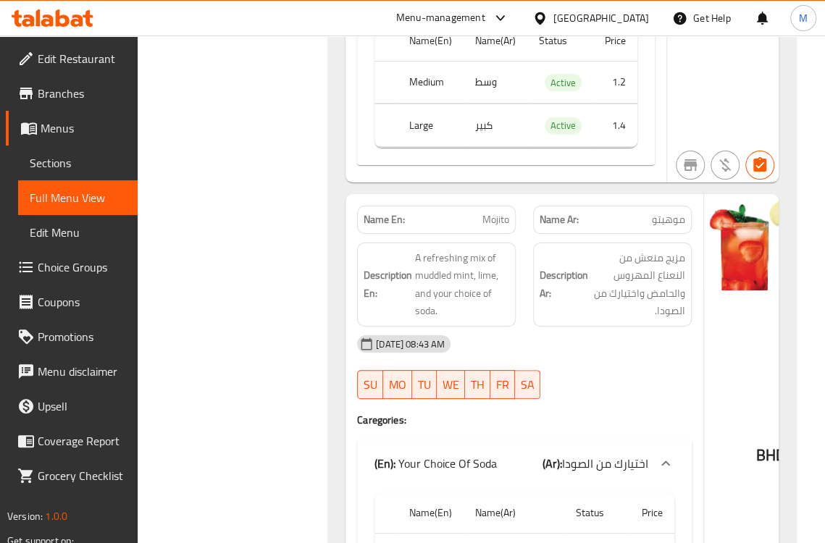
scroll to position [9887, 0]
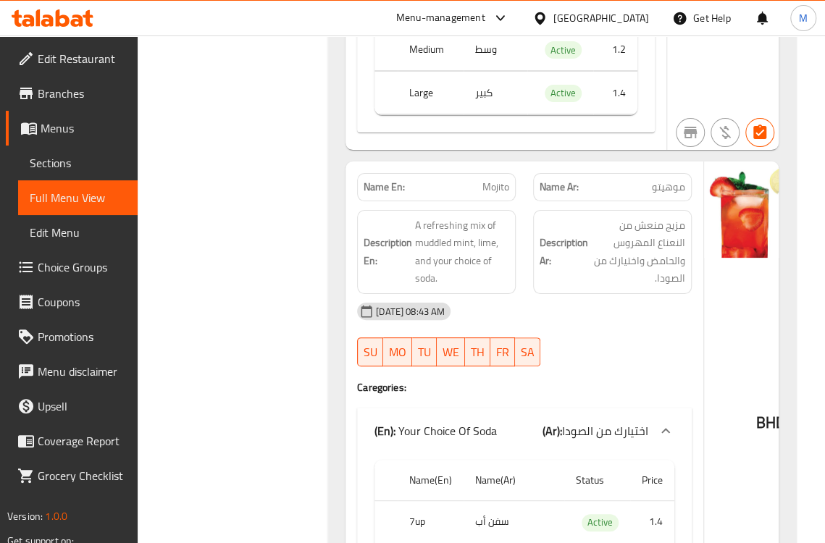
click at [560, 271] on div "Description Ar: مزيج منعش من النعناع المهروس والحامض واختيارك من الصودا." at bounding box center [612, 252] width 159 height 84
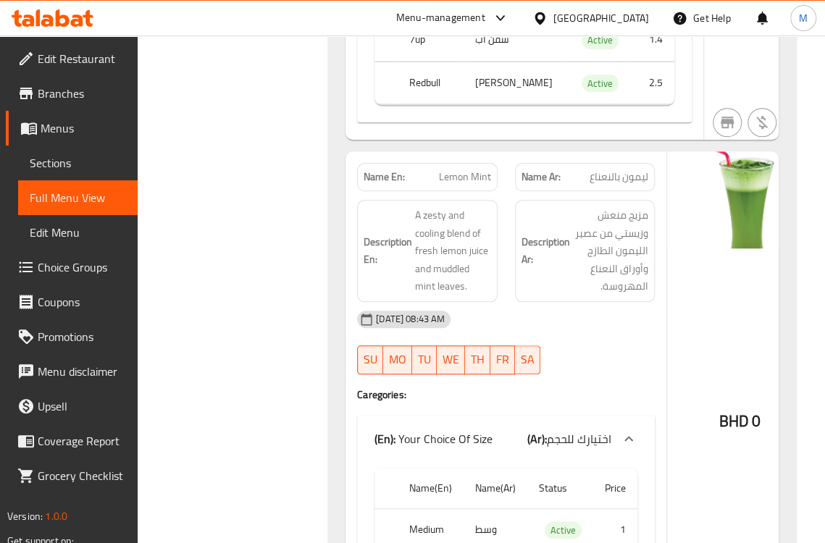
scroll to position [10370, 0]
click at [579, 270] on span "مزيج منعش وزيستي من عصير الليمون الطازج وأوراق النعناع المهروسة." at bounding box center [611, 250] width 76 height 89
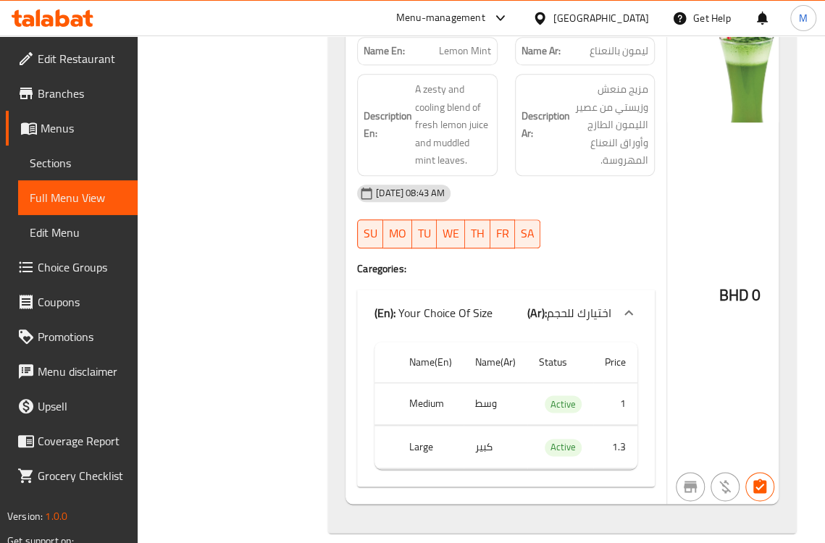
scroll to position [10497, 0]
drag, startPoint x: 579, startPoint y: 180, endPoint x: 469, endPoint y: 75, distance: 151.6
click at [579, 180] on div "[DATE] 08:43 AM" at bounding box center [505, 191] width 315 height 35
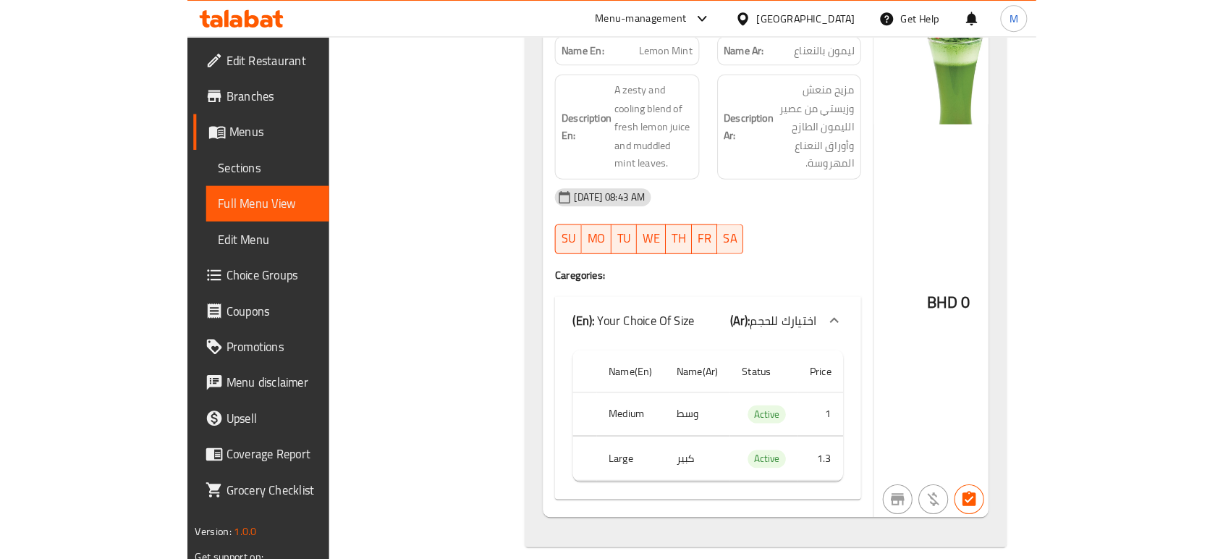
scroll to position [7774, 0]
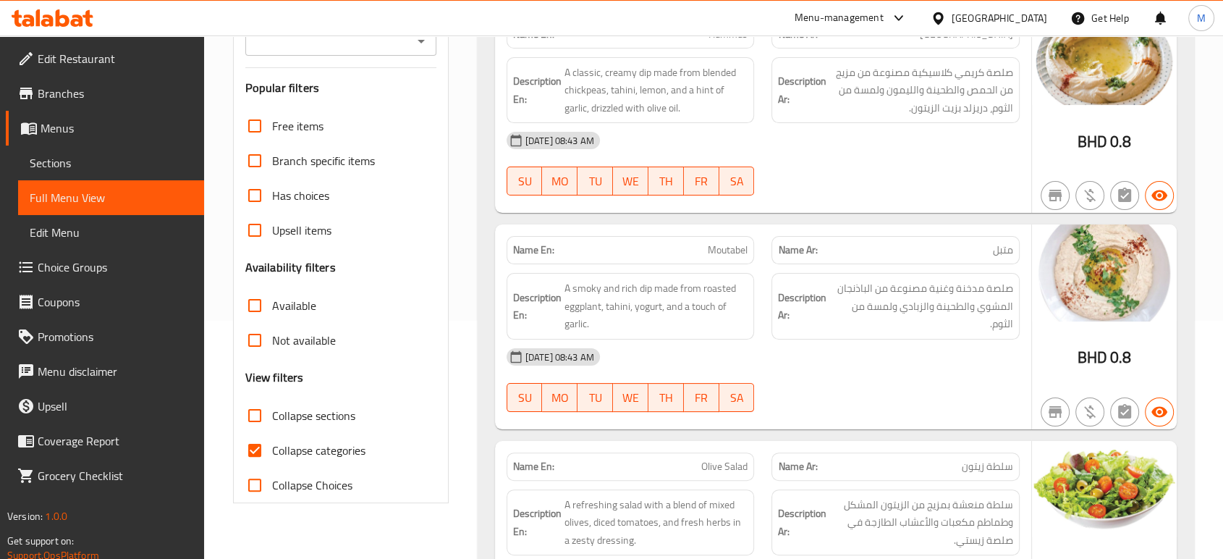
scroll to position [241, 0]
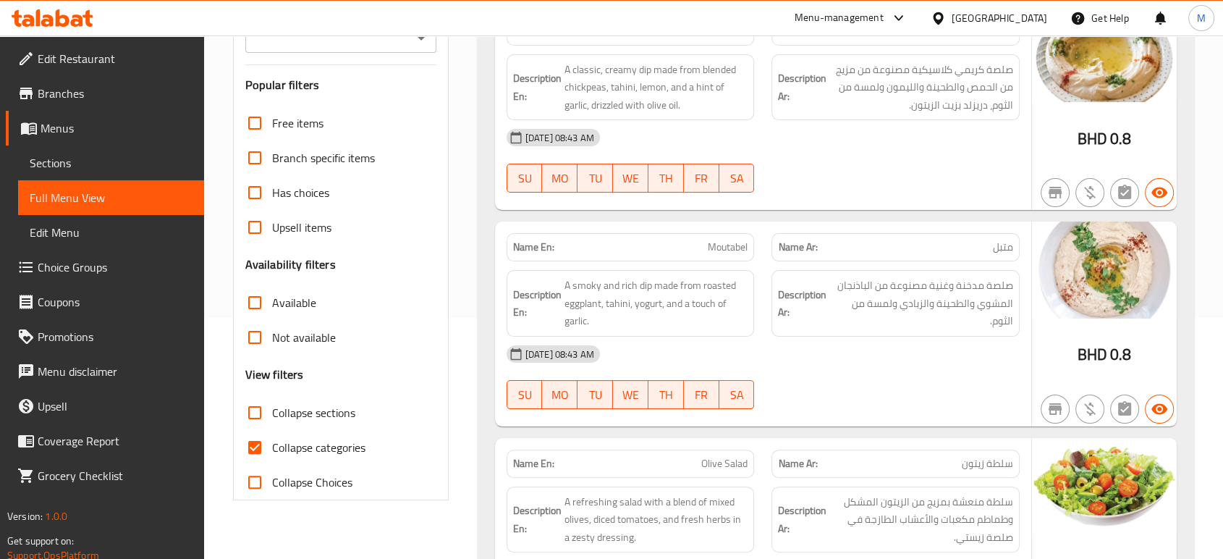
click at [306, 450] on span "Collapse categories" at bounding box center [318, 447] width 93 height 17
click at [272, 450] on input "Collapse categories" at bounding box center [254, 447] width 35 height 35
checkbox input "false"
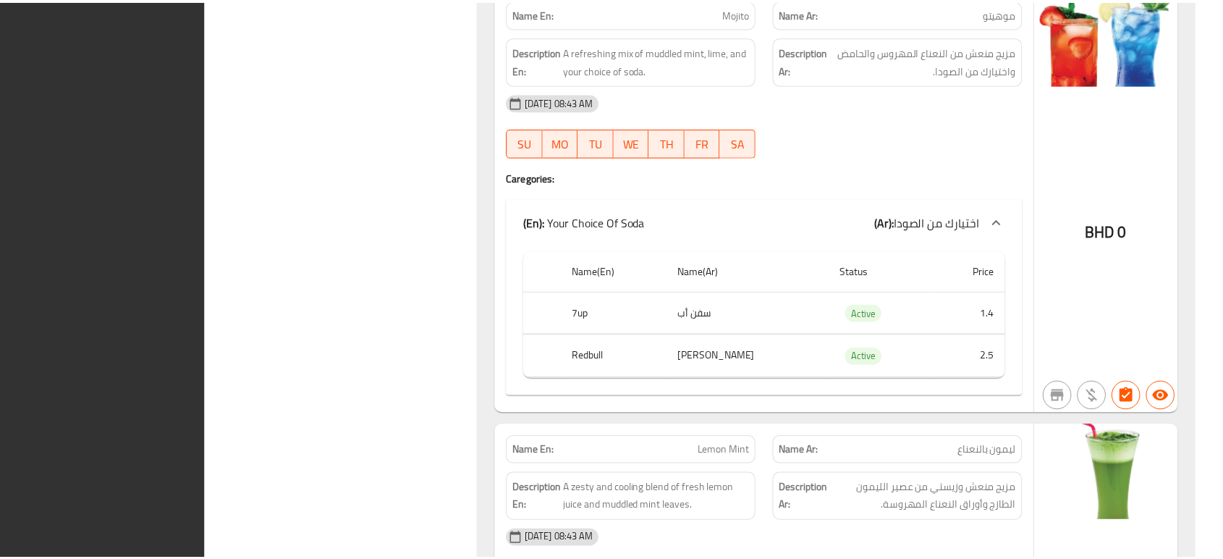
scroll to position [7756, 0]
